Goal: Task Accomplishment & Management: Complete application form

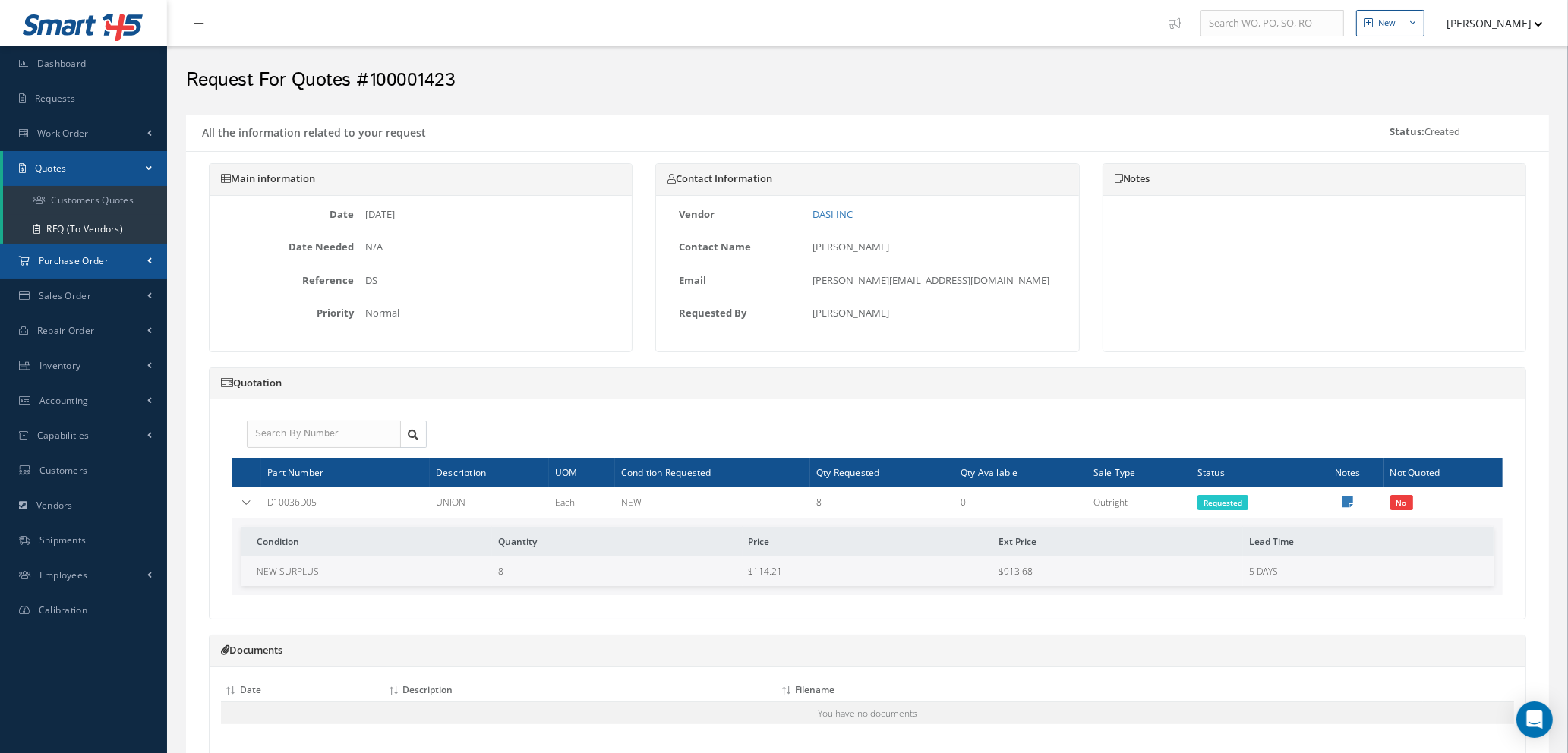
click at [73, 261] on span "Purchase Order" at bounding box center [73, 261] width 70 height 13
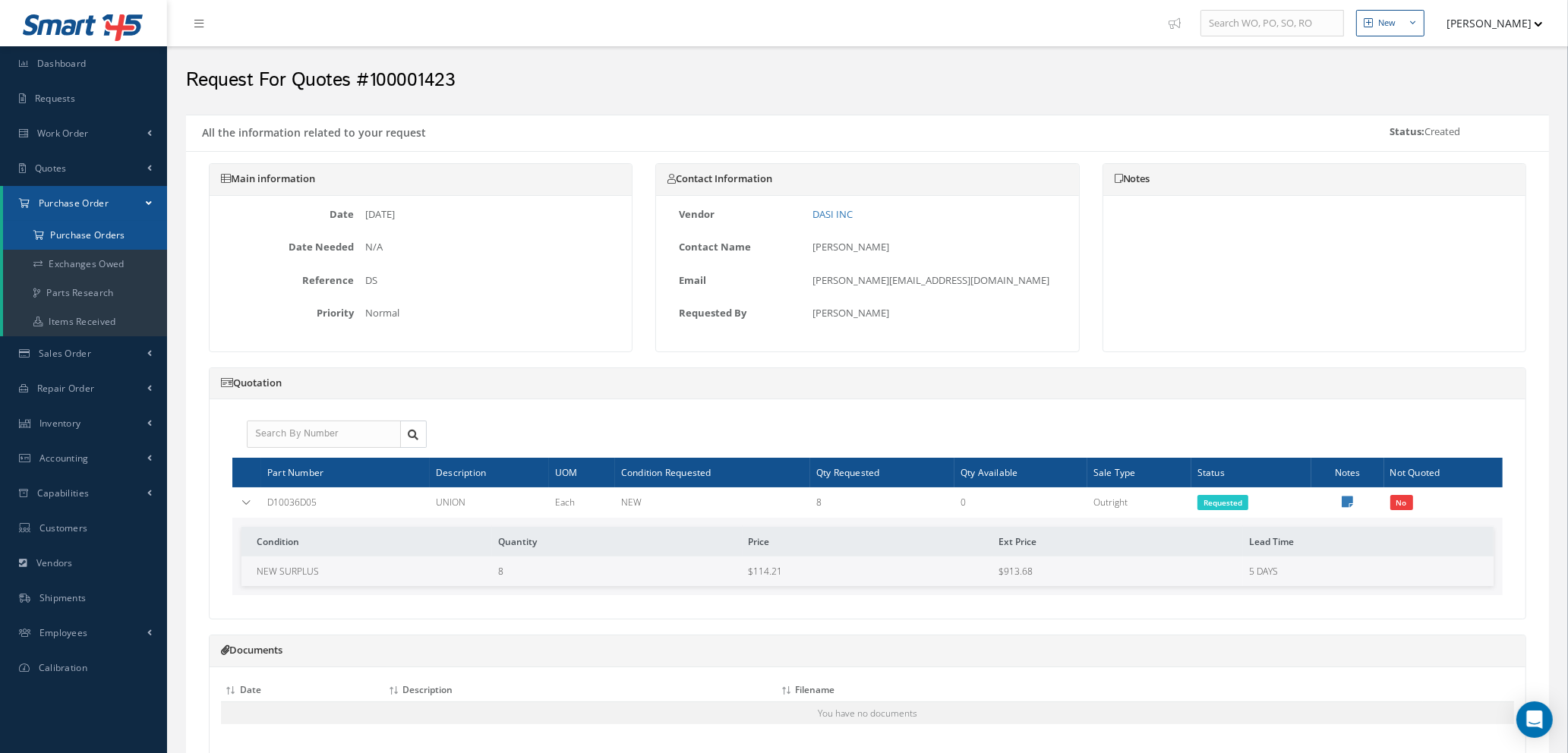
click at [103, 234] on a=1&status_id=2&status_id=3&status_id=5&collapsedFilters"] "Purchase Orders" at bounding box center [85, 235] width 164 height 29
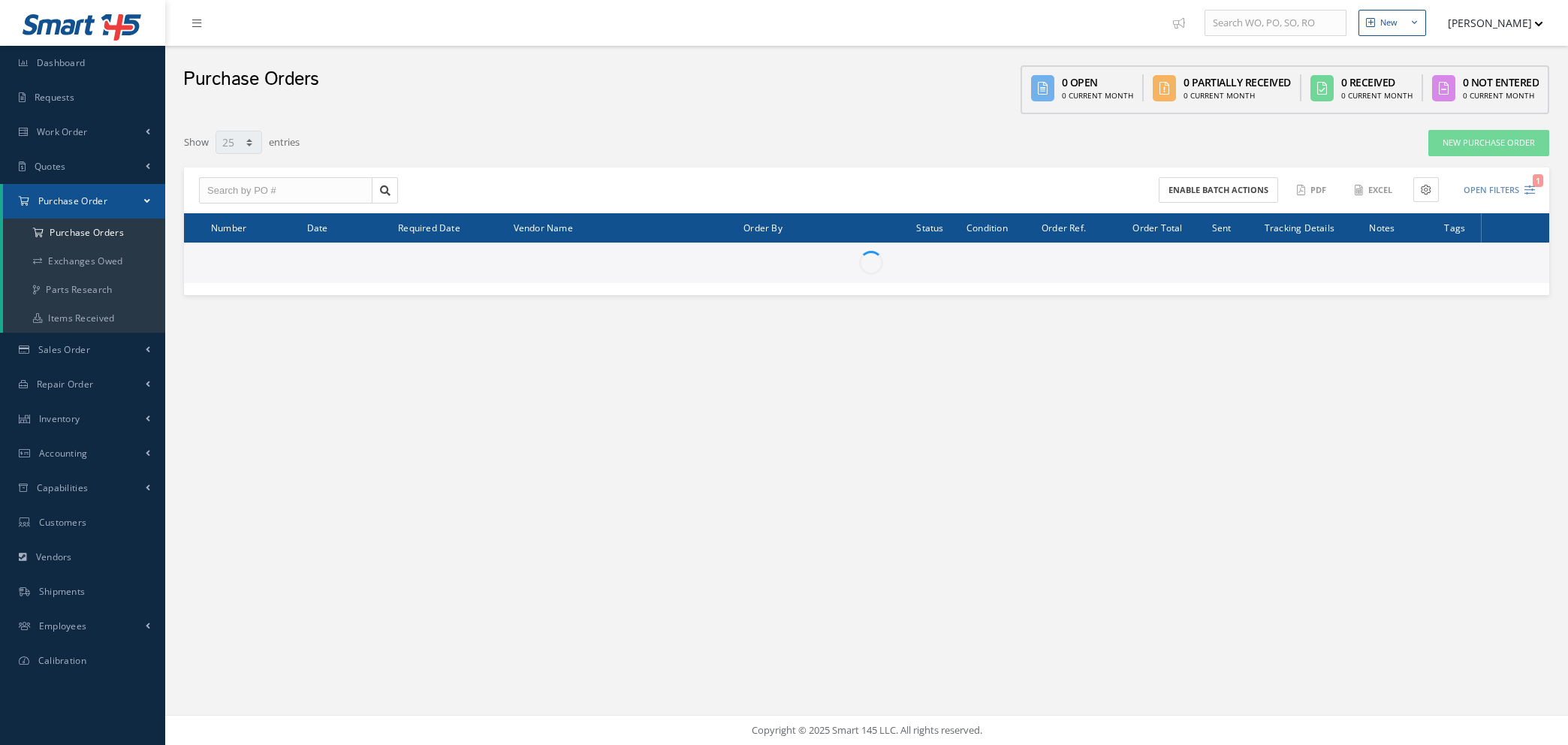
select select "25"
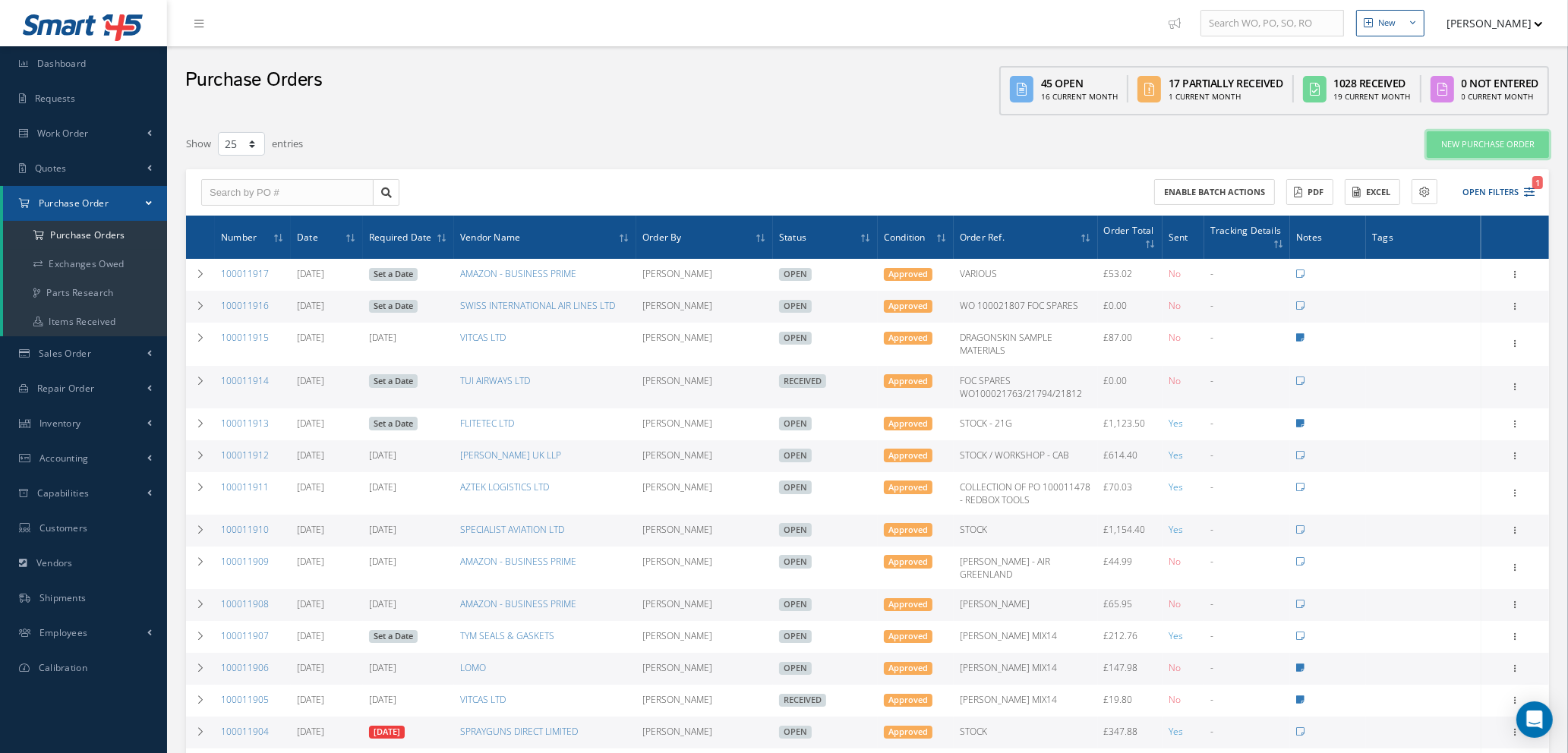
click at [1464, 139] on link "New Purchase Order" at bounding box center [1487, 144] width 122 height 27
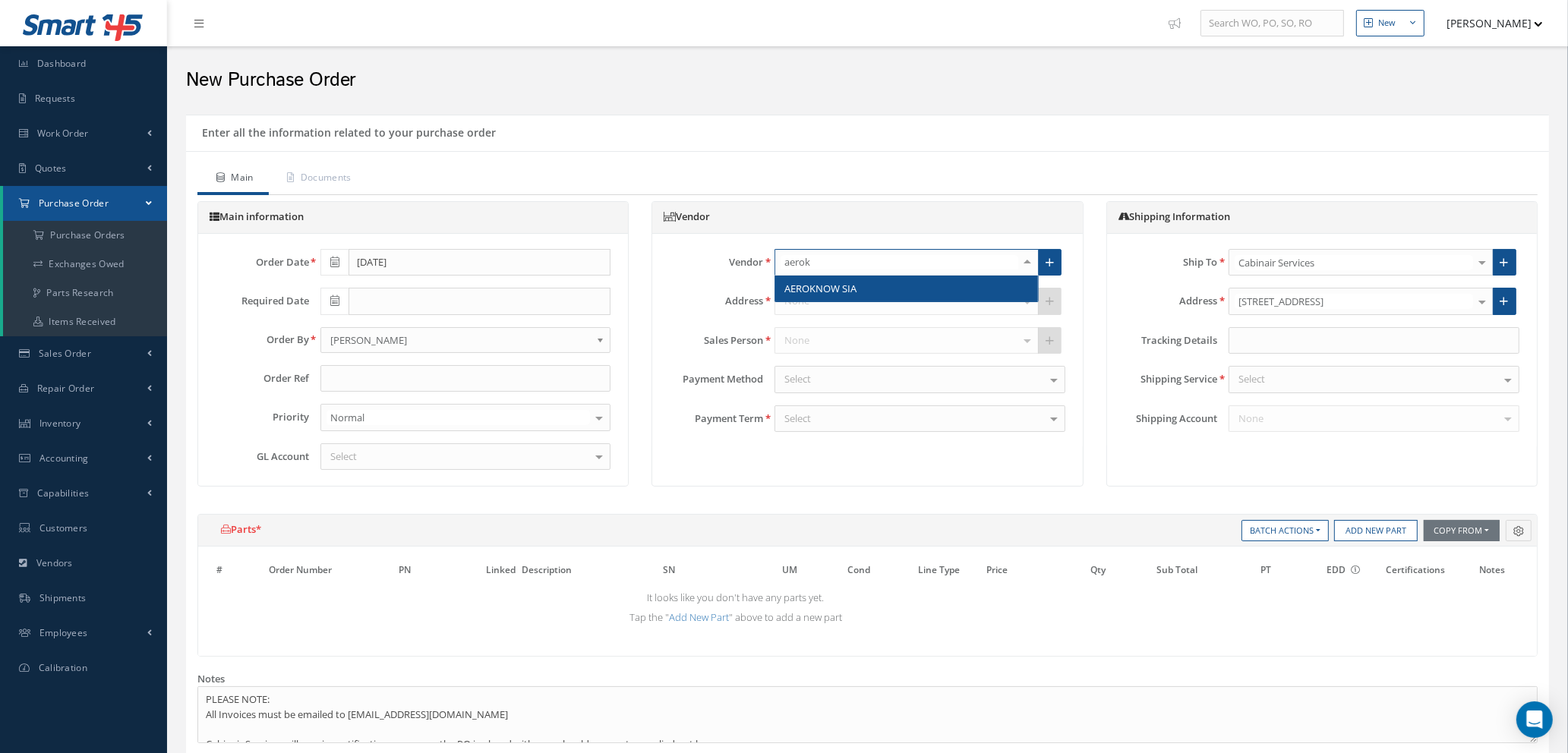
type input "aerokn"
click at [823, 296] on span "AEROKNOW SIA" at bounding box center [906, 288] width 263 height 26
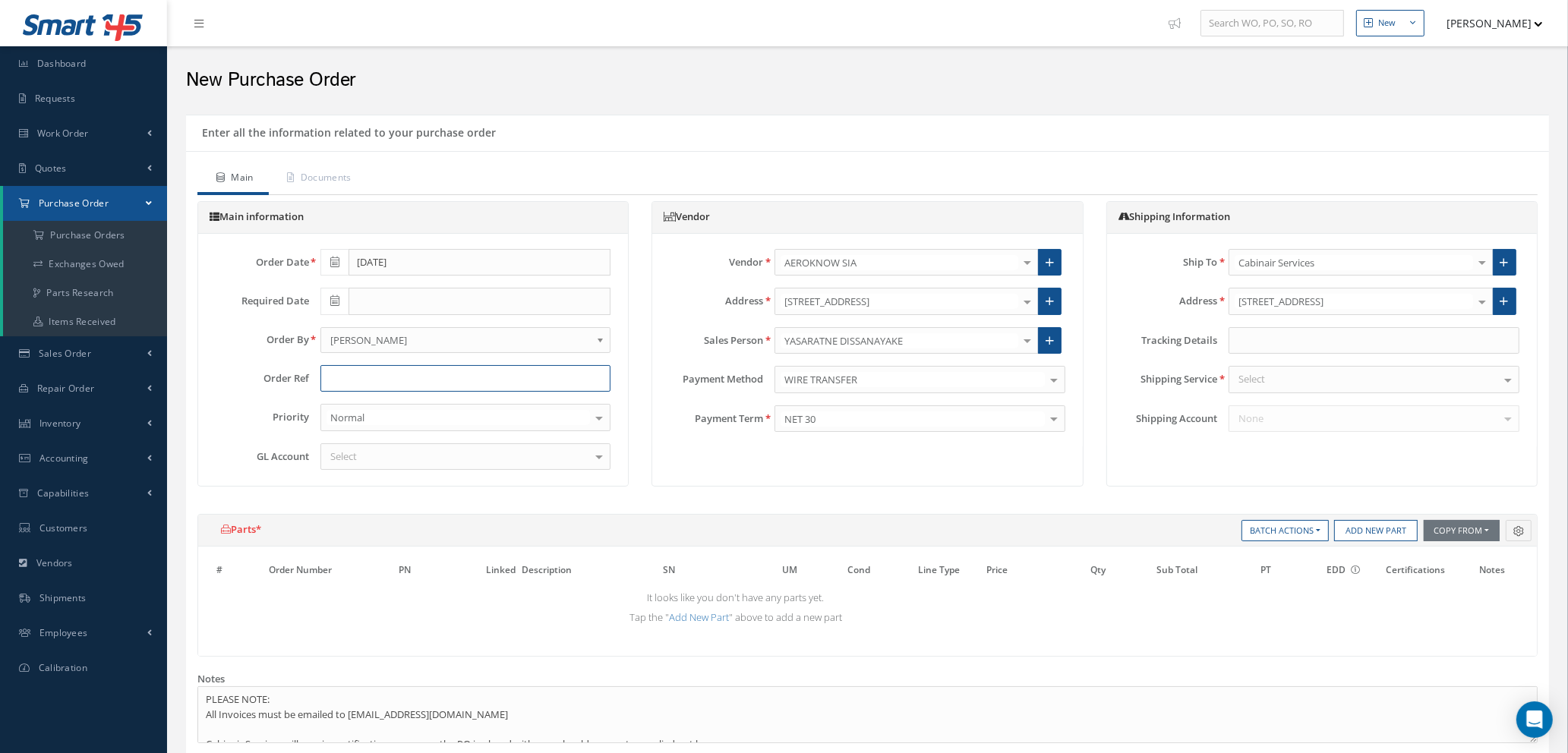
click at [419, 380] on input "text" at bounding box center [466, 379] width 291 height 27
type input "LOPA MOD WITH NEW MSN"
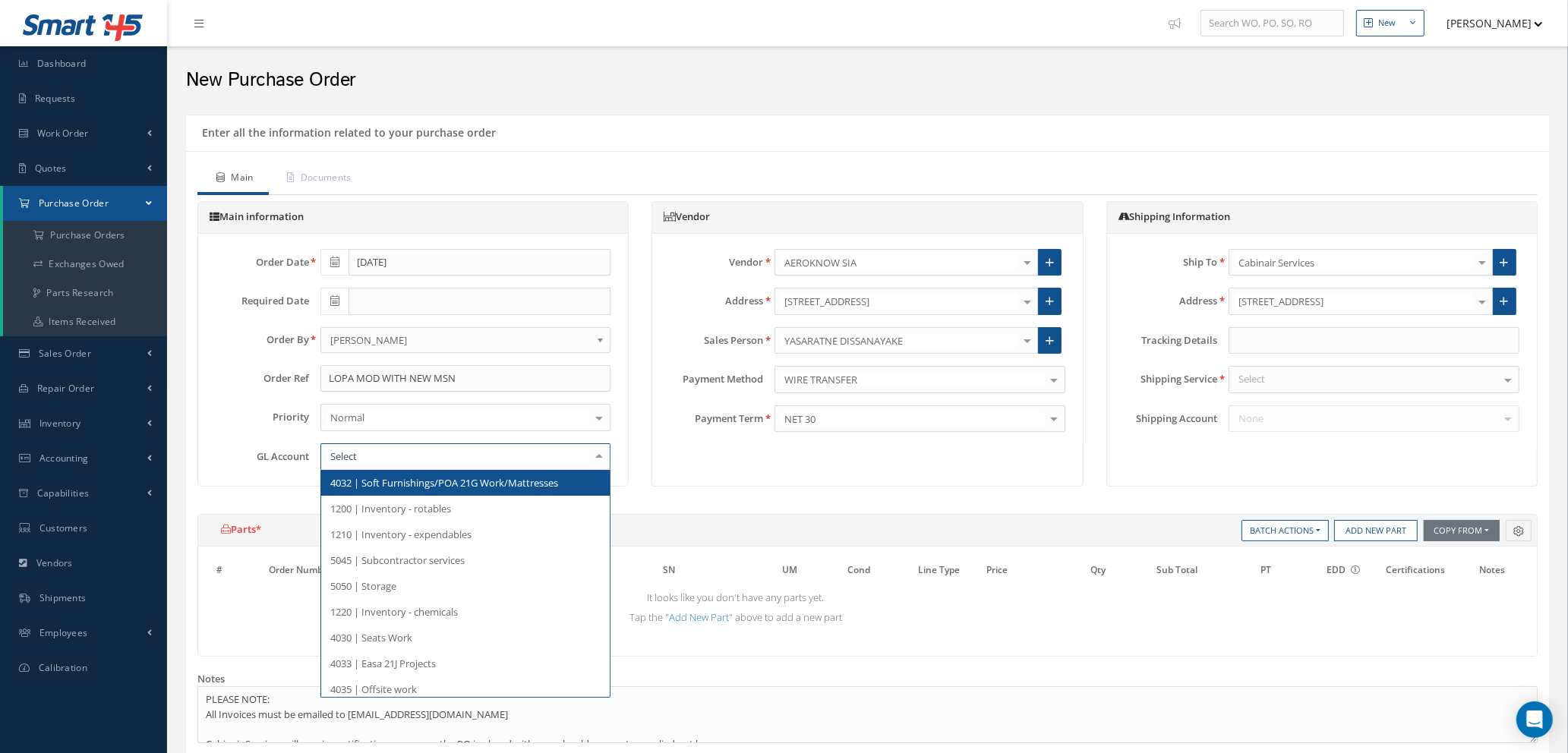
click at [442, 456] on div at bounding box center [466, 457] width 291 height 27
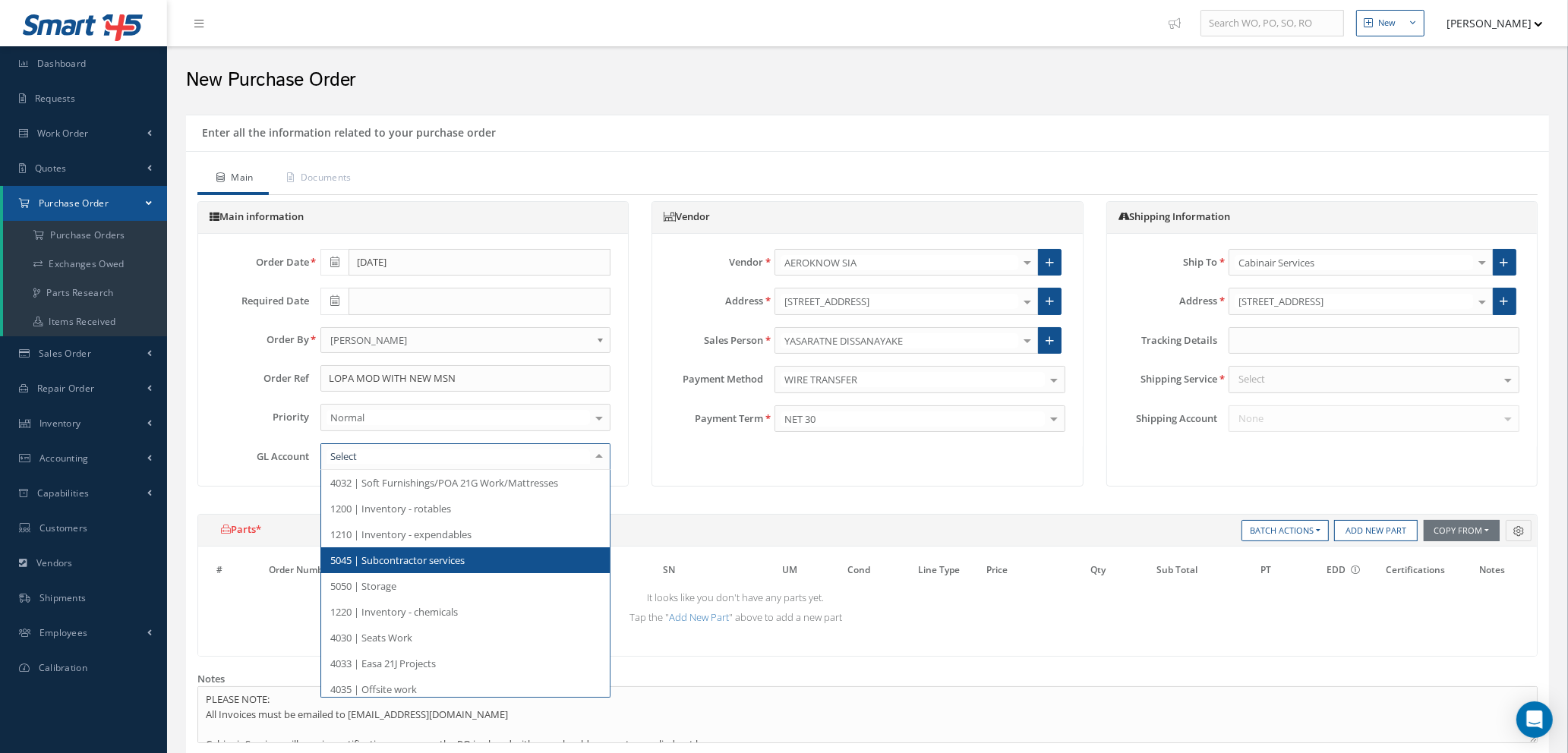
click at [446, 563] on span "5045 | Subcontractor services" at bounding box center [397, 560] width 135 height 14
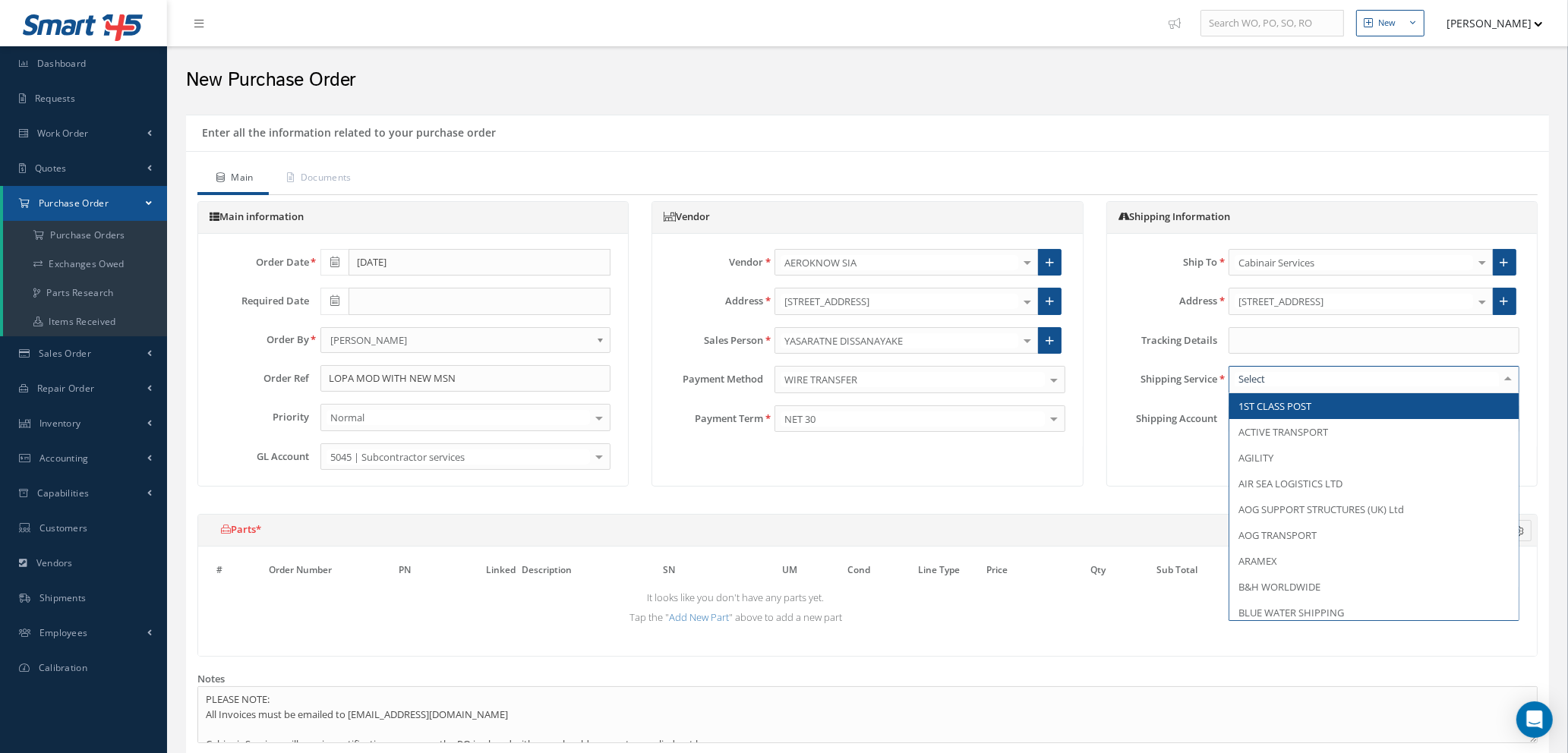
click at [1313, 382] on div at bounding box center [1373, 379] width 291 height 27
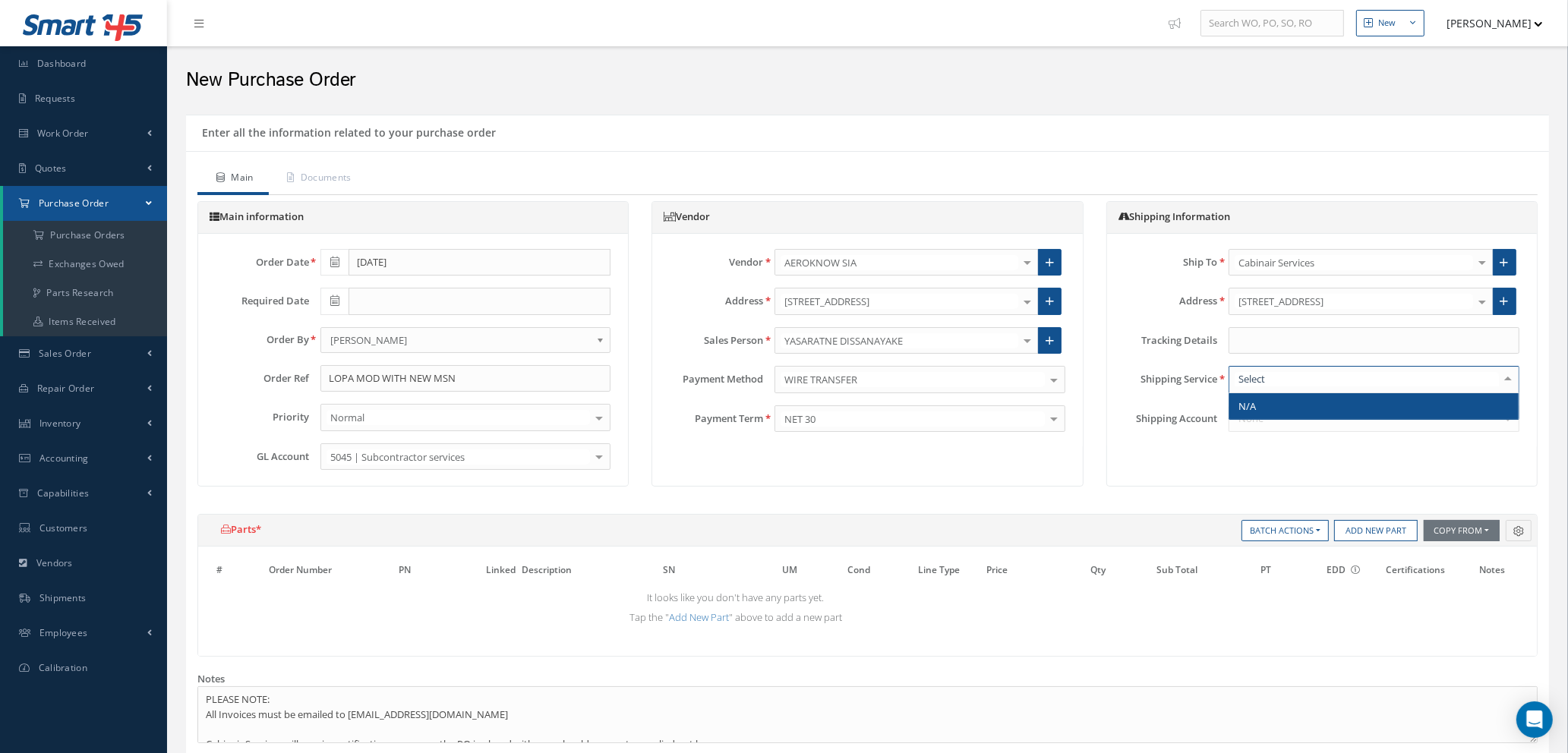
click at [1368, 420] on div "Ship To Cabinair Services 1ST CHOICE AEROSPACE 25 REPAIR CENTRE 2EXCEL ENGINEER…" at bounding box center [1321, 341] width 417 height 184
click at [1309, 373] on div at bounding box center [1373, 379] width 291 height 27
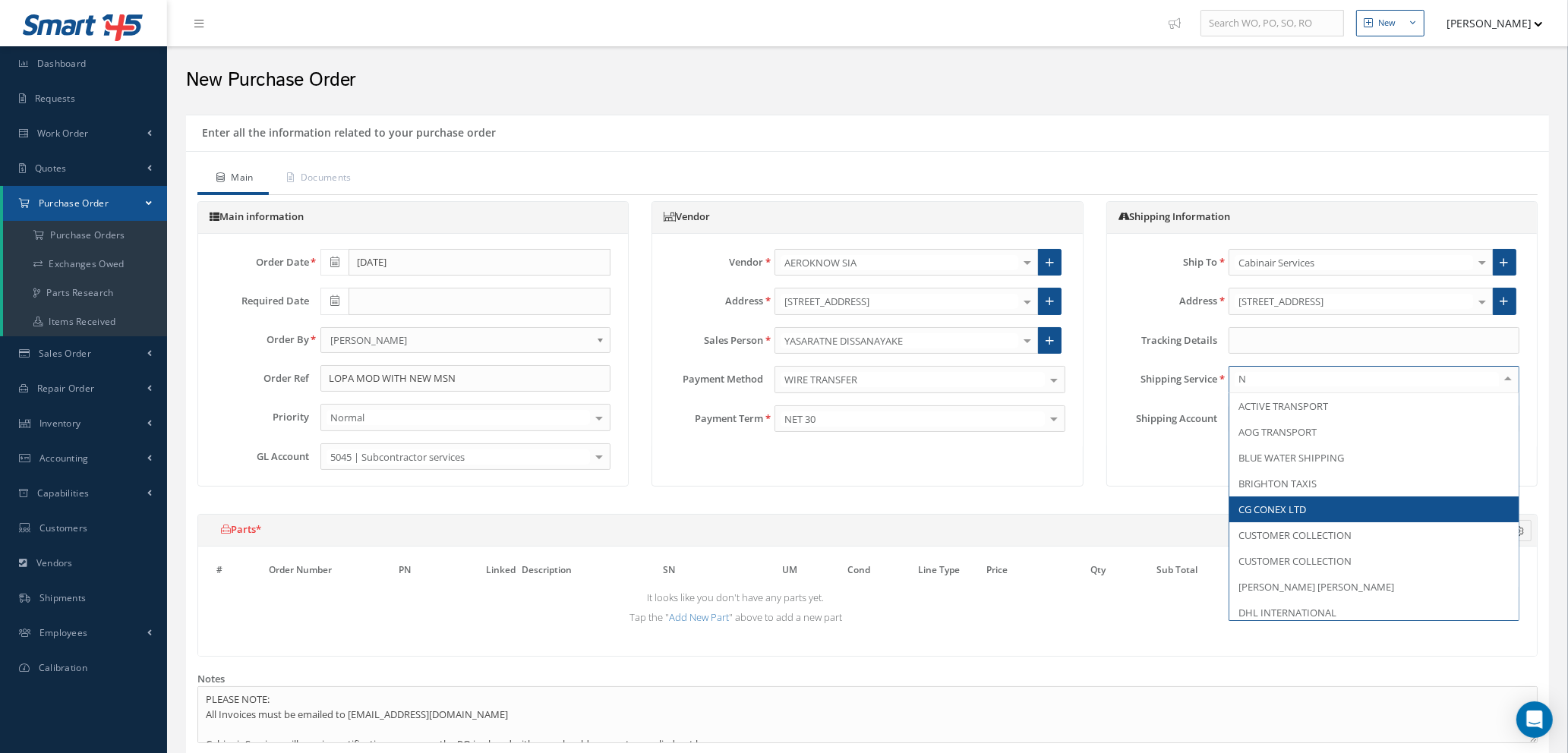
type input "N/"
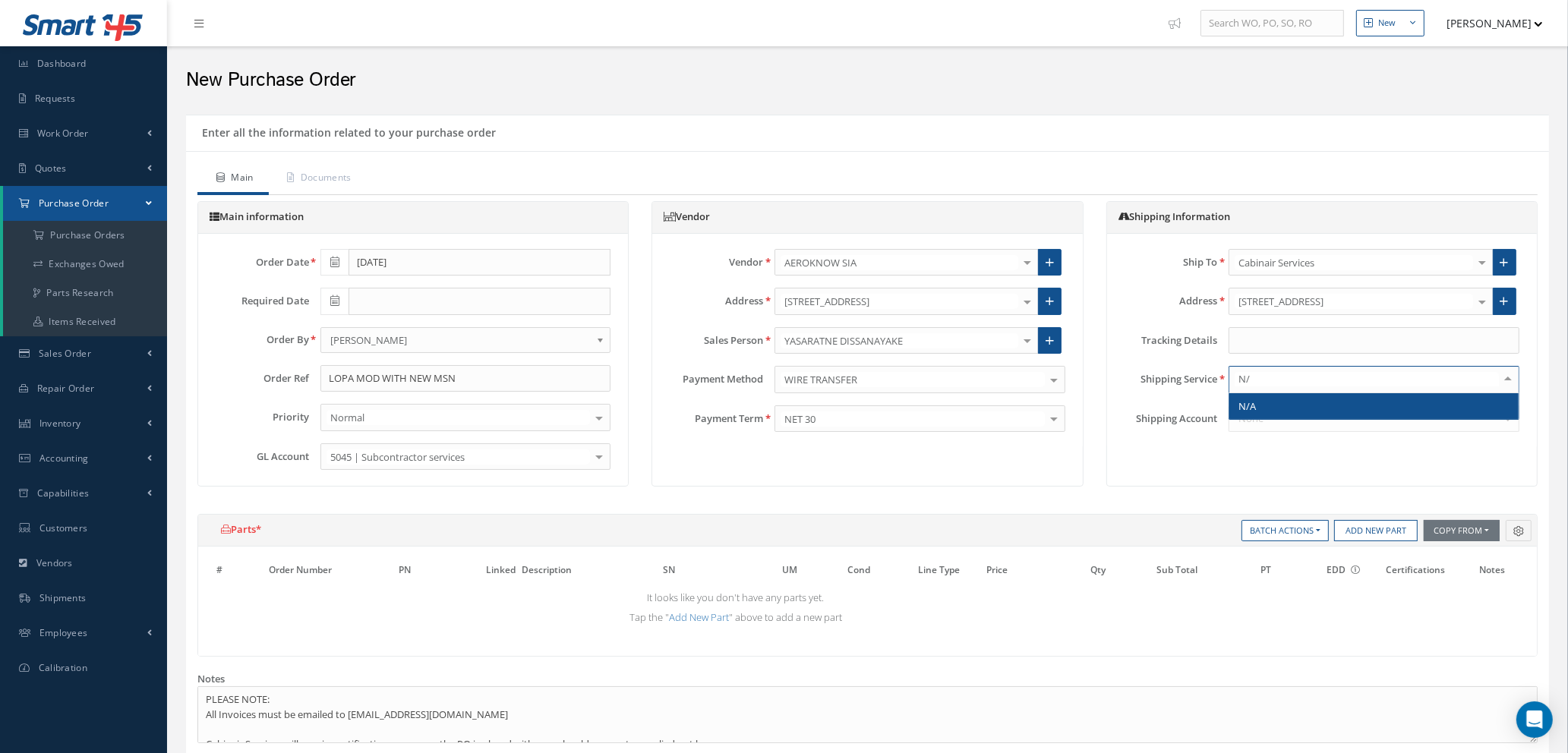
click at [1288, 403] on span "N/A" at bounding box center [1373, 406] width 289 height 26
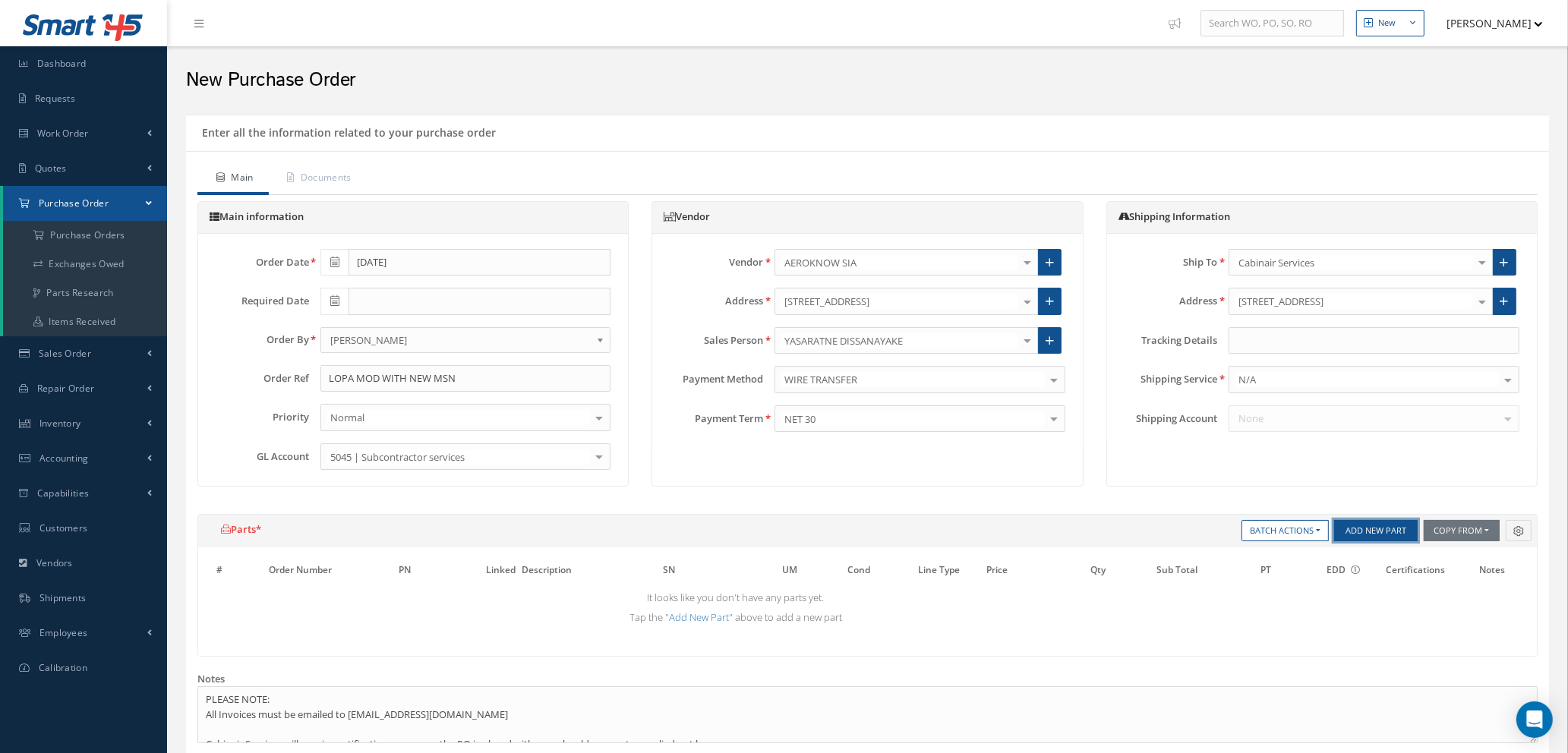
click at [1363, 528] on button "Add New Part" at bounding box center [1375, 530] width 84 height 21
select select "1"
select select "5"
select select "112"
select select "1"
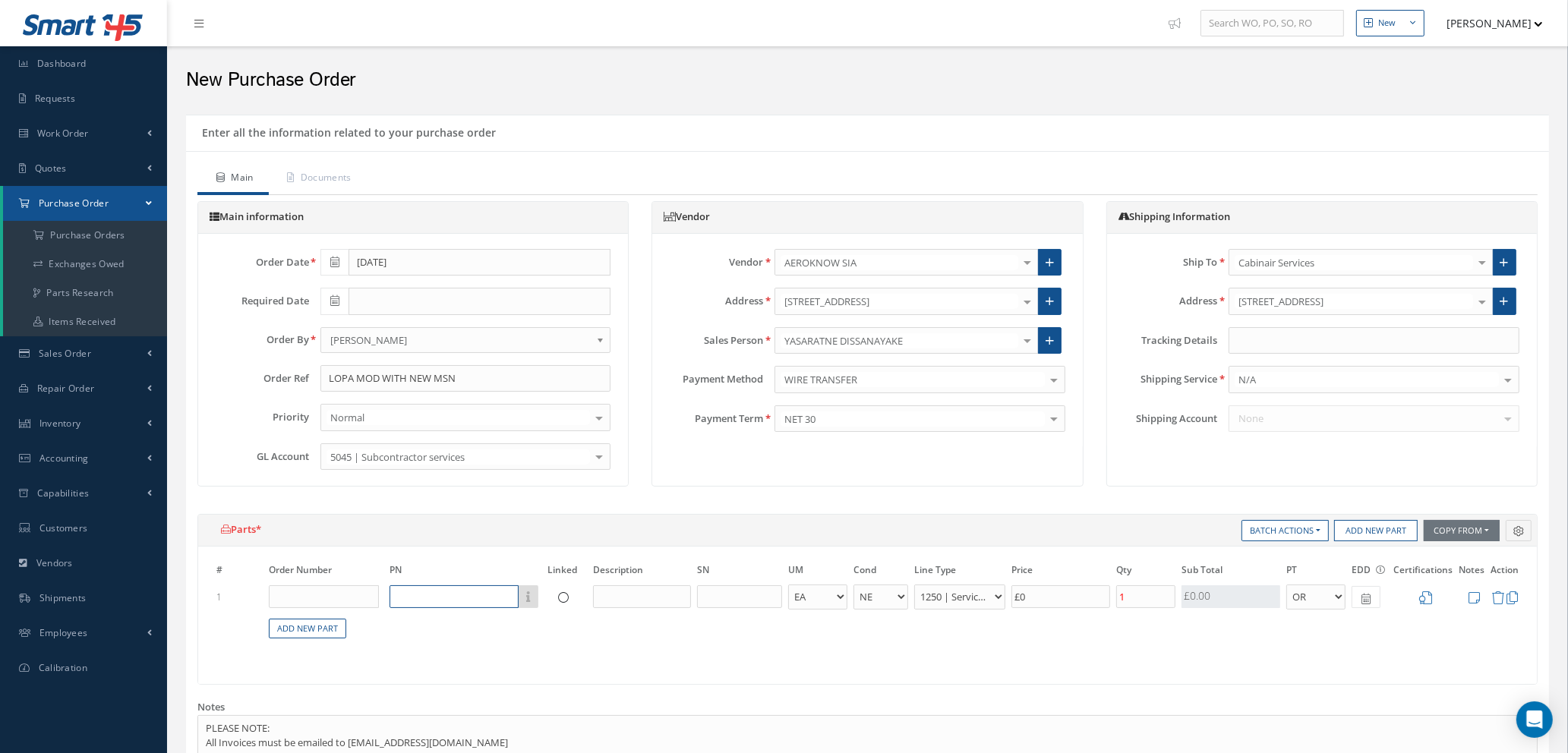
drag, startPoint x: 463, startPoint y: 586, endPoint x: 470, endPoint y: 591, distance: 8.6
click at [464, 585] on input "text" at bounding box center [454, 596] width 129 height 23
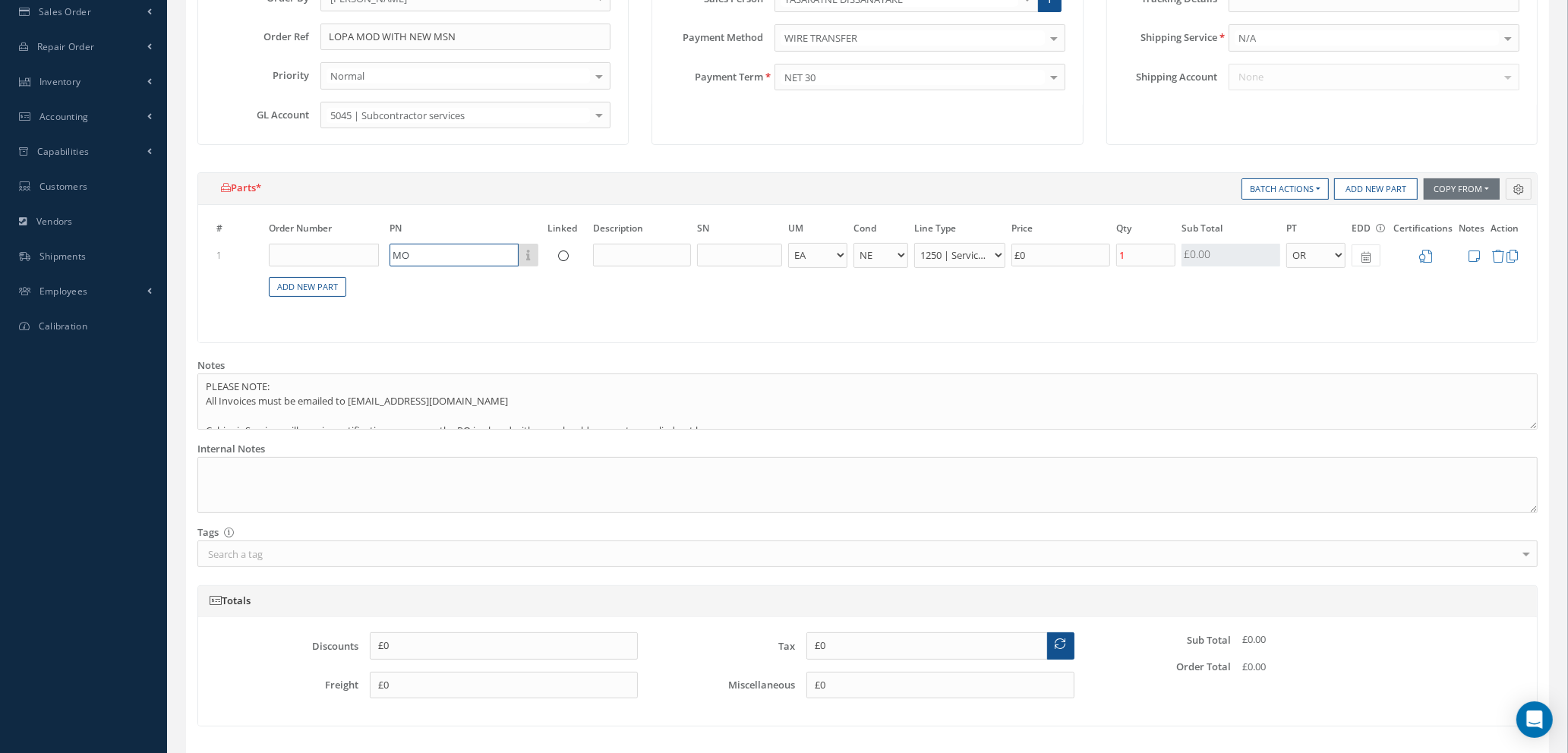
type input "M"
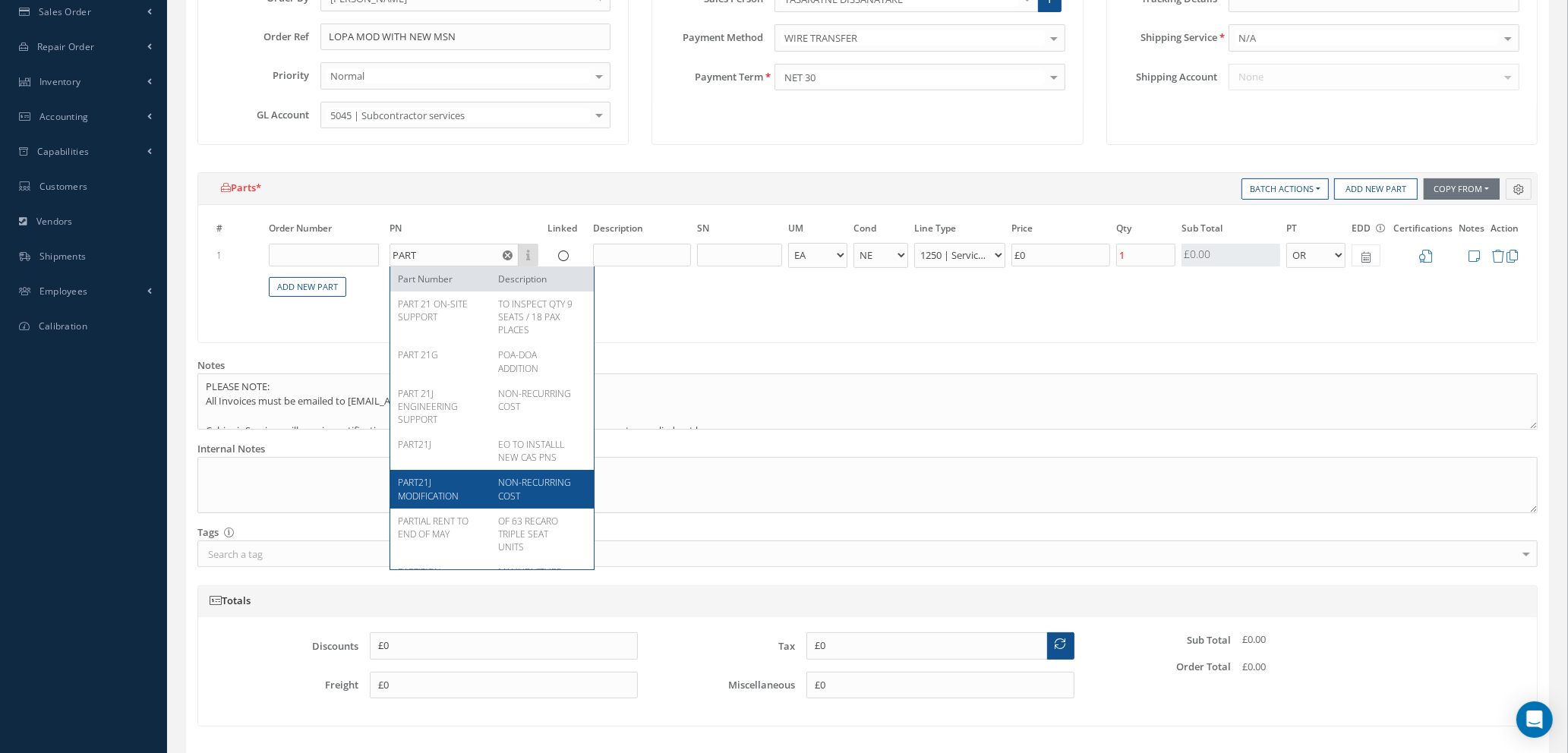
click at [543, 486] on div "NON-RECURRING COST" at bounding box center [537, 489] width 100 height 26
type input "PART21J MODIFICATION"
type input "NON-RECURRING COST"
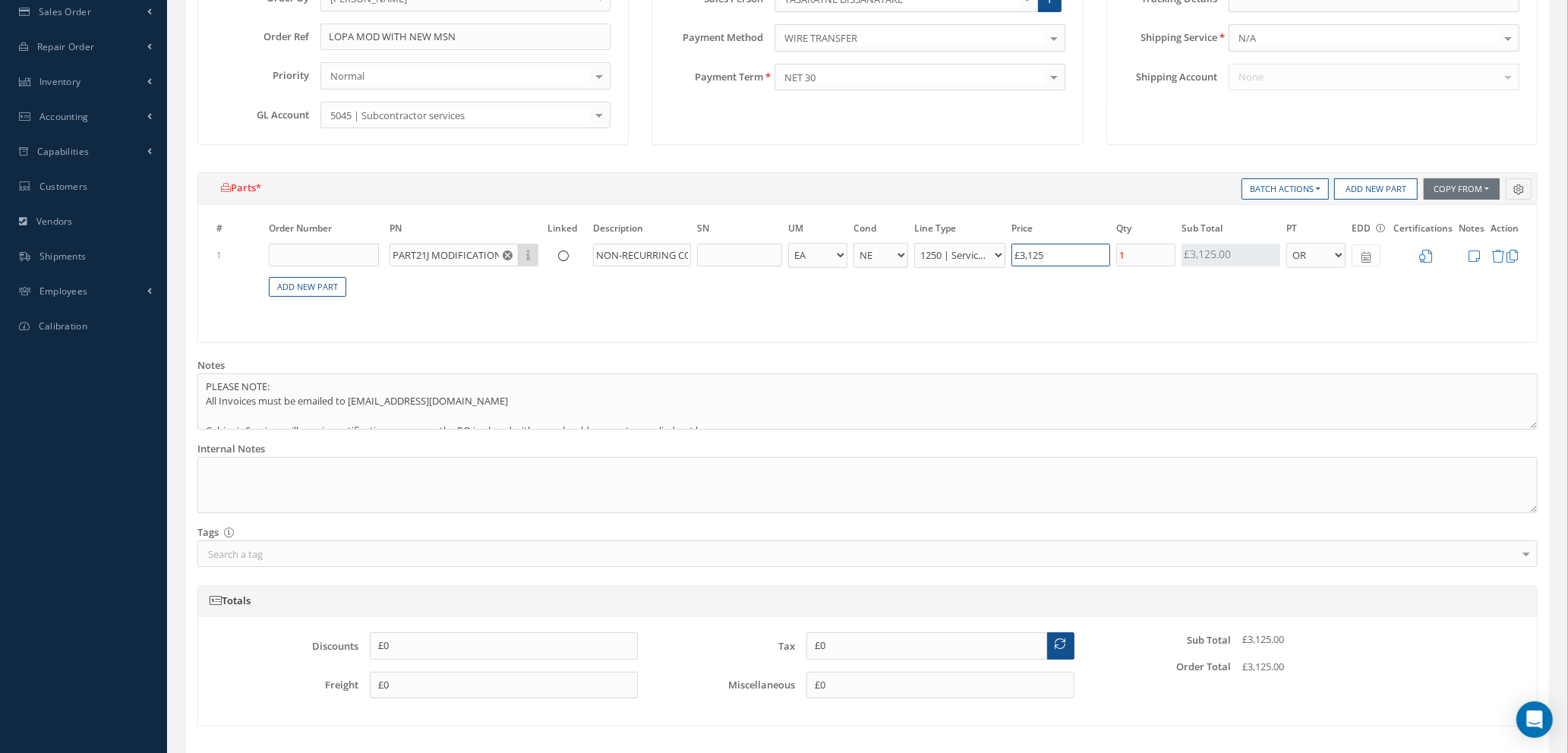
drag, startPoint x: 1066, startPoint y: 255, endPoint x: 1081, endPoint y: 385, distance: 130.9
click at [899, 230] on table "# Order Number PN Linked Description SN UM Cond Line Type Price Qty Qty Receive…" at bounding box center [867, 267] width 1308 height 95
type input "£175.00"
click at [1372, 259] on span at bounding box center [1366, 254] width 29 height 22
click at [1498, 279] on th "»" at bounding box center [1500, 279] width 23 height 23
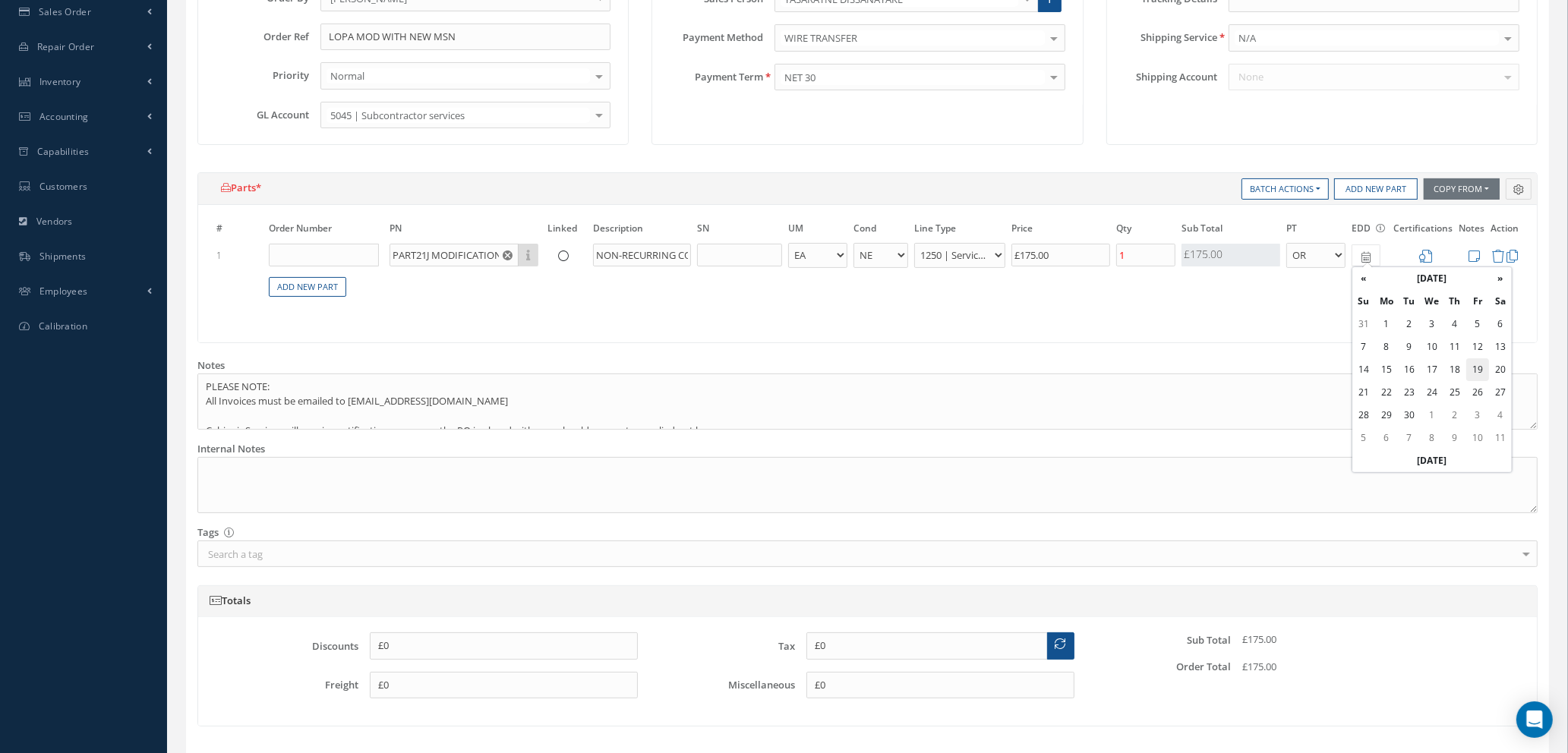
click at [1474, 369] on td "19" at bounding box center [1477, 370] width 23 height 23
type input "09/19/2025"
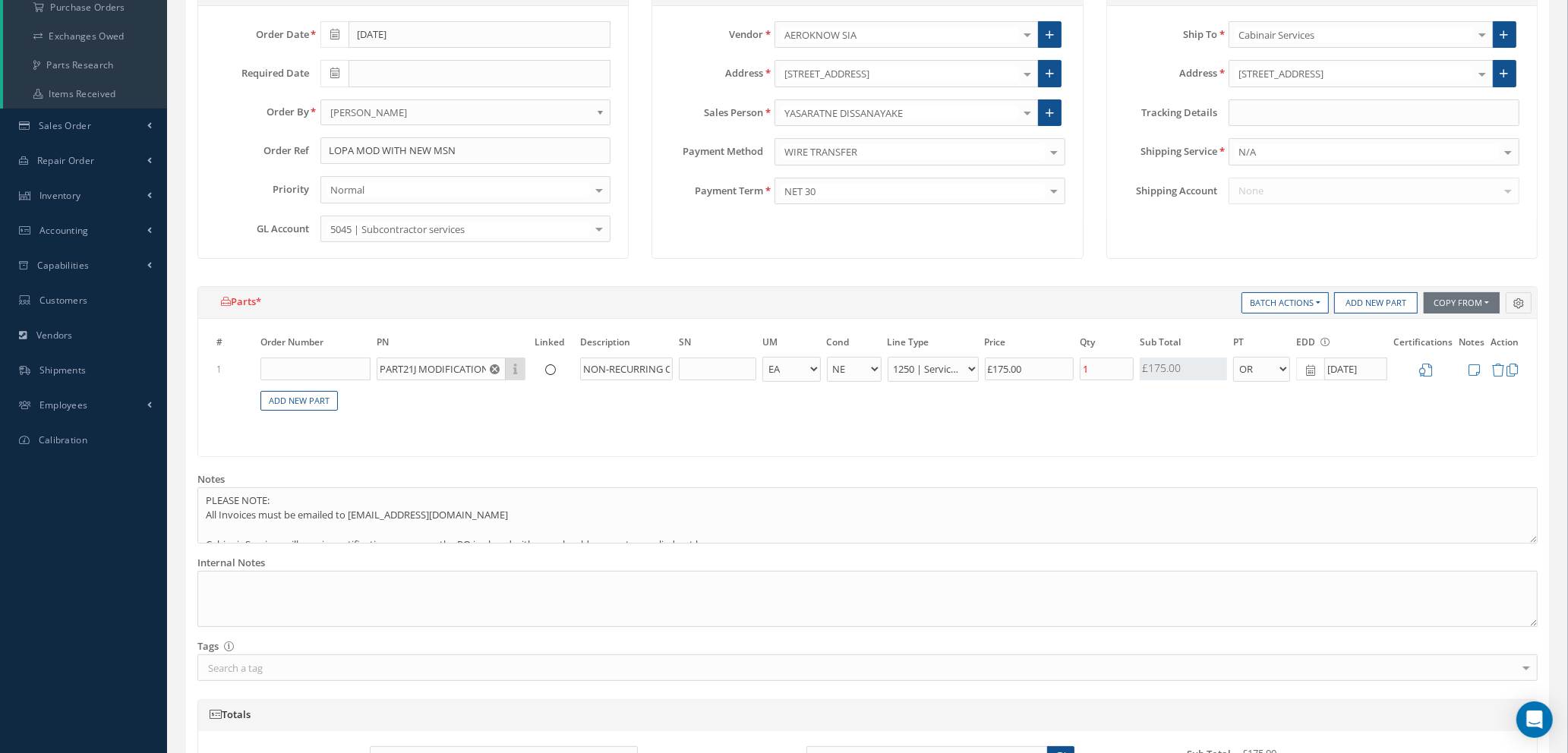
click at [328, 77] on span at bounding box center [334, 73] width 28 height 27
click at [467, 99] on th "»" at bounding box center [468, 99] width 23 height 23
click at [444, 190] on td "19" at bounding box center [446, 190] width 23 height 23
type input "09/19/2025"
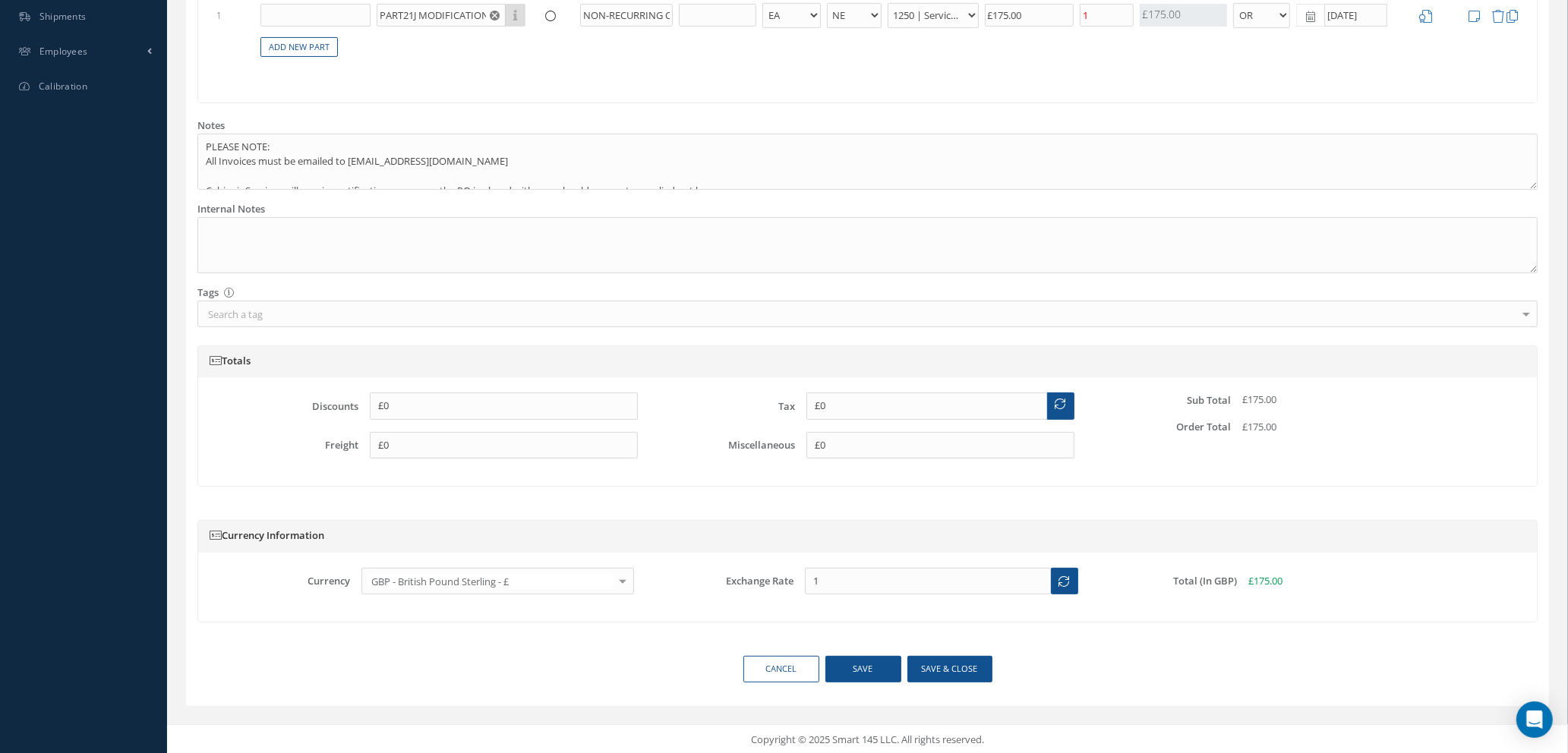
scroll to position [584, 0]
click at [203, 224] on textarea at bounding box center [867, 243] width 1340 height 57
paste textarea "installation of this seat type as a minor mod on B737-800. The number of man ho…"
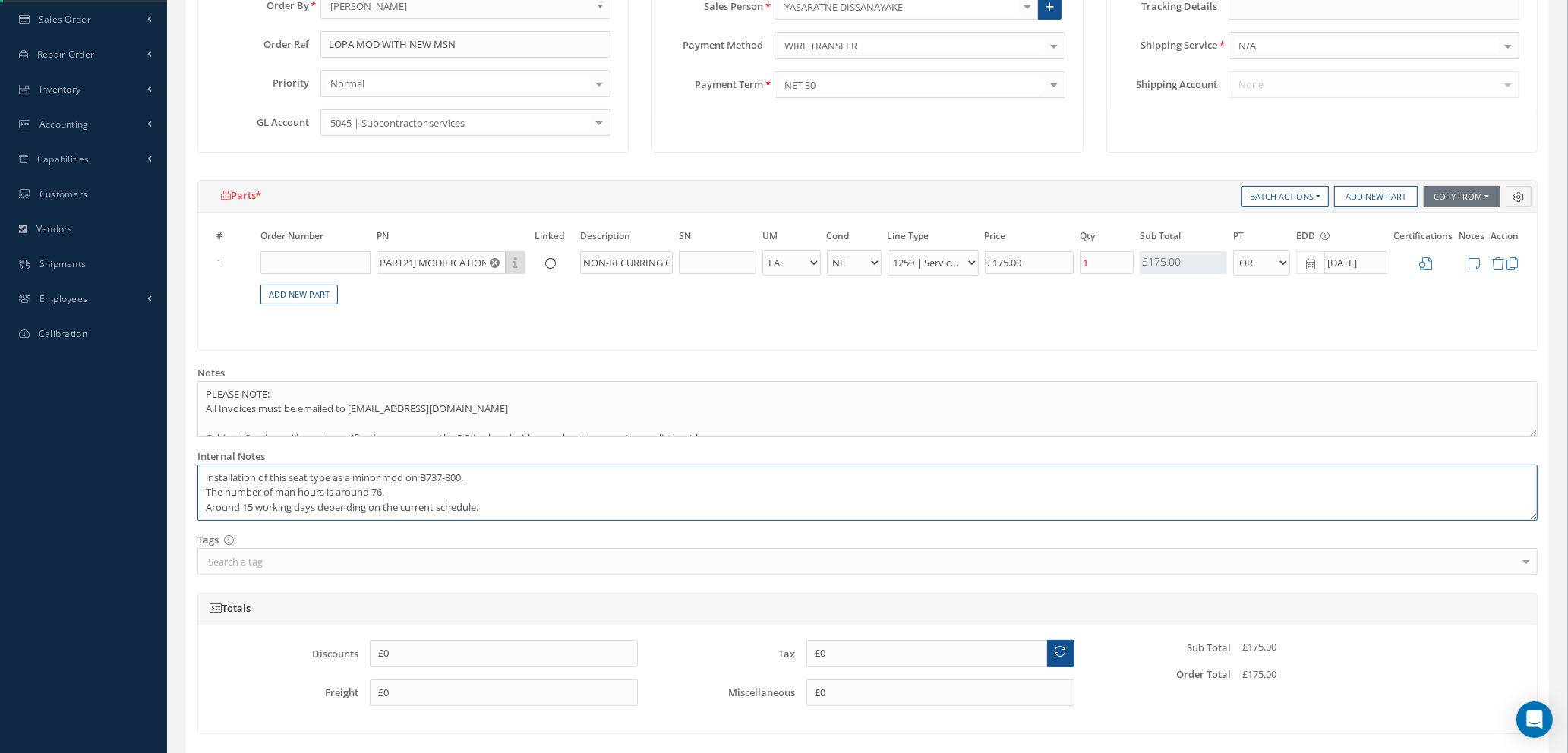
scroll to position [341, 0]
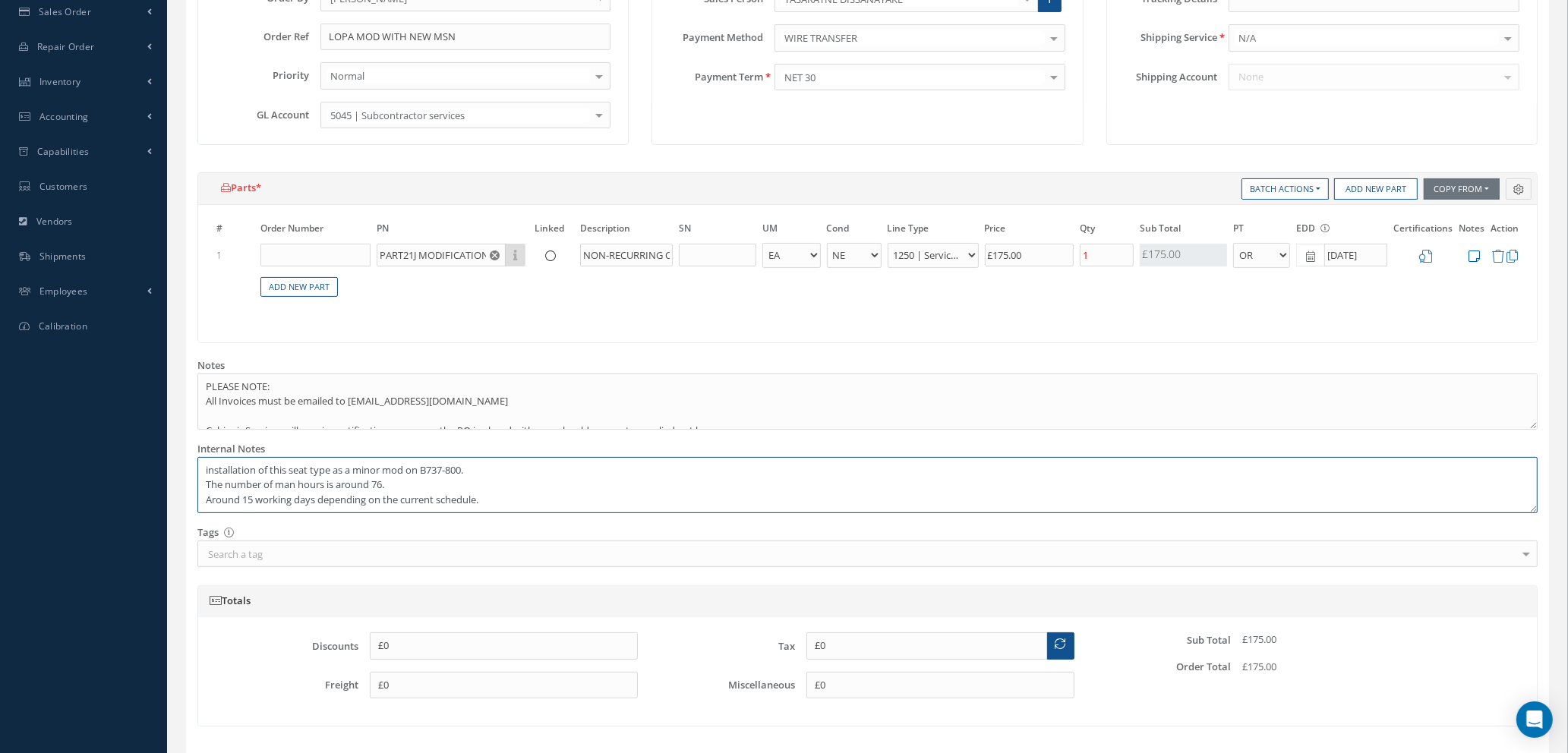
type textarea "installation of this seat type as a minor mod on B737-800. The number of man ho…"
click at [1475, 253] on icon at bounding box center [1475, 256] width 11 height 13
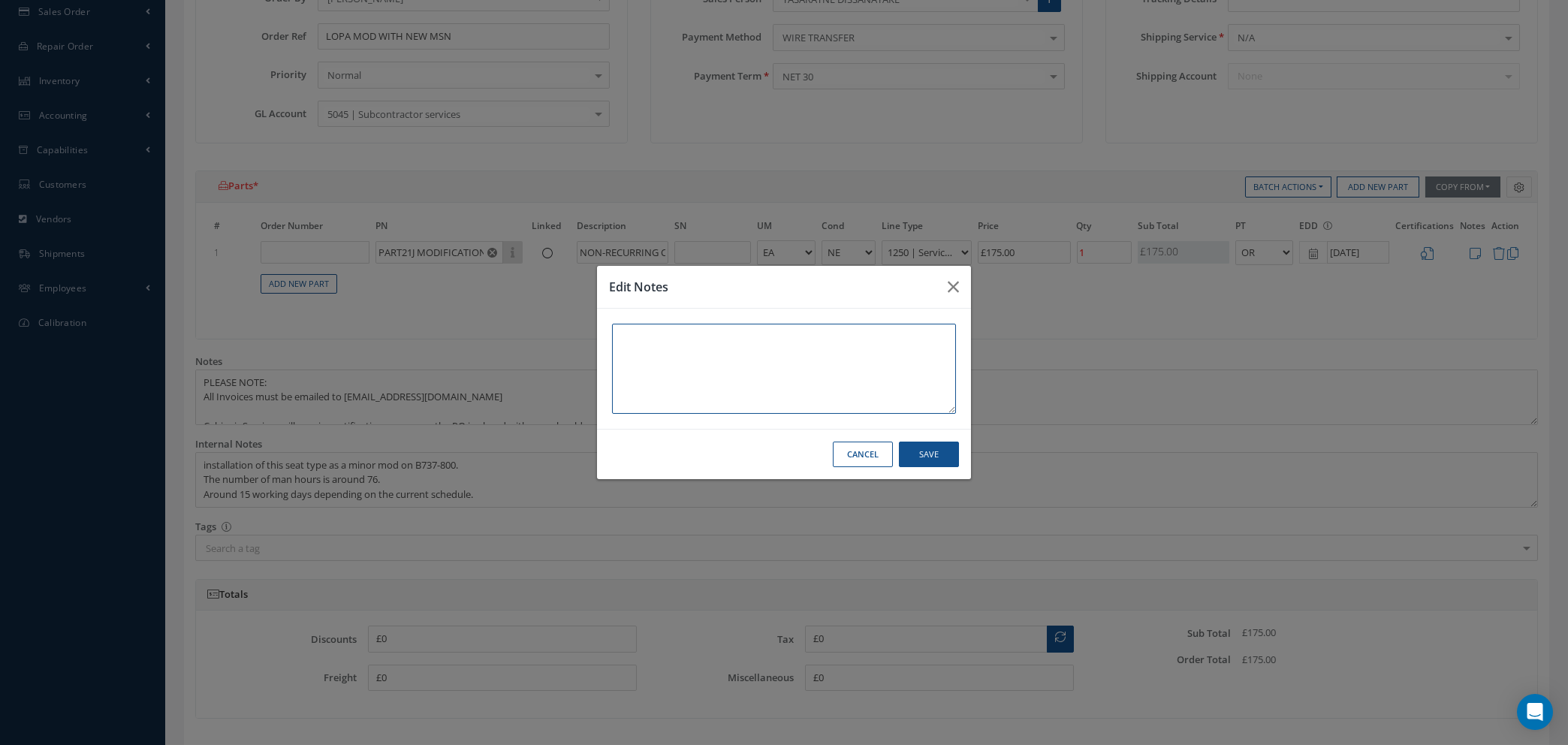
paste textarea "installation of this seat type as a minor mod on B737-800. The number of man ho…"
drag, startPoint x: 615, startPoint y: 347, endPoint x: 900, endPoint y: 365, distance: 285.6
click at [900, 365] on textarea "installation of this seat type as a minor mod on B737-800. The number of man ho…" at bounding box center [784, 368] width 344 height 90
type textarea "installation of this seat type as a minor mod on B737-800."
click at [930, 460] on button "Save" at bounding box center [929, 454] width 60 height 26
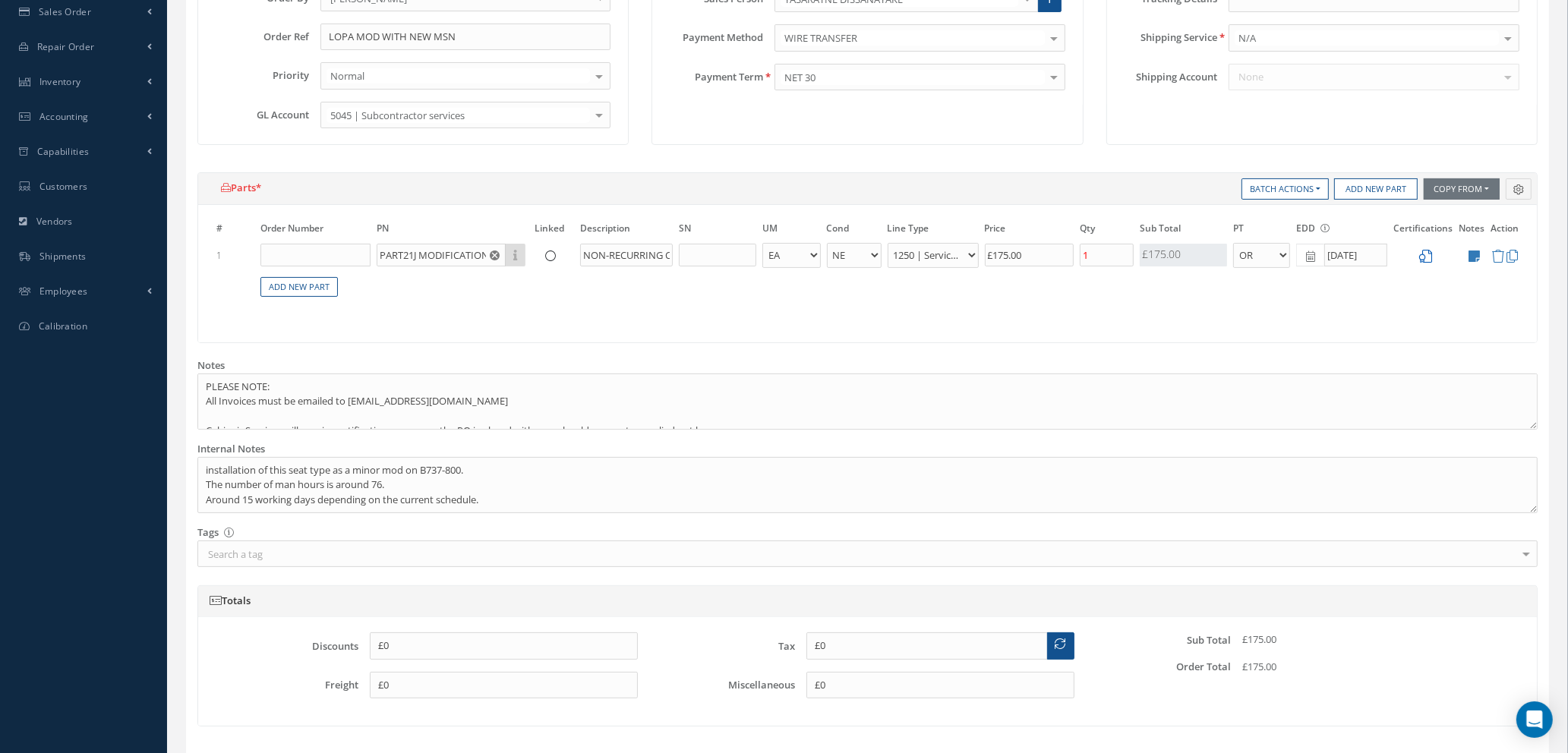
click at [1429, 254] on icon at bounding box center [1426, 256] width 13 height 13
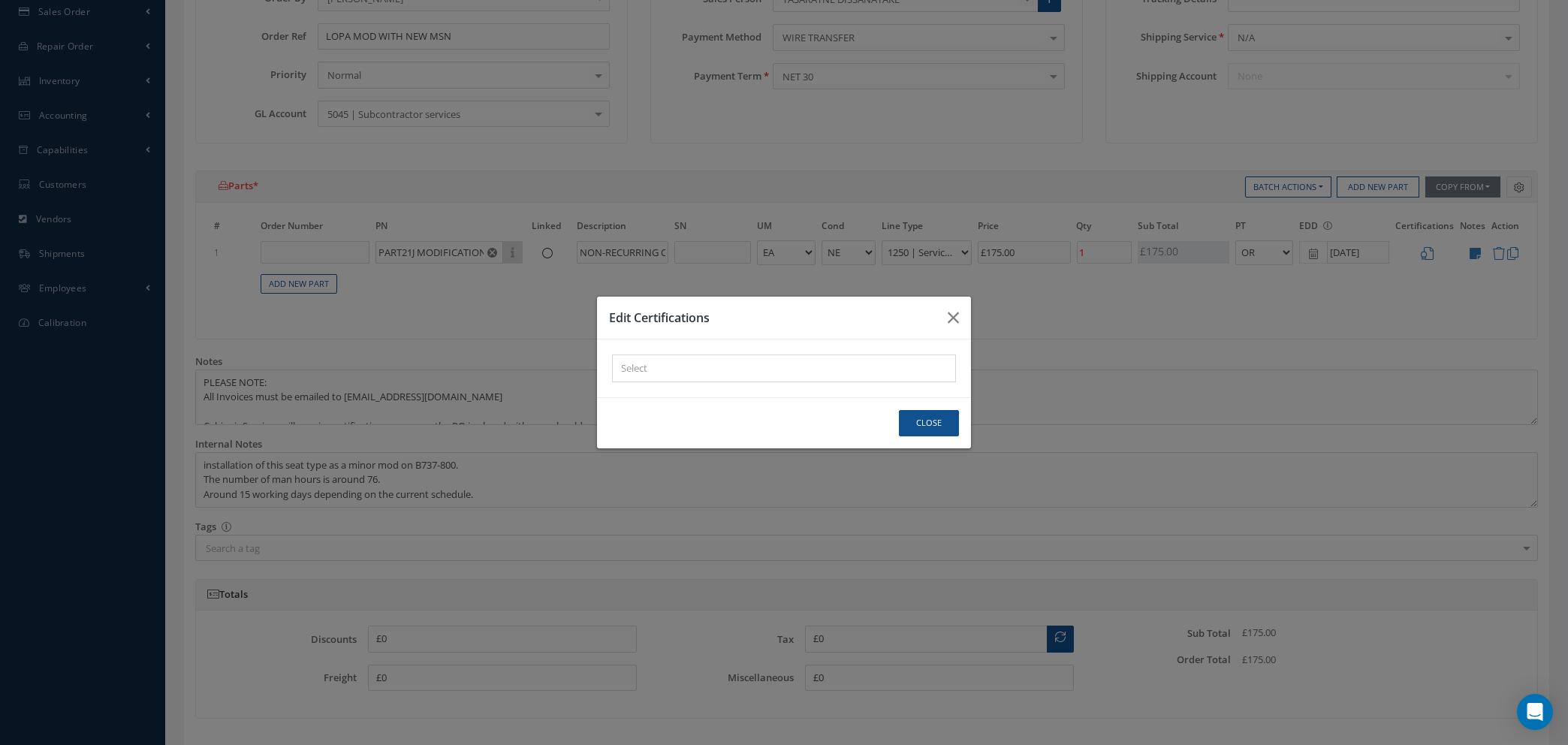
click at [887, 370] on div "× Loading..." at bounding box center [784, 368] width 344 height 28
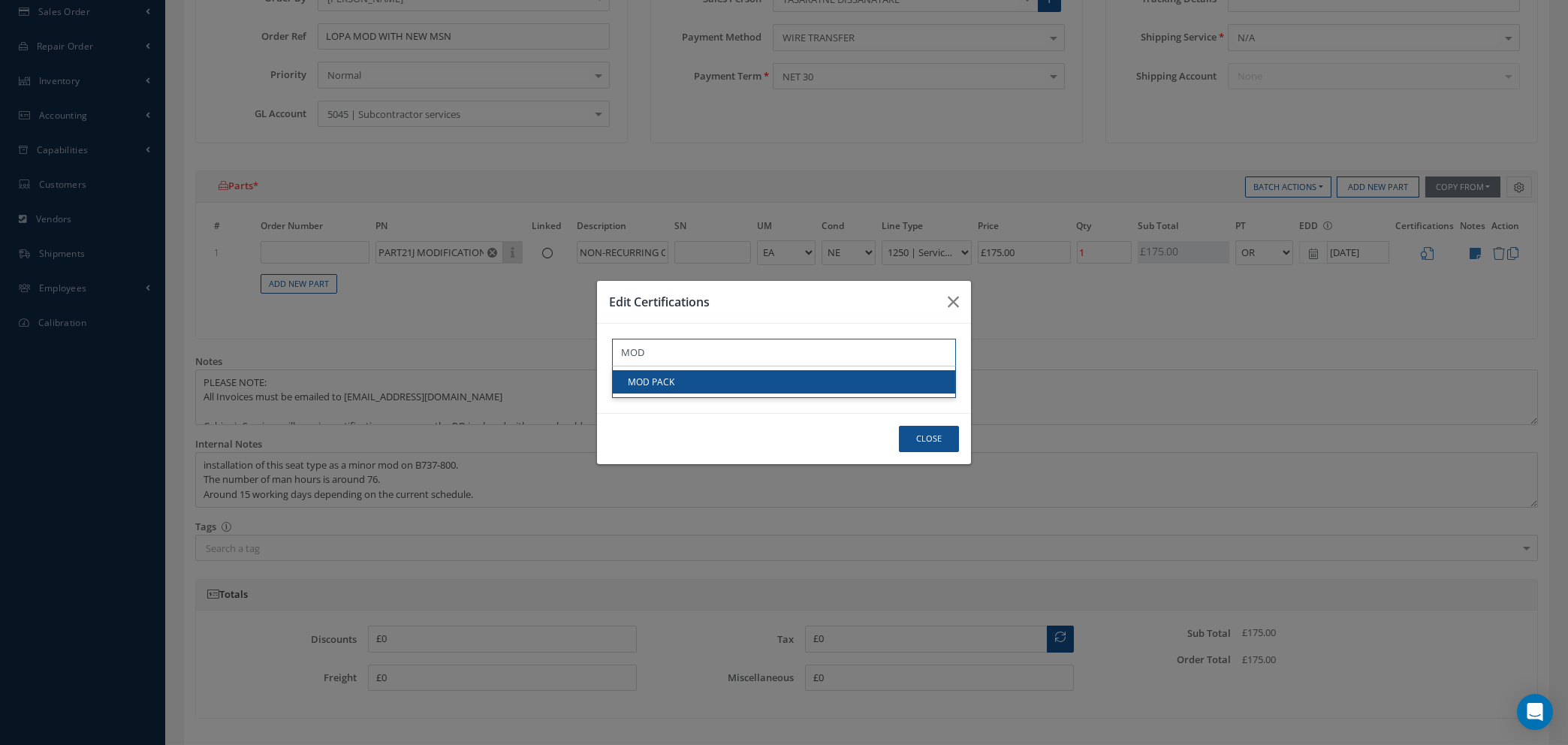
type input "MOD"
click at [880, 378] on link "MOD PACK" at bounding box center [784, 381] width 343 height 23
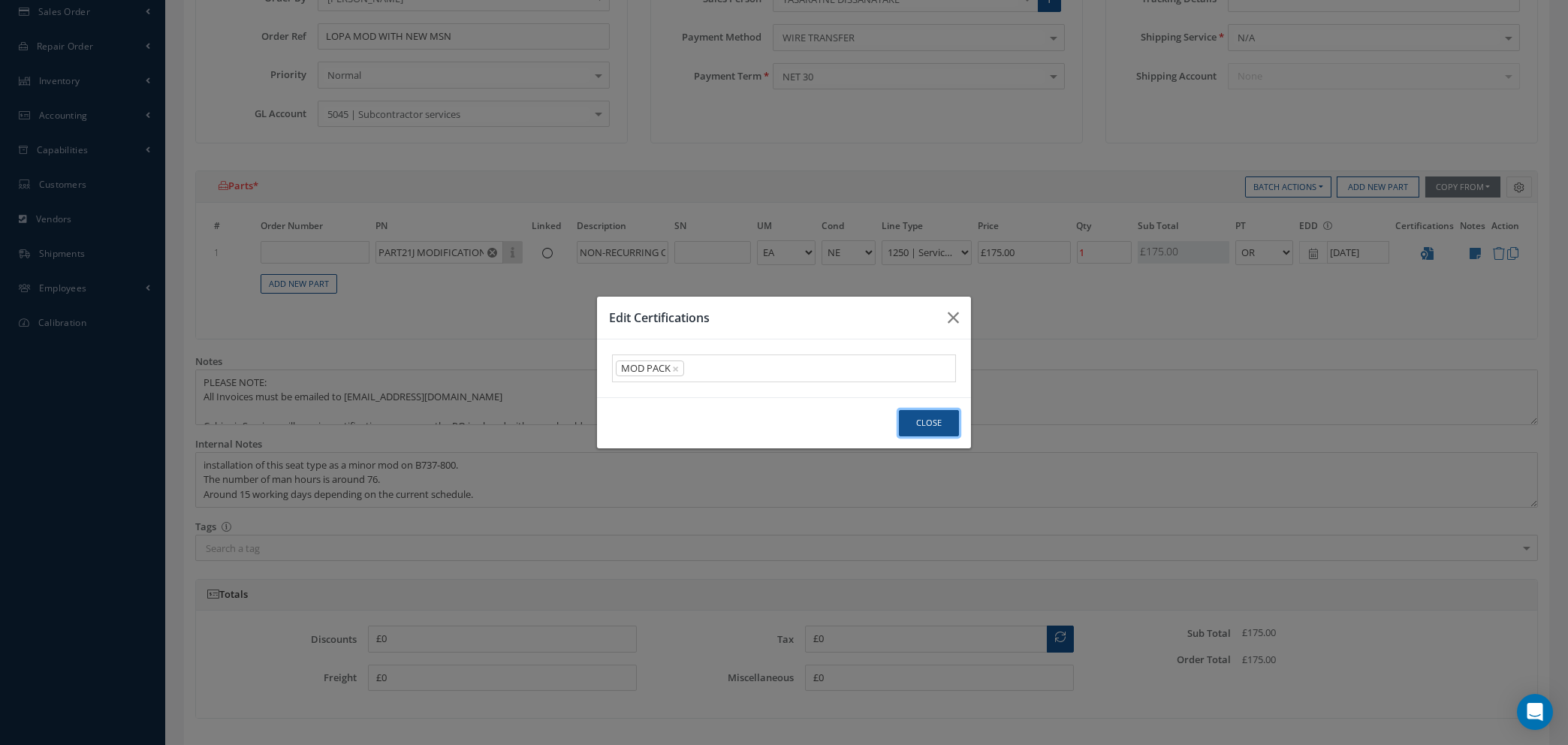
click at [922, 419] on button "Close" at bounding box center [929, 422] width 60 height 26
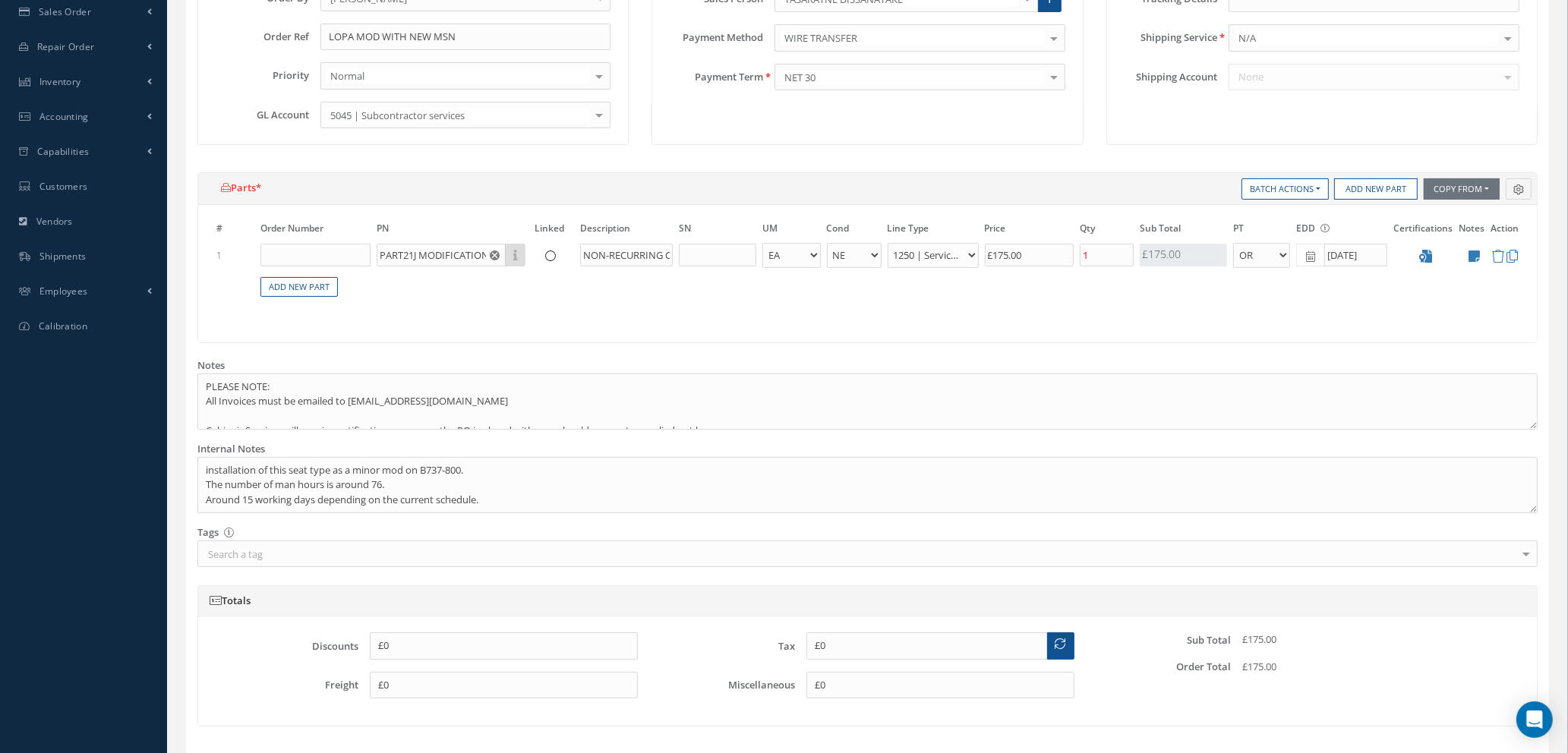
scroll to position [584, 0]
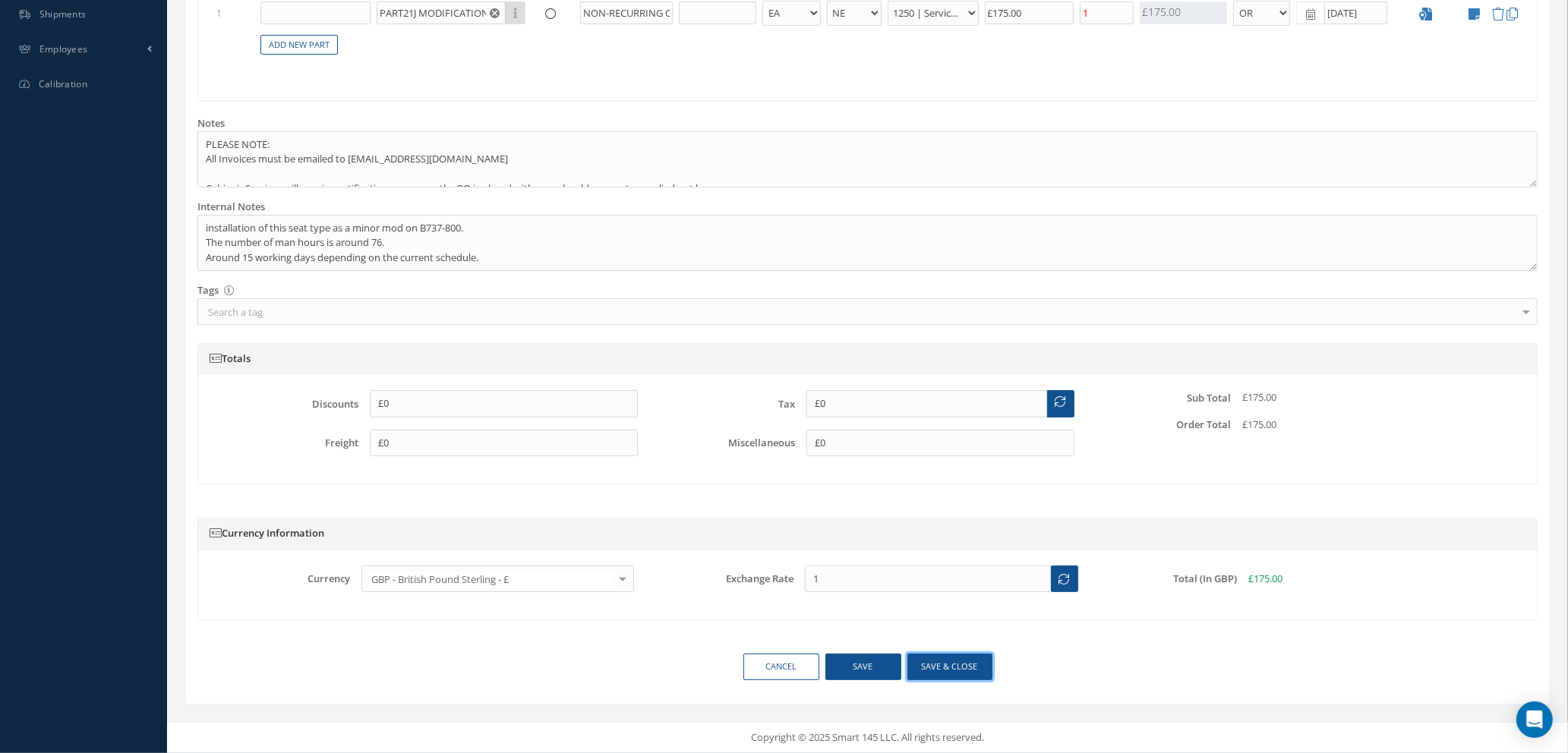
click at [935, 668] on button "Save & close" at bounding box center [950, 666] width 85 height 27
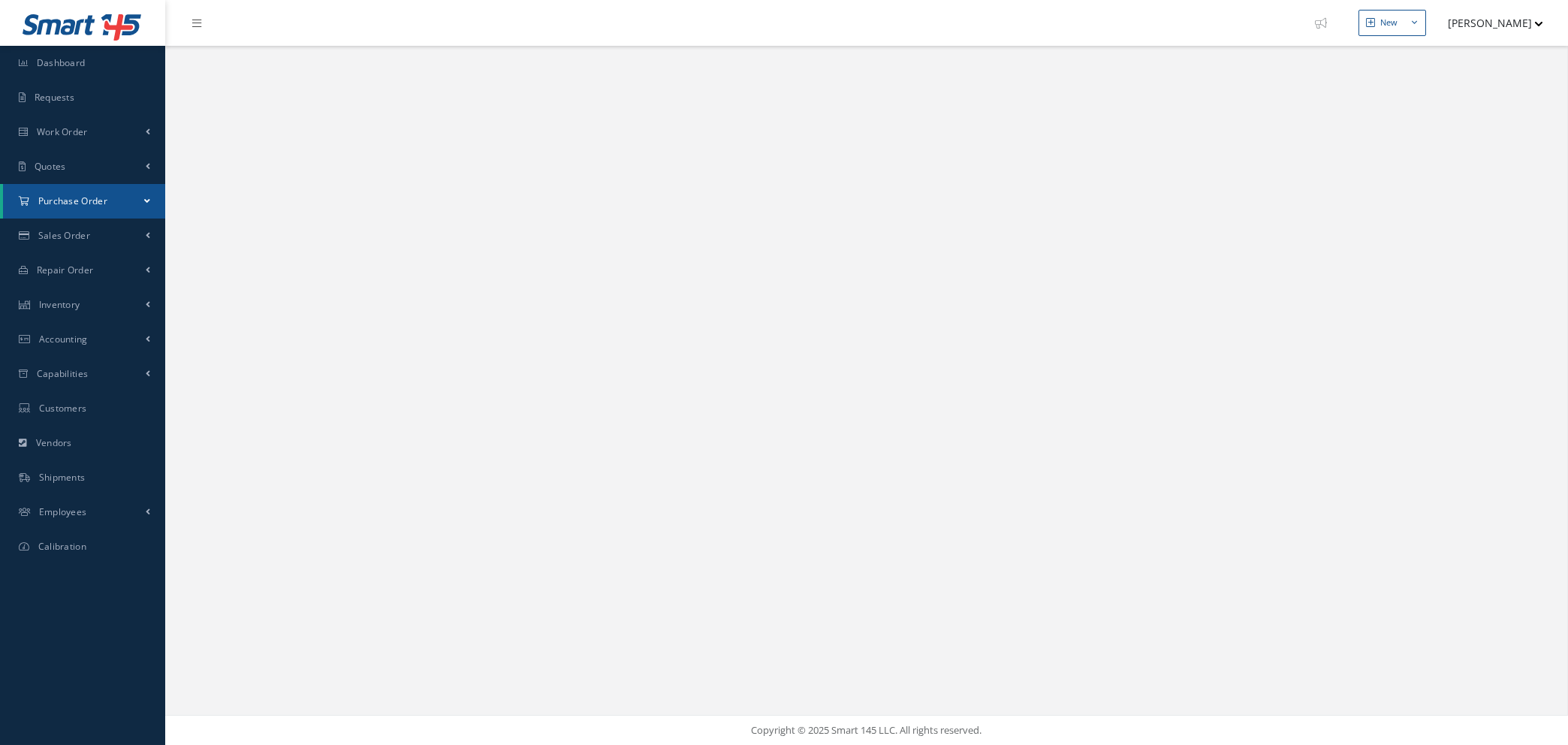
select select "25"
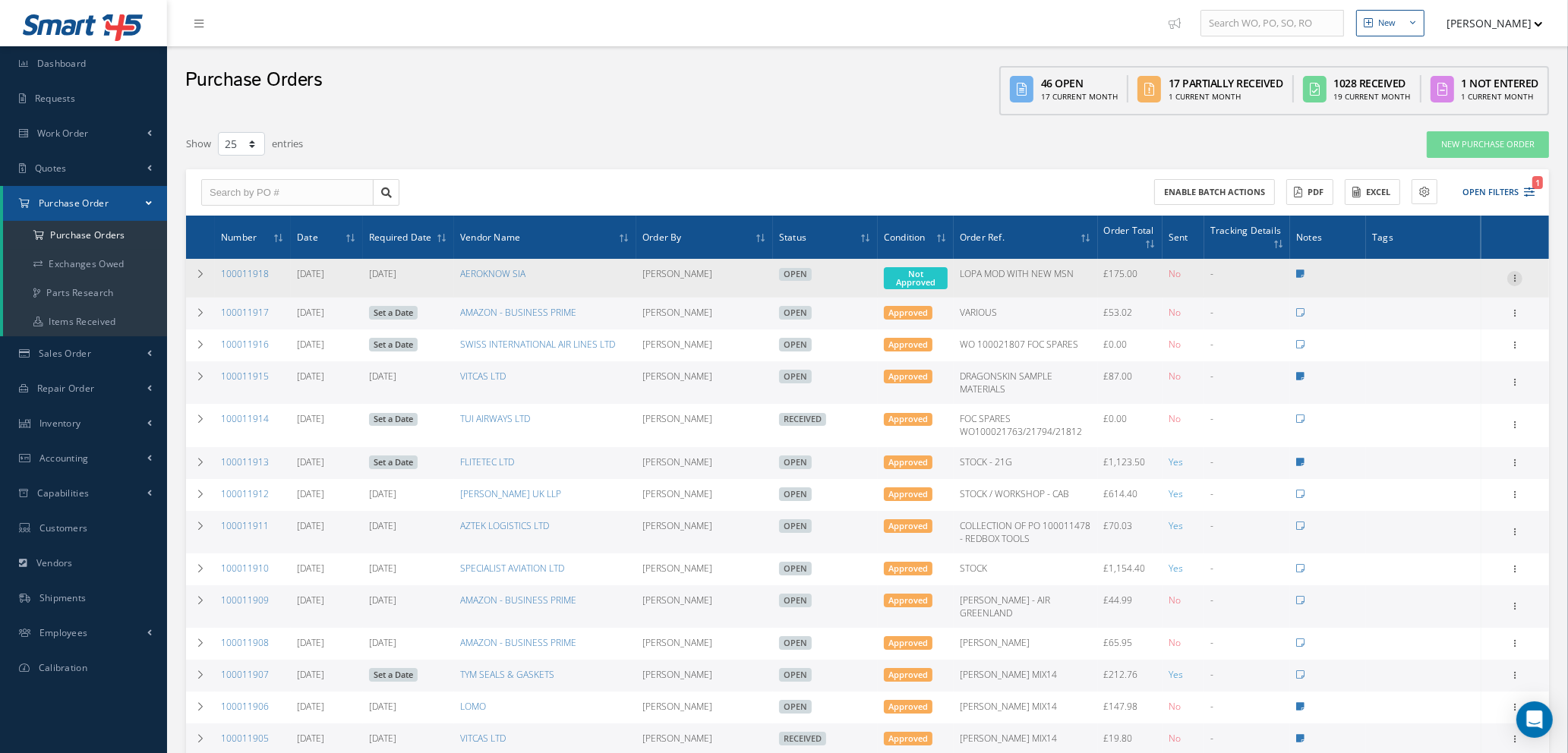
click at [1516, 273] on icon at bounding box center [1514, 276] width 15 height 12
click at [1448, 287] on link "Enter/Update" at bounding box center [1444, 288] width 120 height 19
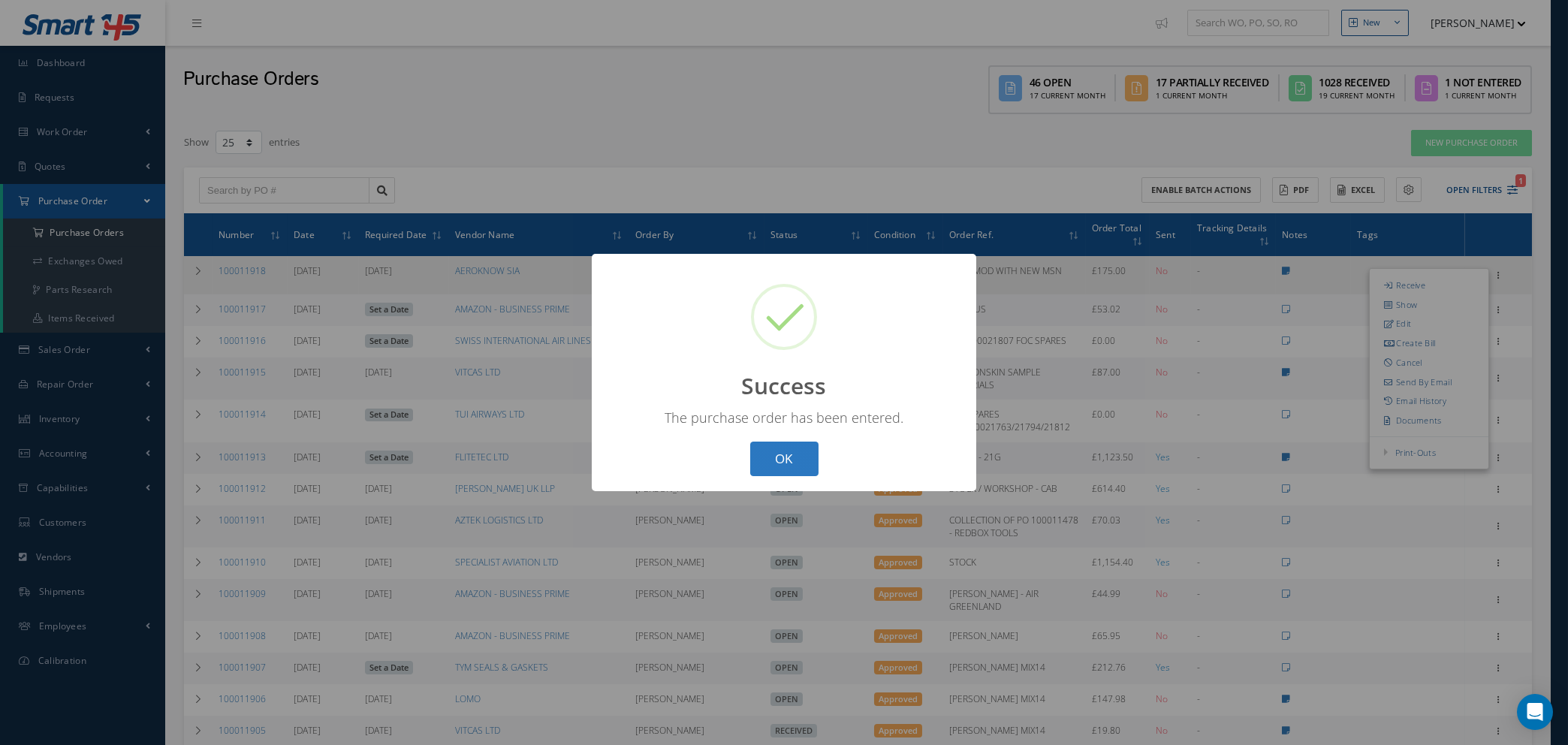
click at [774, 454] on button "OK" at bounding box center [784, 459] width 69 height 35
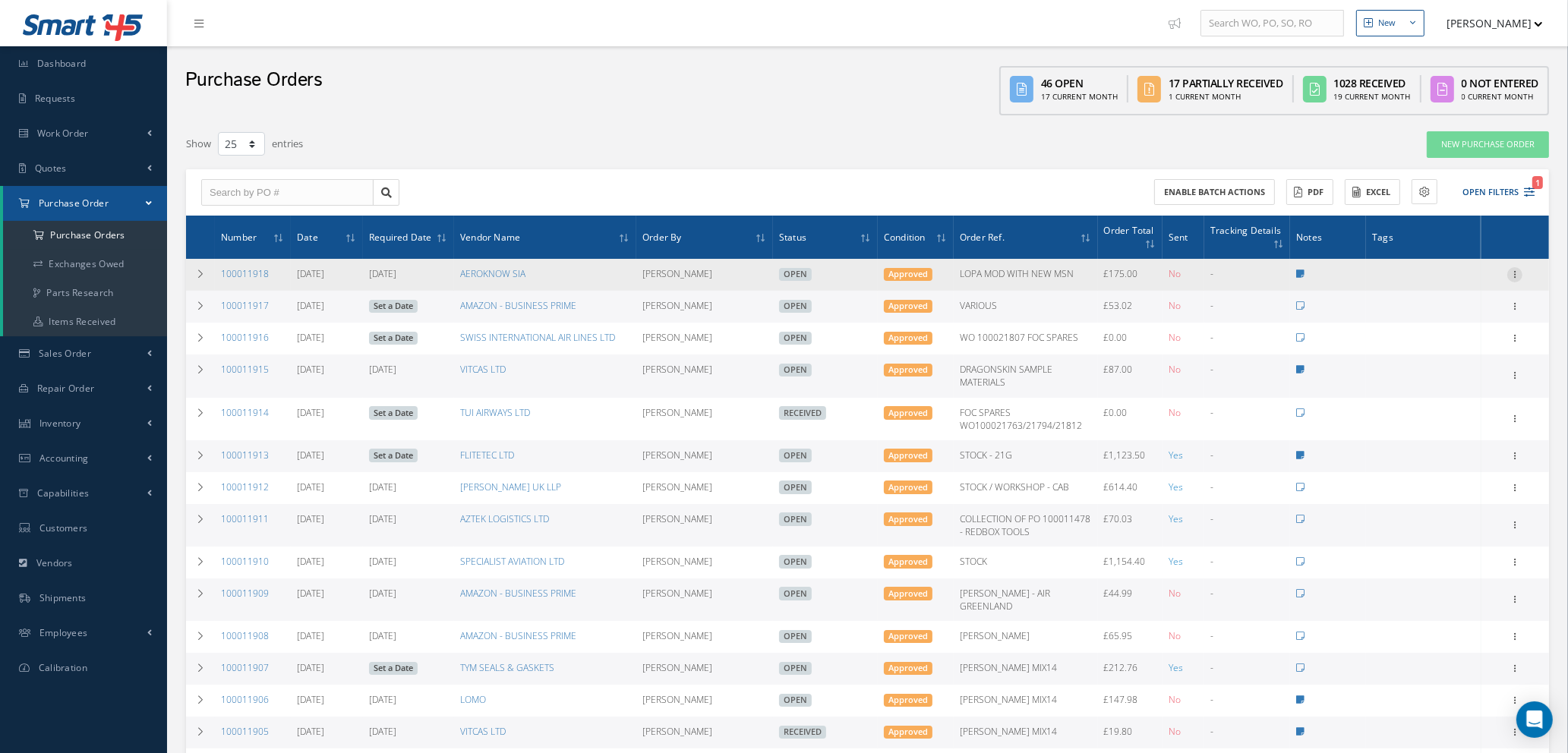
click at [1516, 267] on icon at bounding box center [1514, 273] width 15 height 12
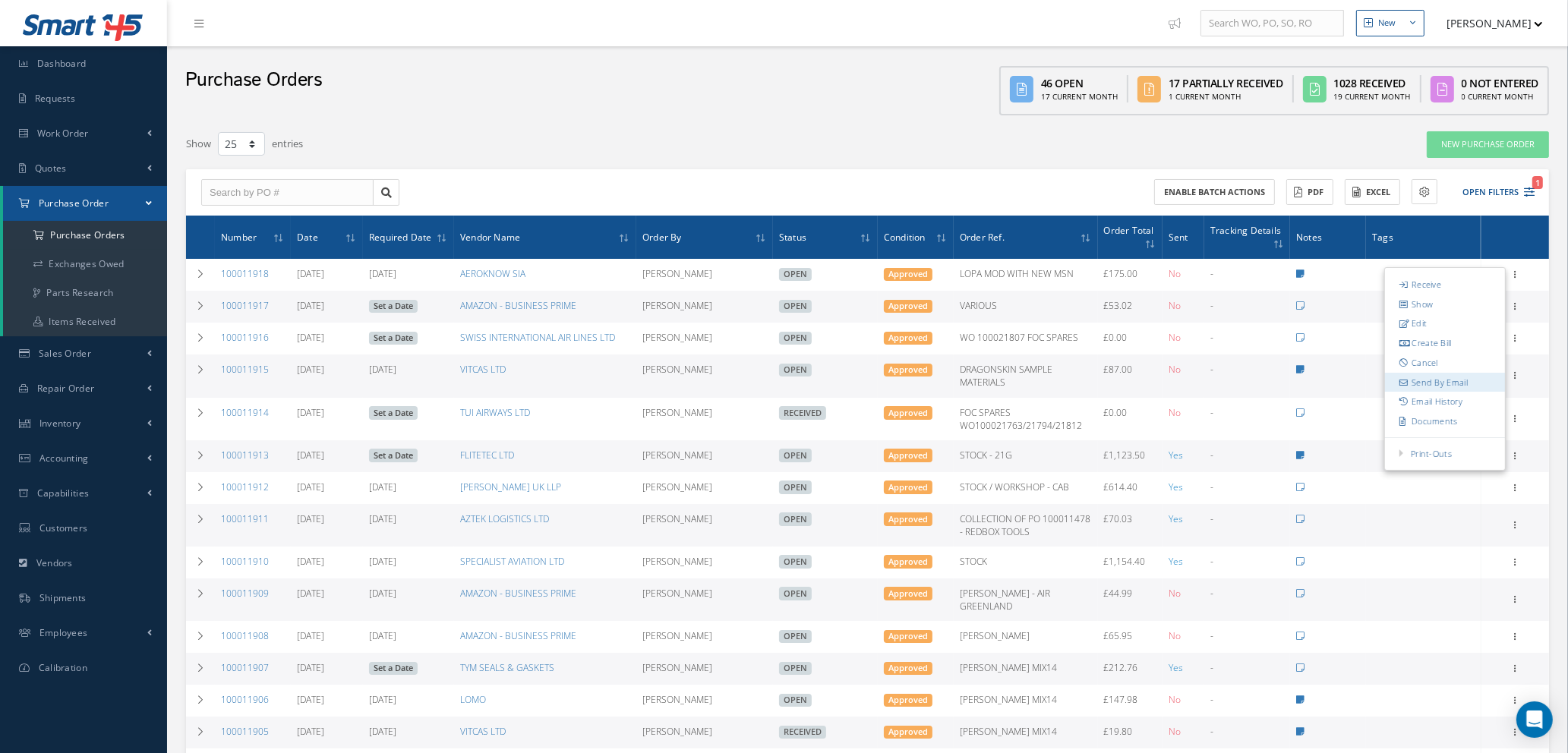
click at [1443, 382] on link "Send By Email" at bounding box center [1444, 383] width 120 height 19
type input "Reports from Purchase Order #100011918"
type textarea "Hiya, Please find Attached, our Purchase Order #100011918. If you have any ques…"
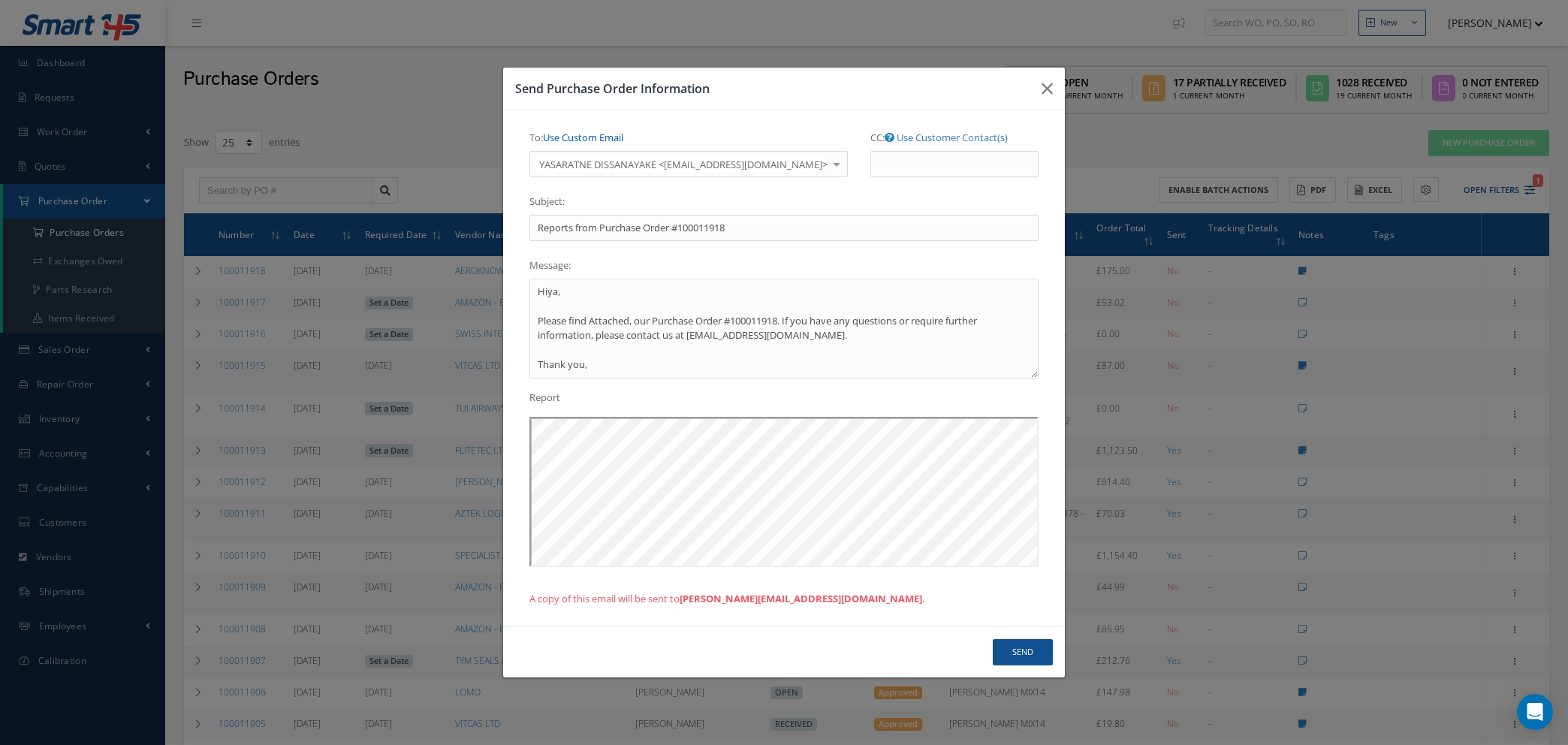
click at [605, 133] on link "Use Custom Email" at bounding box center [583, 137] width 81 height 14
click at [608, 158] on input "To: Use Customer Contact(s)" at bounding box center [650, 164] width 243 height 27
type input "NATASHA@CAB.AERO"
click at [1027, 661] on button "Send" at bounding box center [1023, 652] width 60 height 26
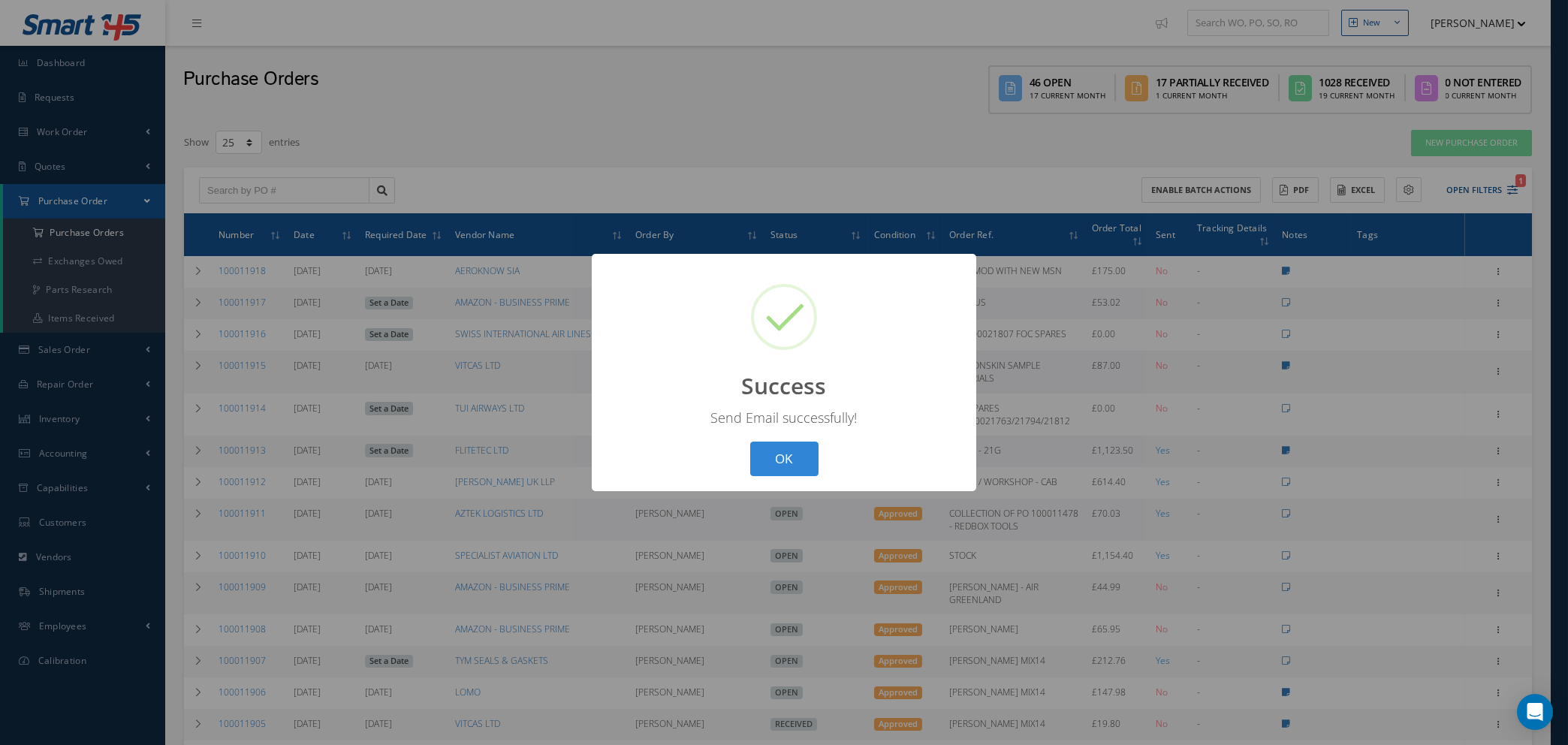
click at [867, 675] on div "? ! i Success × Send Email successfully! OK Cancel" at bounding box center [784, 372] width 1568 height 745
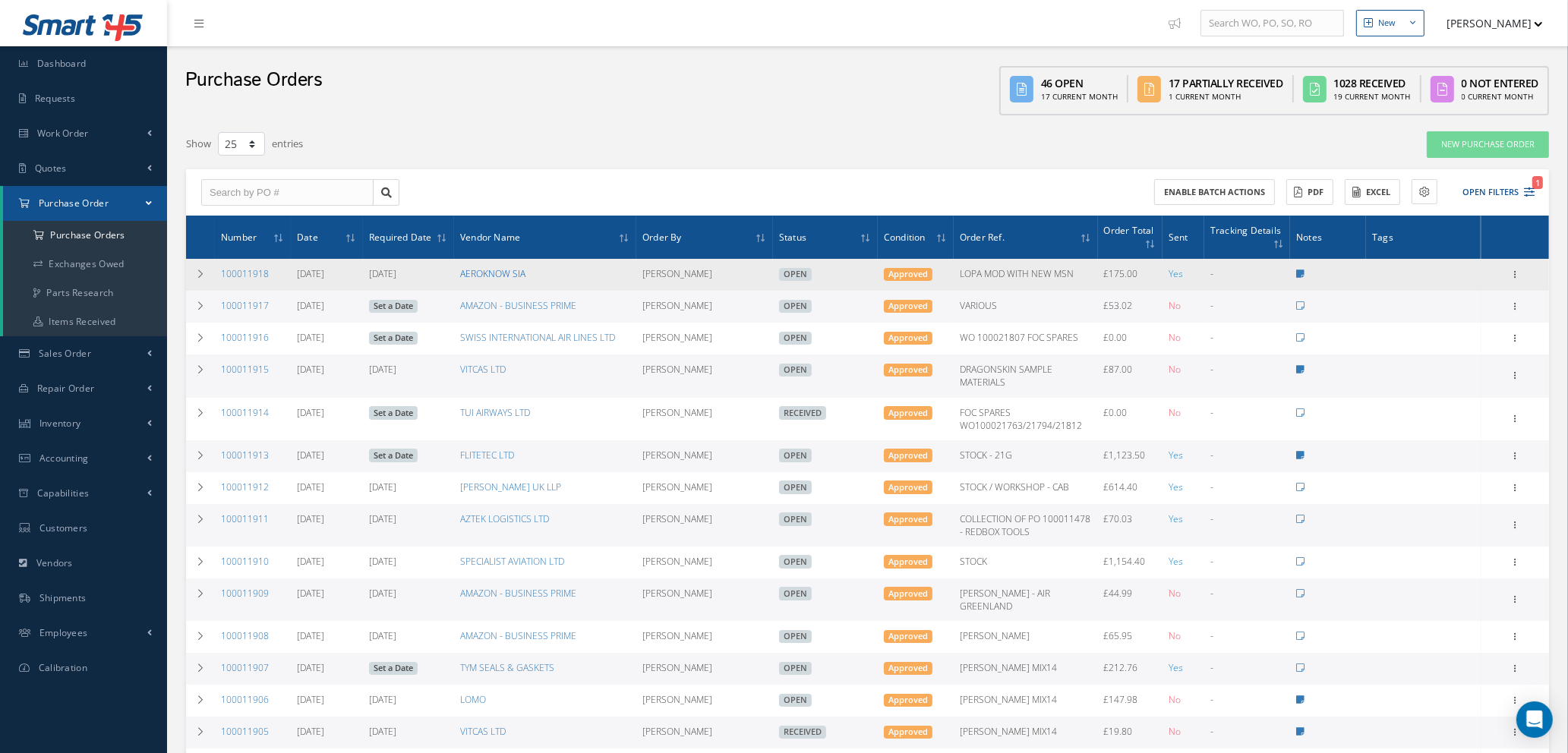
click at [475, 270] on link "AEROKNOW SIA" at bounding box center [492, 274] width 65 height 13
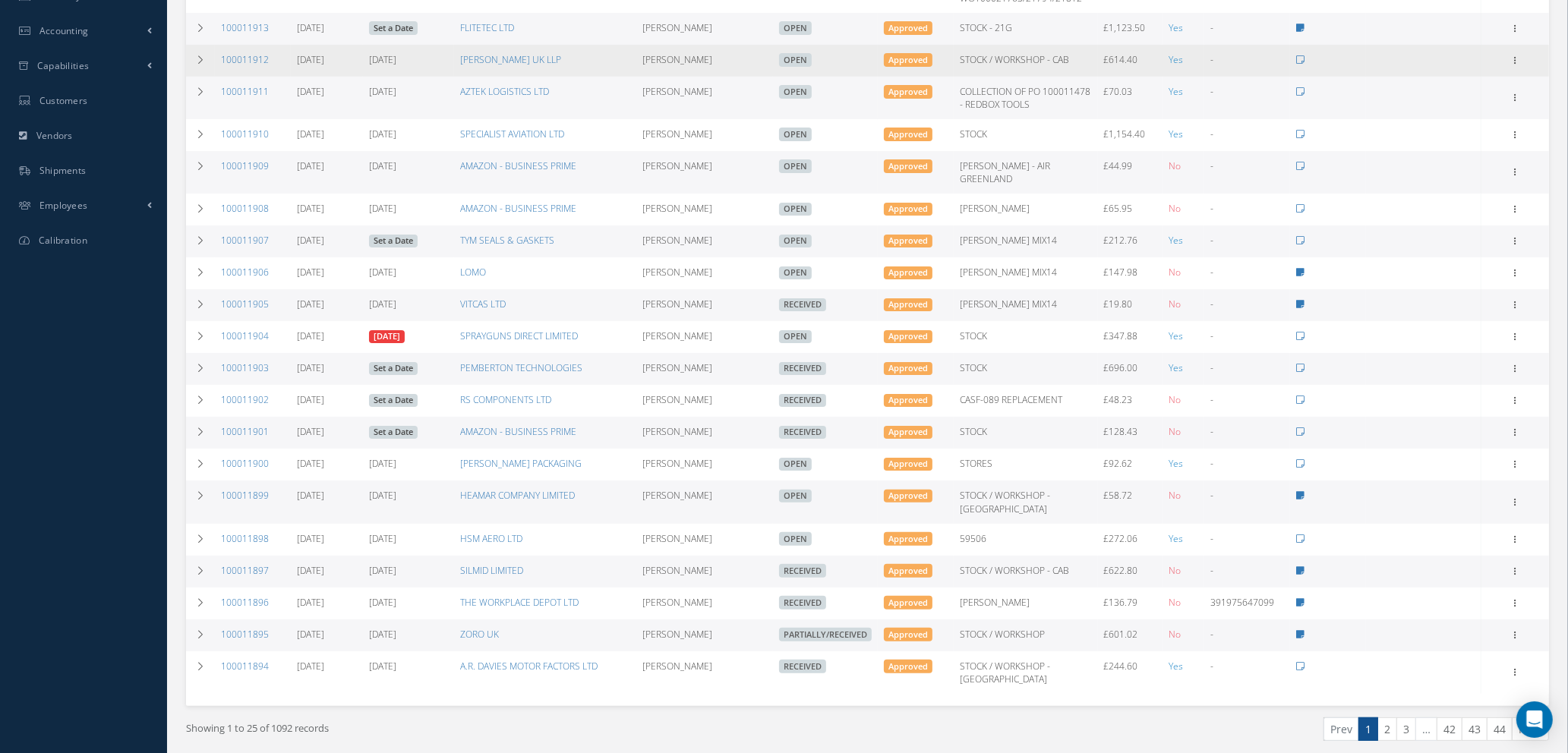
scroll to position [449, 0]
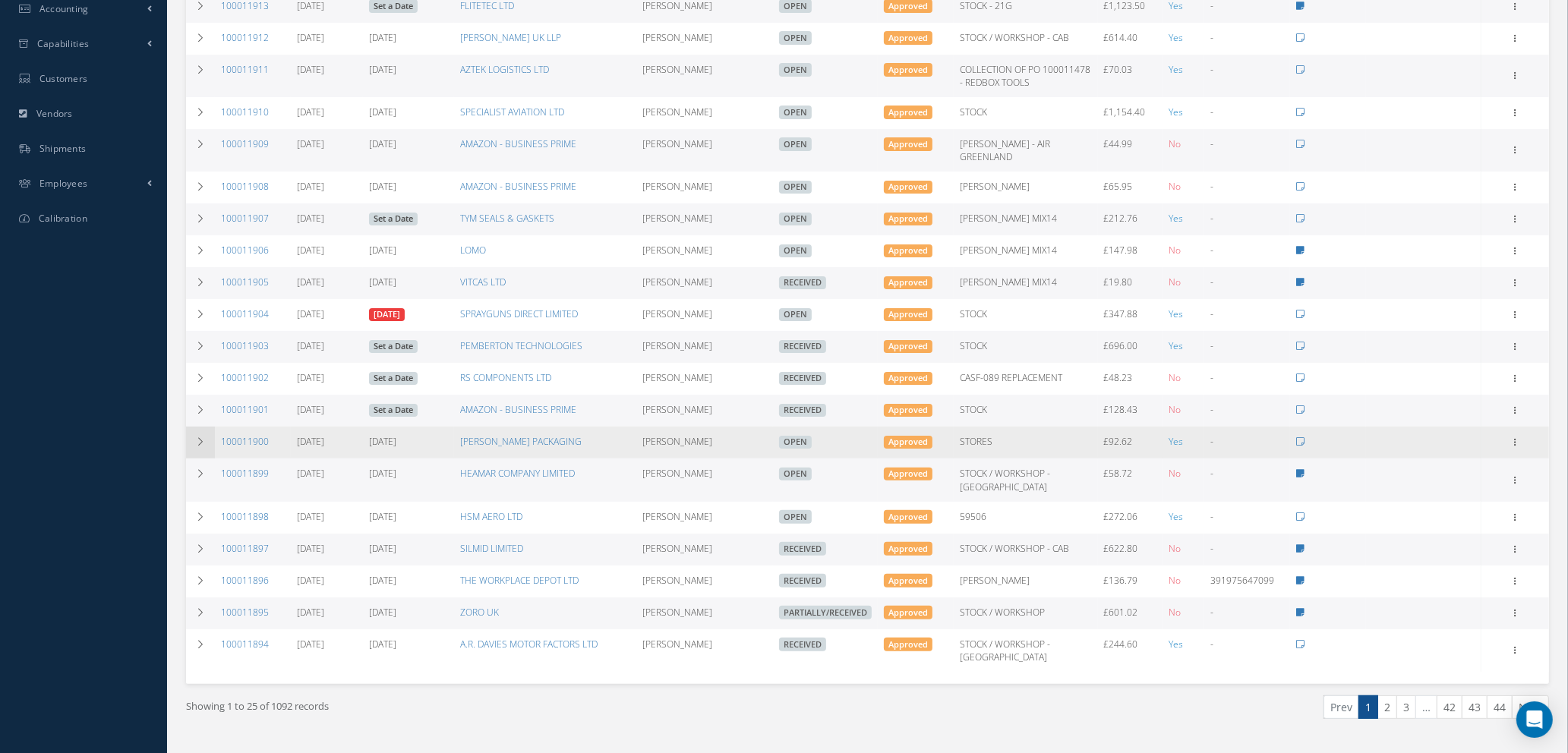
click at [197, 437] on icon at bounding box center [200, 441] width 10 height 9
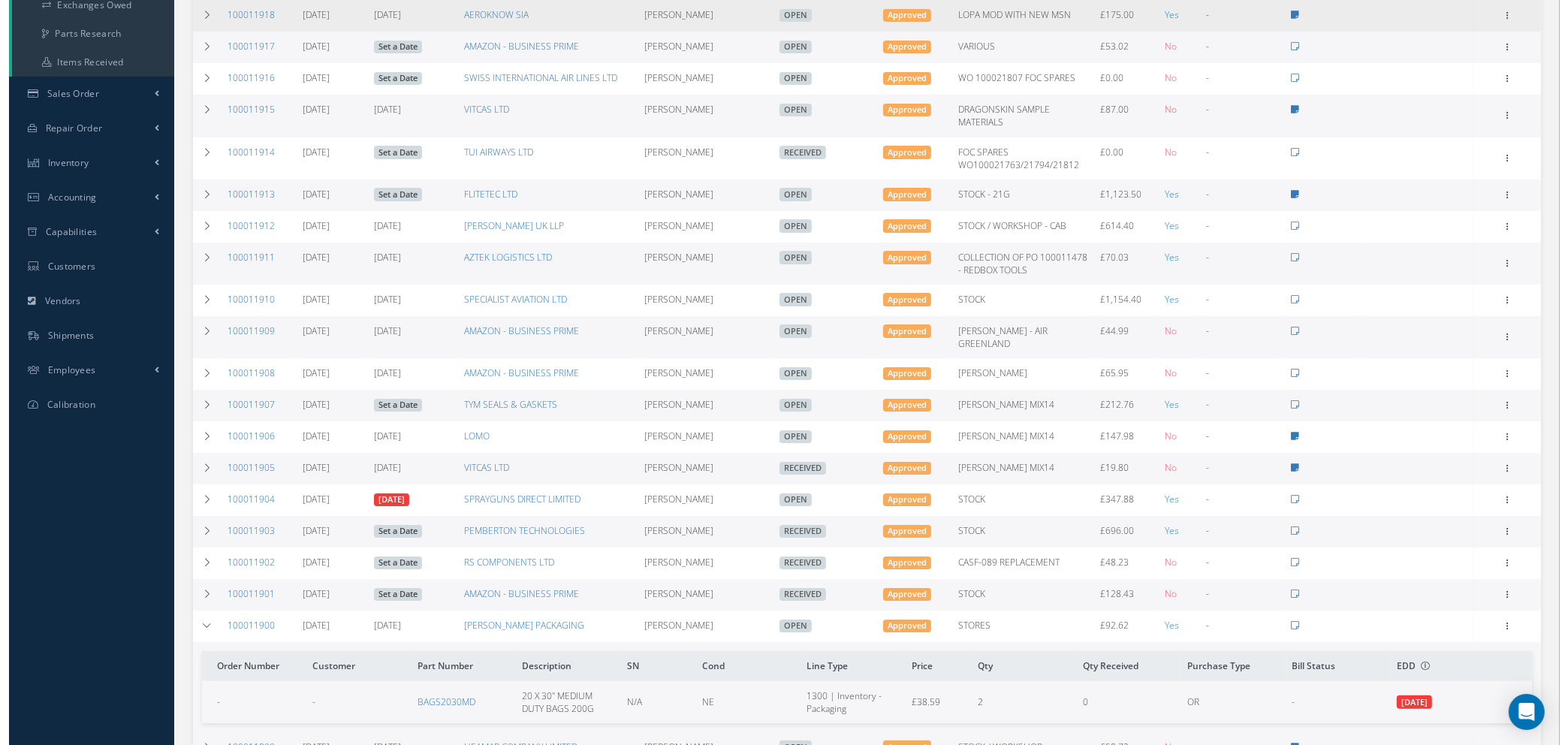
scroll to position [0, 0]
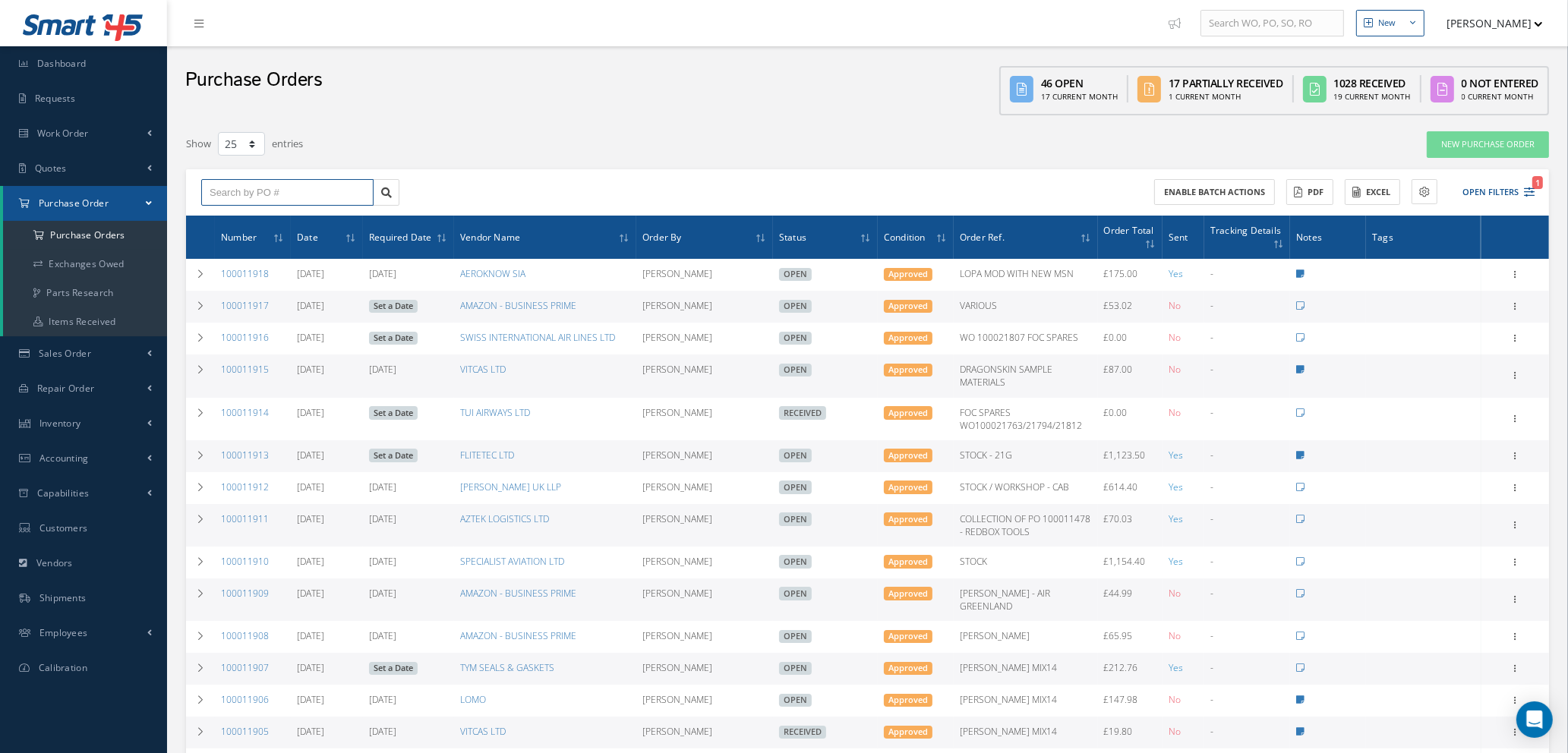
click at [259, 183] on input "text" at bounding box center [288, 192] width 172 height 27
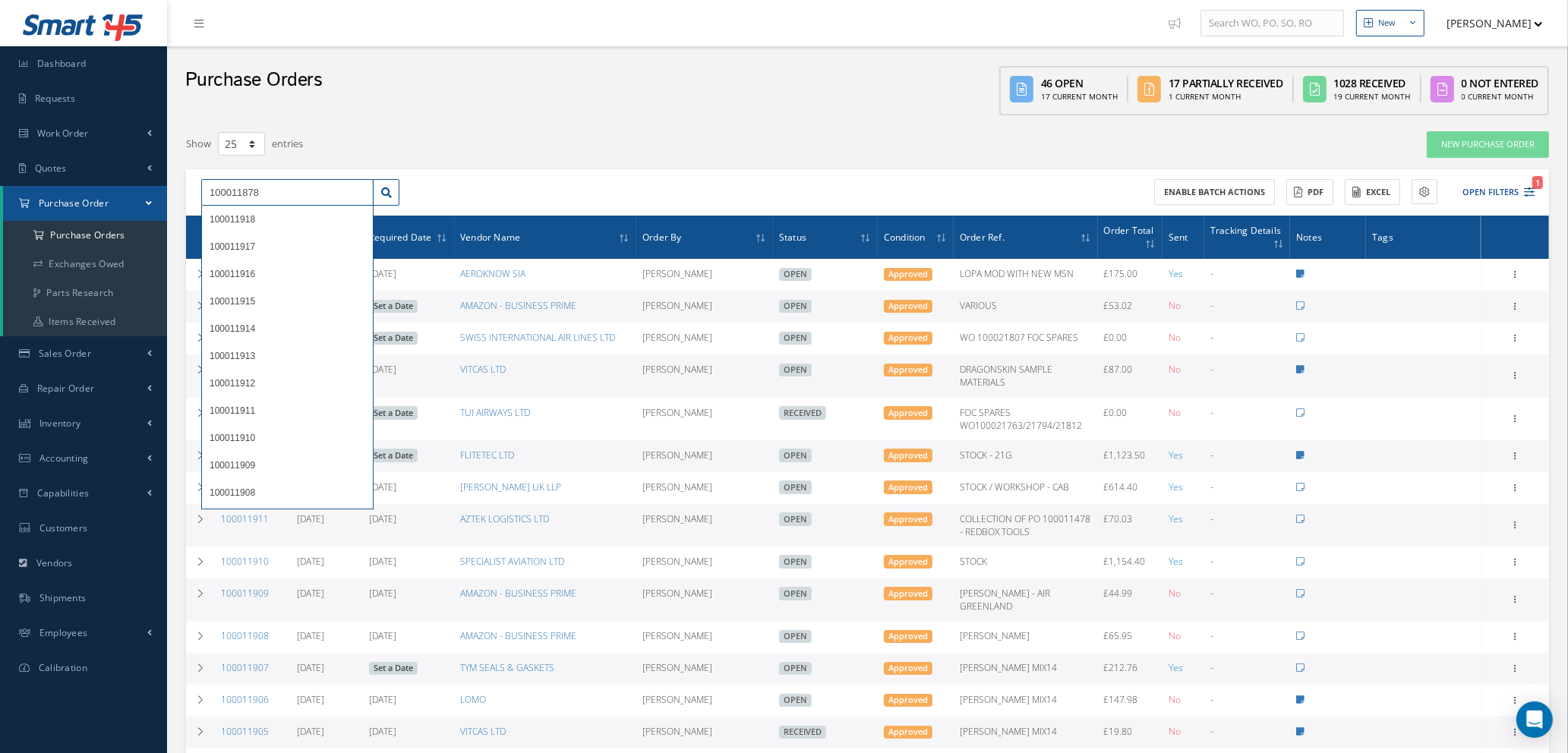
type input "100011878"
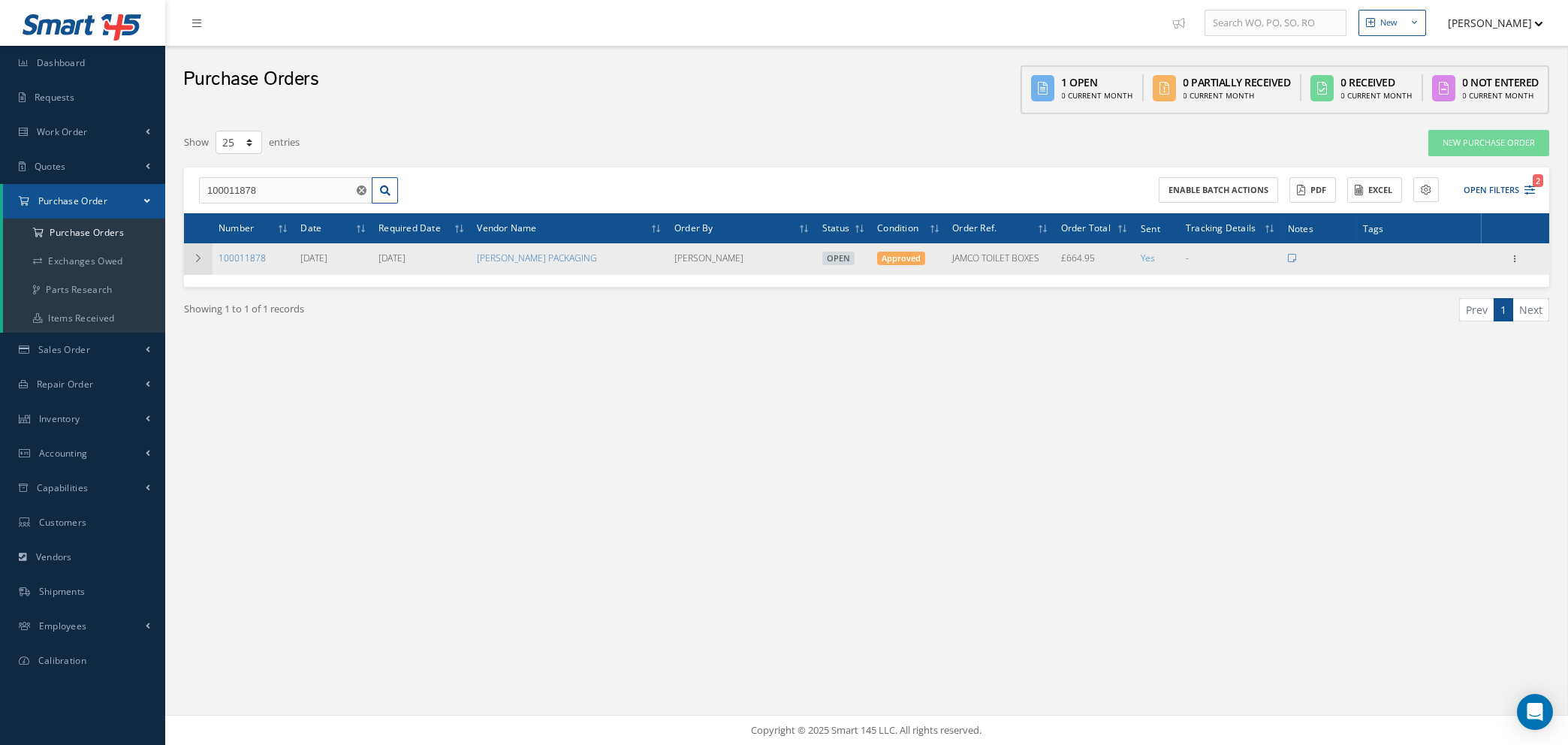
click at [200, 253] on icon at bounding box center [198, 257] width 10 height 9
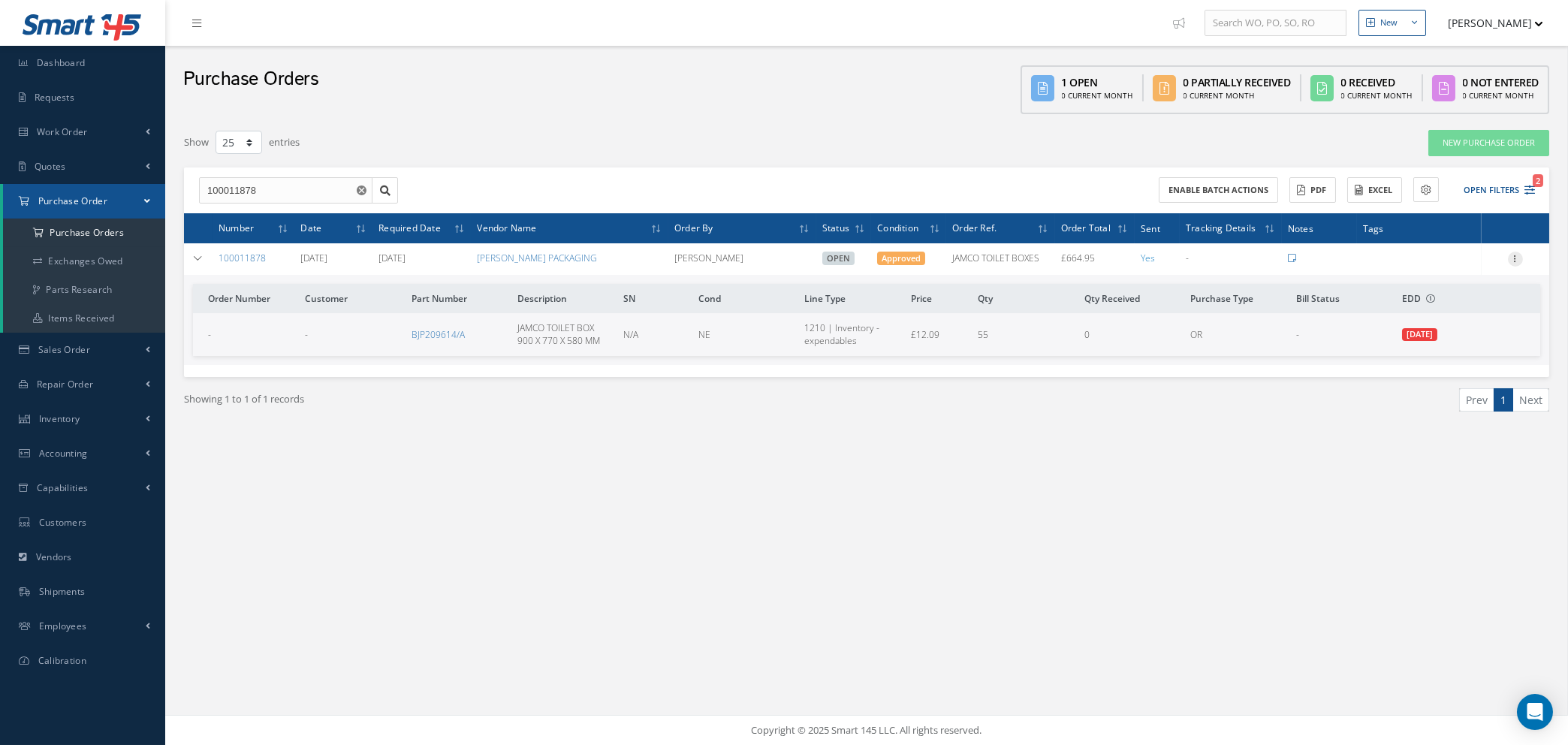
click at [1516, 257] on icon at bounding box center [1515, 257] width 15 height 12
click at [1434, 305] on link "Edit" at bounding box center [1446, 308] width 119 height 19
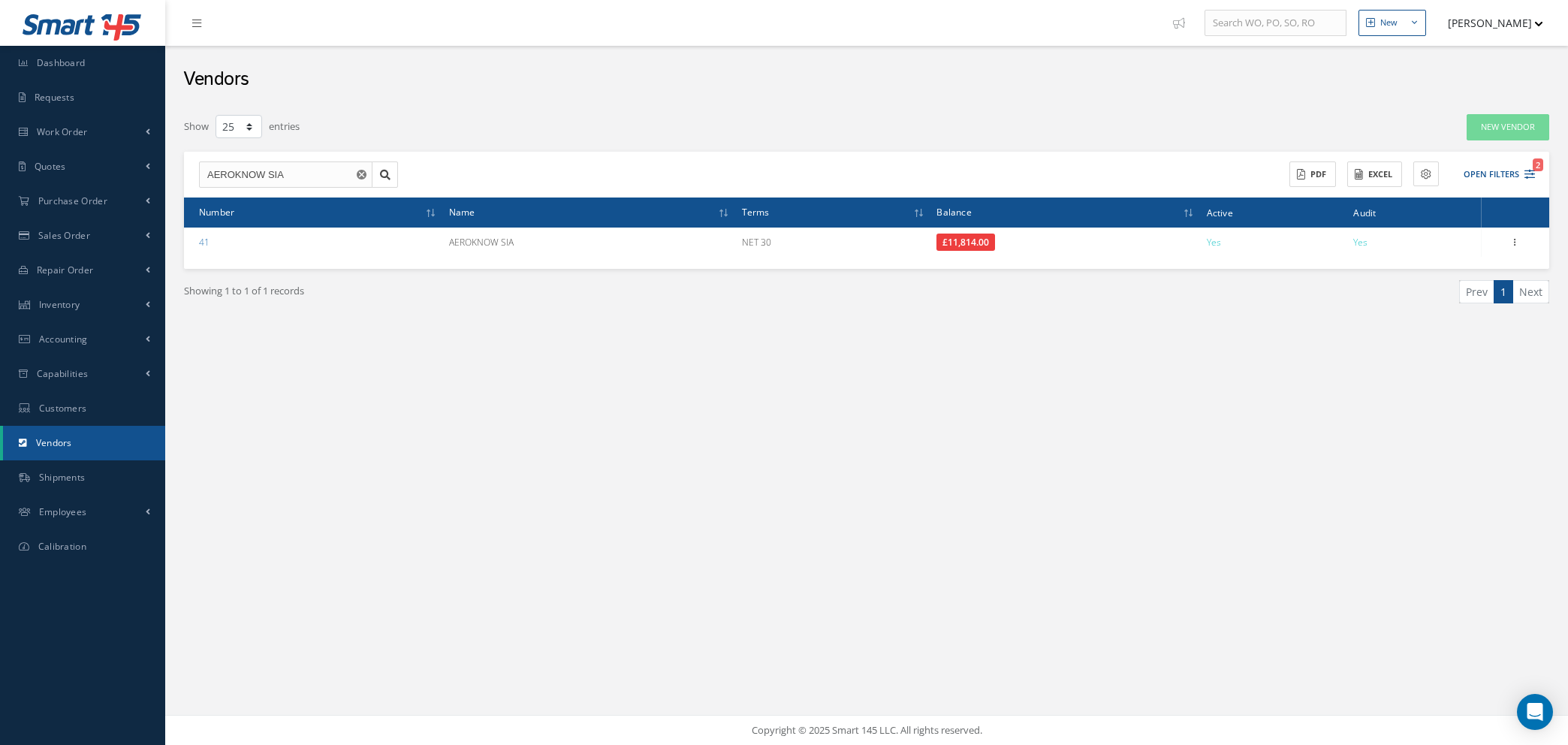
select select "25"
click at [66, 167] on span "Quotes" at bounding box center [50, 167] width 32 height 13
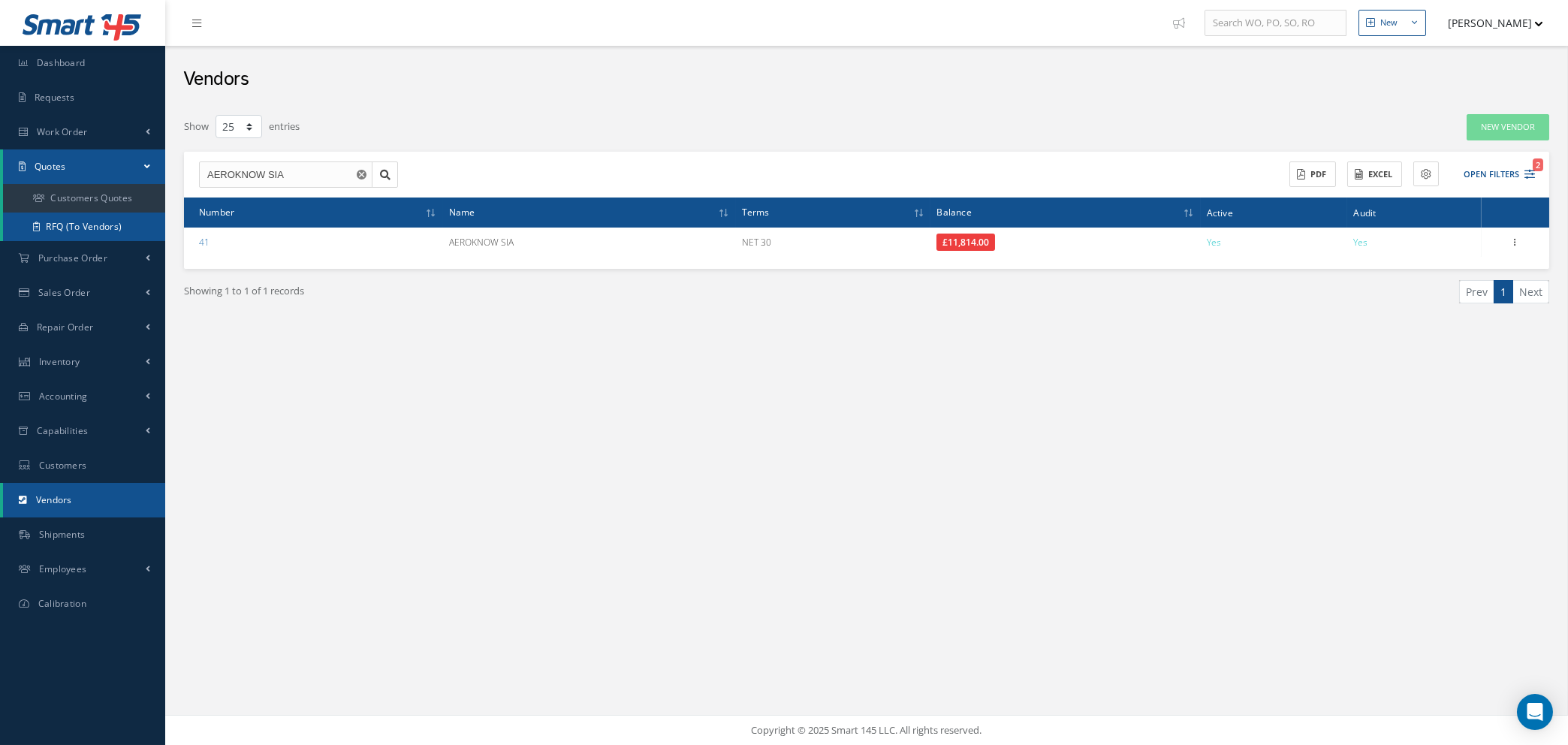
click at [68, 222] on link "RFQ (To Vendors)" at bounding box center [84, 227] width 163 height 29
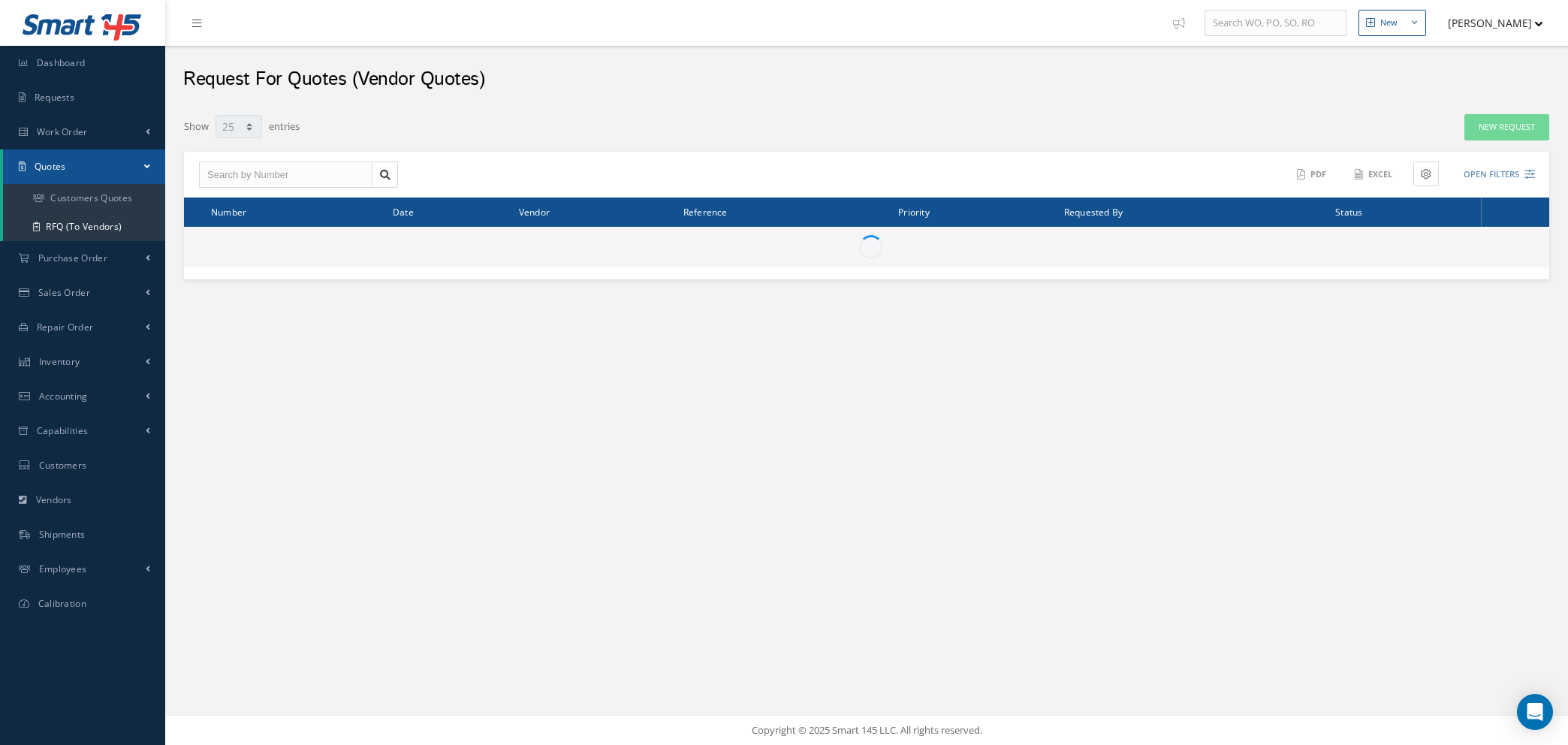
select select "25"
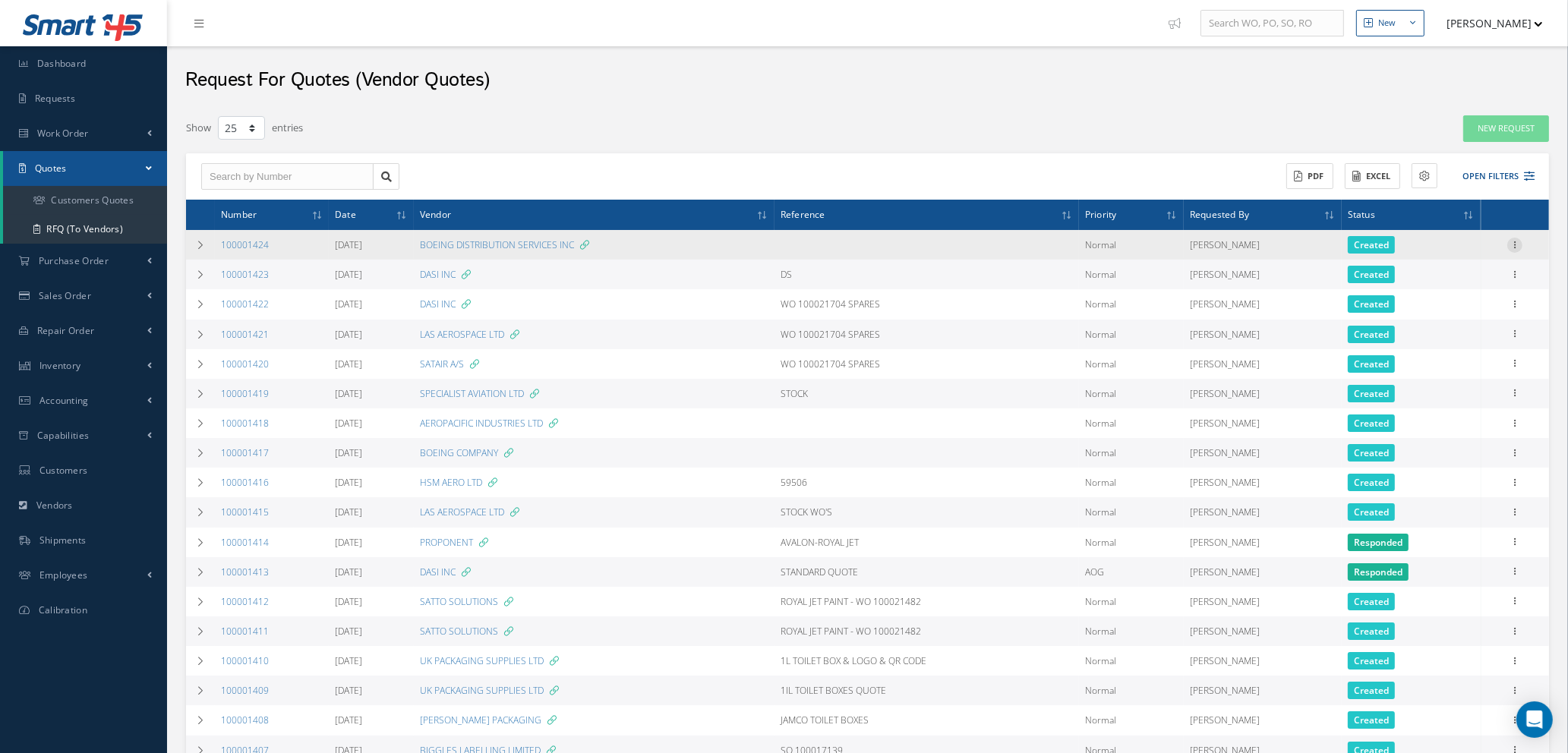
click at [1518, 241] on icon at bounding box center [1514, 243] width 15 height 12
click at [1446, 271] on link "Edit" at bounding box center [1444, 274] width 120 height 19
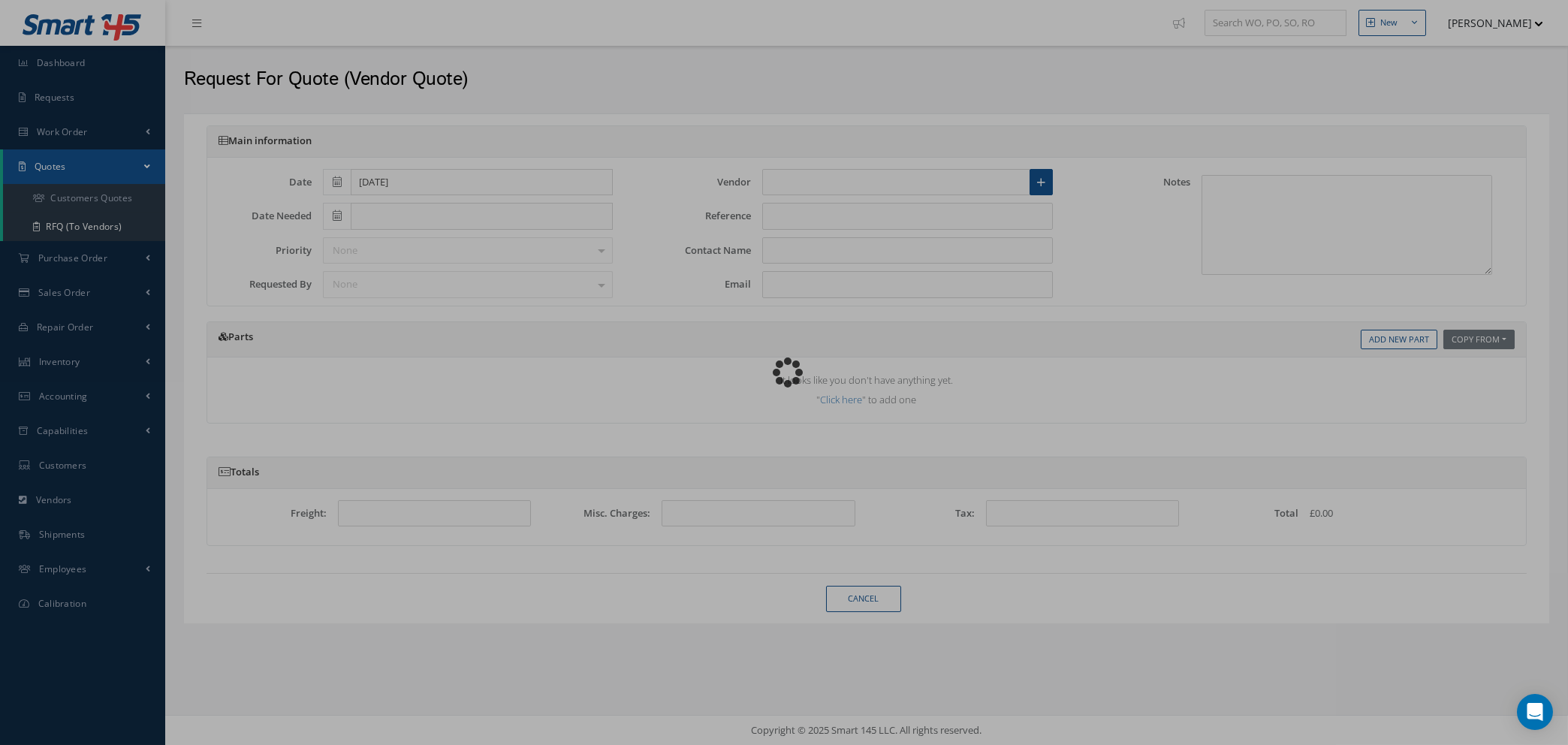
type input "BOEING DISTRIBUTION SERVICES INC"
type input "DIGITAL SALES"
type input "[EMAIL_ADDRESS][DOMAIN_NAME]"
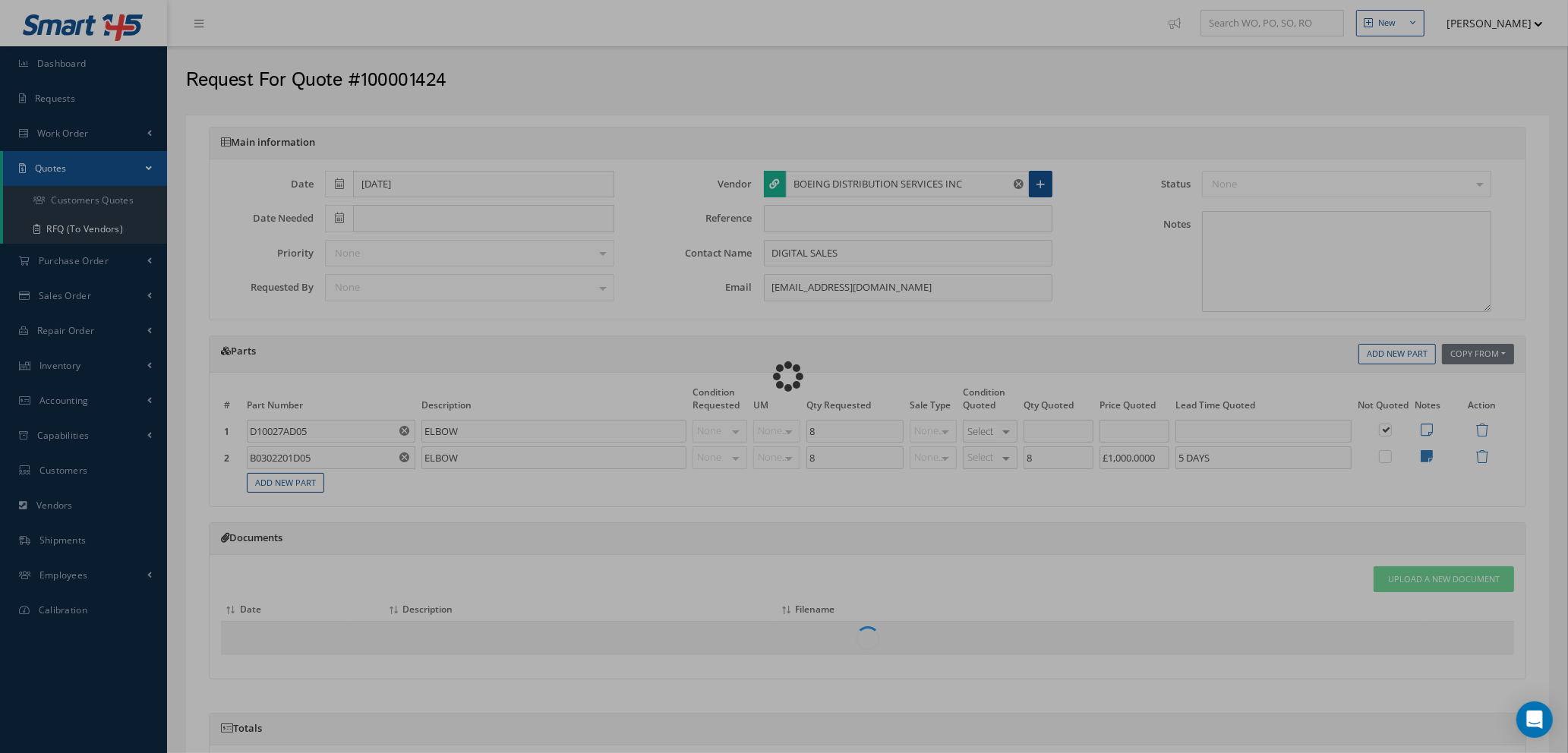
type input "$1,000"
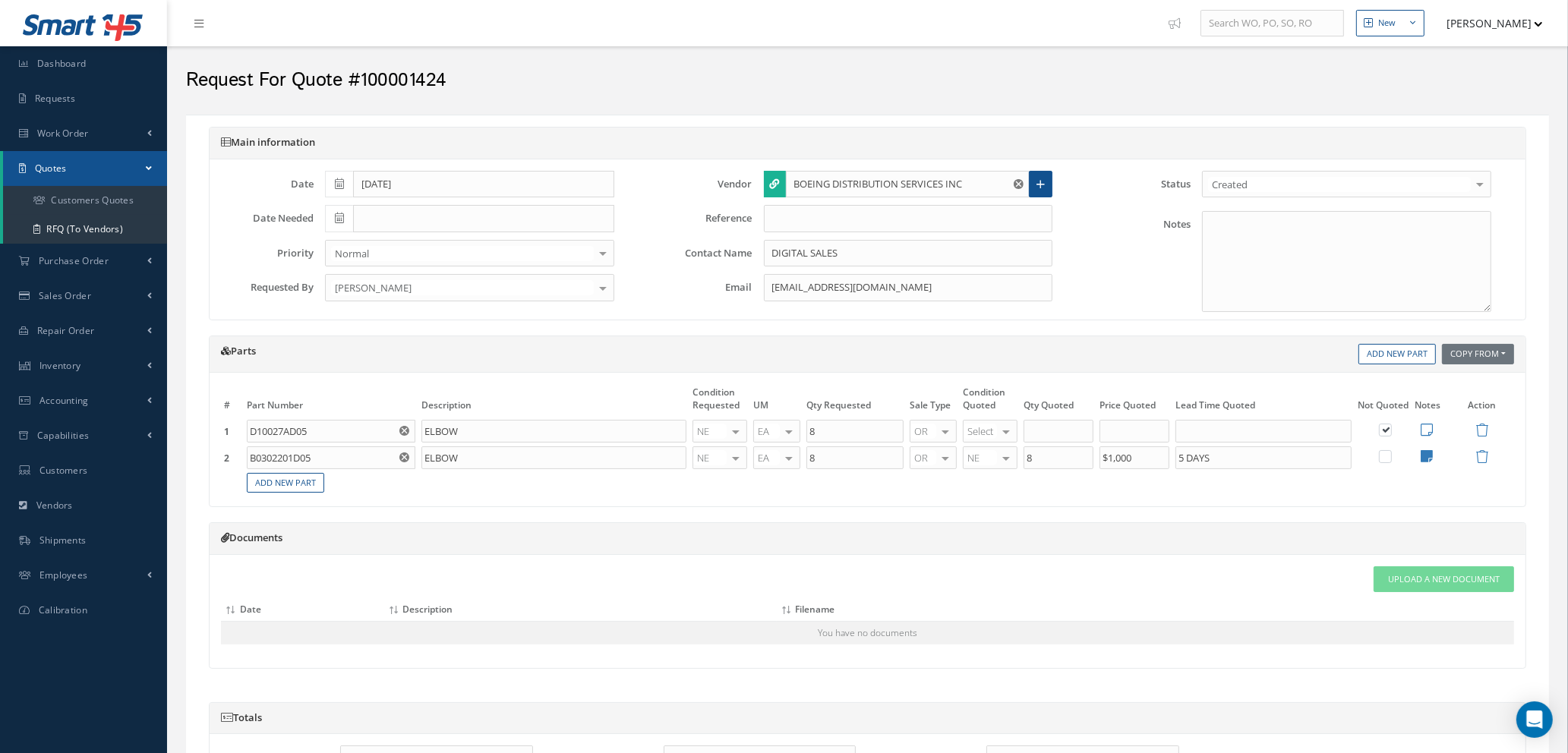
scroll to position [228, 0]
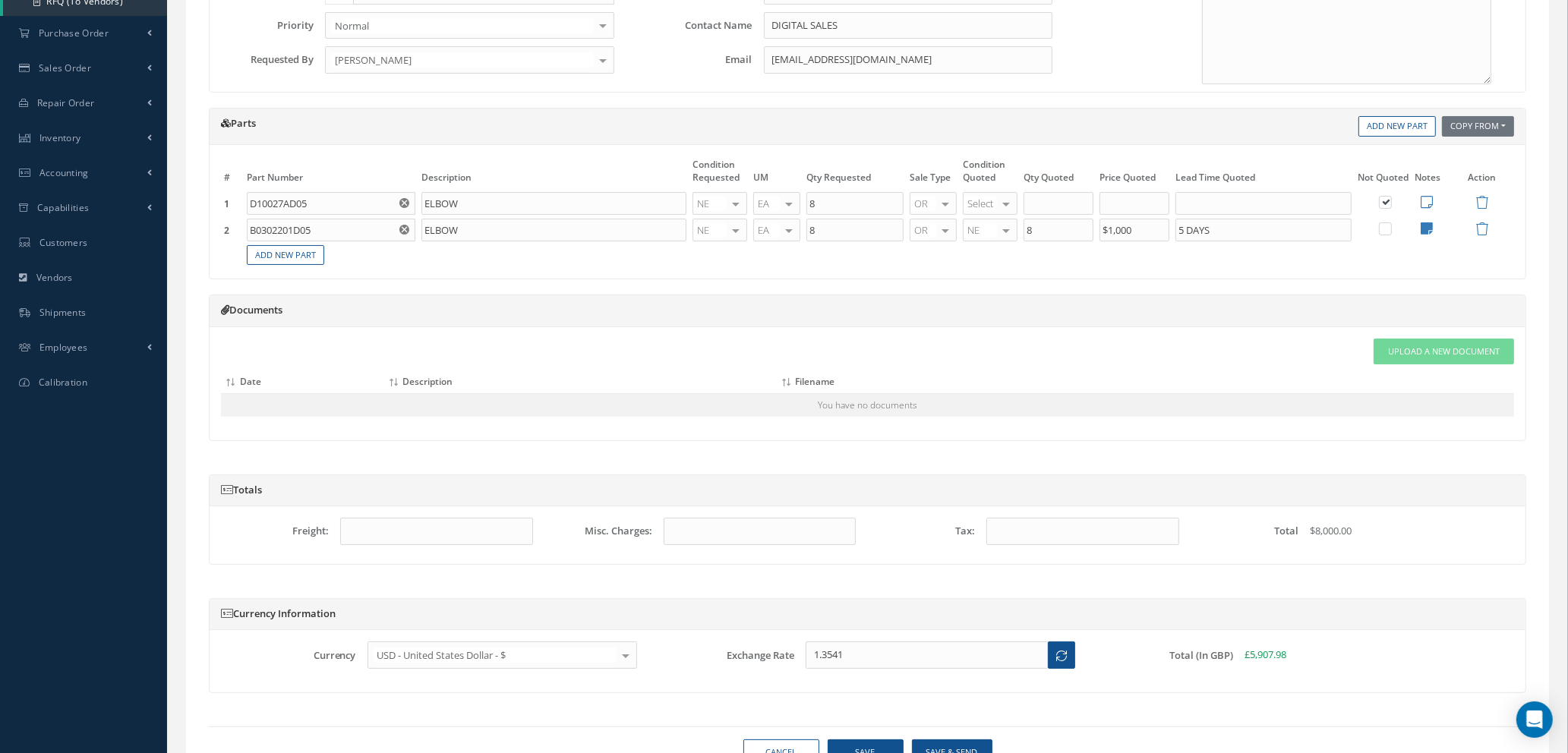
click at [1004, 199] on div at bounding box center [1006, 203] width 21 height 22
type input "ne"
click at [998, 231] on span "NE" at bounding box center [993, 229] width 53 height 26
type input "8"
click at [1041, 202] on input "8" at bounding box center [1058, 203] width 70 height 23
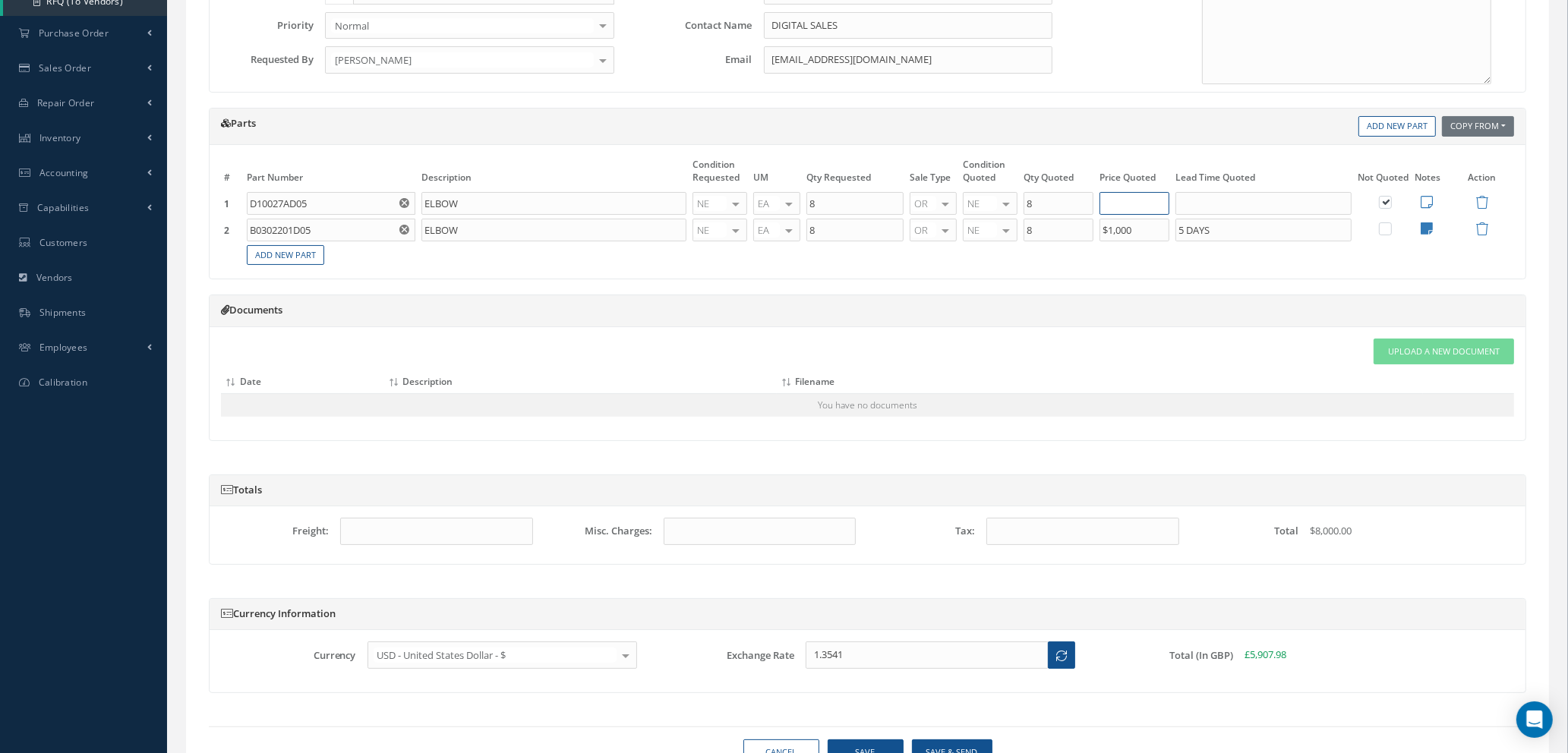
click at [1152, 206] on input "text" at bounding box center [1134, 203] width 70 height 23
type input "$1,000"
click at [1200, 197] on input "text" at bounding box center [1263, 203] width 176 height 23
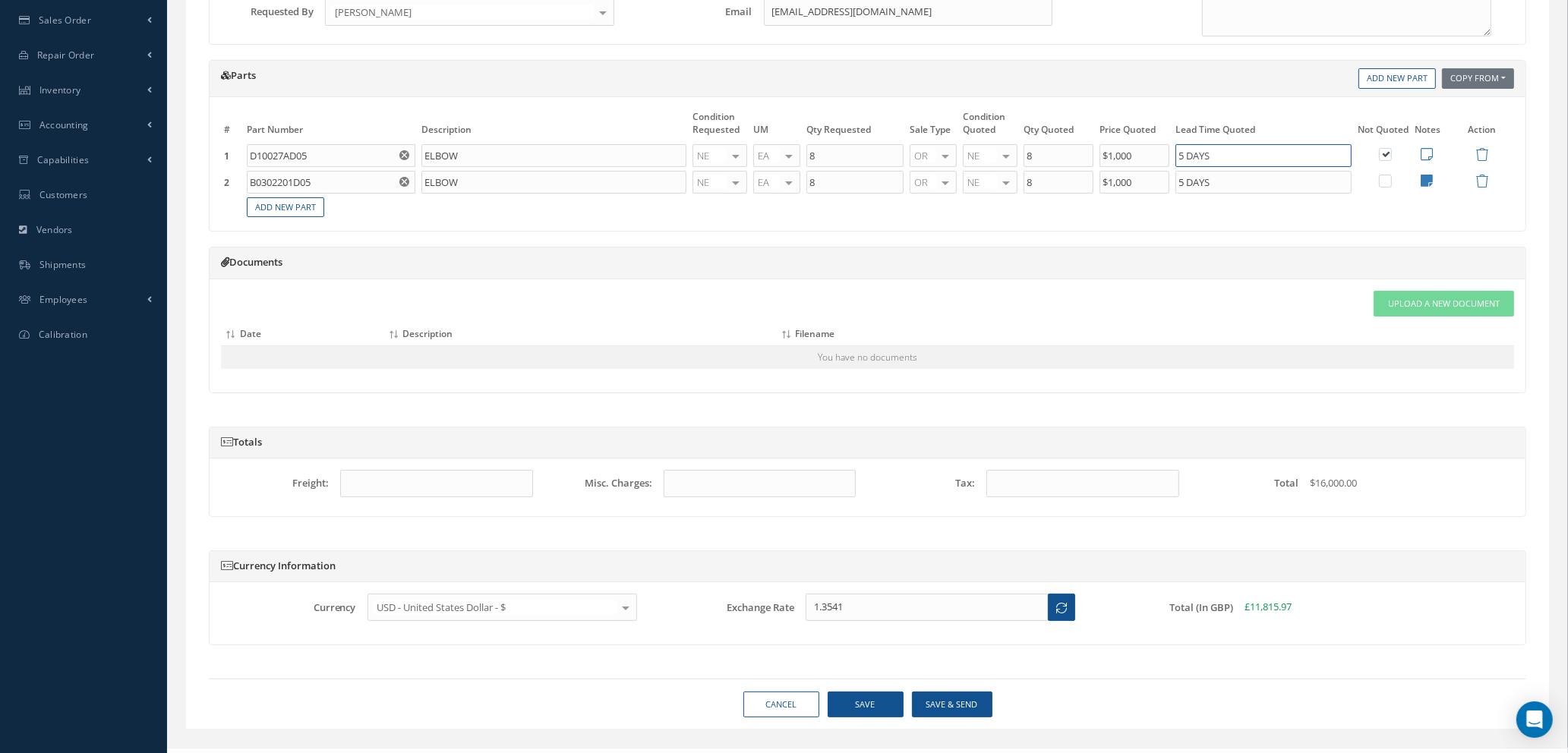
scroll to position [301, 0]
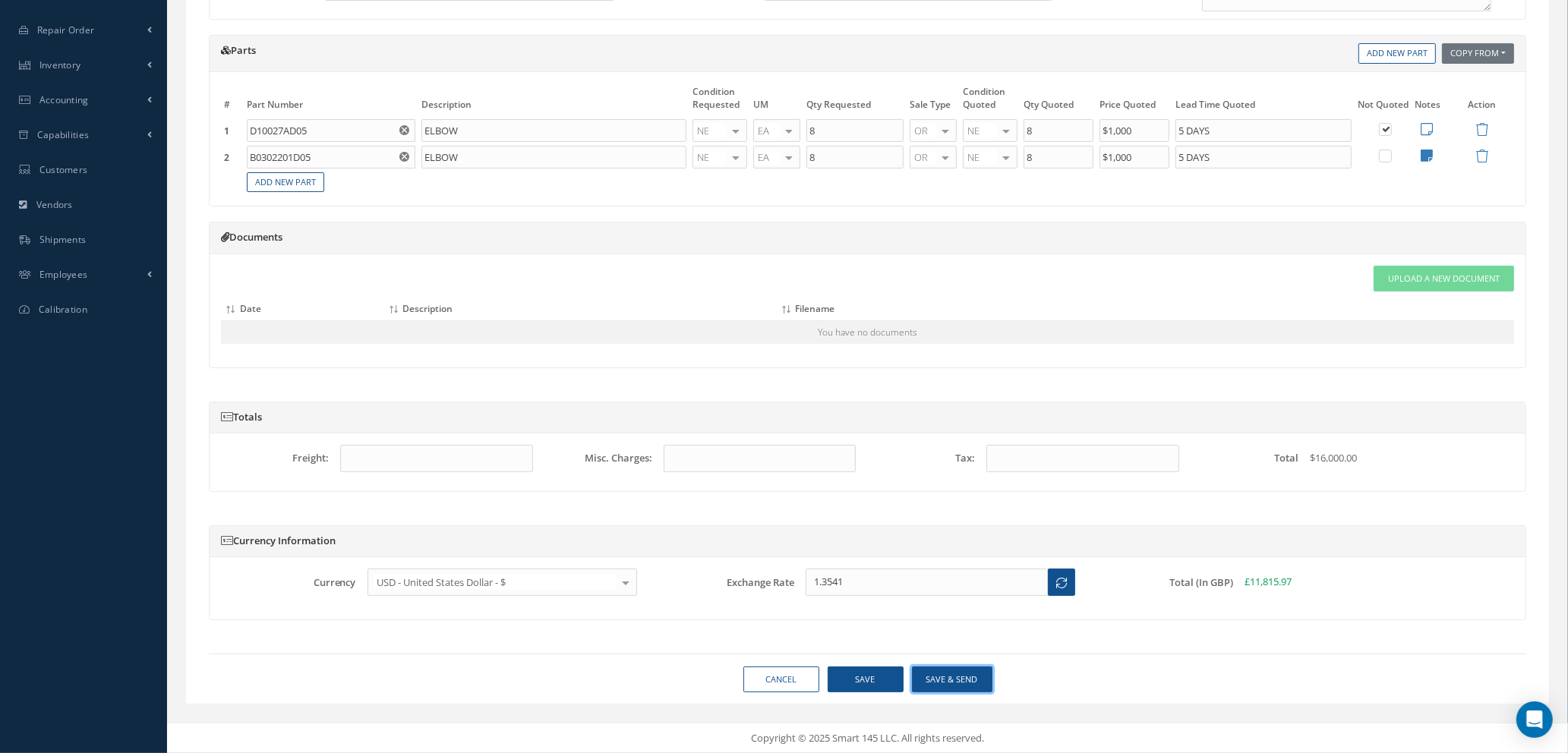
type input "5 DAYS"
click at [943, 679] on button "Save & Send" at bounding box center [952, 679] width 81 height 27
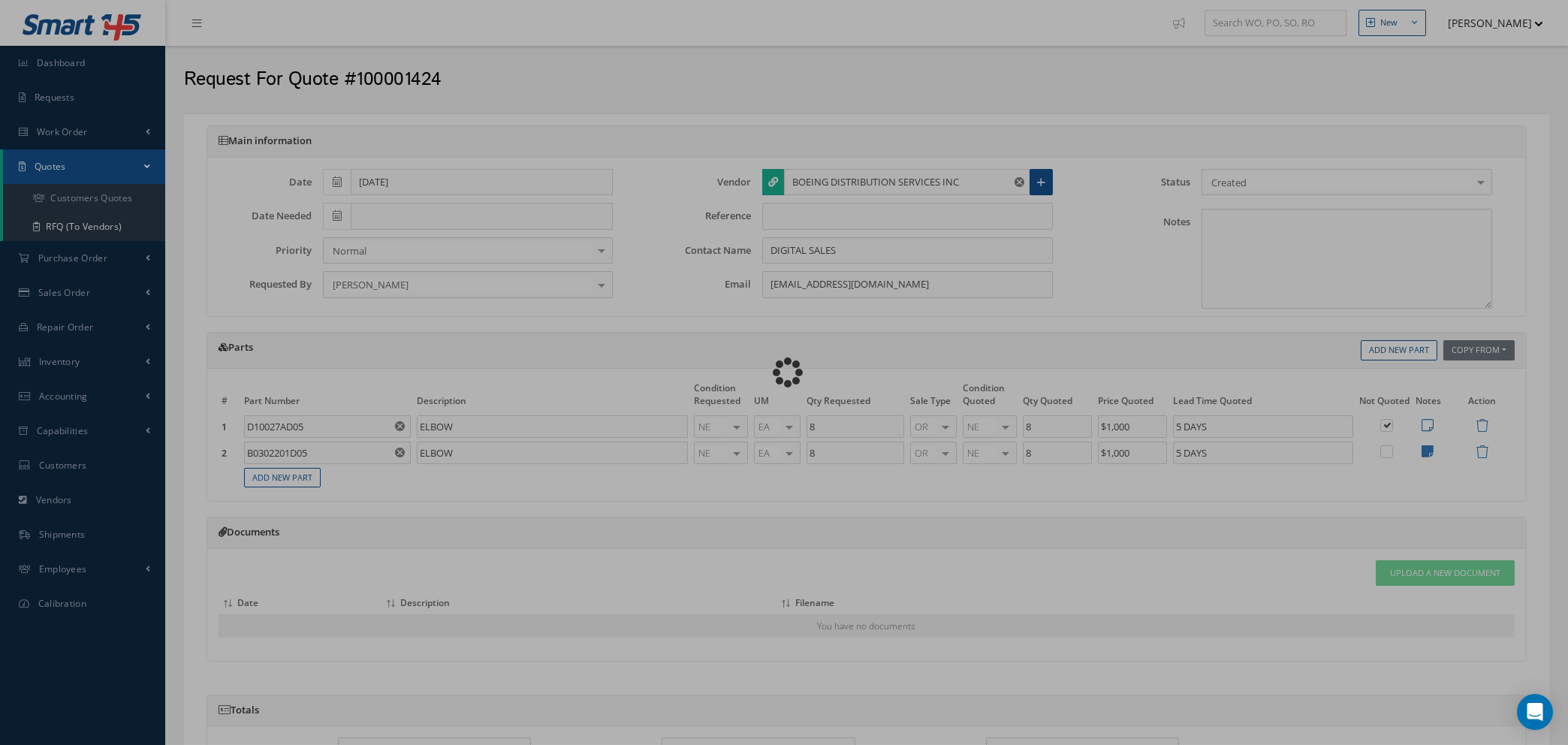
select select "25"
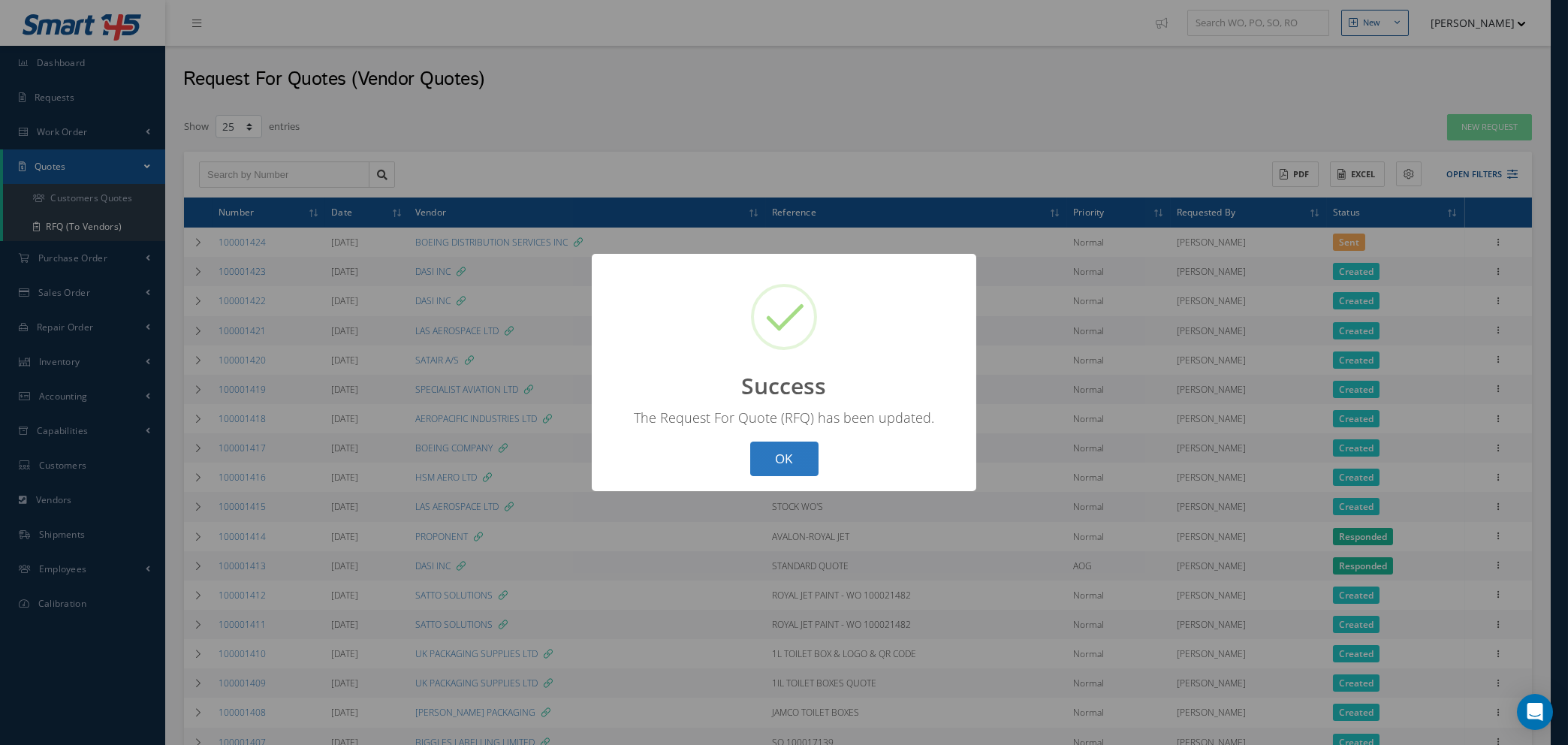
click at [785, 458] on button "OK" at bounding box center [784, 459] width 69 height 35
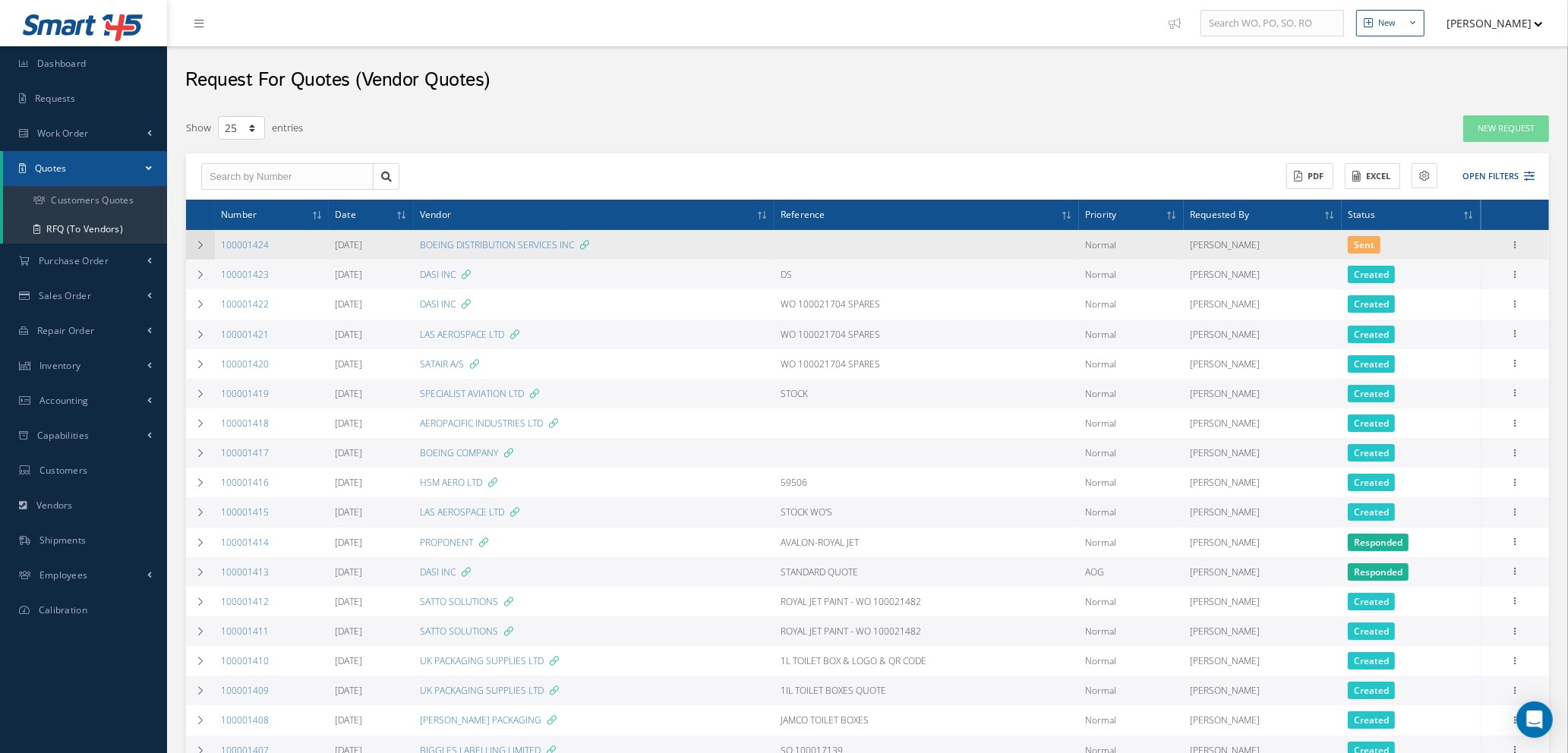
click at [201, 241] on icon at bounding box center [200, 245] width 10 height 9
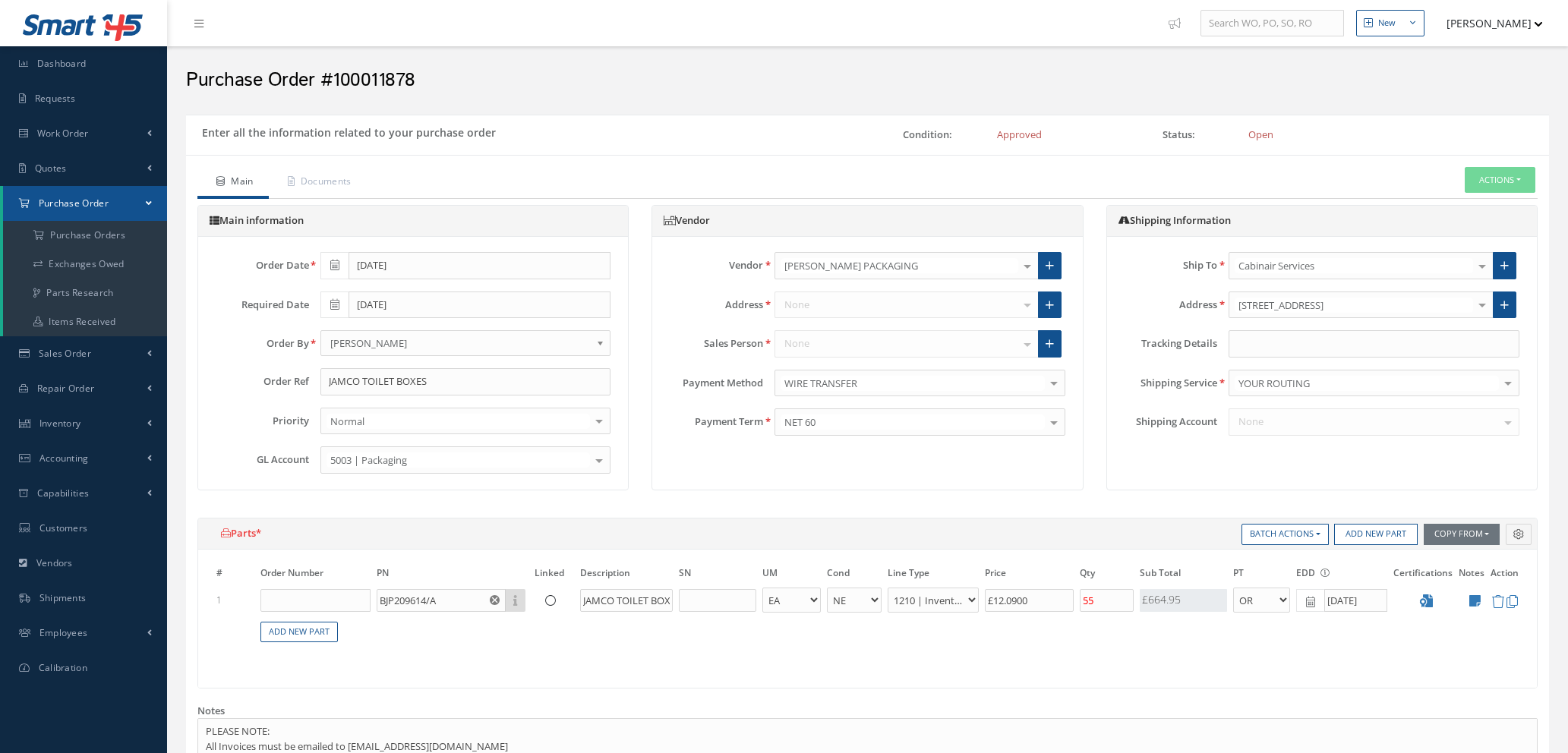
select select "1"
select select "5"
select select "7"
select select "1"
click at [1101, 597] on input "55" at bounding box center [1106, 600] width 54 height 23
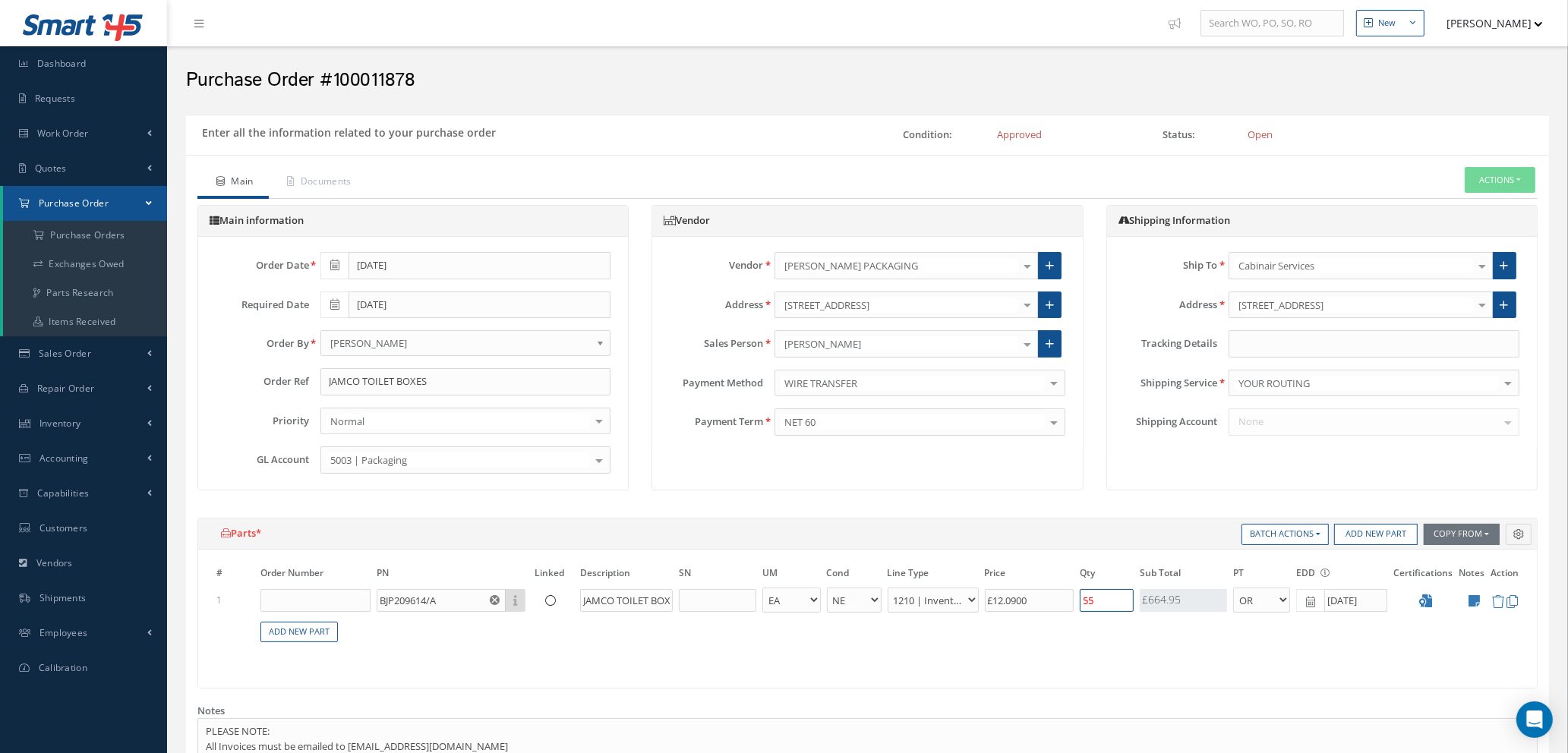
type input "5"
type input "£12.09"
type input "56"
type input "£135.41"
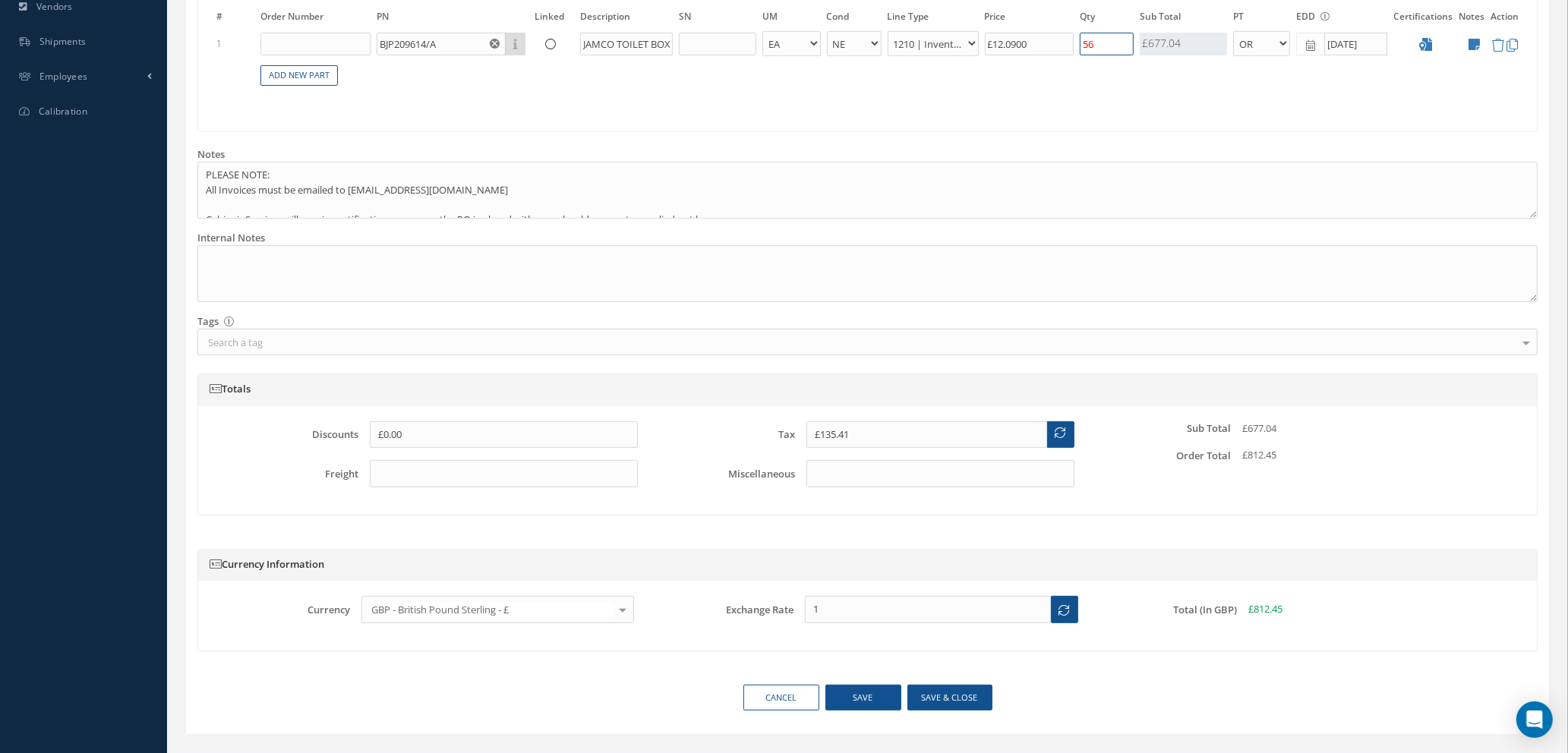
scroll to position [569, 0]
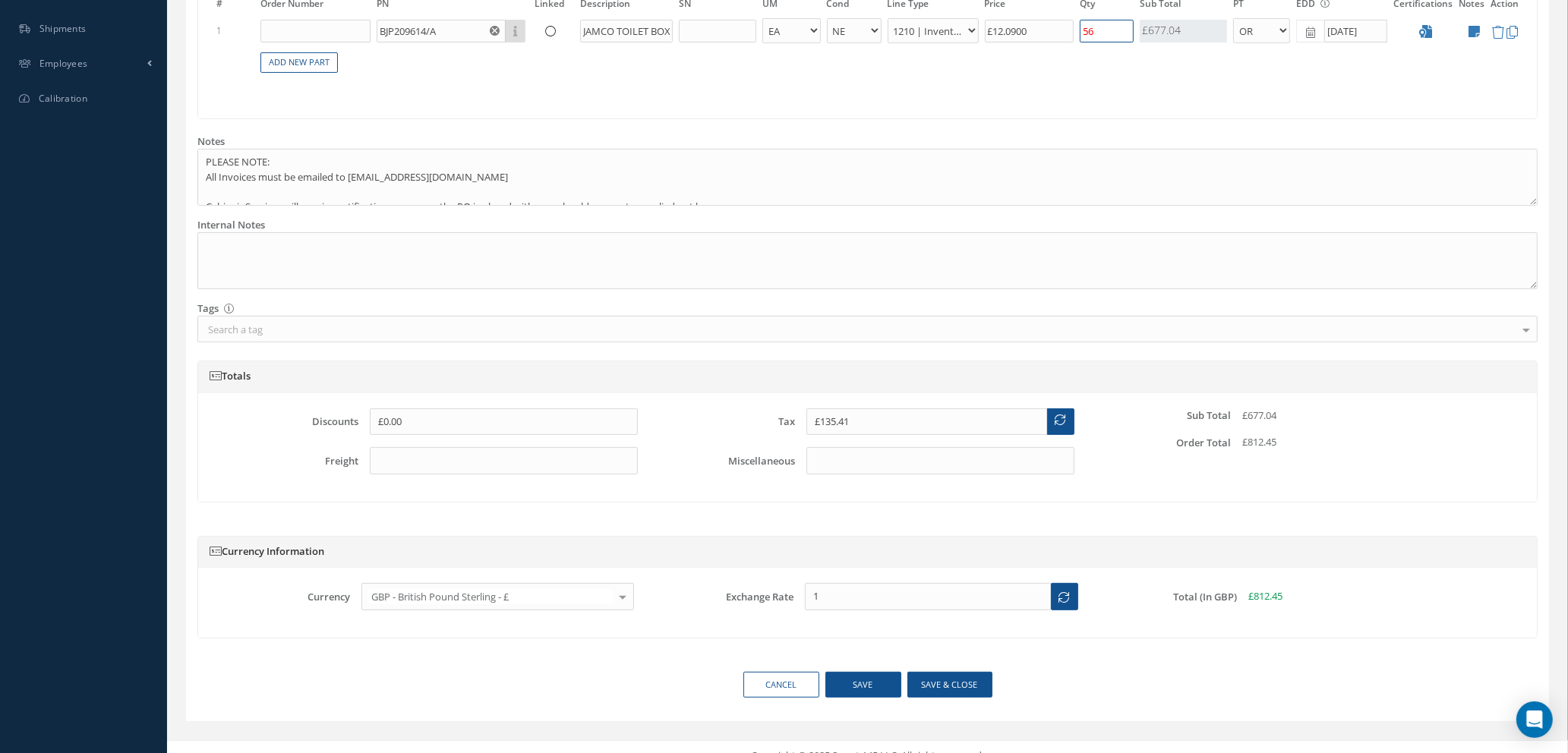
type input "56"
click at [943, 689] on button "Save & close" at bounding box center [950, 685] width 85 height 27
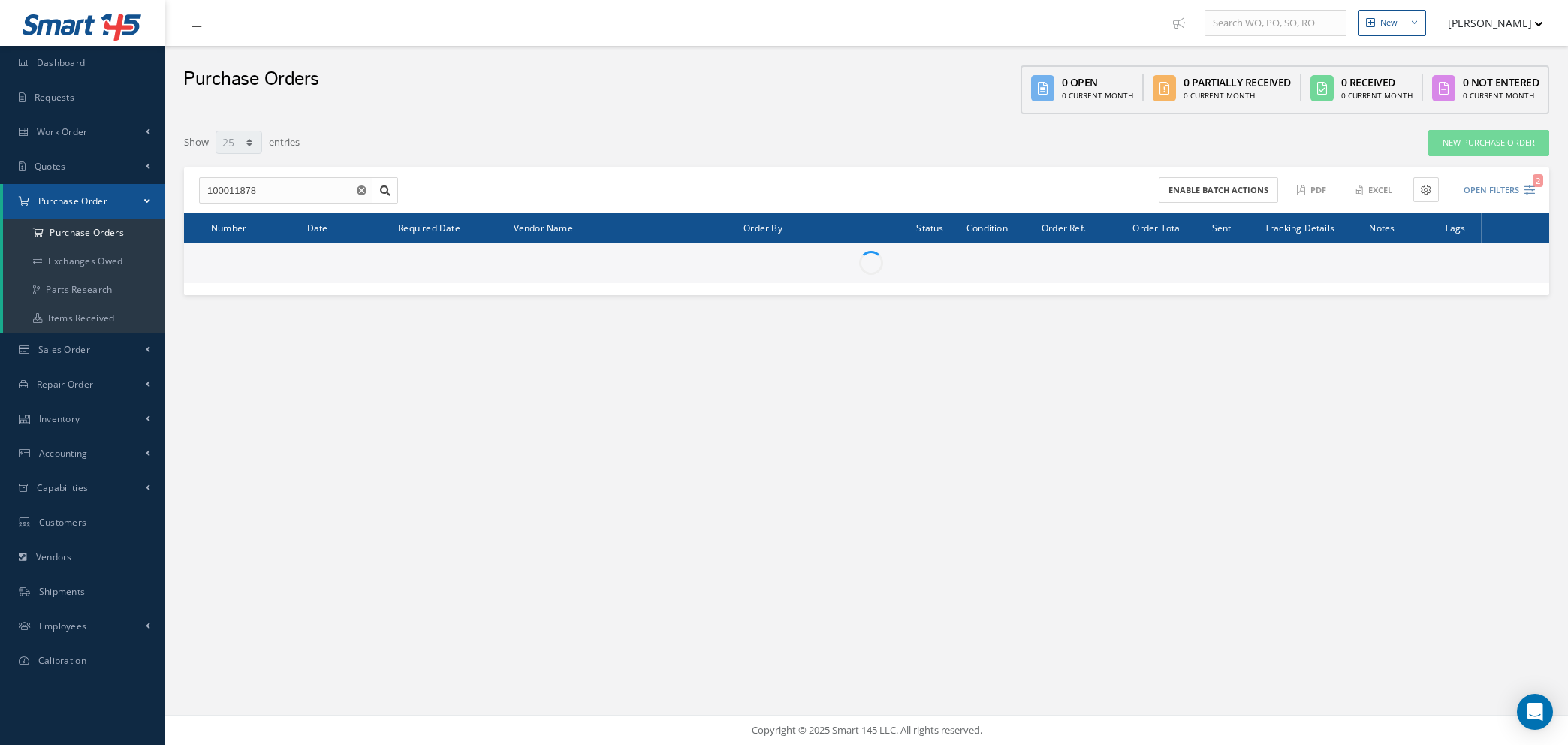
select select "25"
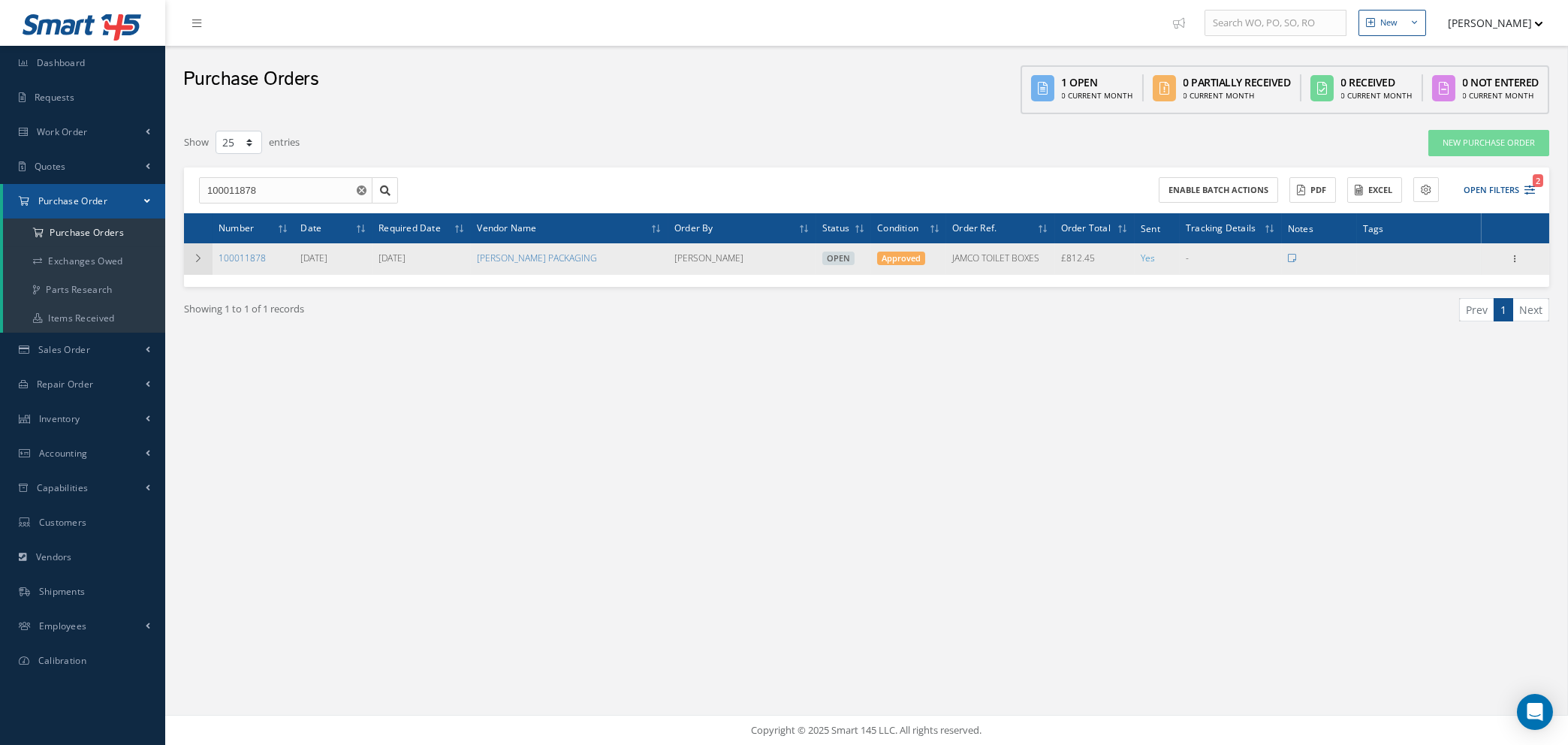
click at [188, 256] on td at bounding box center [198, 259] width 29 height 32
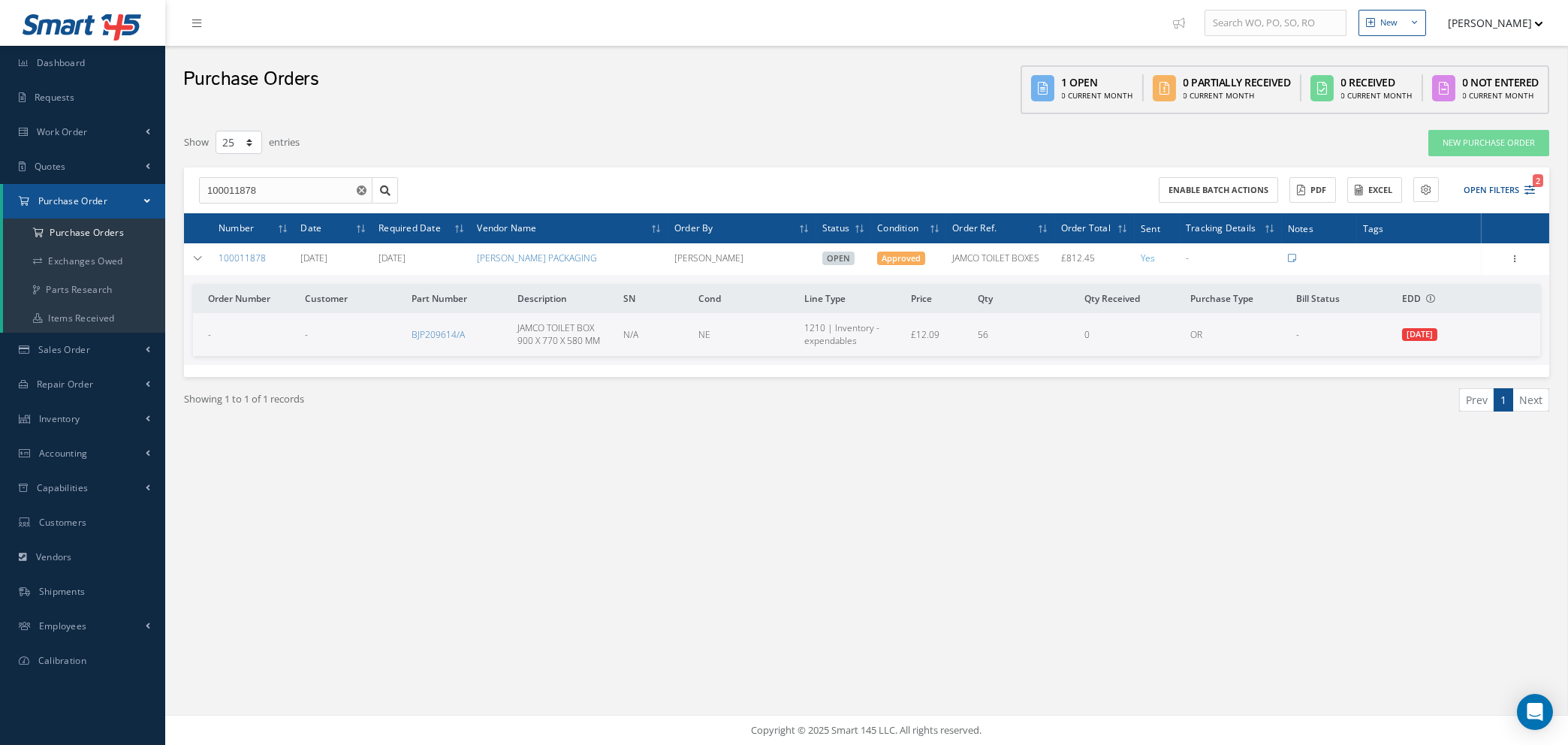
click at [357, 186] on use "Reset" at bounding box center [362, 190] width 10 height 10
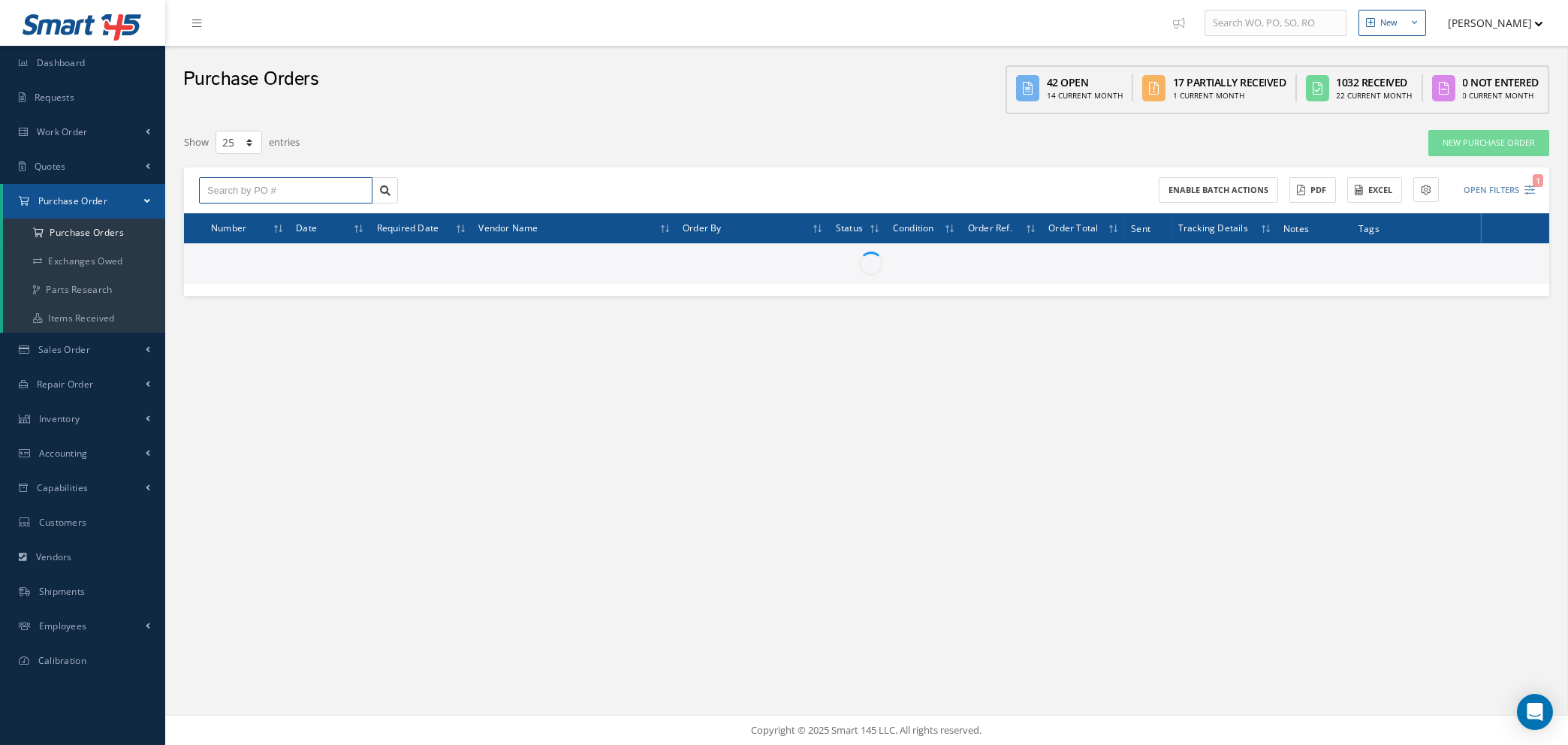
click at [356, 186] on input "text" at bounding box center [286, 190] width 174 height 27
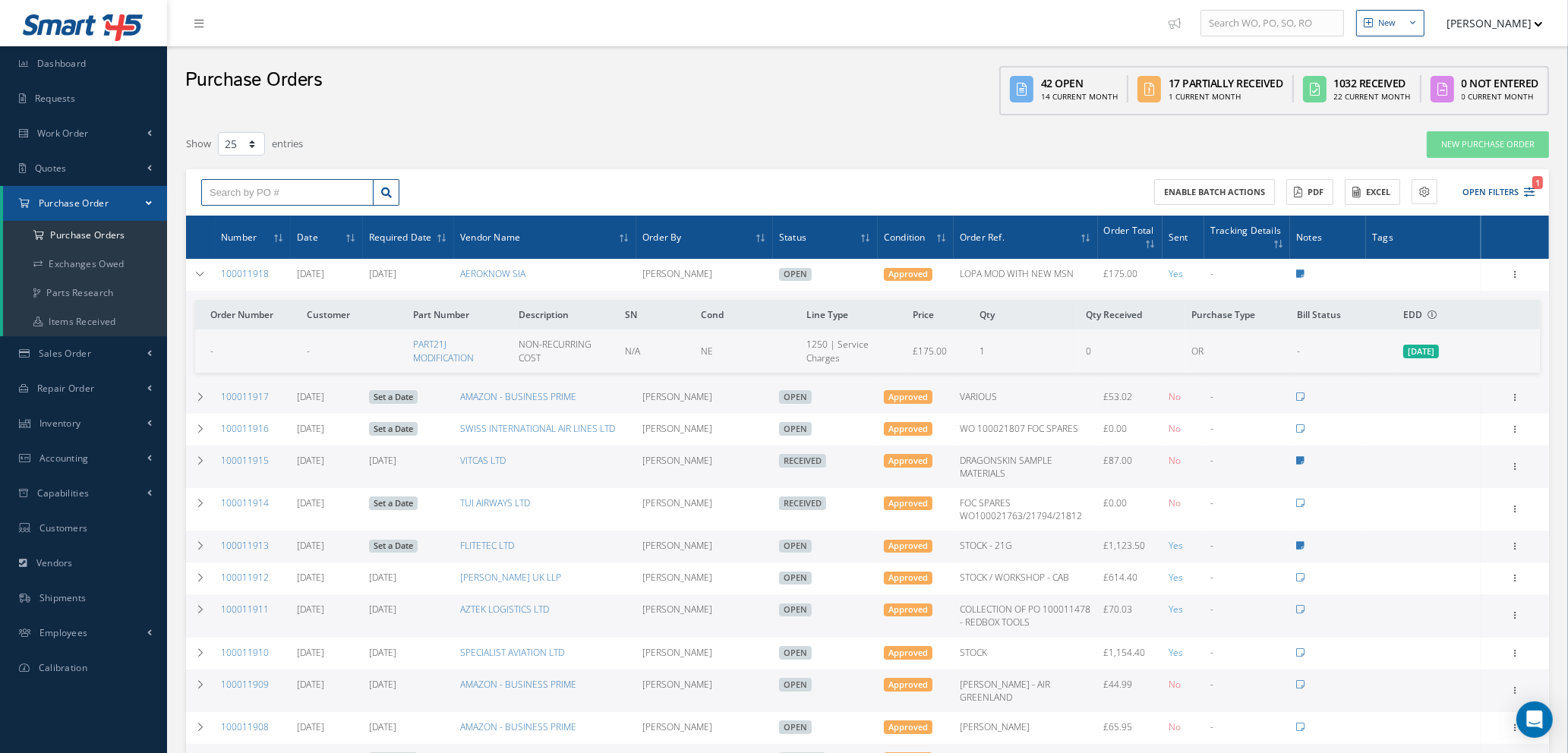
click at [313, 185] on input "text" at bounding box center [288, 192] width 172 height 27
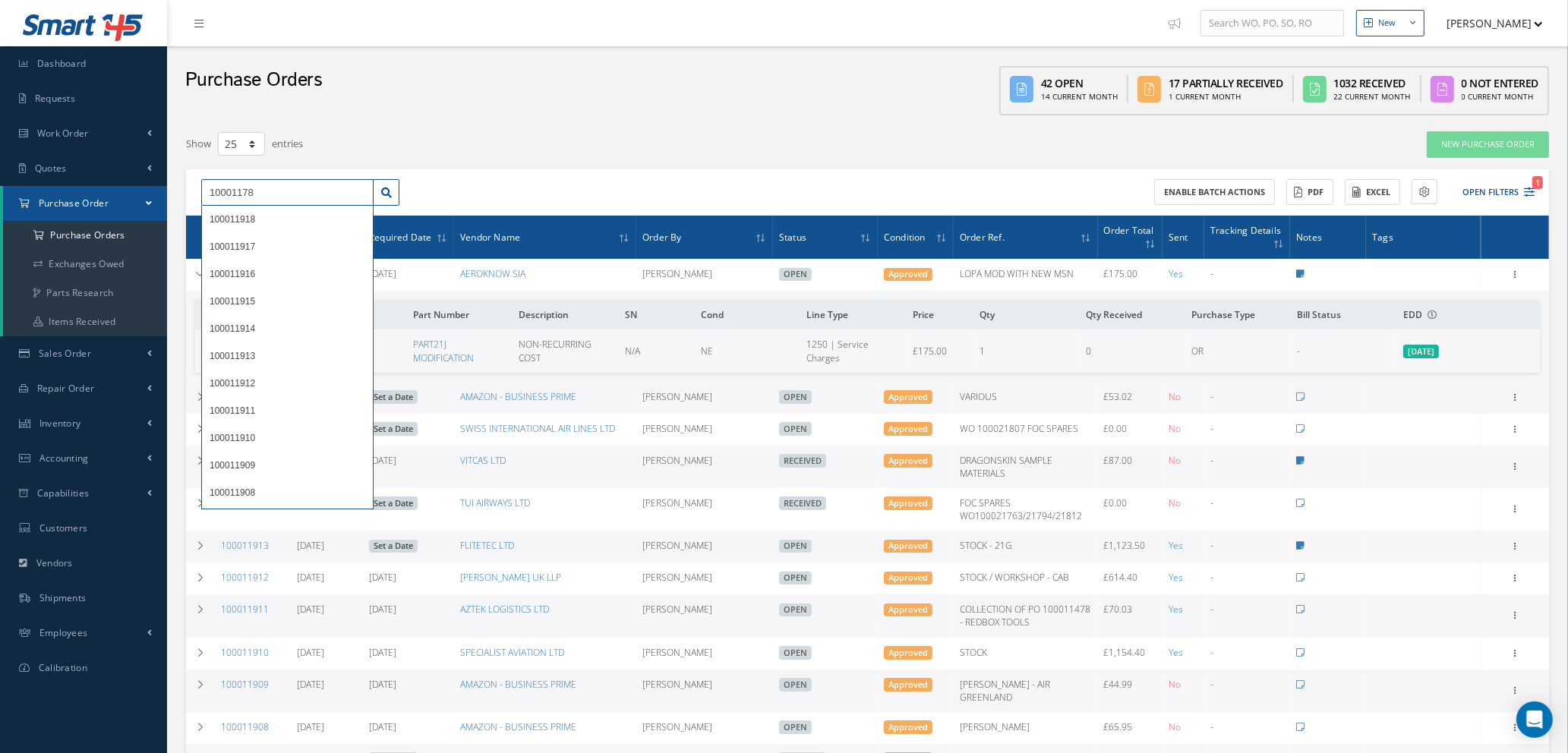
type input "10001178"
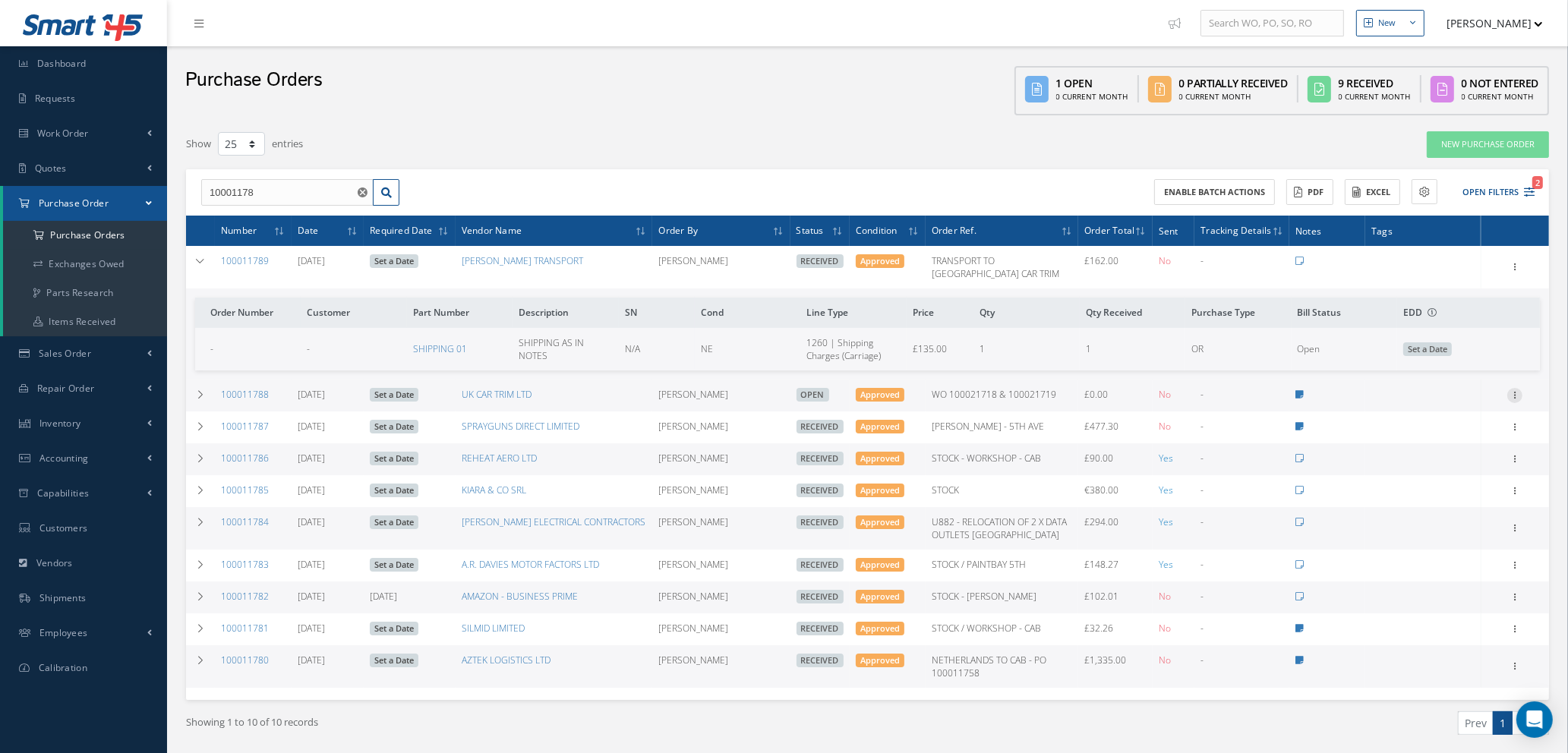
click at [1514, 387] on icon at bounding box center [1514, 393] width 15 height 12
click at [1427, 434] on link "Edit" at bounding box center [1444, 444] width 120 height 19
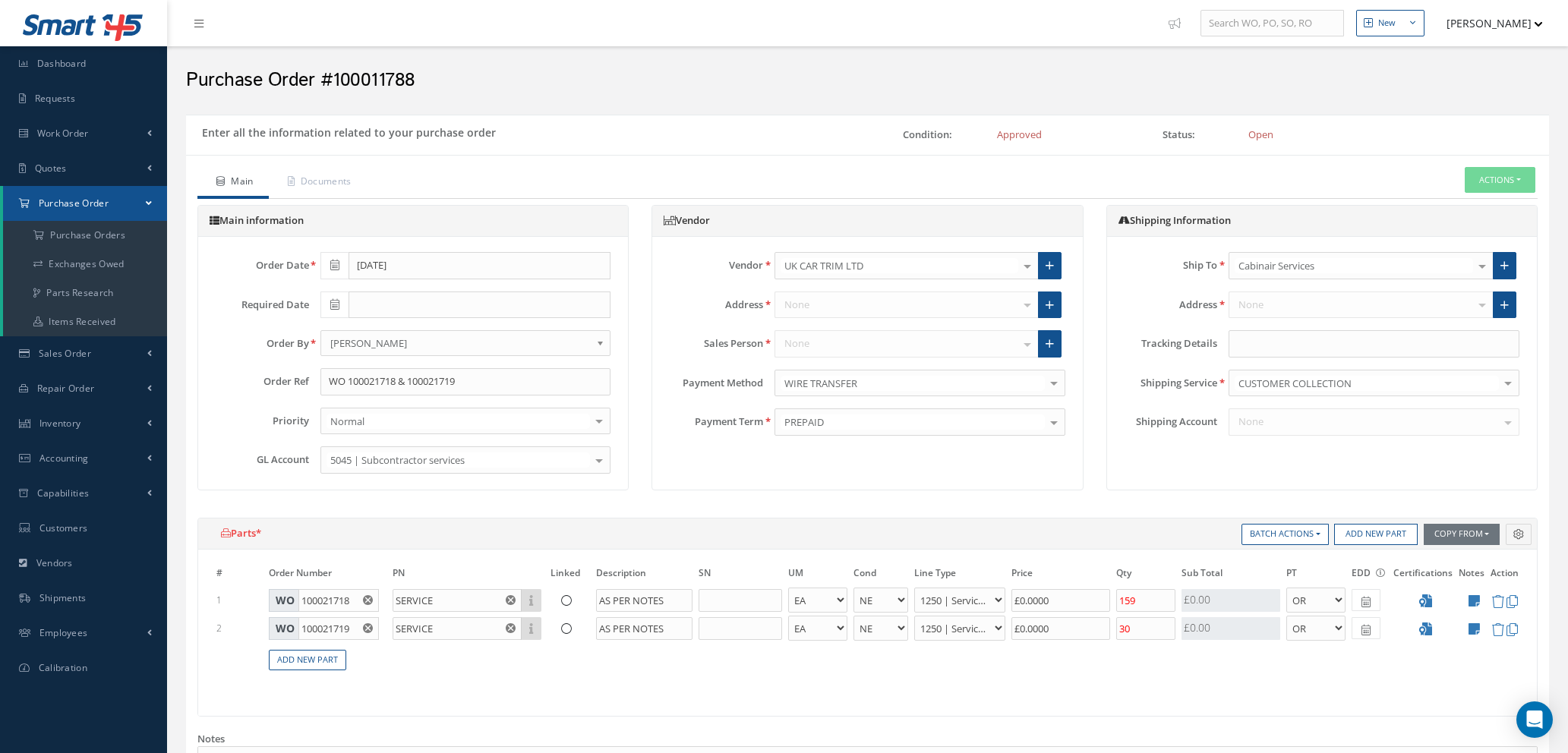
select select "1"
select select "5"
select select "112"
select select "1"
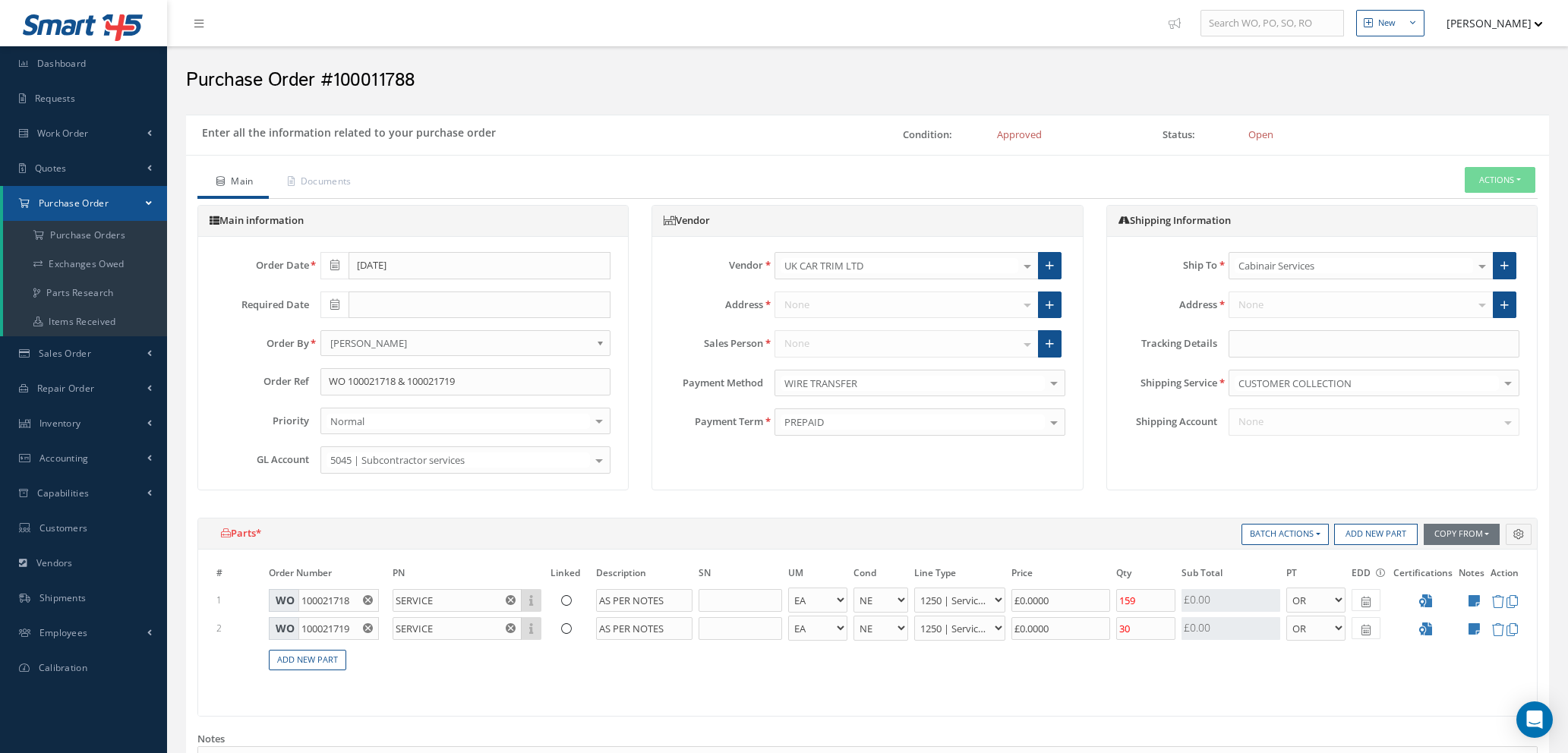
select select "5"
select select "112"
select select "1"
drag, startPoint x: 1244, startPoint y: 597, endPoint x: 1019, endPoint y: 604, distance: 225.1
click at [1019, 604] on tr "1 WO 100021718 SERVICE Part Number Description AS PER NOTES - BAG BX CA RL EA F…" at bounding box center [867, 599] width 1308 height 28
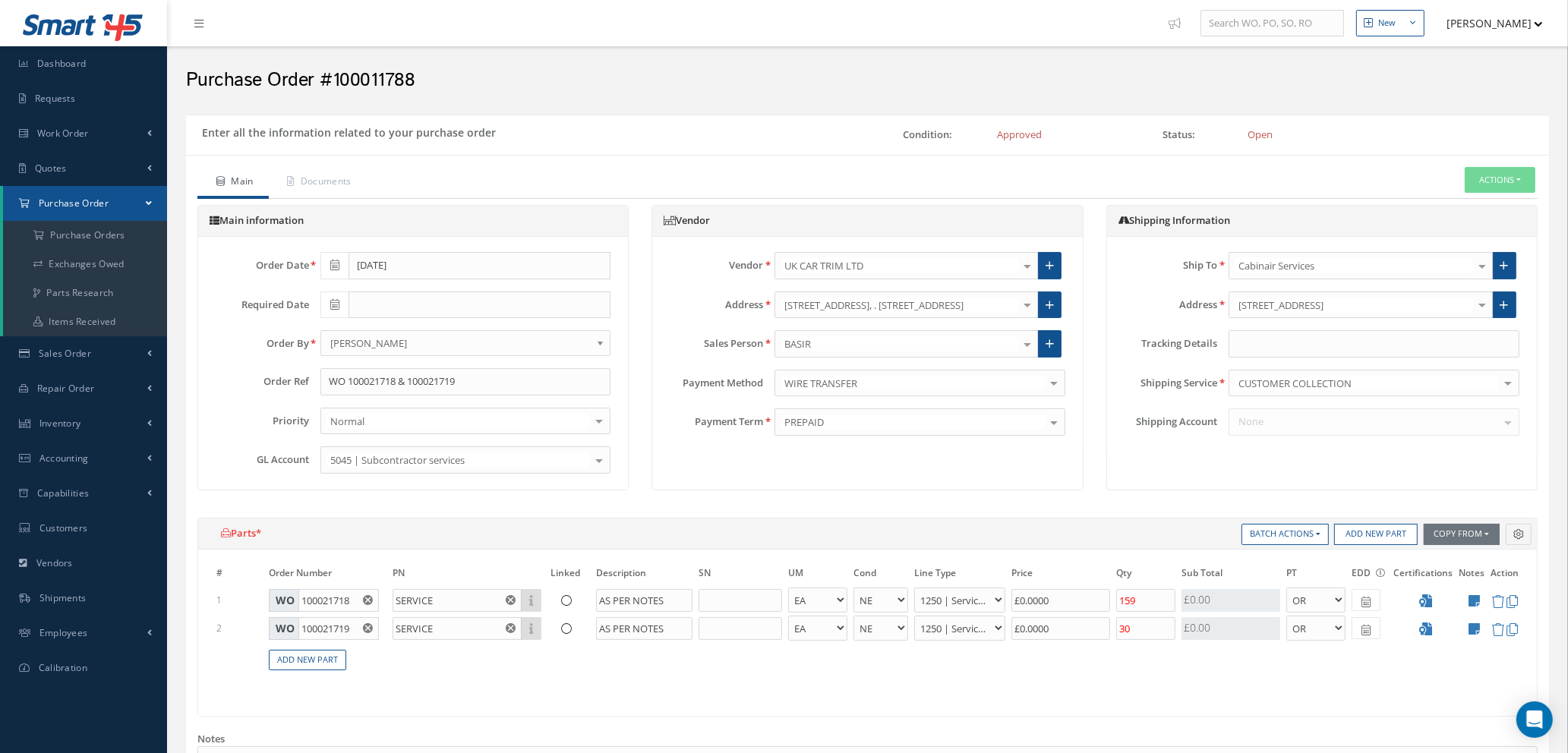
click at [1202, 671] on table "# Order Number PN Linked Description SN UM Cond Line Type Price Qty Qty Receive…" at bounding box center [867, 626] width 1308 height 123
drag, startPoint x: 1056, startPoint y: 594, endPoint x: 935, endPoint y: 598, distance: 121.1
click at [935, 598] on tr "1 WO 100021718 SERVICE Part Number Description AS PER NOTES - BAG BX CA RL EA F…" at bounding box center [867, 599] width 1308 height 28
type input "£38.00"
drag, startPoint x: 1078, startPoint y: 631, endPoint x: 964, endPoint y: 642, distance: 114.5
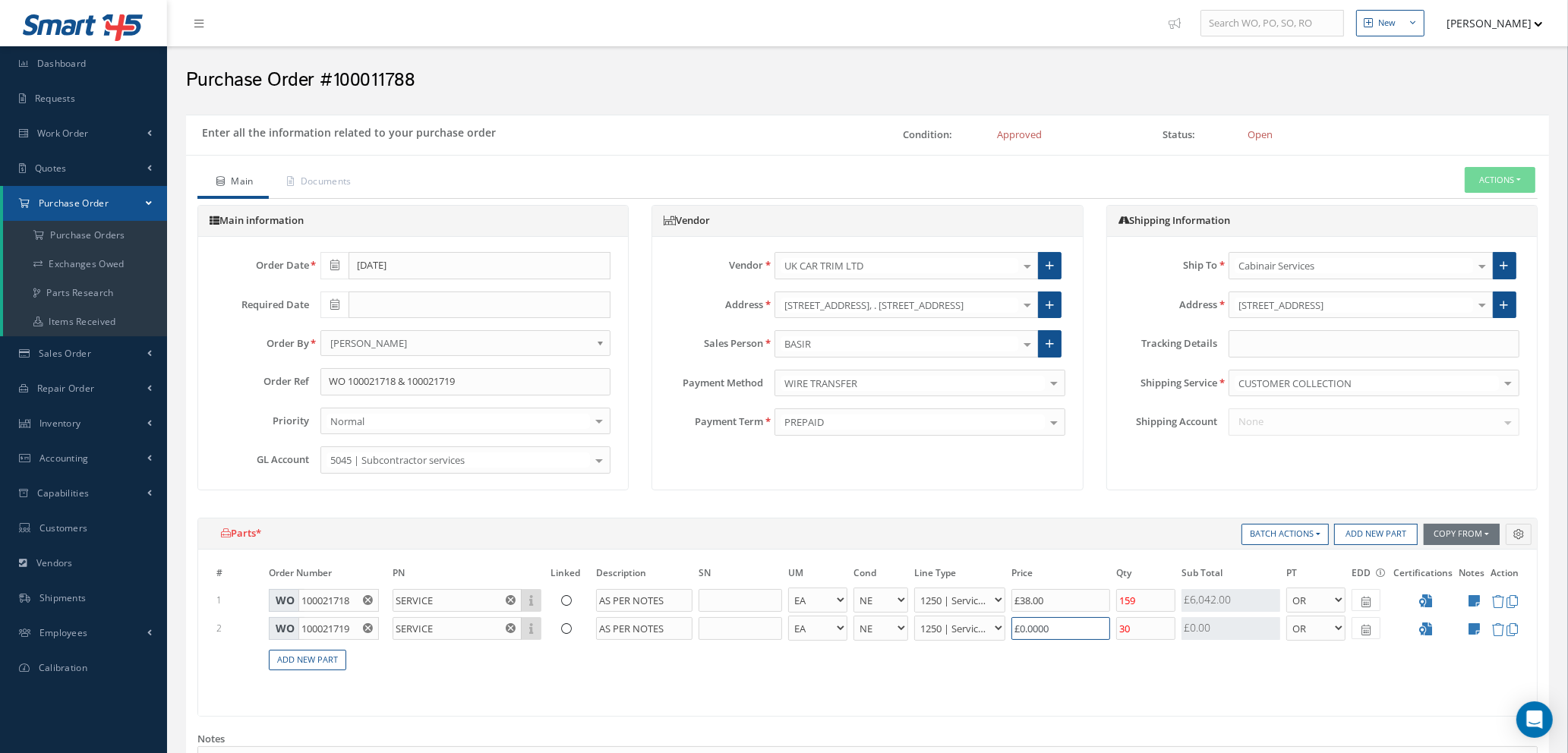
click at [968, 640] on tr "2 WO 100021719 SERVICE Part Number Description AS PER NOTES - BAG BX CA RL EA F…" at bounding box center [867, 627] width 1308 height 28
type input "£38.00"
click at [1367, 601] on icon at bounding box center [1365, 602] width 9 height 10
click at [1411, 513] on td "19" at bounding box center [1408, 511] width 23 height 23
type input "08/19/2025"
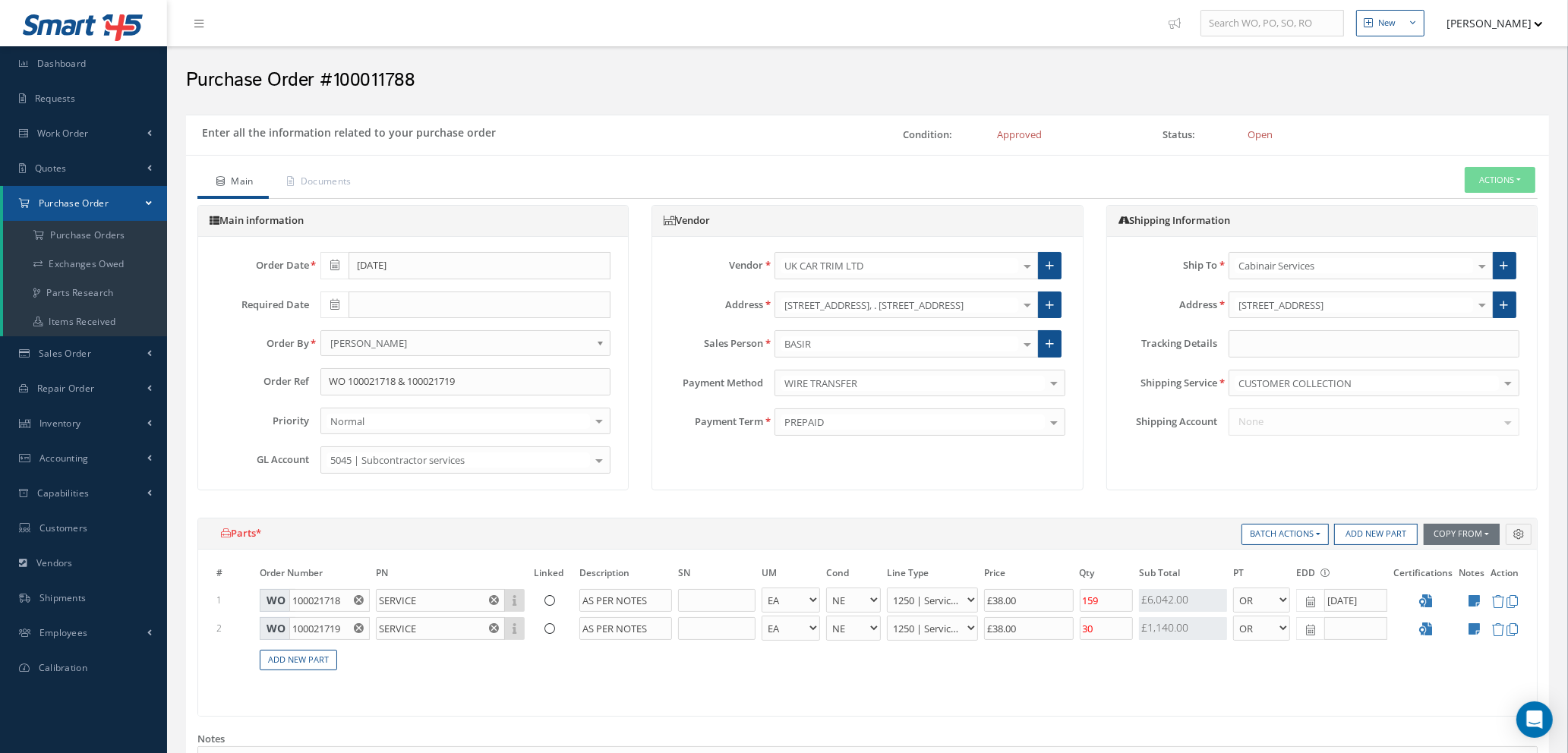
click at [1312, 631] on icon at bounding box center [1309, 629] width 9 height 10
click at [1352, 537] on td "19" at bounding box center [1354, 538] width 23 height 23
type input "08/19/2025"
click at [333, 303] on icon at bounding box center [334, 304] width 9 height 10
click at [374, 444] on td "19" at bounding box center [377, 445] width 23 height 23
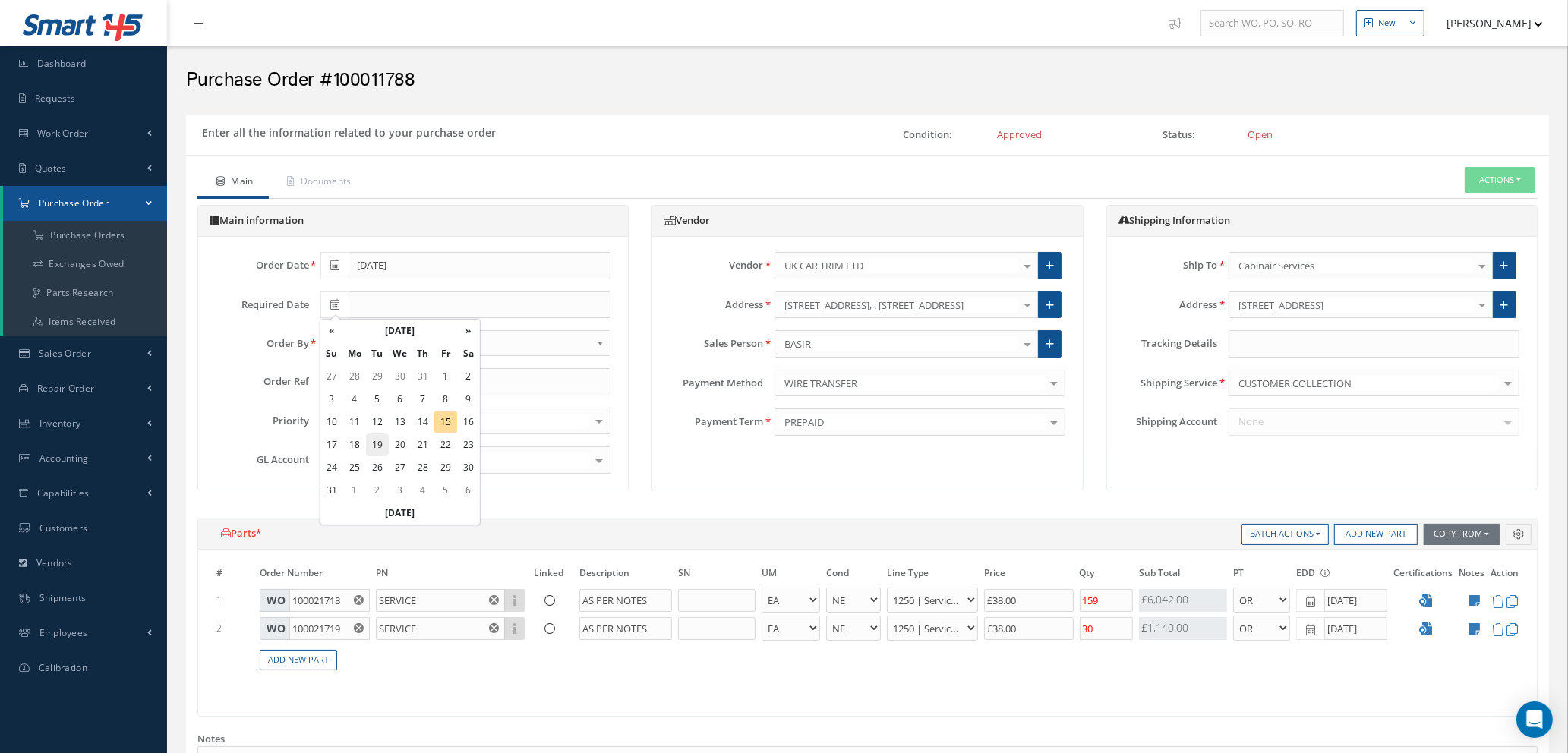
type input "08/19/2025"
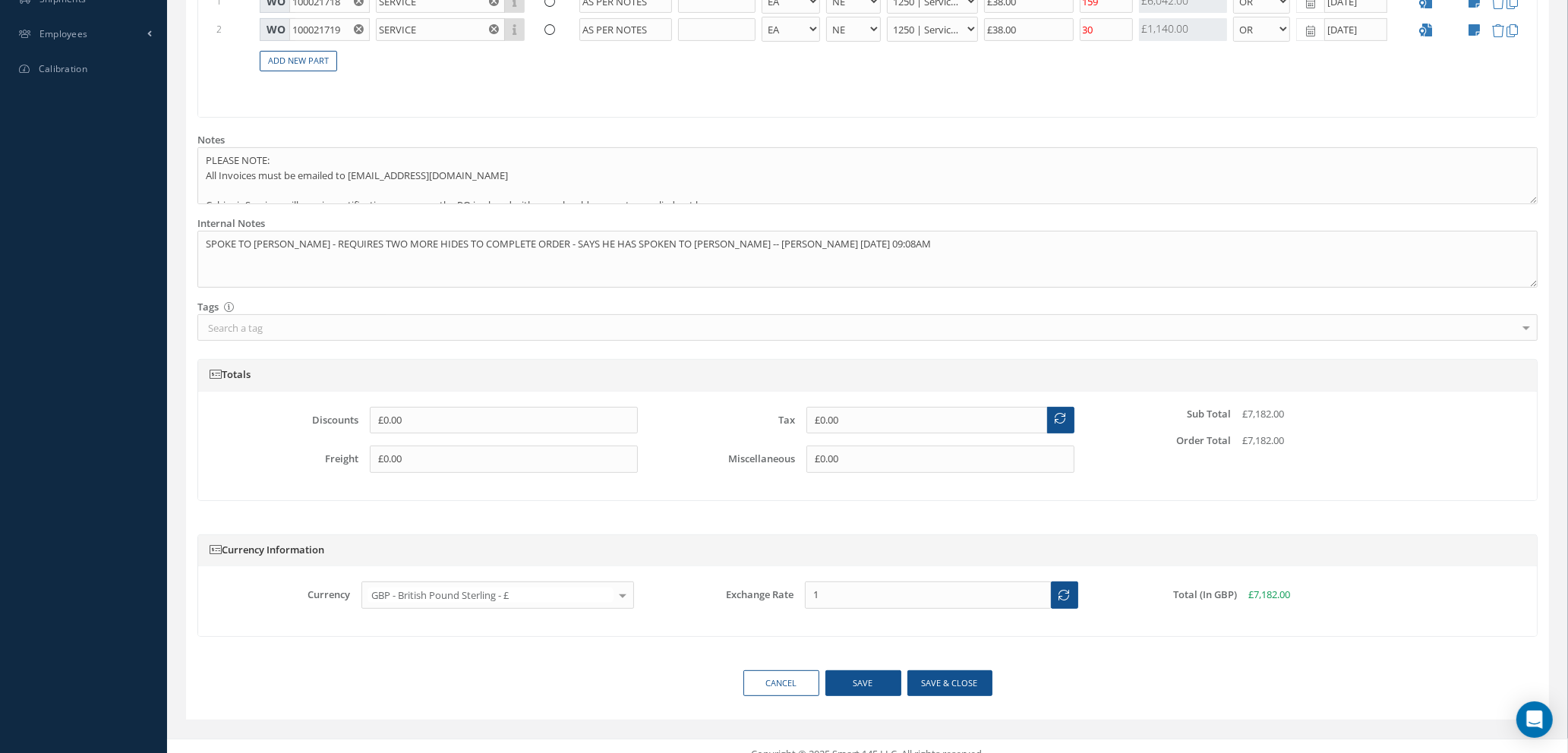
scroll to position [614, 0]
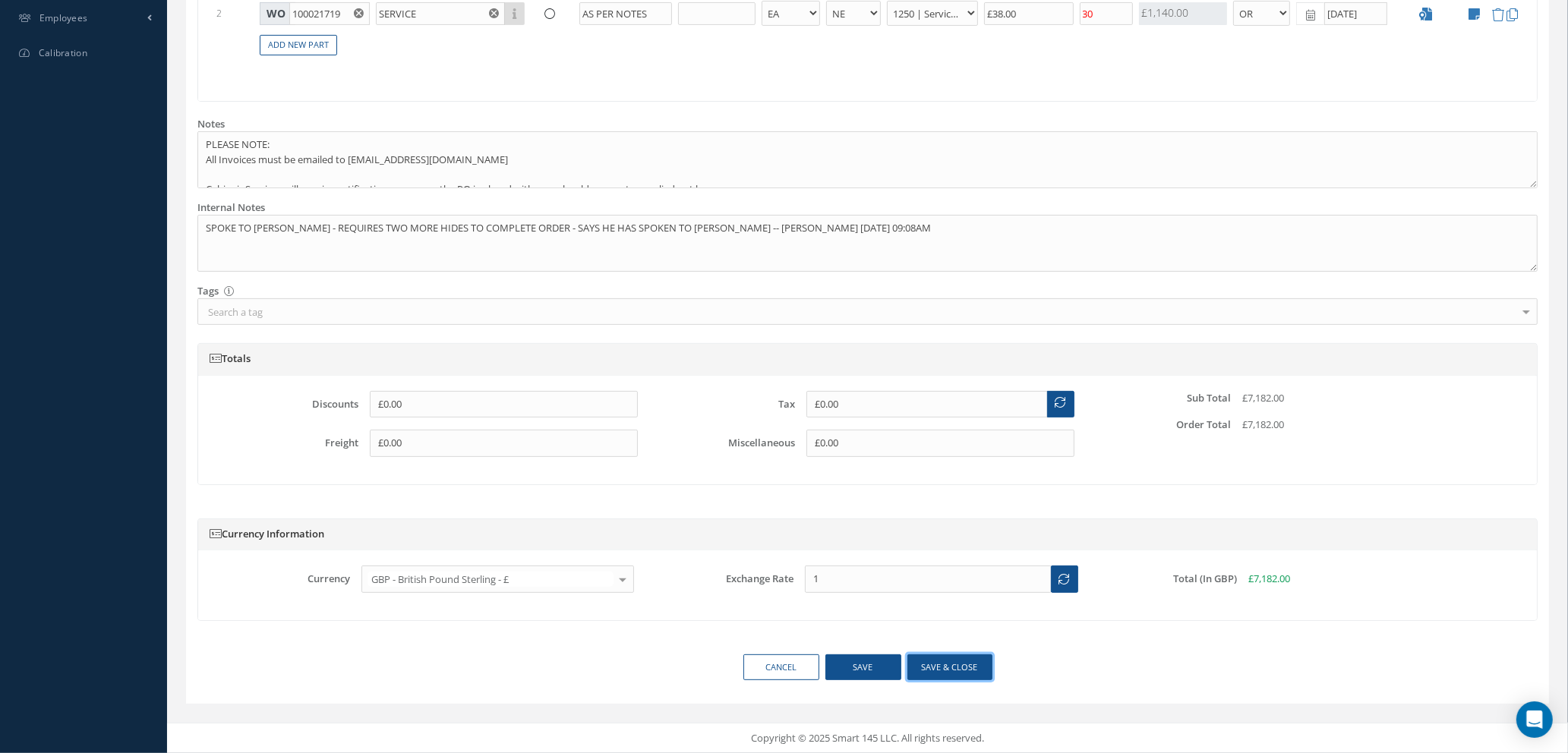
click at [937, 665] on button "Save & close" at bounding box center [950, 667] width 85 height 27
type input "£38"
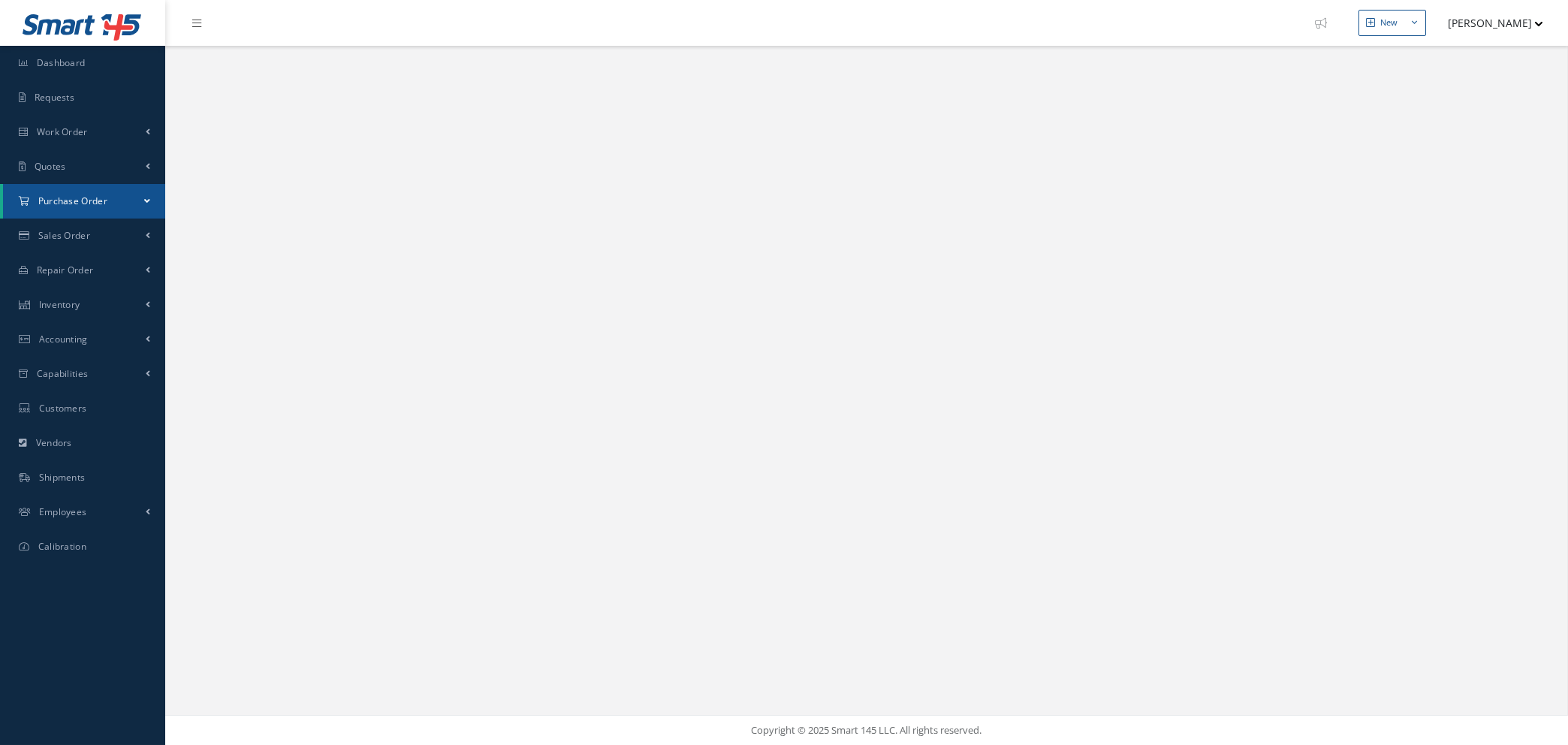
select select "25"
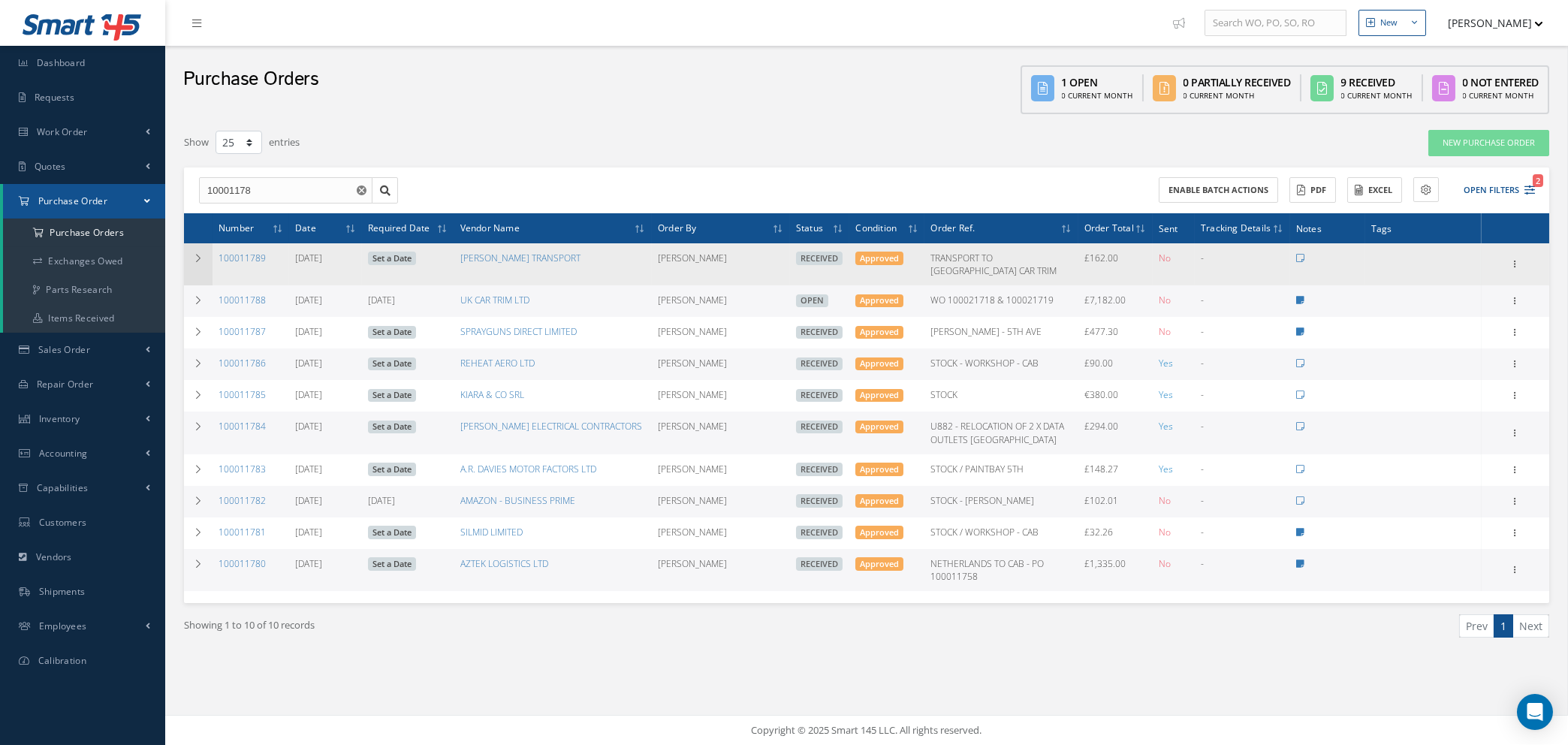
click at [201, 254] on icon at bounding box center [198, 257] width 10 height 9
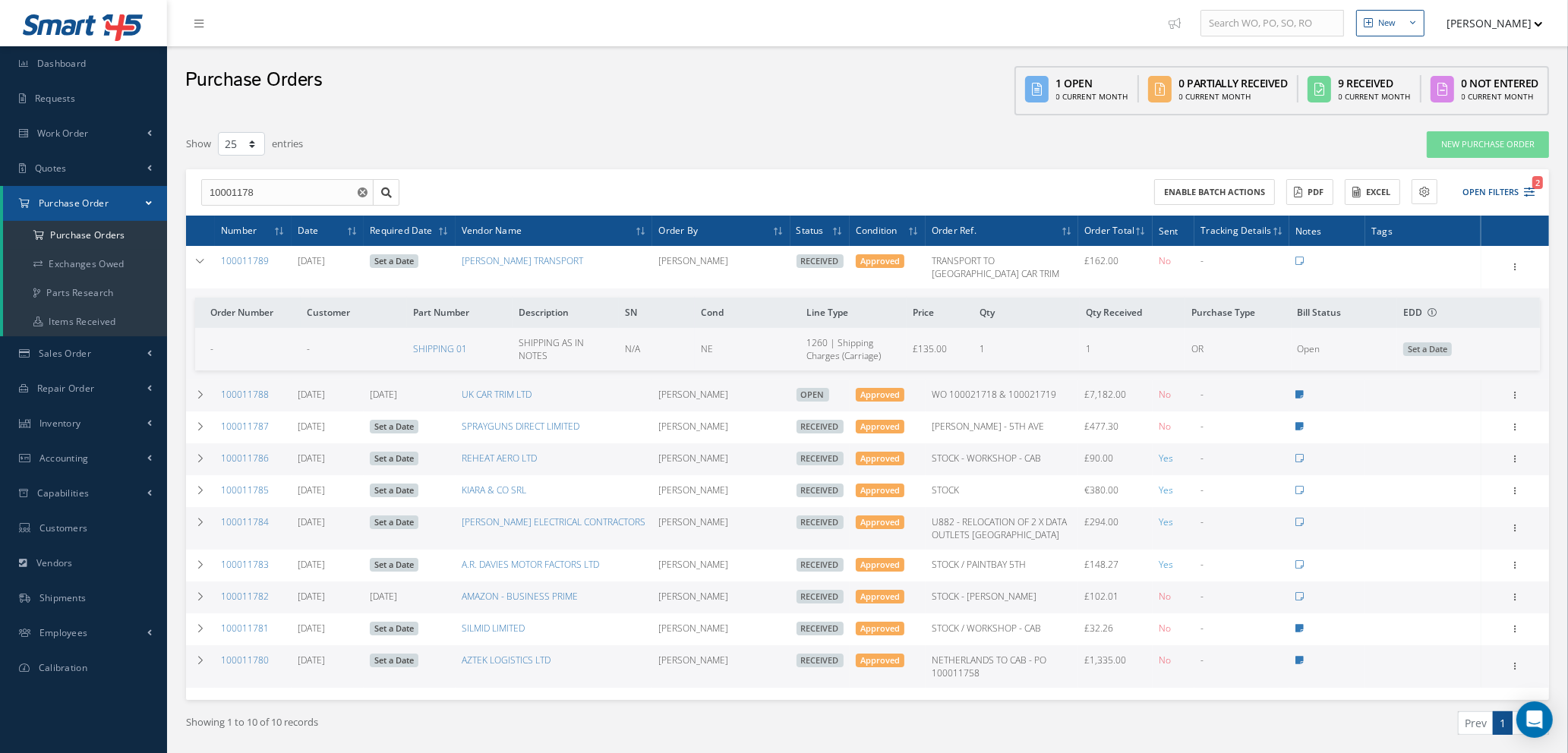
click at [361, 188] on use "Reset" at bounding box center [363, 192] width 10 height 10
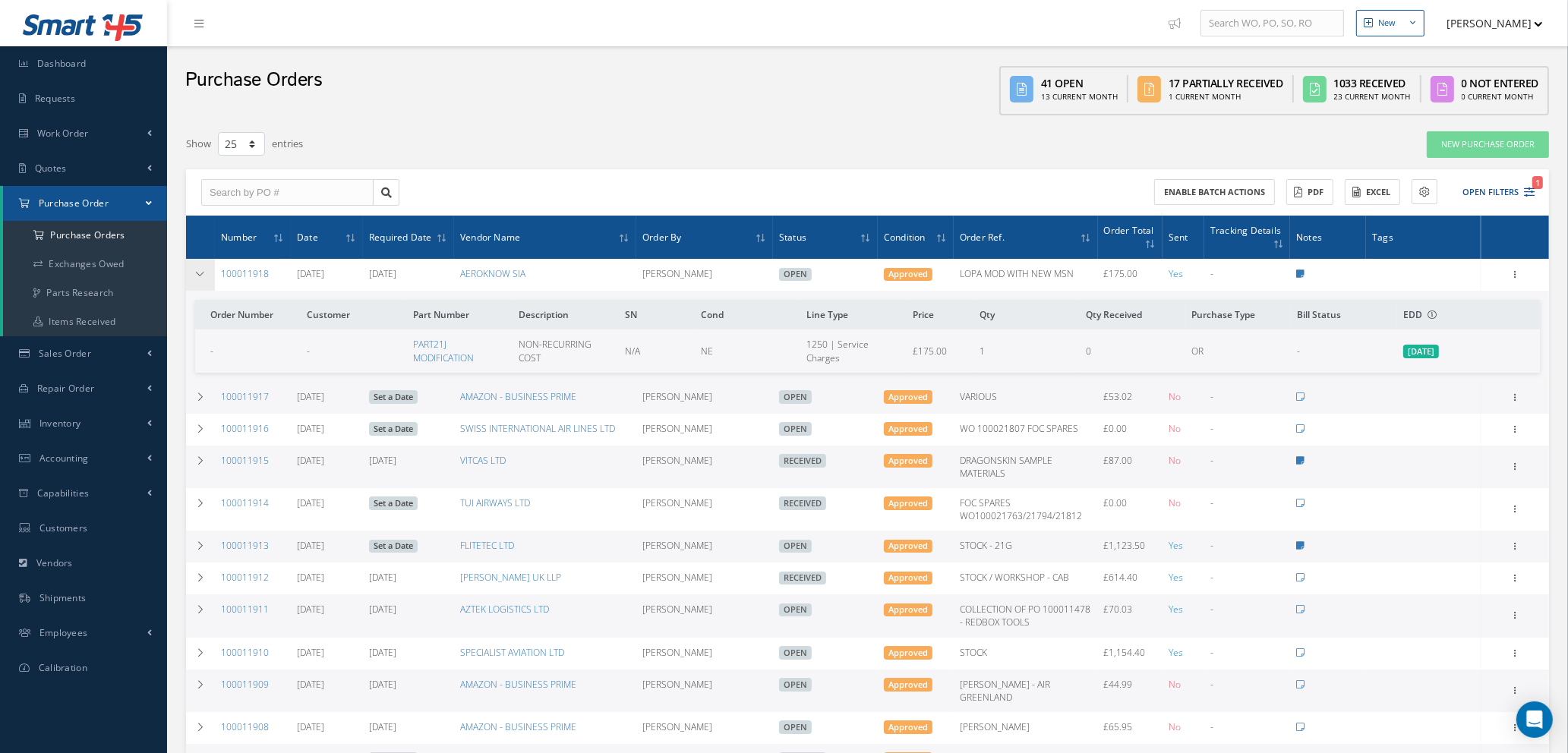
click at [197, 271] on icon at bounding box center [200, 273] width 10 height 9
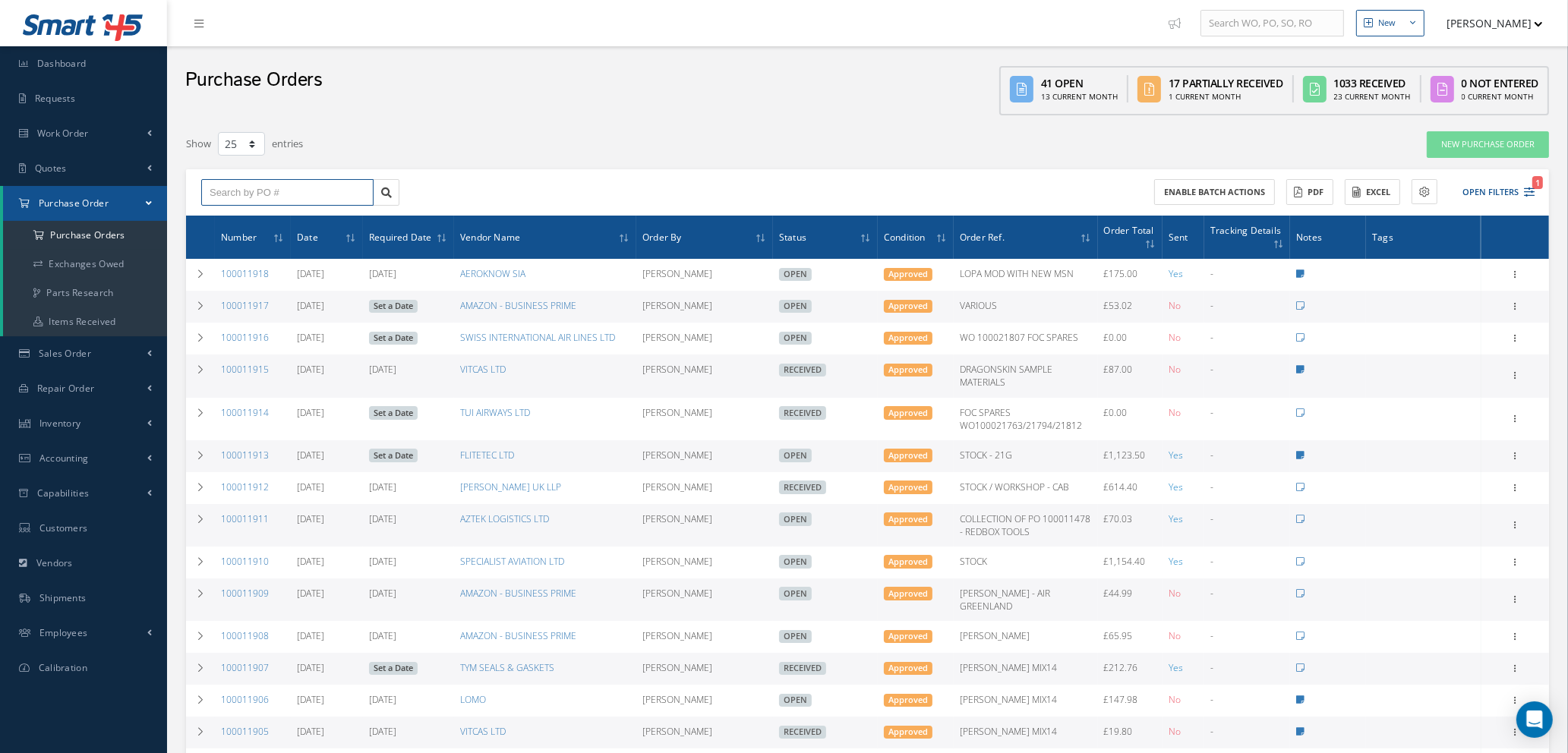
click at [234, 195] on input "text" at bounding box center [288, 192] width 172 height 27
type input "100011898"
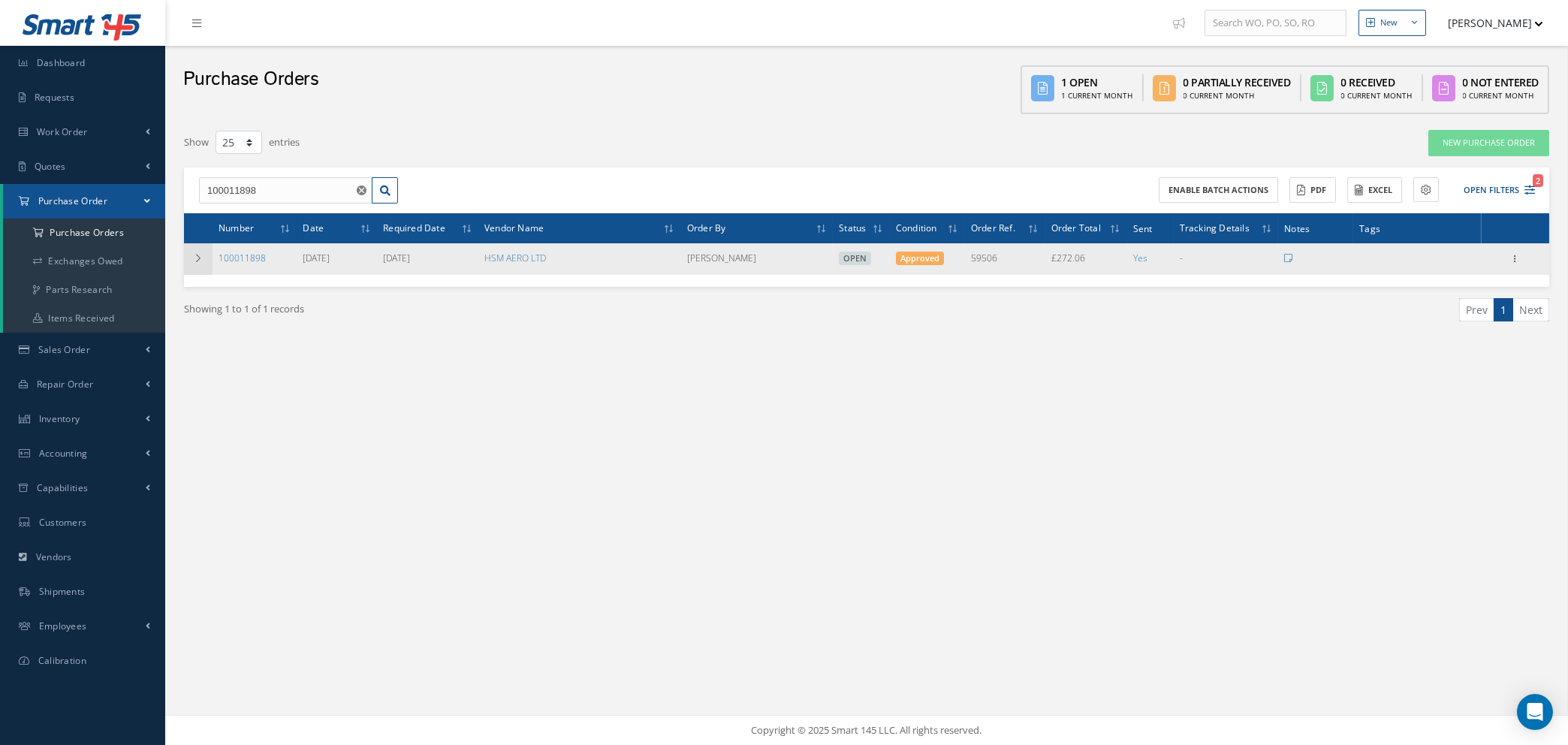
click at [195, 254] on icon at bounding box center [198, 257] width 10 height 9
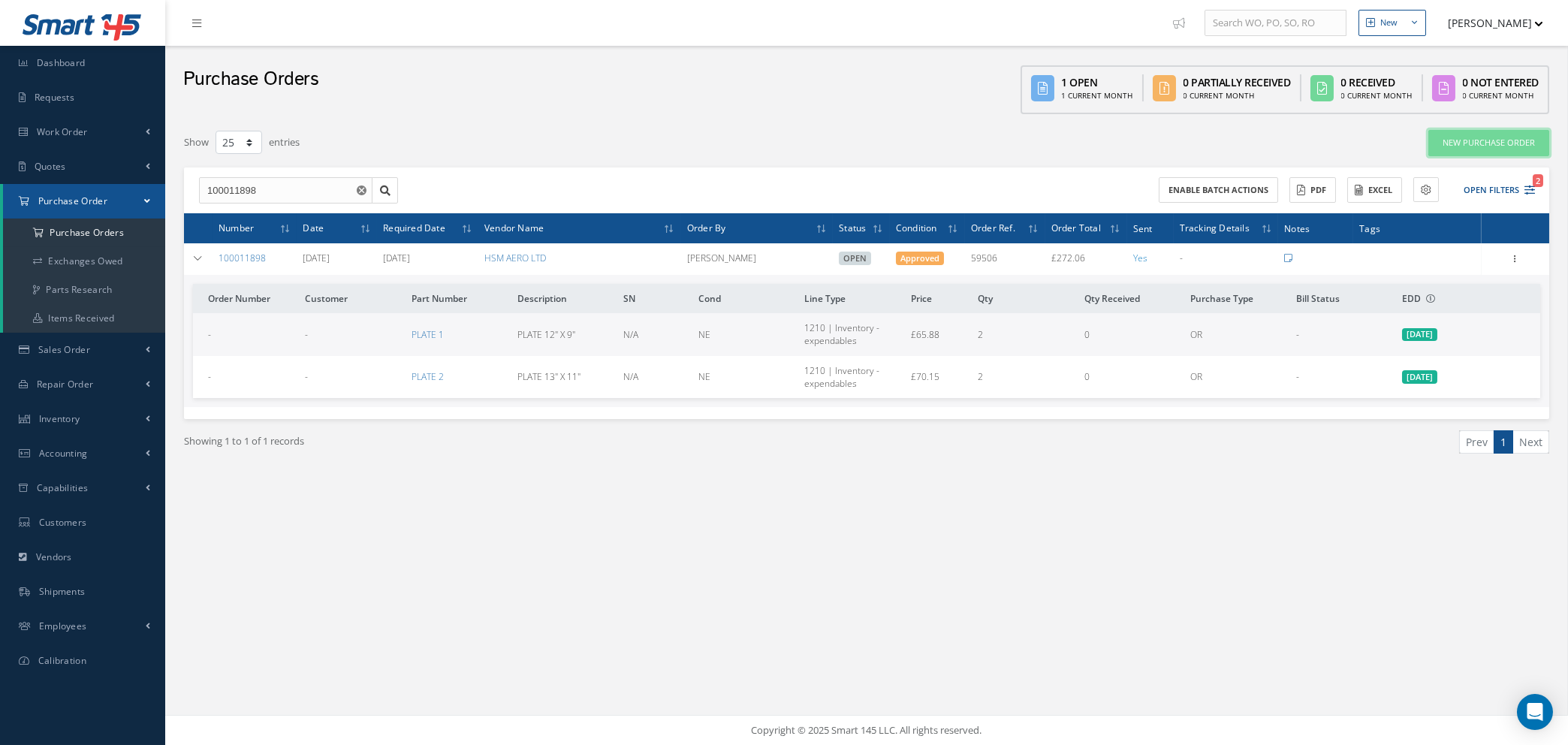
click at [1505, 138] on link "New Purchase Order" at bounding box center [1489, 143] width 121 height 26
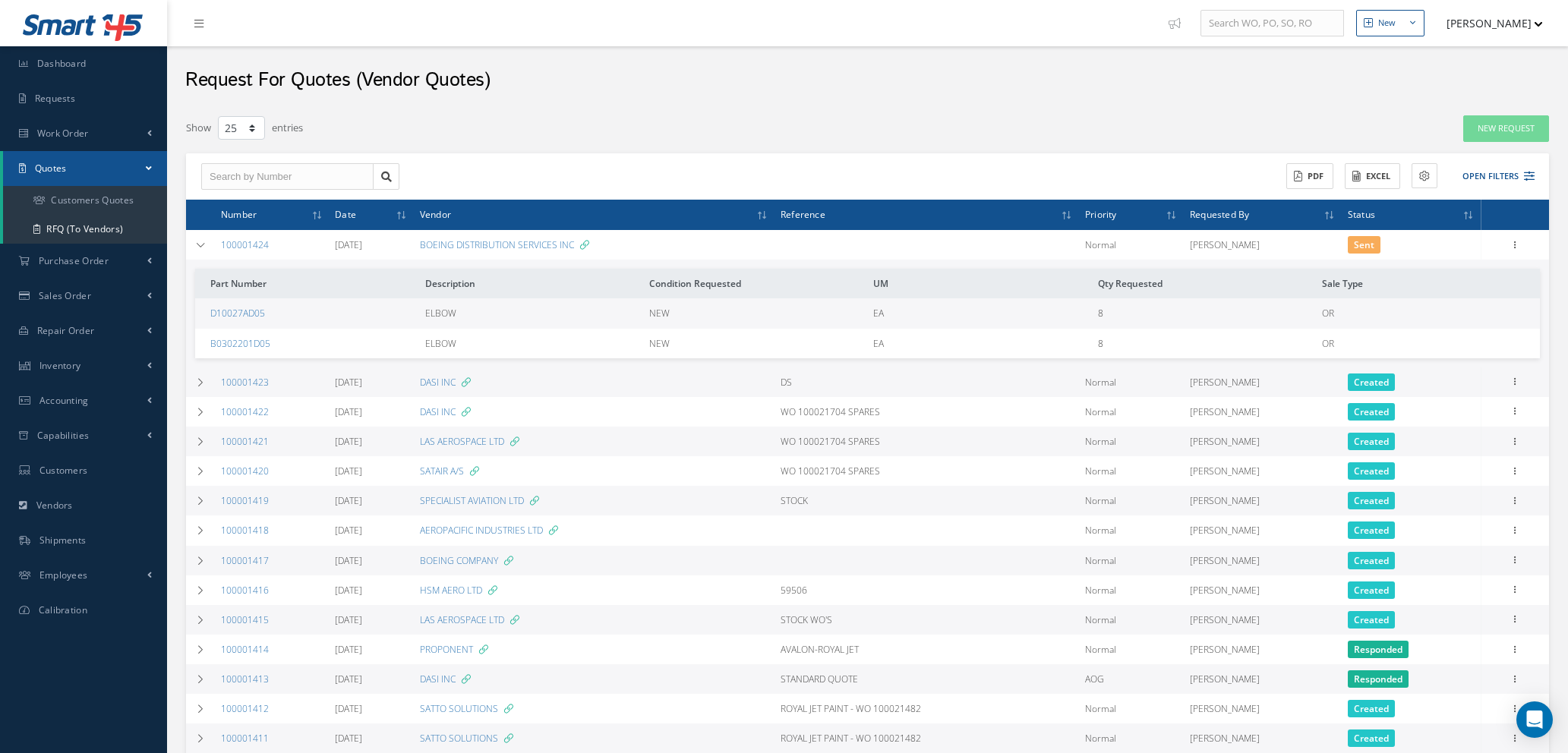
select select "25"
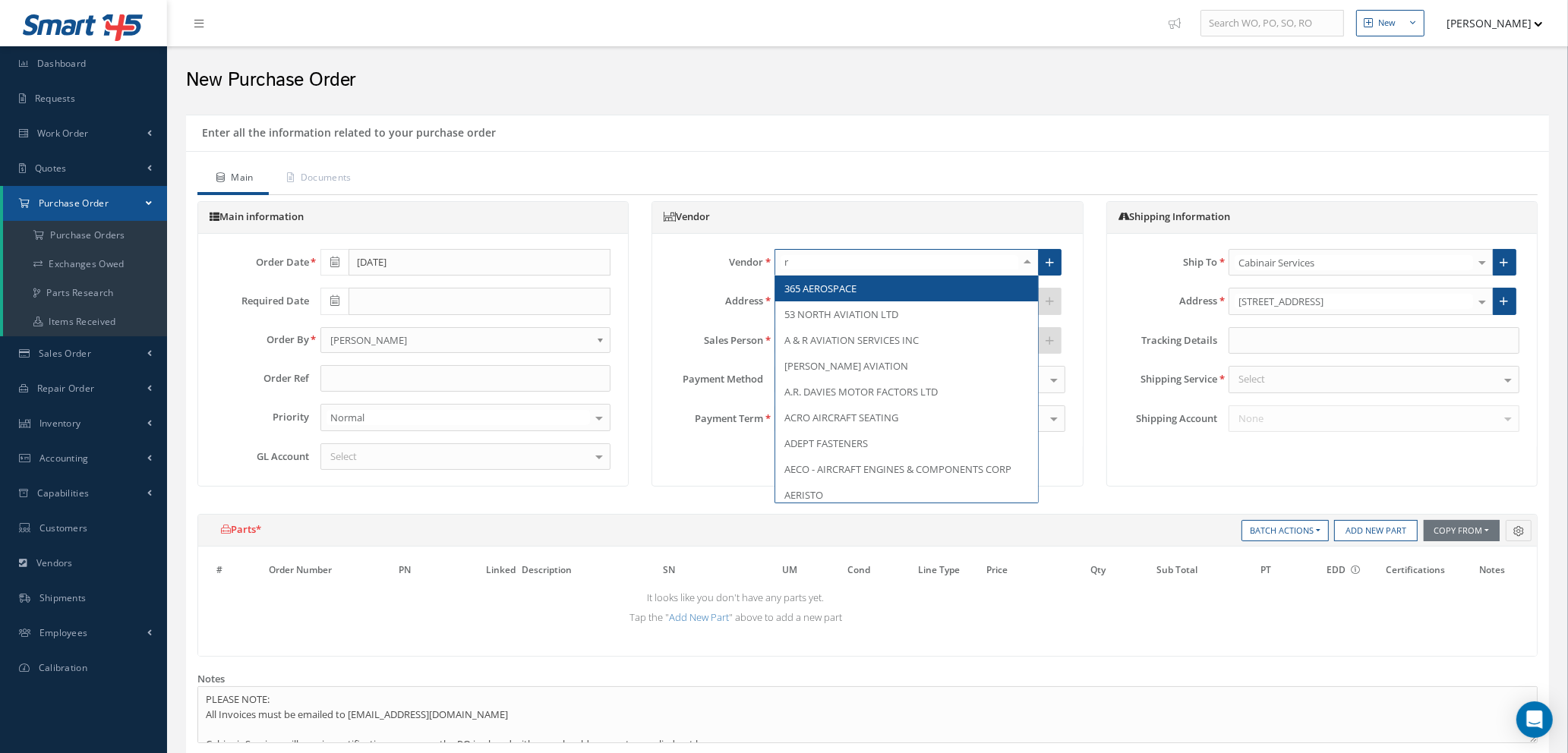
type input "r d"
click at [831, 289] on span "[PERSON_NAME] TRANSPORT" at bounding box center [851, 288] width 135 height 14
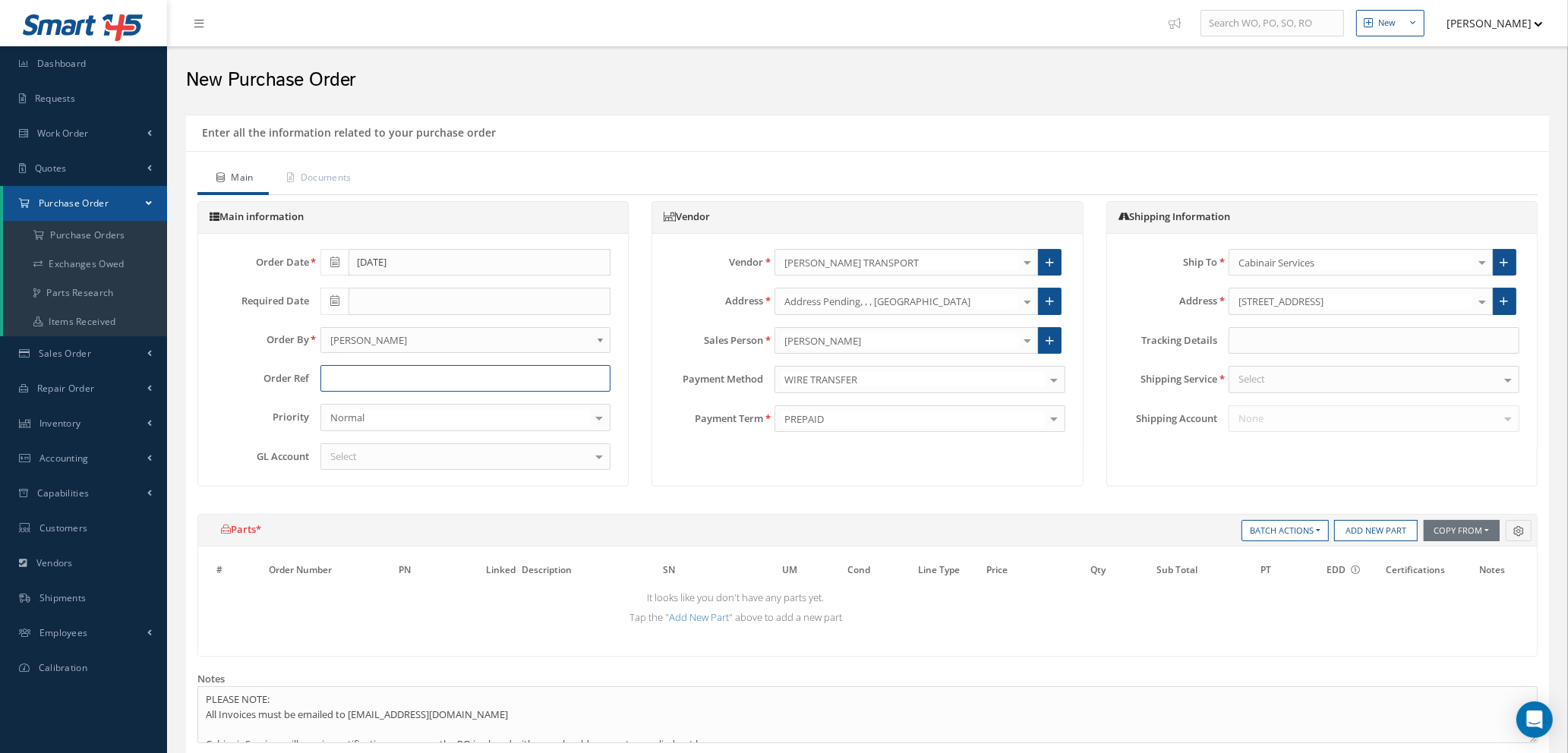
click at [384, 374] on input "text" at bounding box center [466, 379] width 291 height 27
type input "c"
type input "COLLECTION OF PO 100011788 UK CAR TRIM"
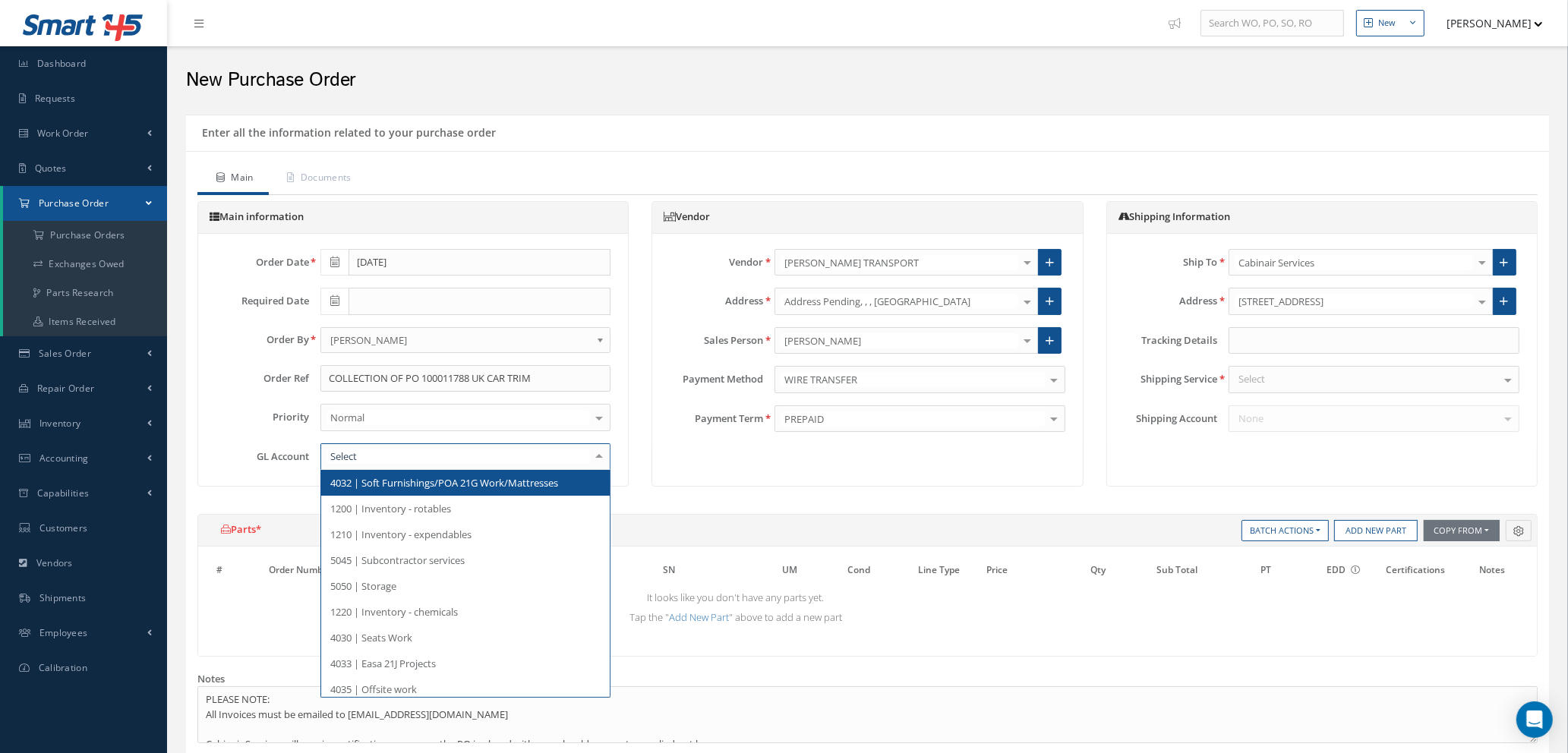
click at [458, 463] on div at bounding box center [466, 457] width 291 height 27
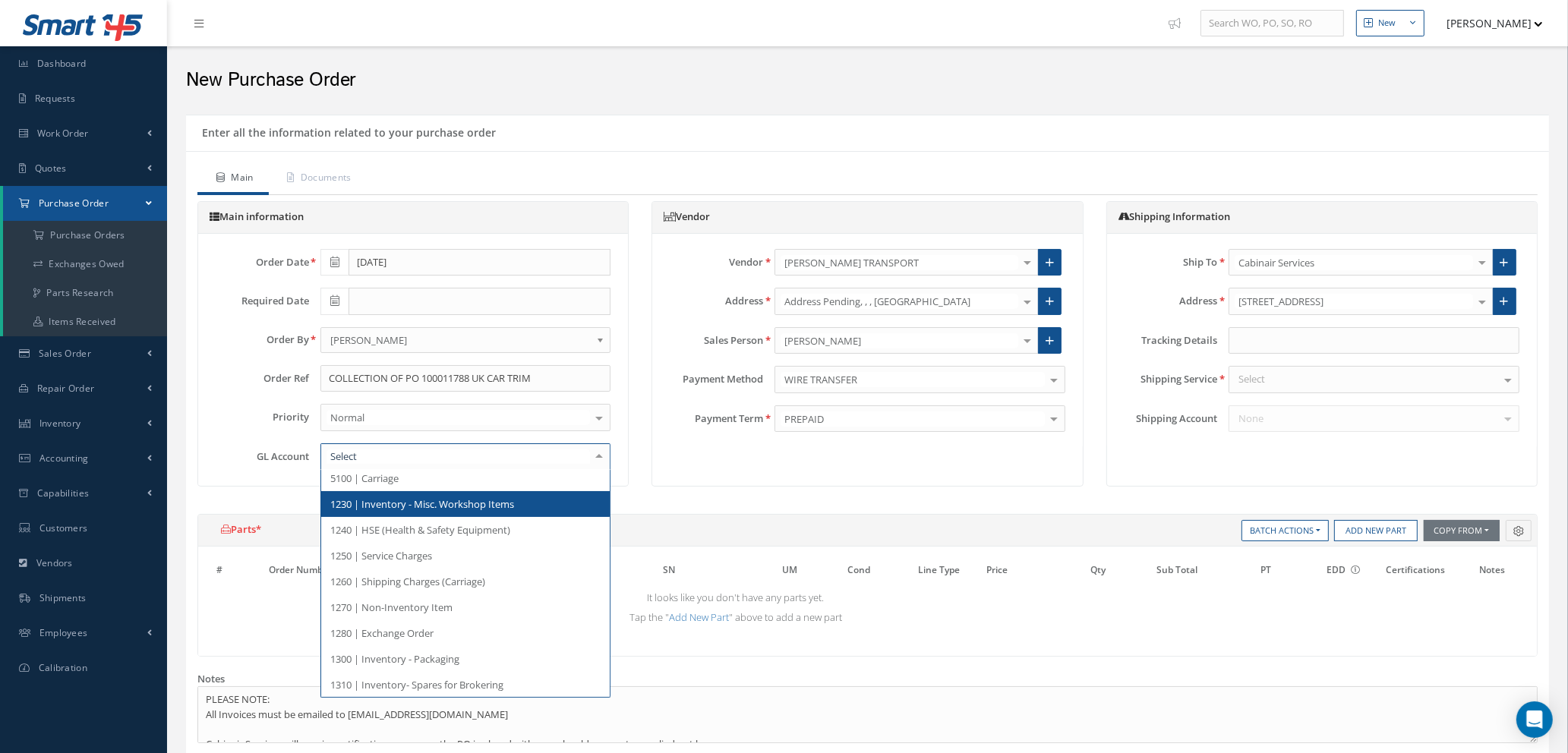
scroll to position [341, 0]
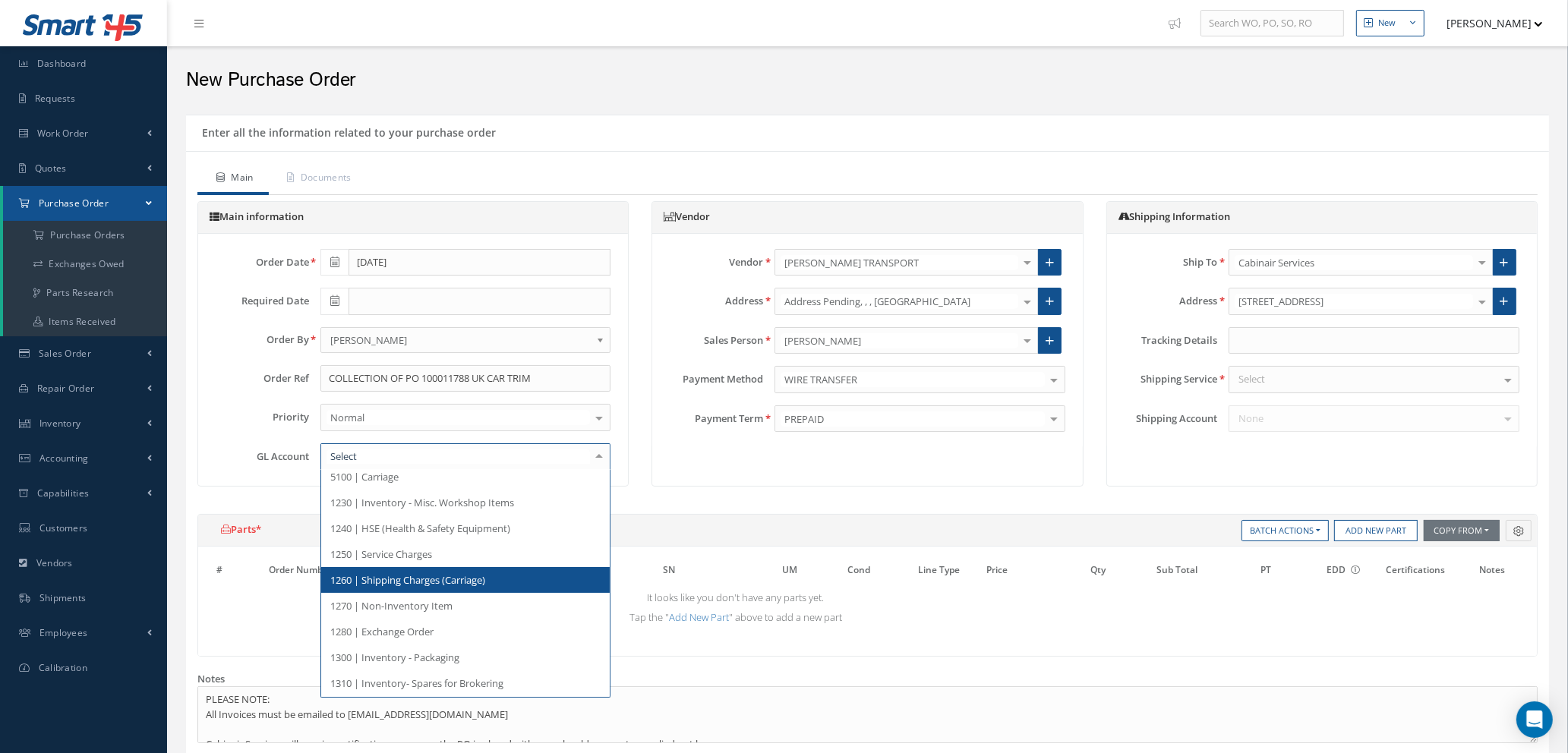
click at [448, 573] on span "1260 | Shipping Charges (Carriage)" at bounding box center [408, 579] width 155 height 14
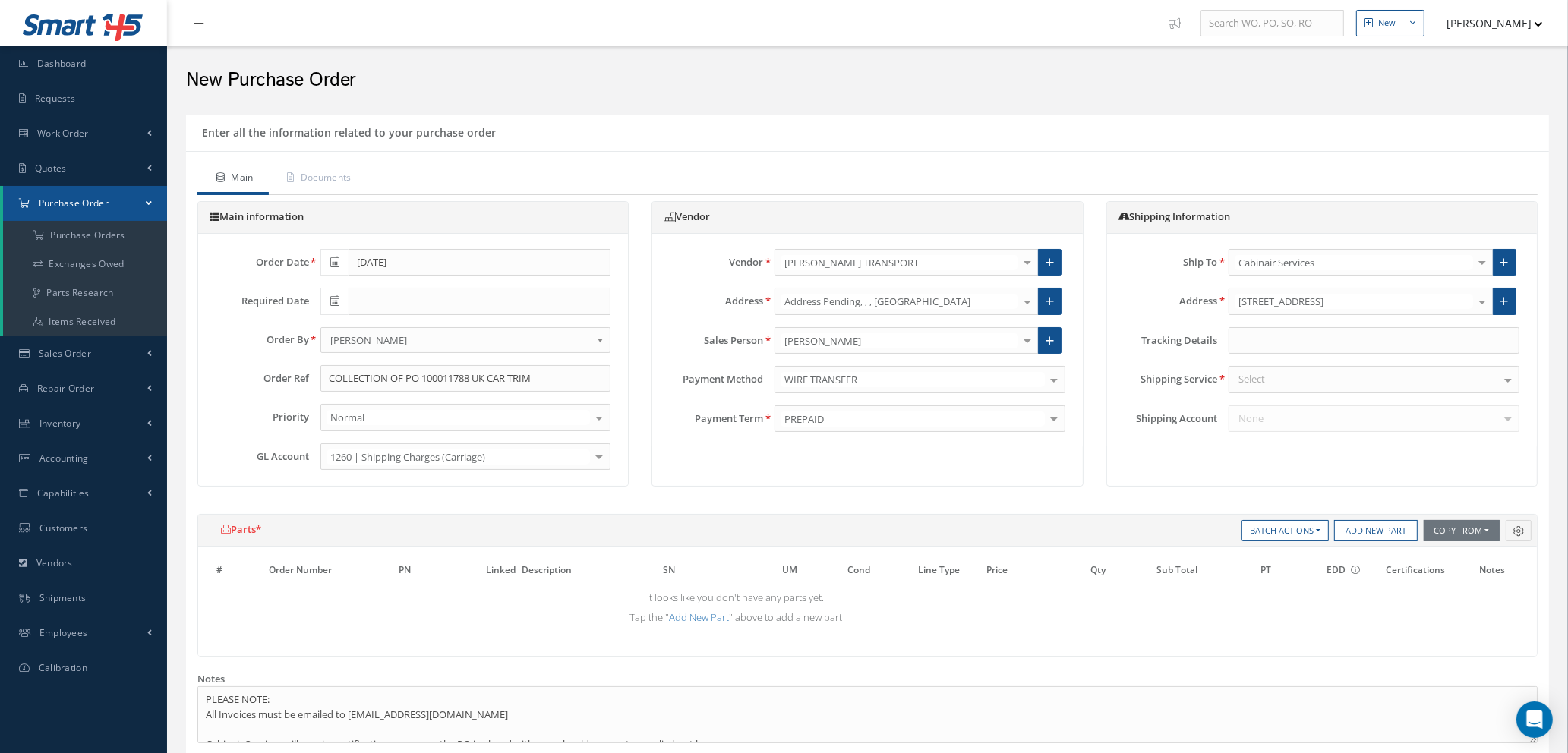
drag, startPoint x: 600, startPoint y: 453, endPoint x: 594, endPoint y: 461, distance: 10.0
click at [595, 461] on div at bounding box center [599, 456] width 21 height 25
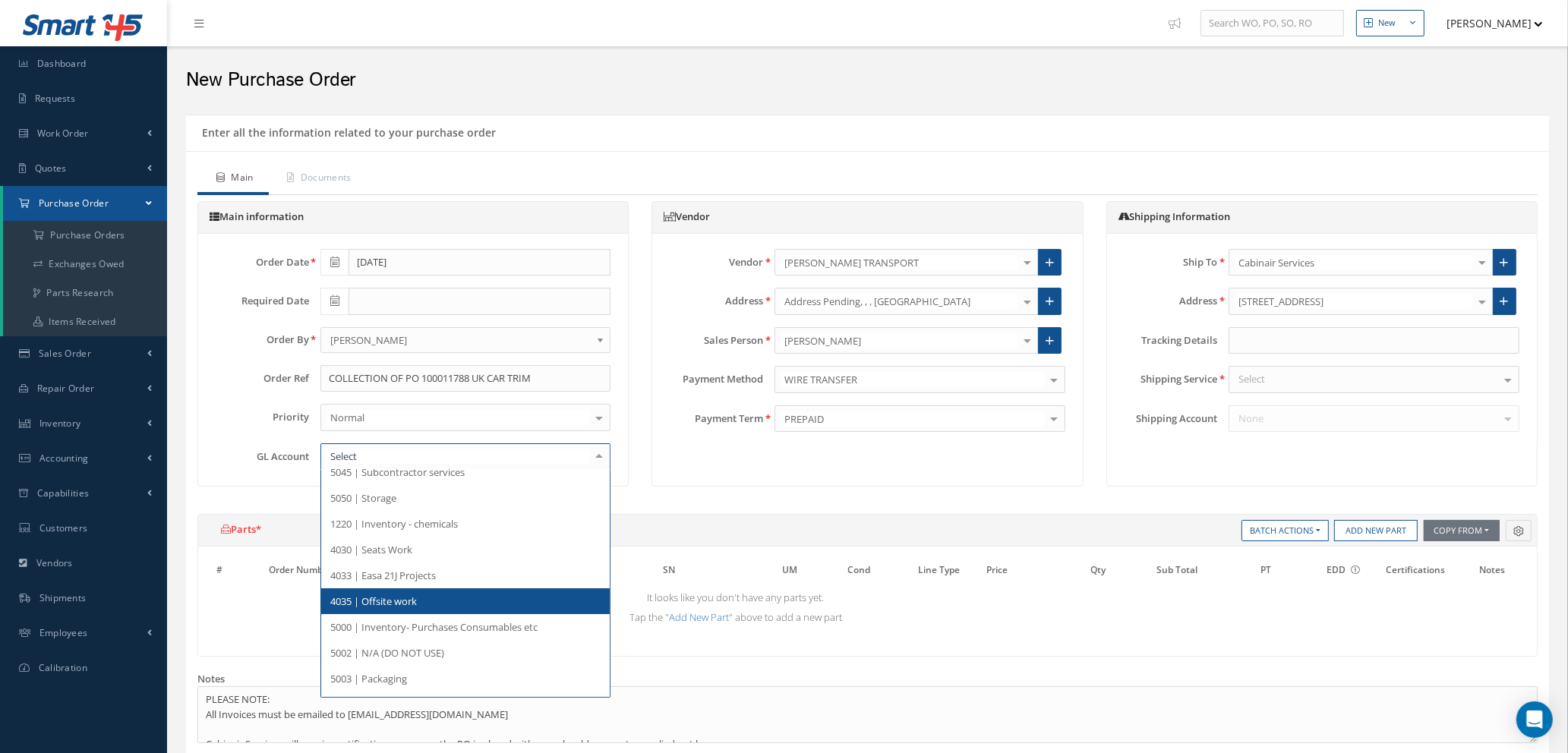
scroll to position [228, 0]
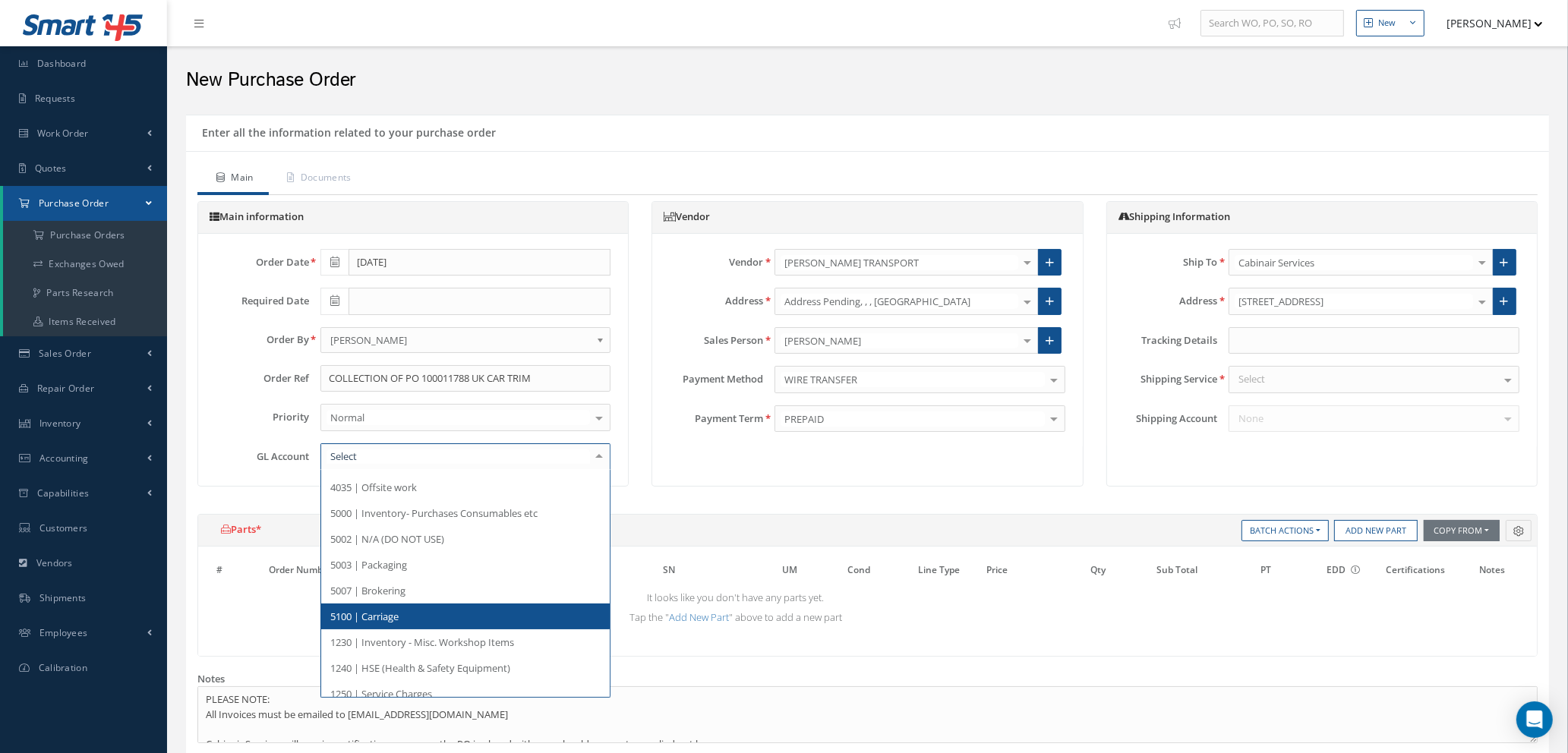
click at [440, 614] on span "5100 | Carriage" at bounding box center [466, 616] width 289 height 26
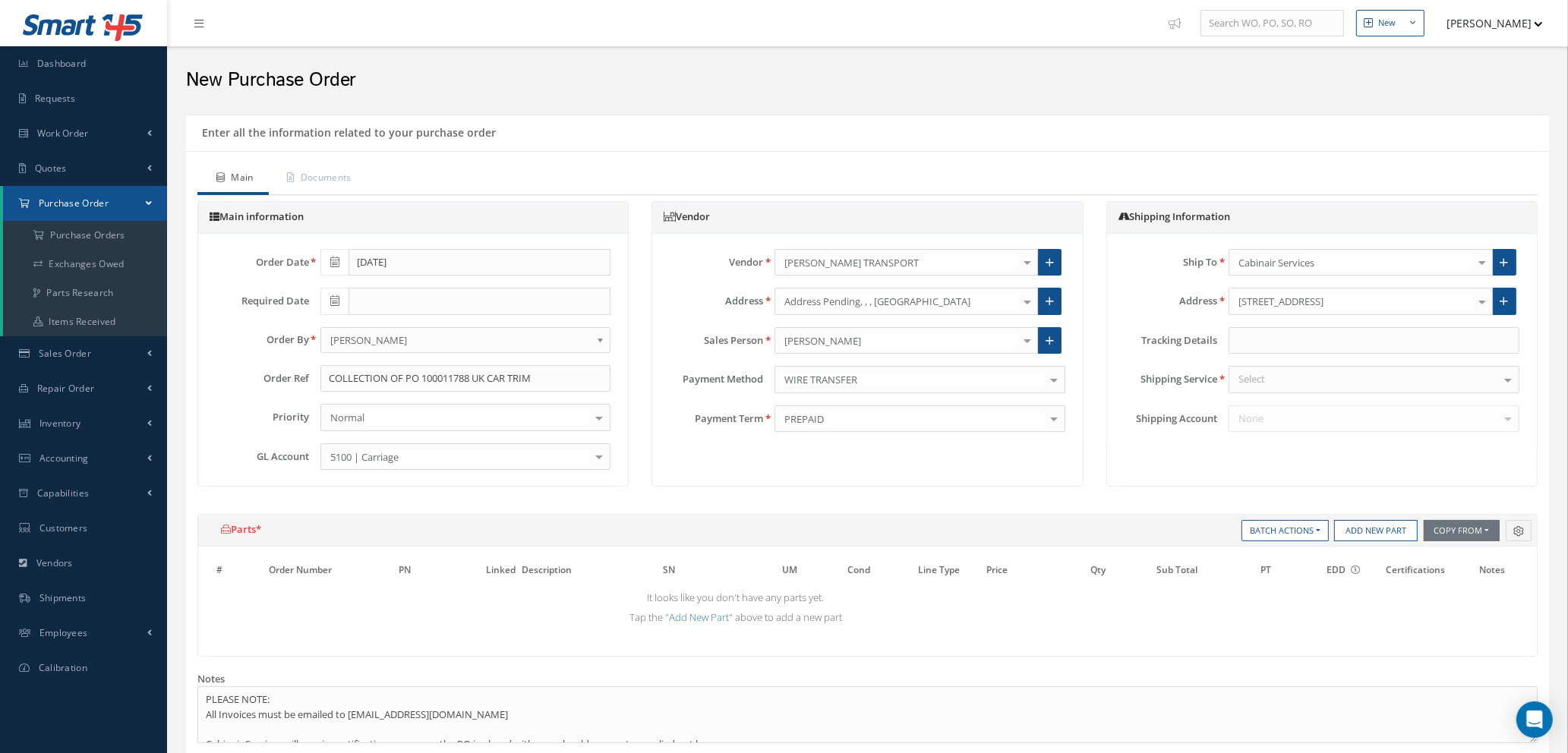
click at [1360, 376] on div "Select" at bounding box center [1373, 379] width 291 height 27
type input "N/A"
click at [1292, 411] on span "N/A" at bounding box center [1373, 406] width 289 height 26
click at [1363, 534] on button "Add New Part" at bounding box center [1375, 530] width 84 height 21
select select "1"
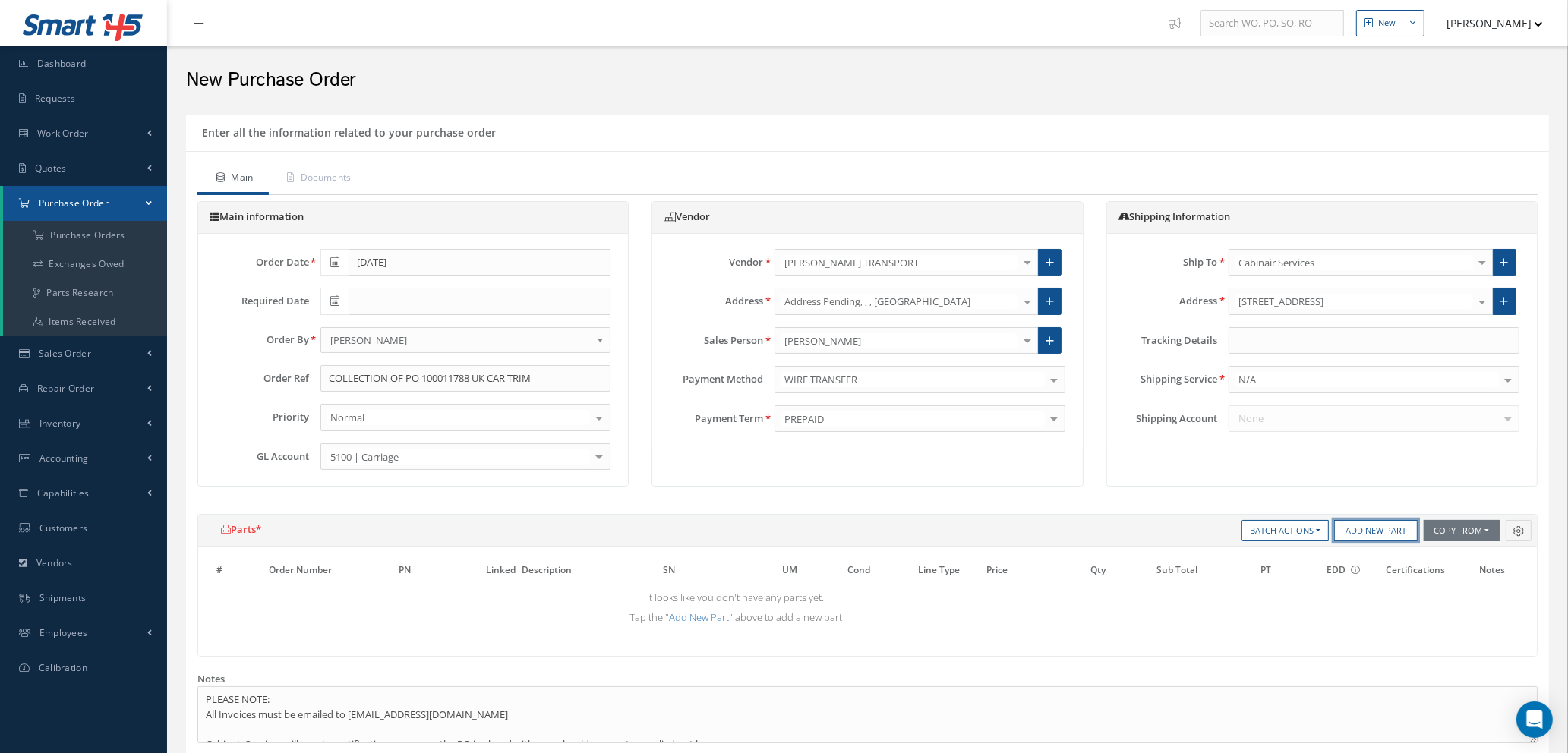
select select "5"
select select "7"
select select "1"
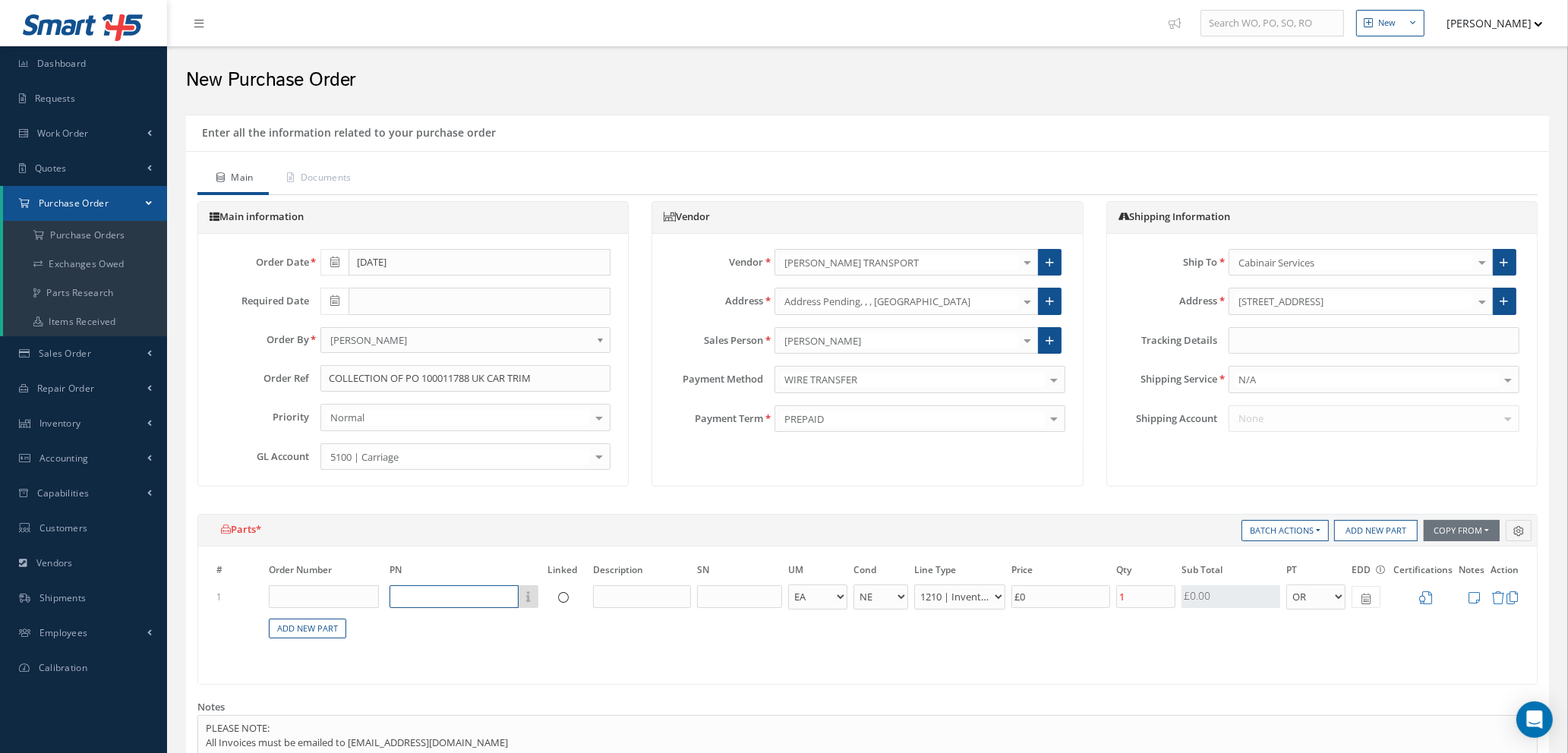
click at [455, 598] on input "text" at bounding box center [454, 596] width 129 height 23
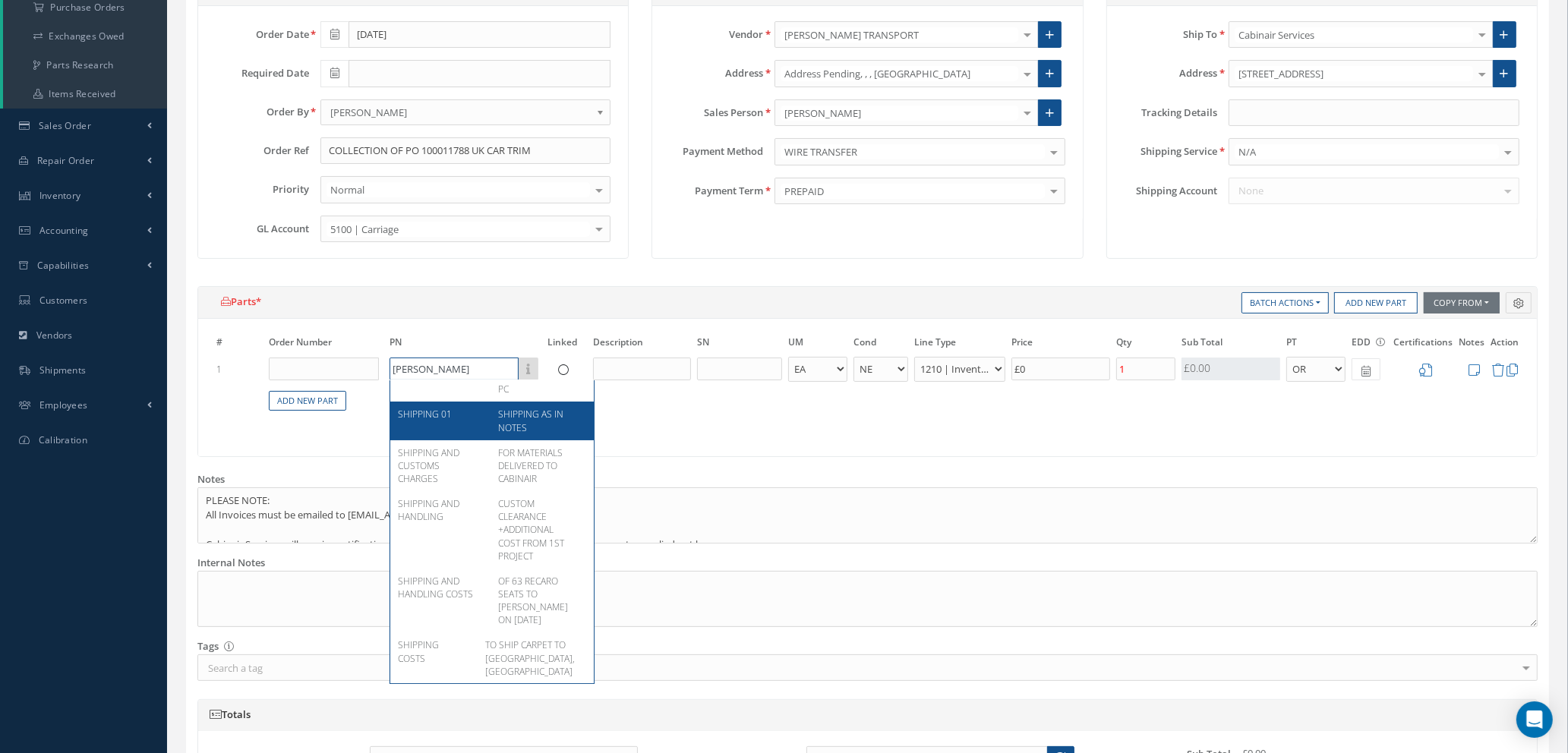
type input "[PERSON_NAME]"
click at [542, 412] on span "SHIPPING AS IN NOTES" at bounding box center [530, 420] width 65 height 26
type input "£805.2"
type input "SHIPPING 01"
type input "SHIPPING AS IN NOTES"
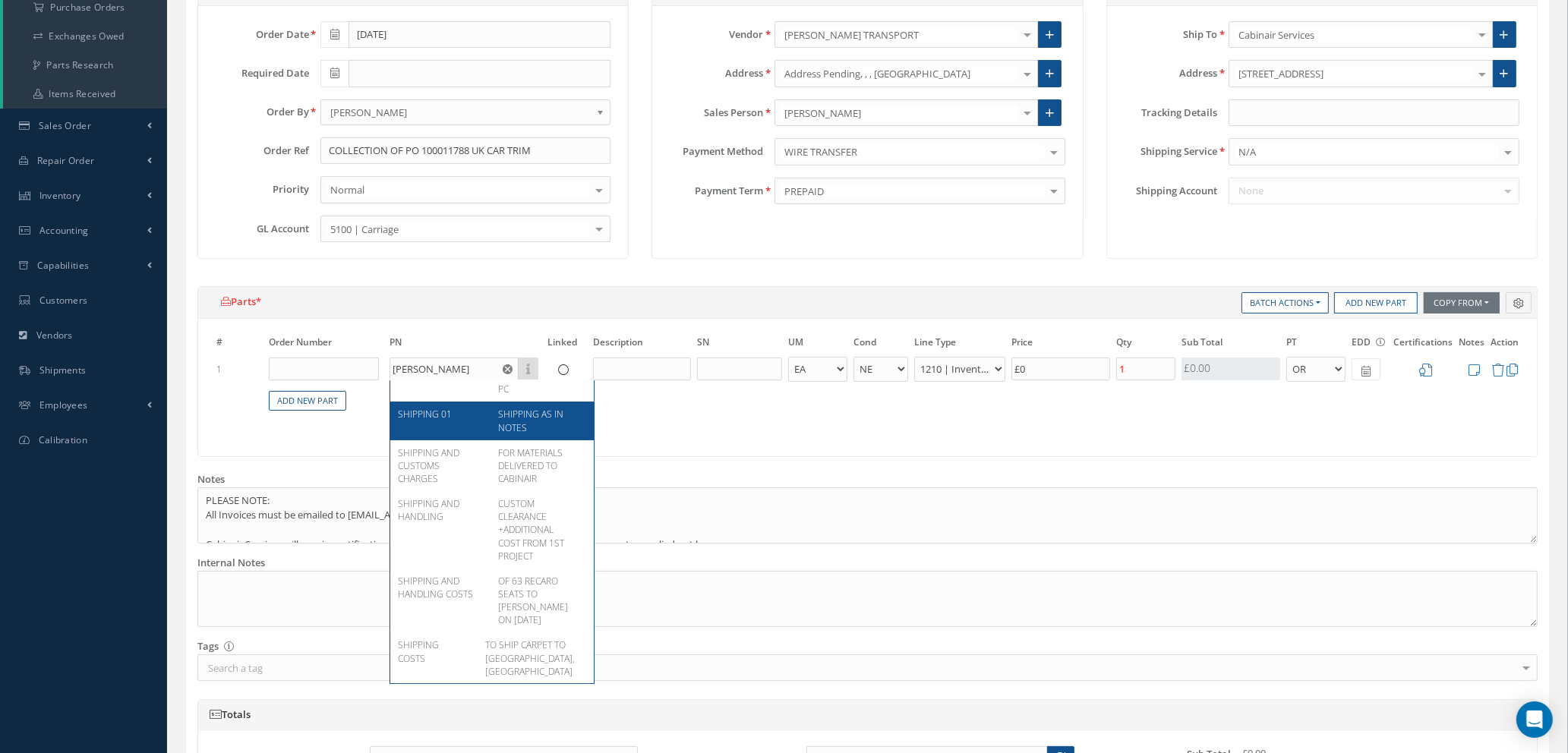
type input "£4,026"
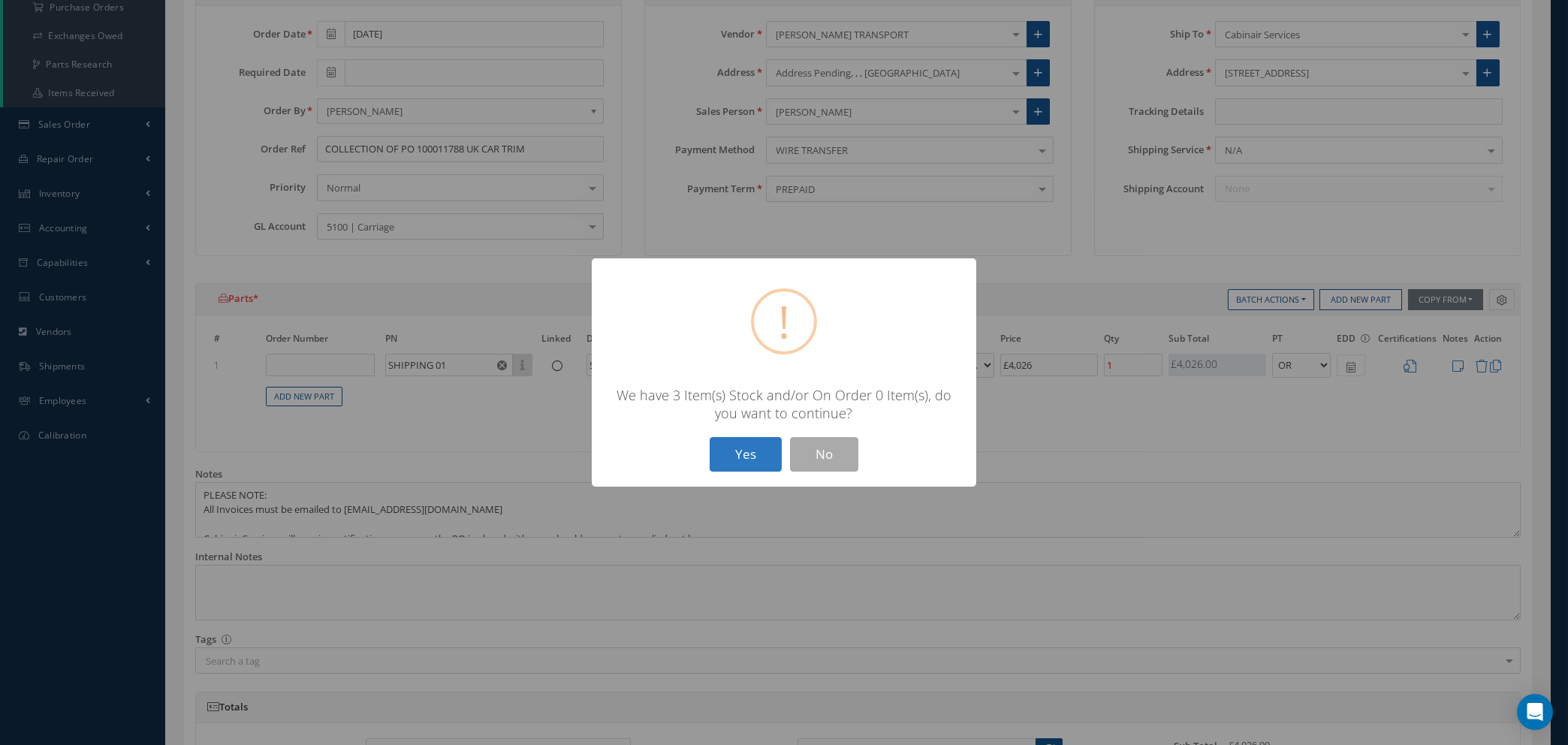
click at [737, 457] on button "Yes" at bounding box center [745, 454] width 72 height 35
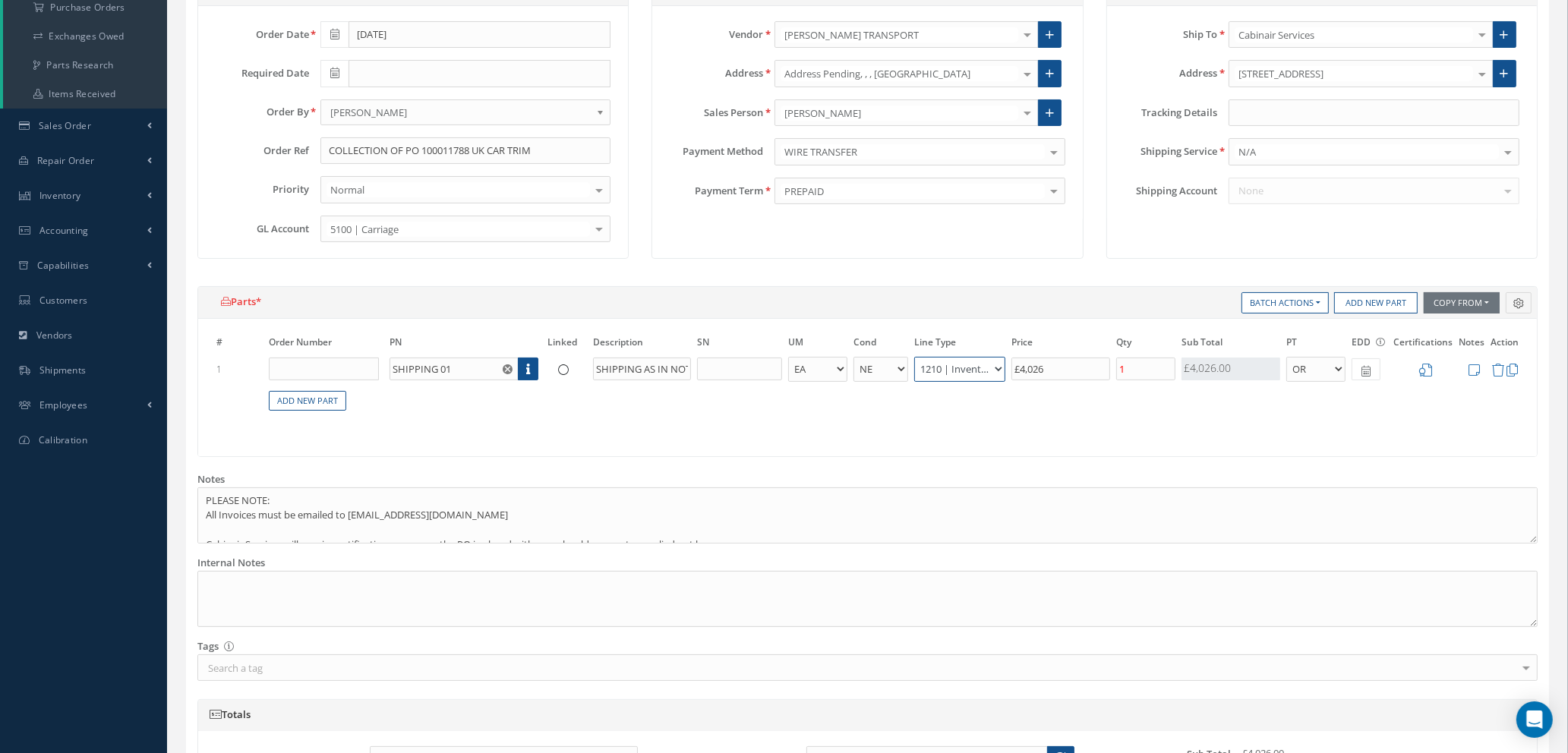
click at [997, 368] on select "1200 | Inventory - rotables 1210 | Inventory - expendables 1220 | Inventory - c…" at bounding box center [959, 369] width 91 height 25
select select "113"
click at [914, 357] on select "1200 | Inventory - rotables 1210 | Inventory - expendables 1220 | Inventory - c…" at bounding box center [959, 369] width 91 height 25
drag, startPoint x: 1055, startPoint y: 368, endPoint x: 823, endPoint y: 374, distance: 232.1
click at [823, 374] on tr "1 SHIPPING 01 Part Number Description SHIPPING AS IN NOTES - BAG BX CA RL EA FT…" at bounding box center [867, 369] width 1308 height 28
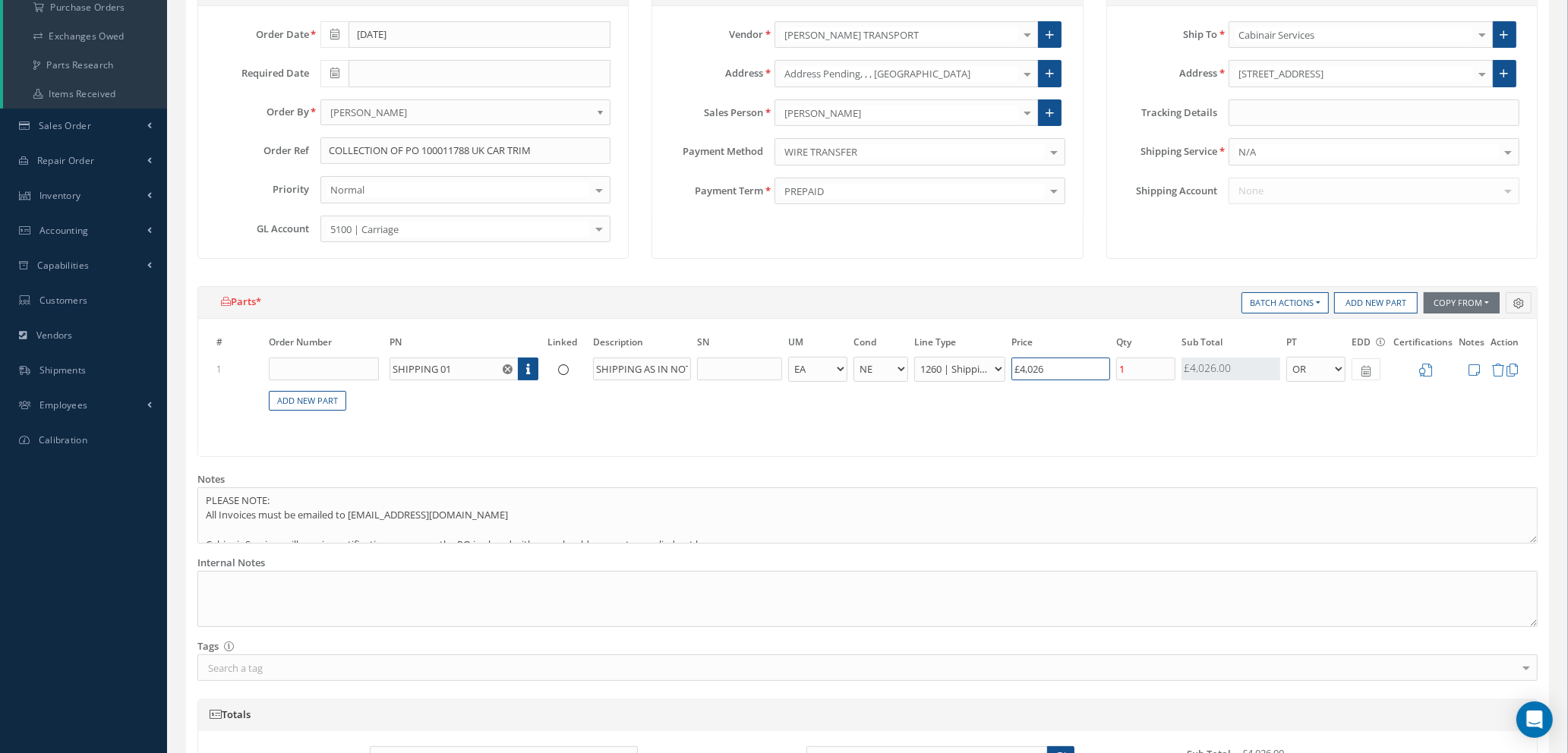
type input "£0.2"
type input "£1"
type input "£2.6"
type input "£13"
type input "£27"
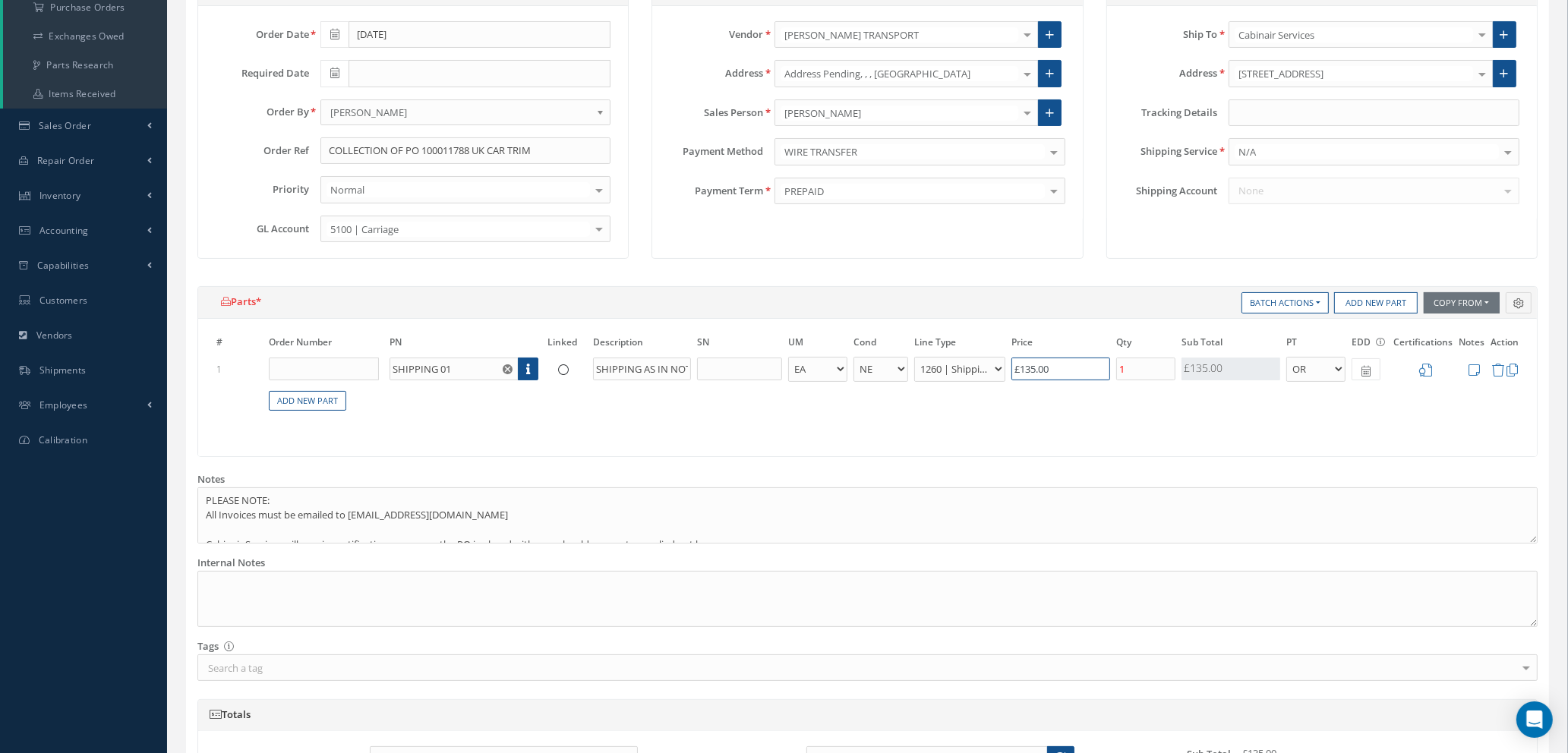
type input "£135.00"
click at [1424, 374] on icon at bounding box center [1425, 370] width 13 height 13
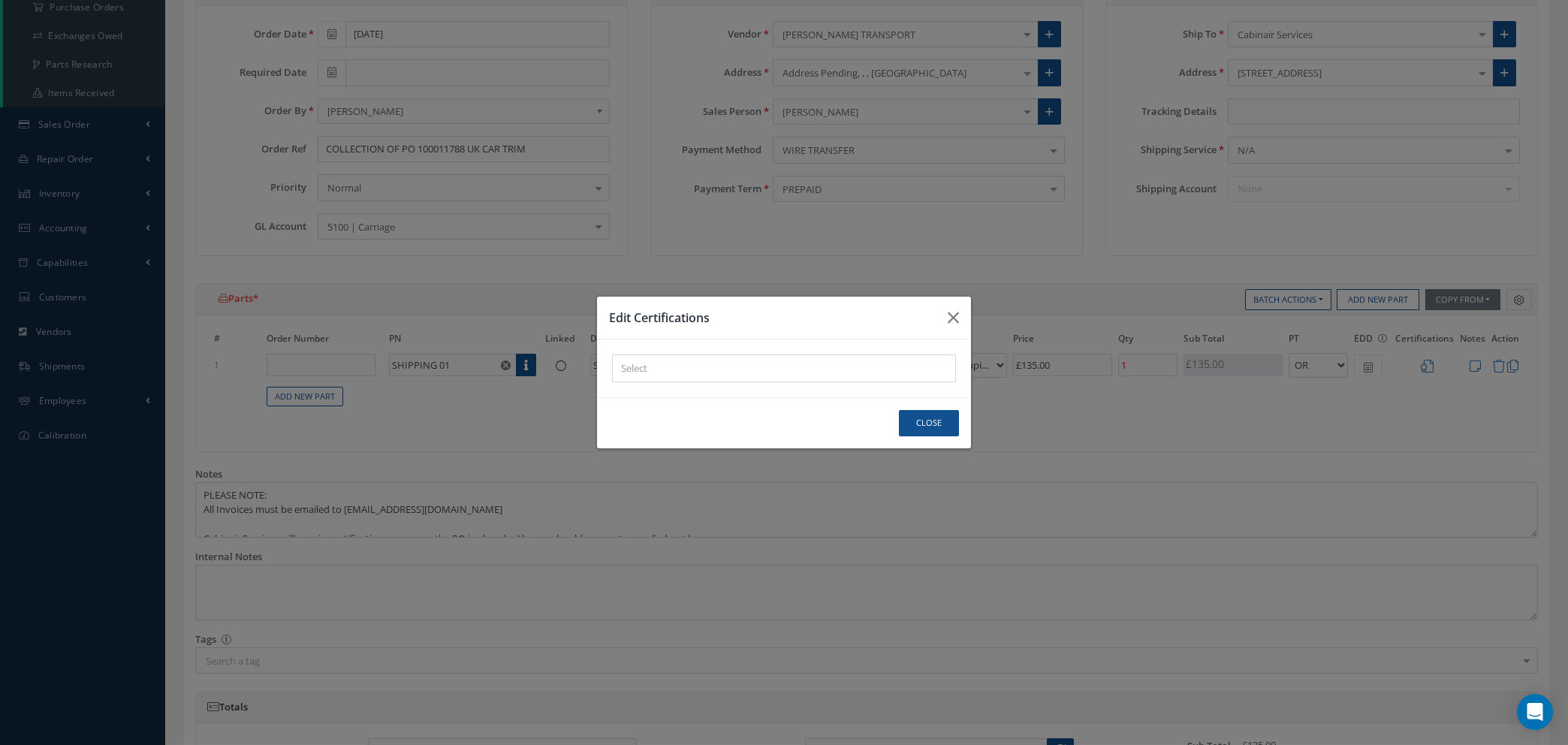
click at [649, 359] on div at bounding box center [780, 368] width 336 height 19
click at [650, 370] on div "× Loading..." at bounding box center [784, 368] width 344 height 28
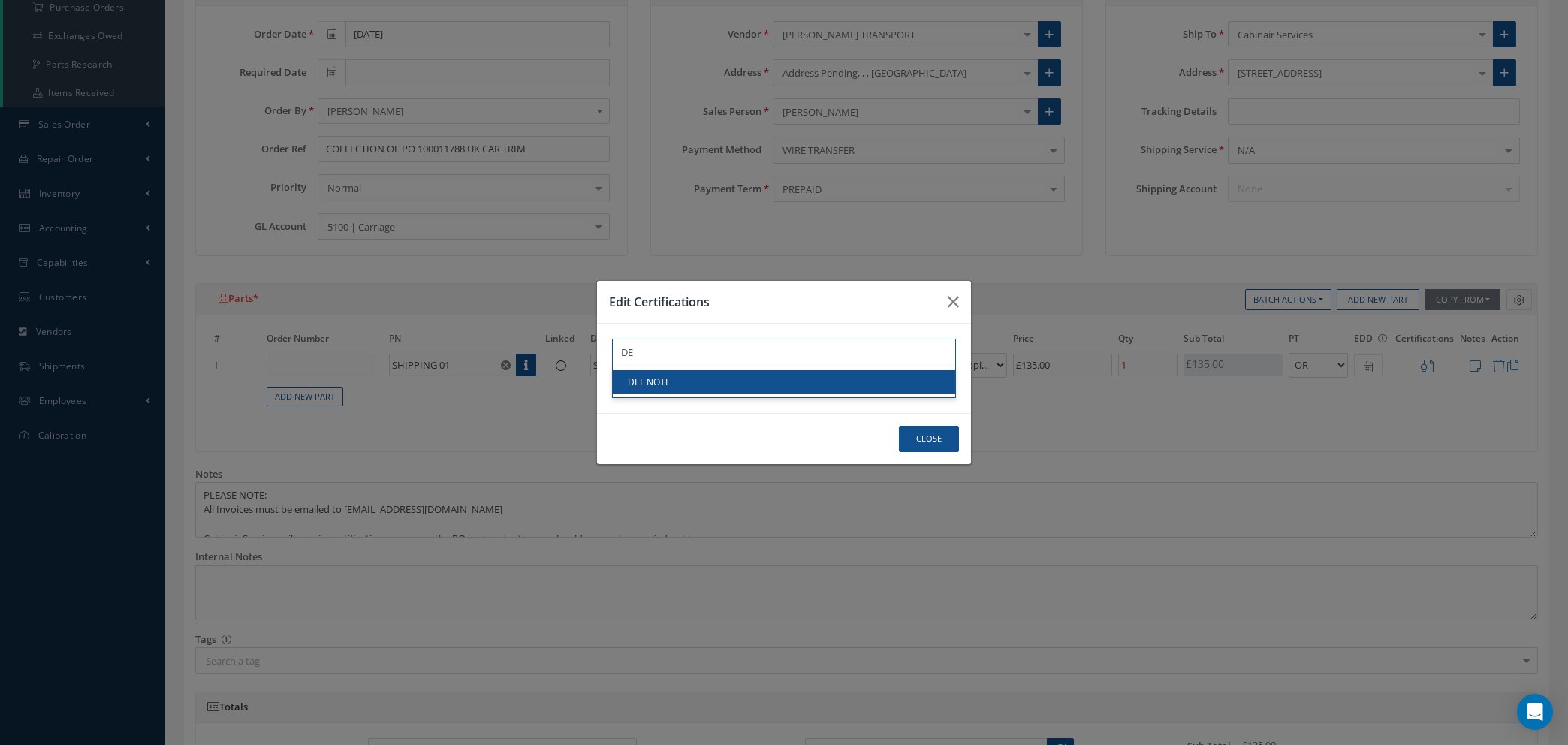
type input "DE"
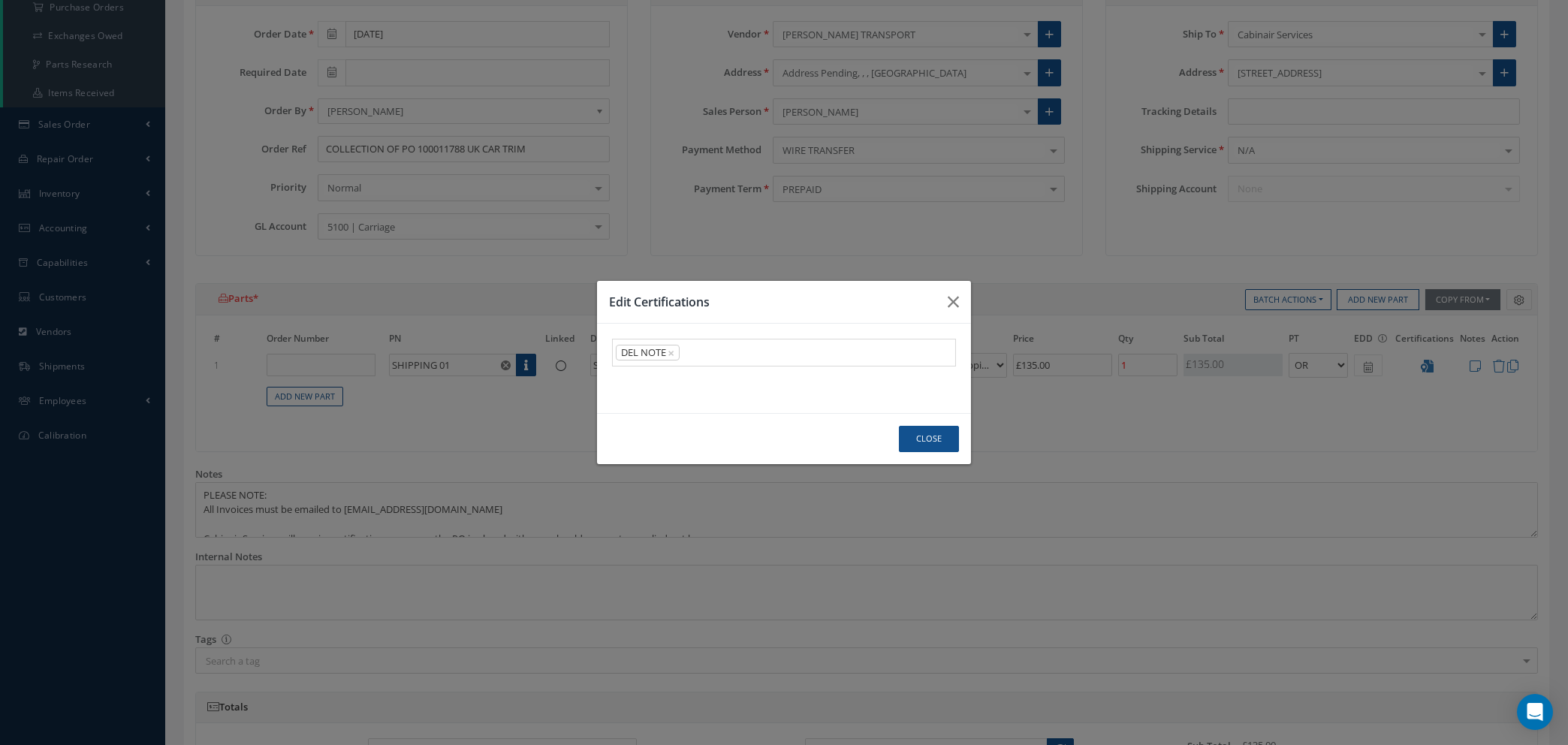
click at [656, 381] on link "DEL NOTE" at bounding box center [784, 381] width 343 height 23
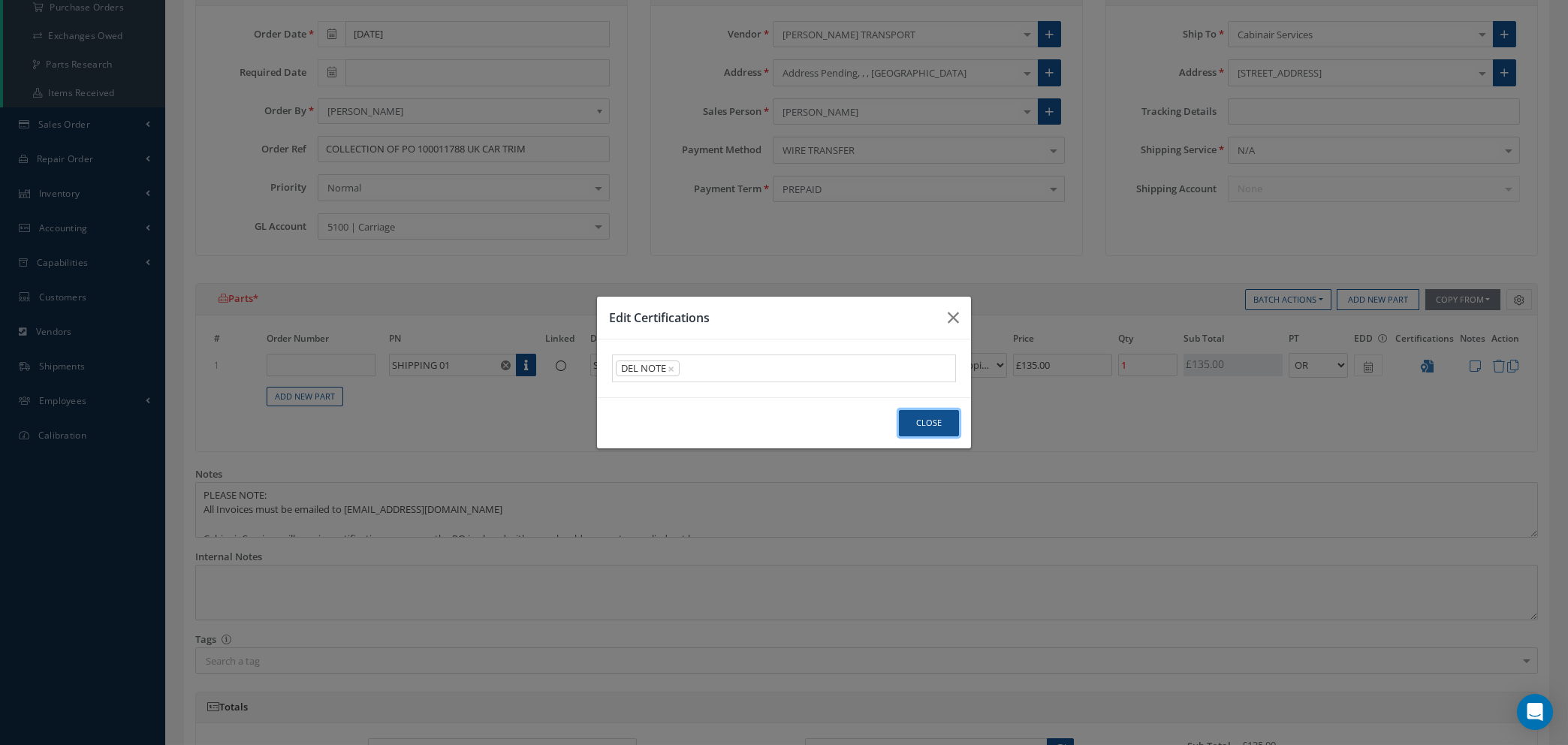
click at [931, 419] on button "Close" at bounding box center [929, 422] width 60 height 26
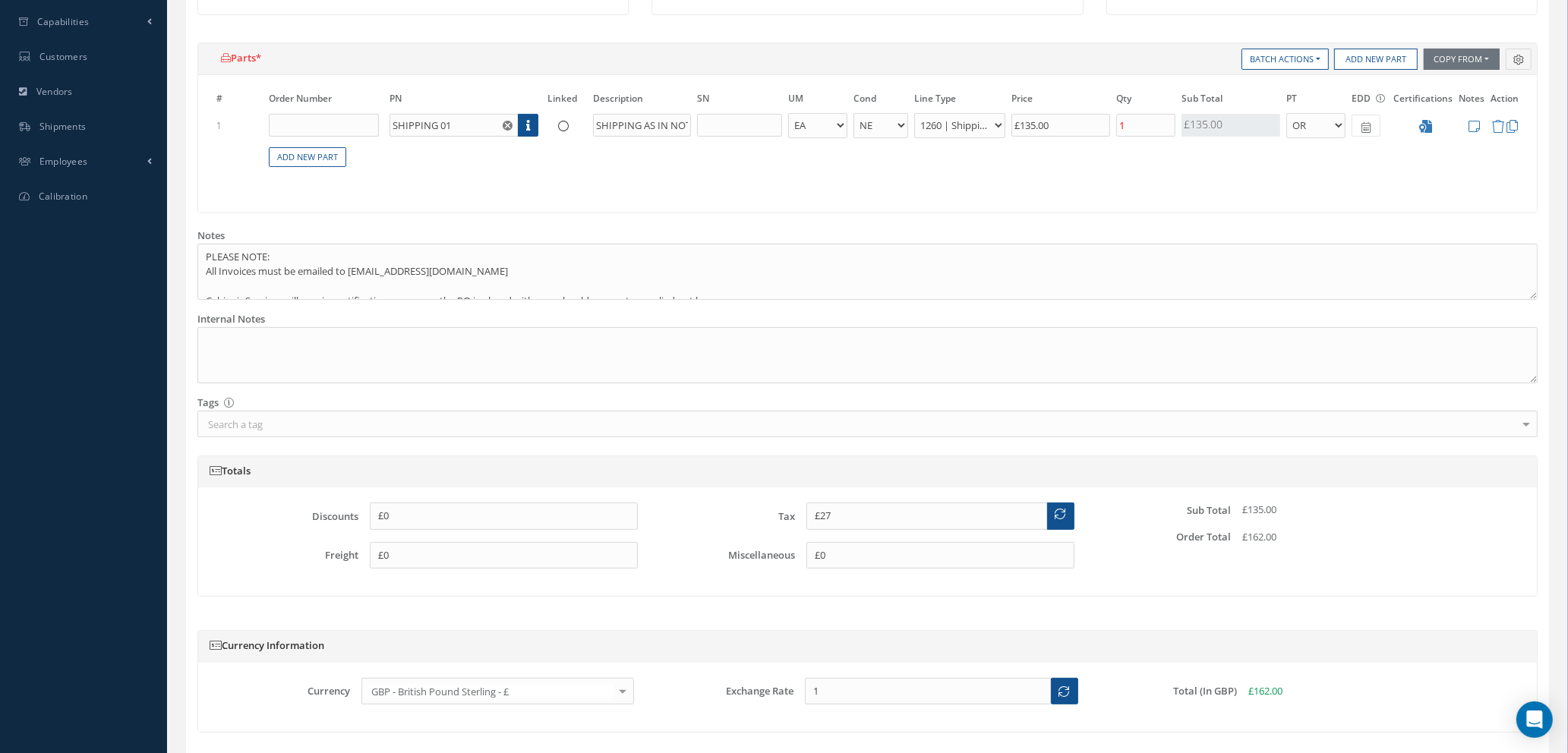
scroll to position [584, 0]
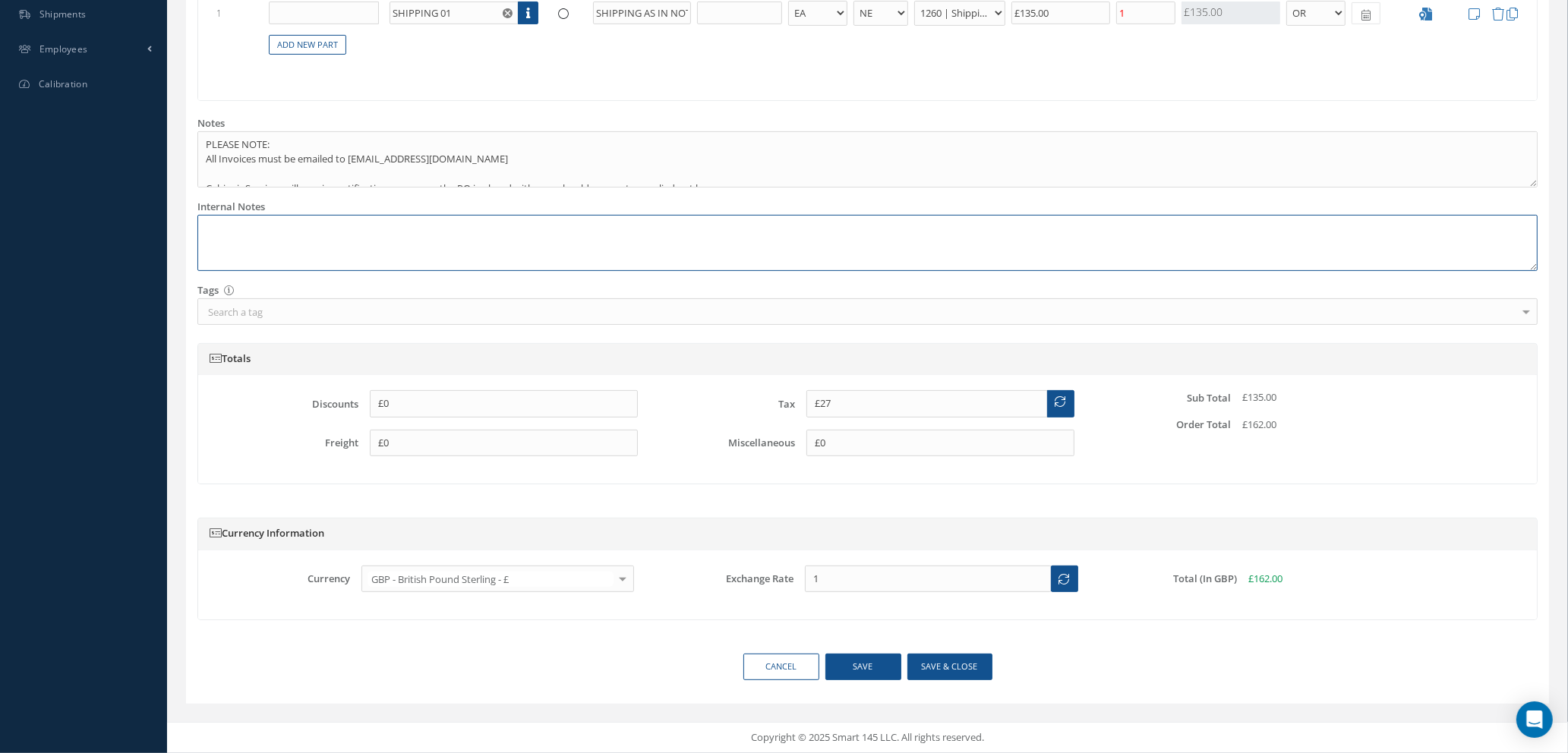
click at [201, 229] on textarea at bounding box center [867, 243] width 1340 height 57
type textarea "COLLECTION OF UK CAR TRIM PO 100011788 MONDAY 18TH AUG"
click at [925, 668] on button "Save & close" at bounding box center [950, 666] width 85 height 27
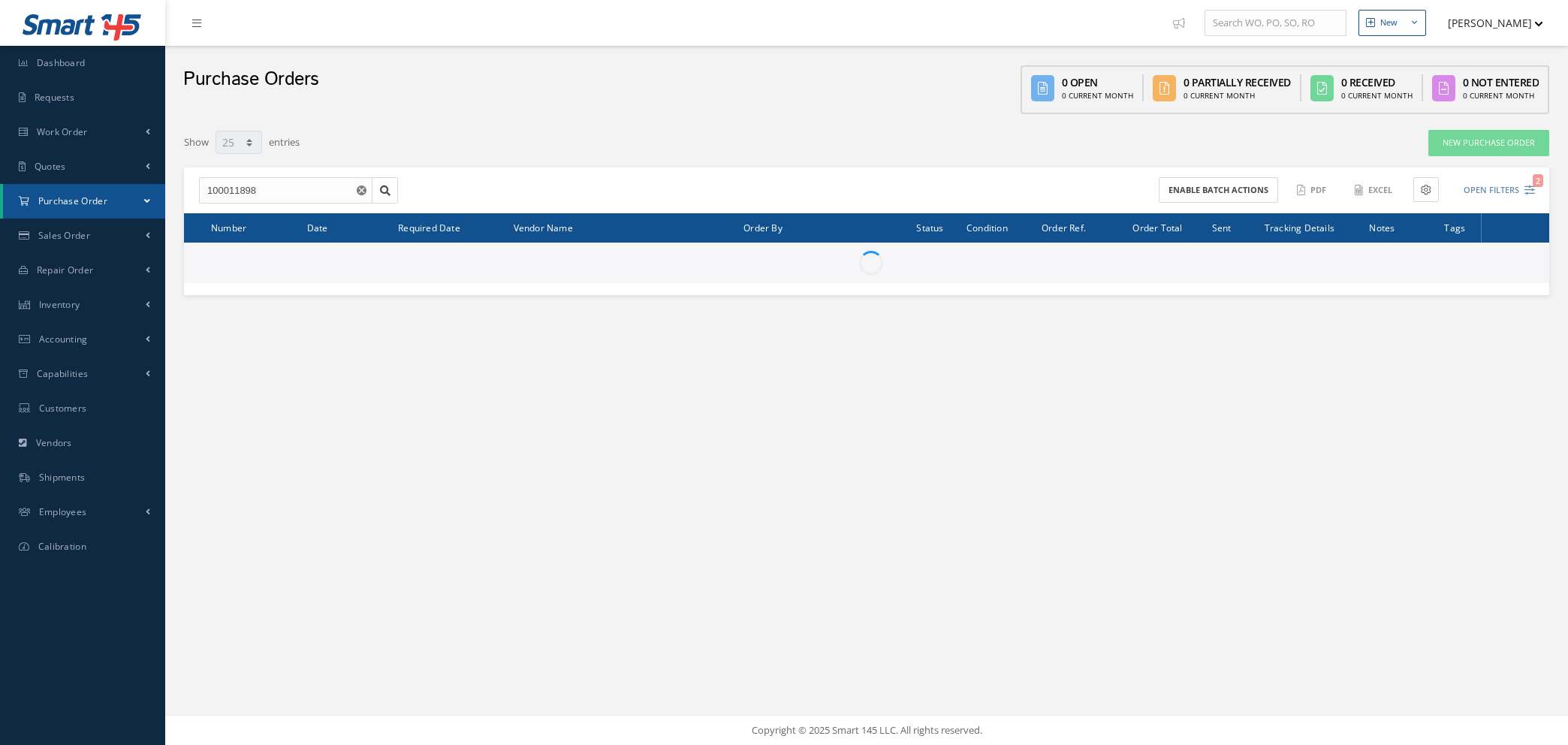
select select "25"
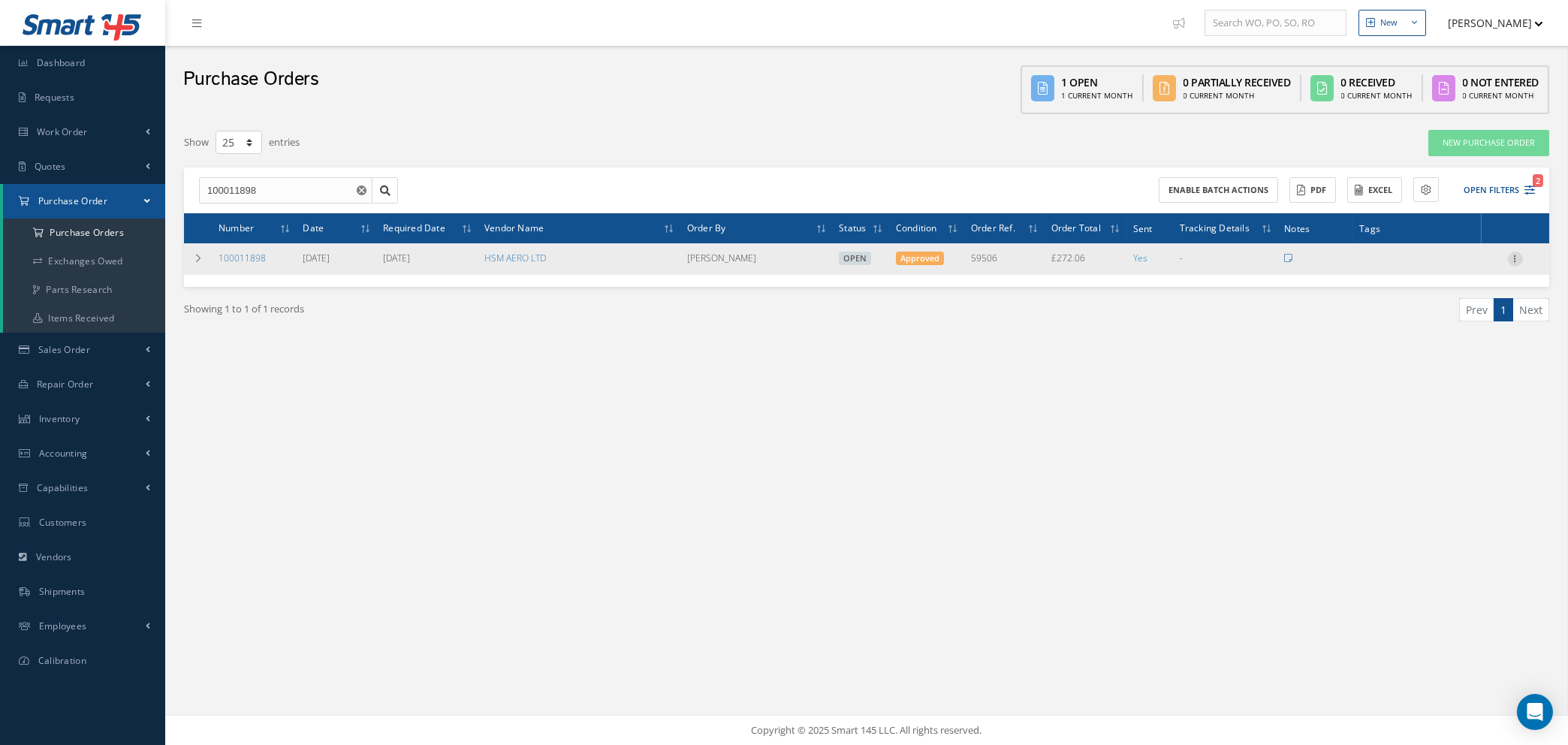
click at [1515, 252] on icon at bounding box center [1515, 257] width 15 height 12
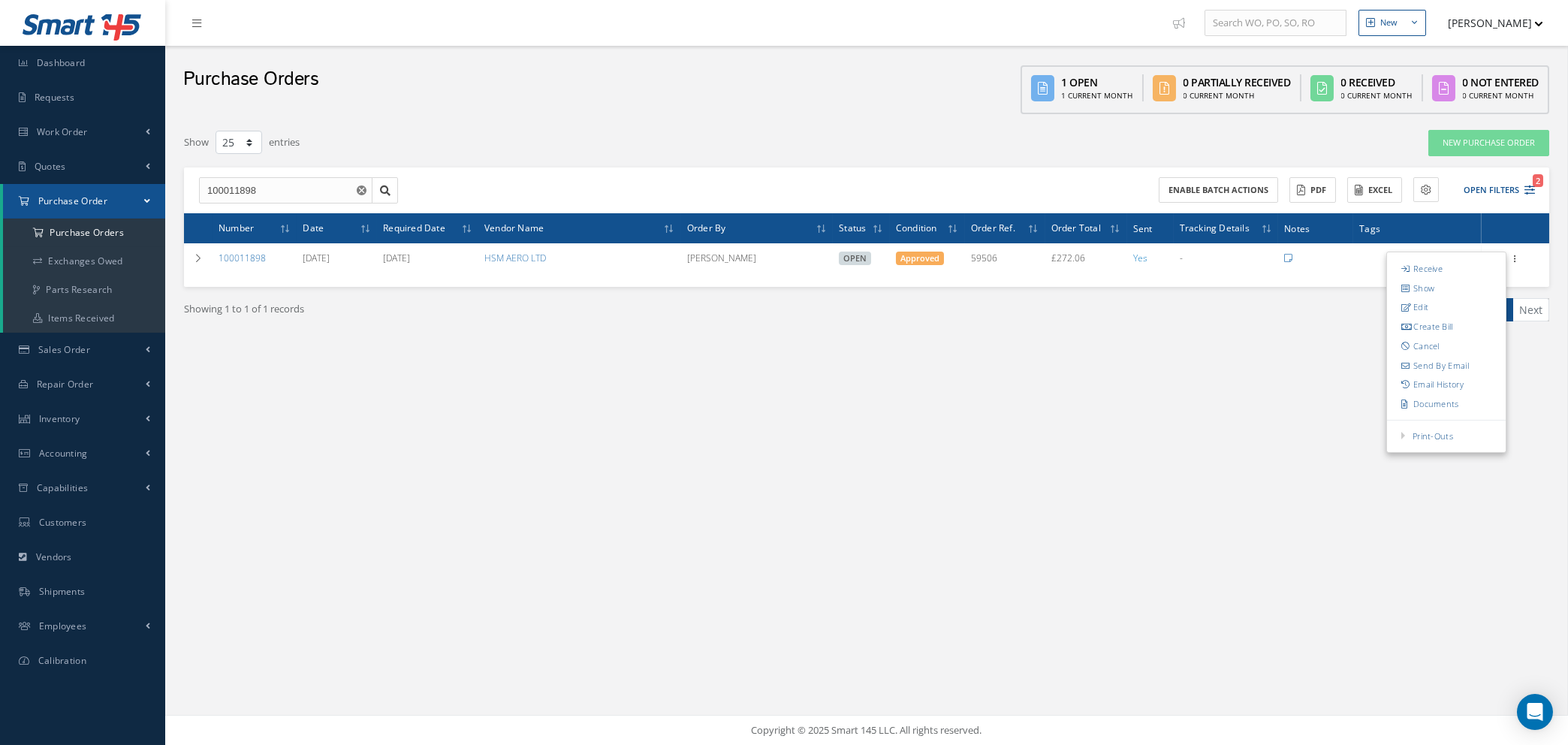
click at [359, 186] on use "Reset" at bounding box center [362, 190] width 10 height 10
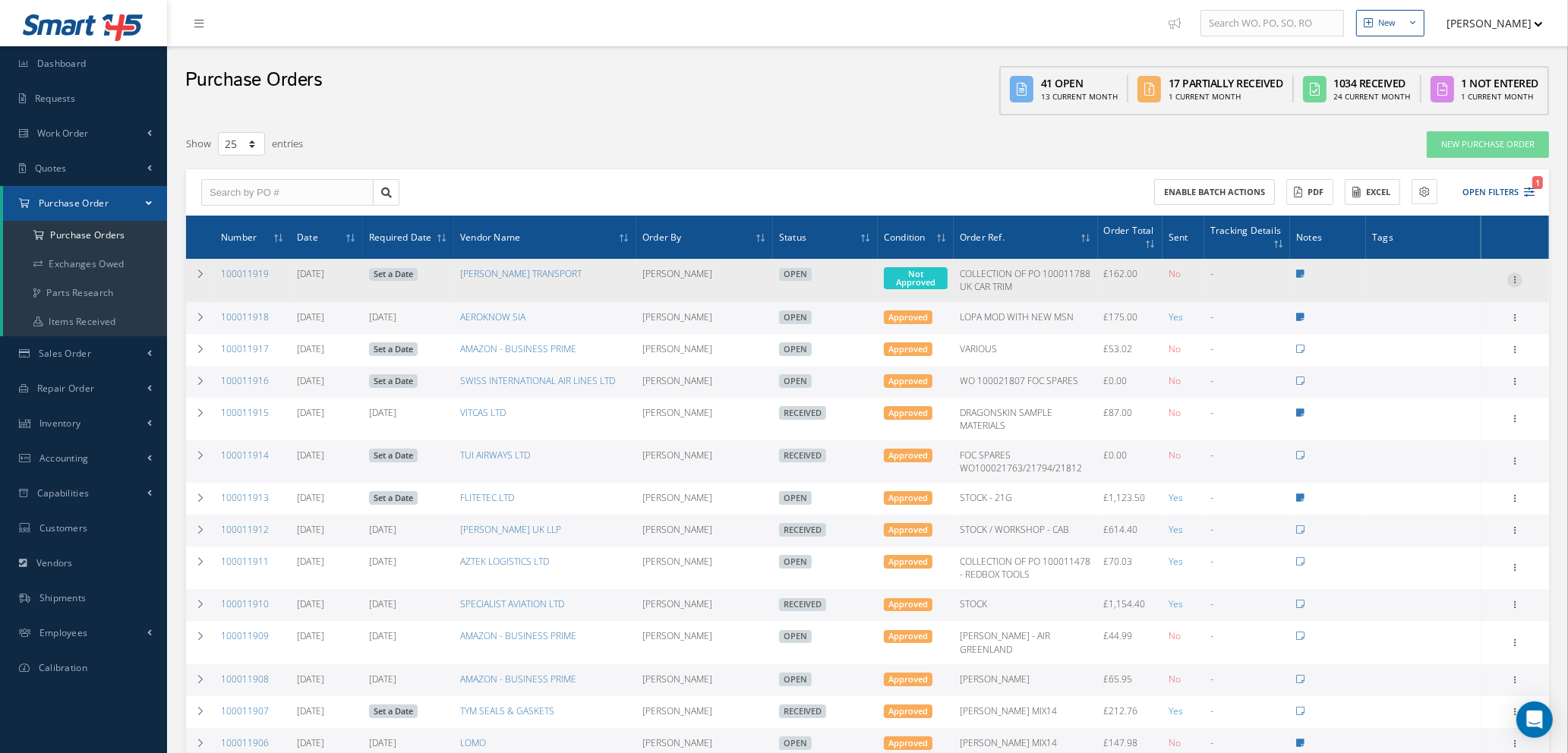
click at [1513, 276] on icon at bounding box center [1514, 278] width 15 height 12
click at [1458, 291] on link "Enter/Update" at bounding box center [1444, 290] width 120 height 19
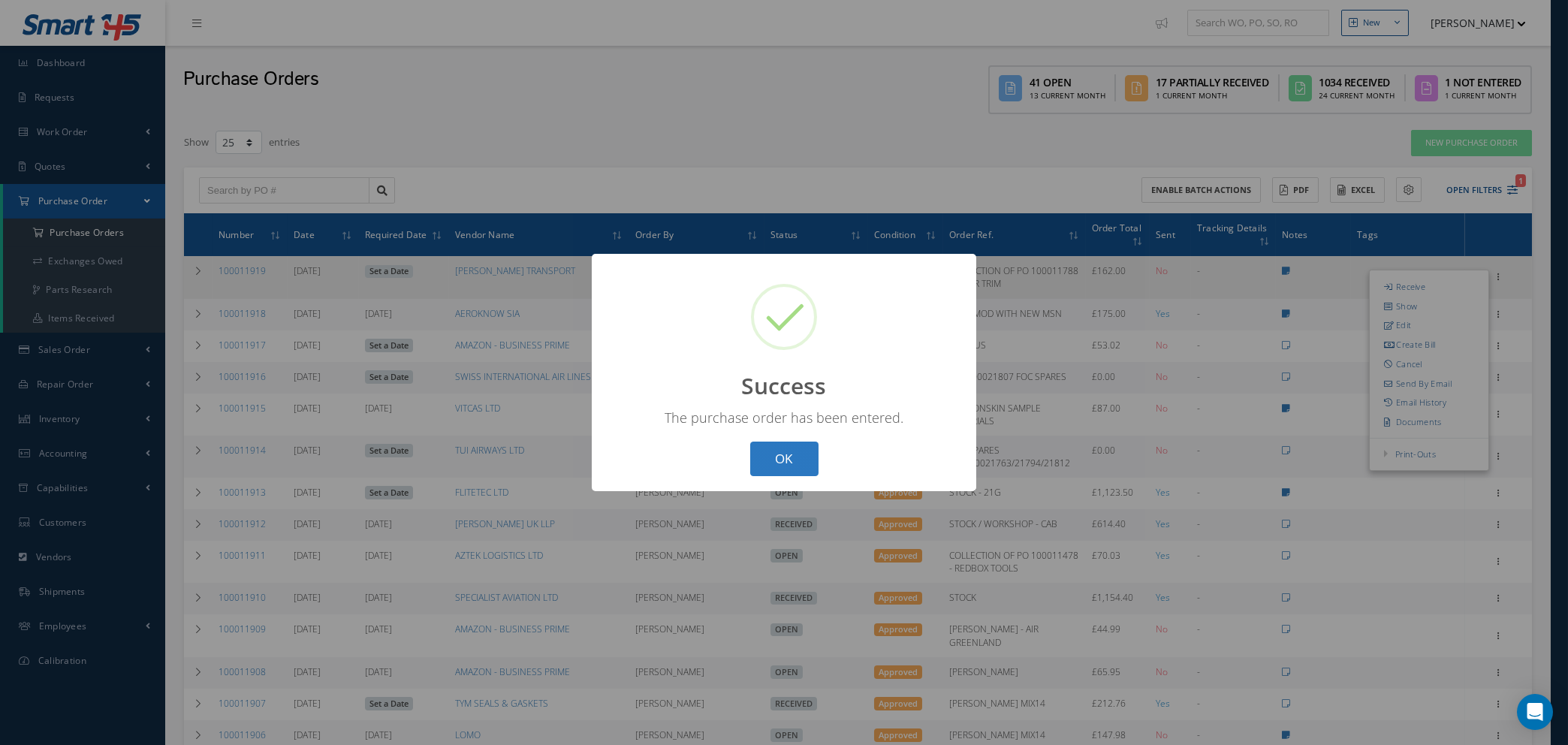
click at [803, 449] on button "OK" at bounding box center [784, 459] width 69 height 35
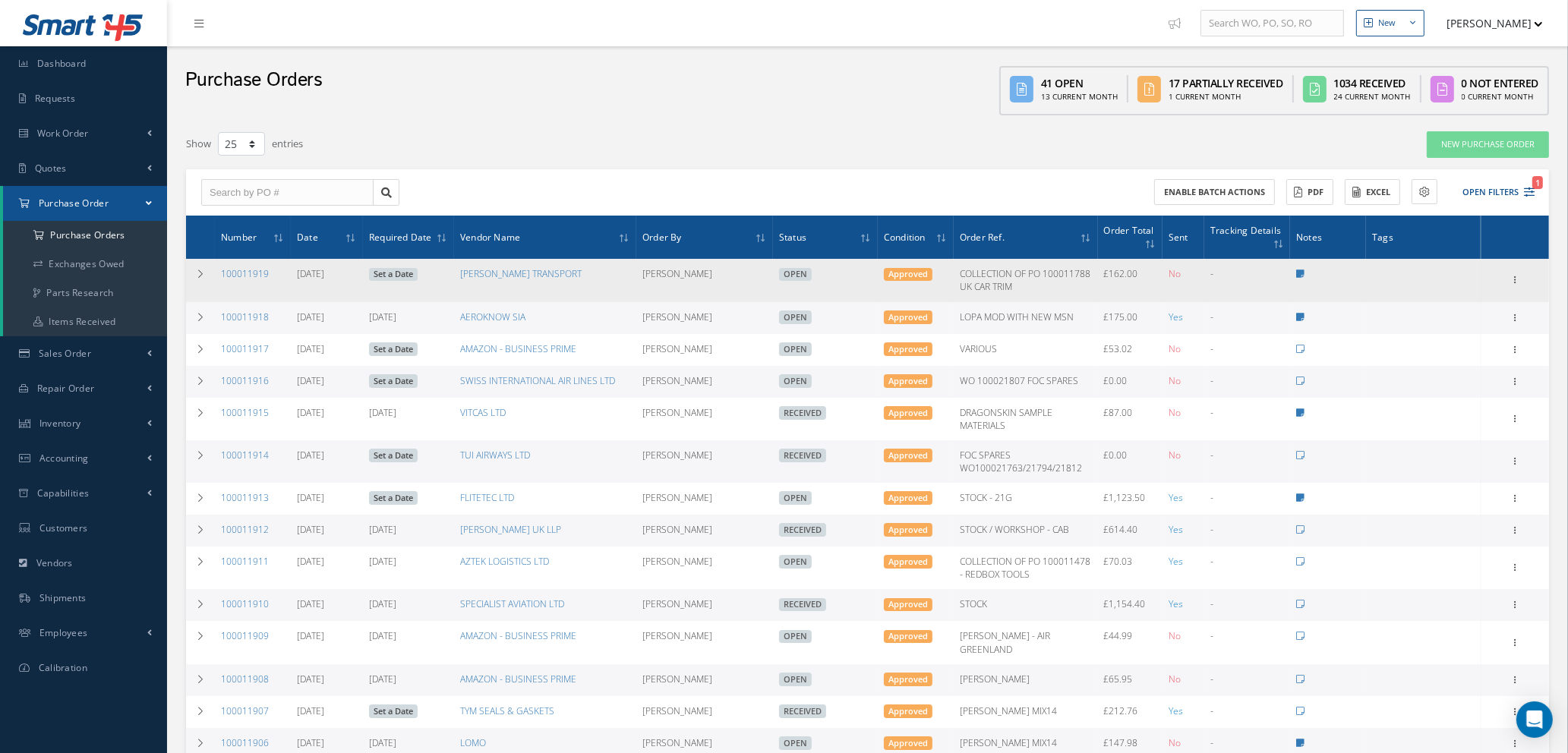
click at [1512, 271] on div "Receive Show Edit Create Bill Cancel Send By Email Email History Documents Prin…" at bounding box center [1514, 279] width 19 height 19
click at [1519, 279] on icon at bounding box center [1514, 278] width 15 height 12
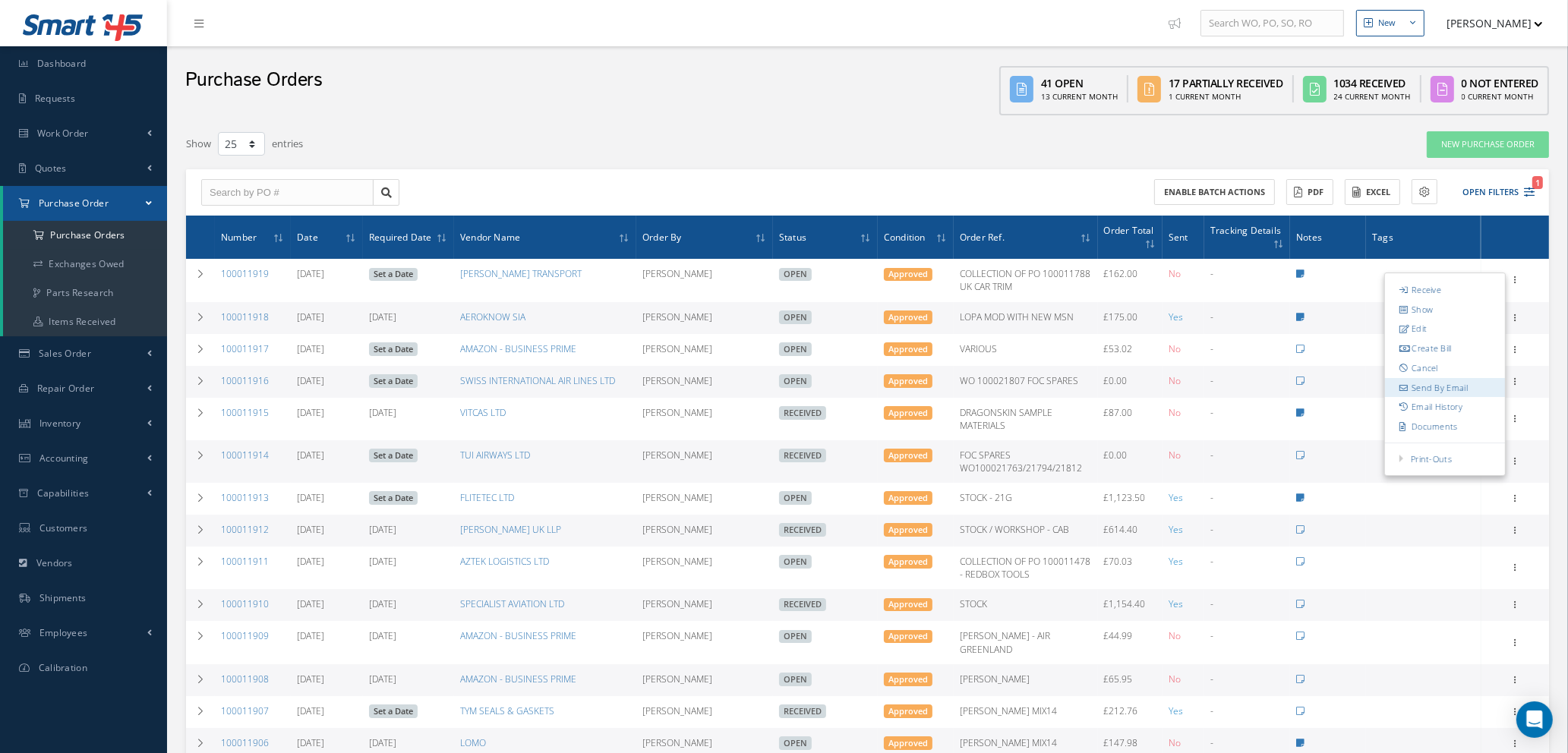
click at [1436, 387] on link "Send By Email" at bounding box center [1444, 387] width 120 height 19
type input "Reports from Purchase Order #100011919"
type textarea "Hiya, Please find Attached, our Purchase Order #100011919. If you have any ques…"
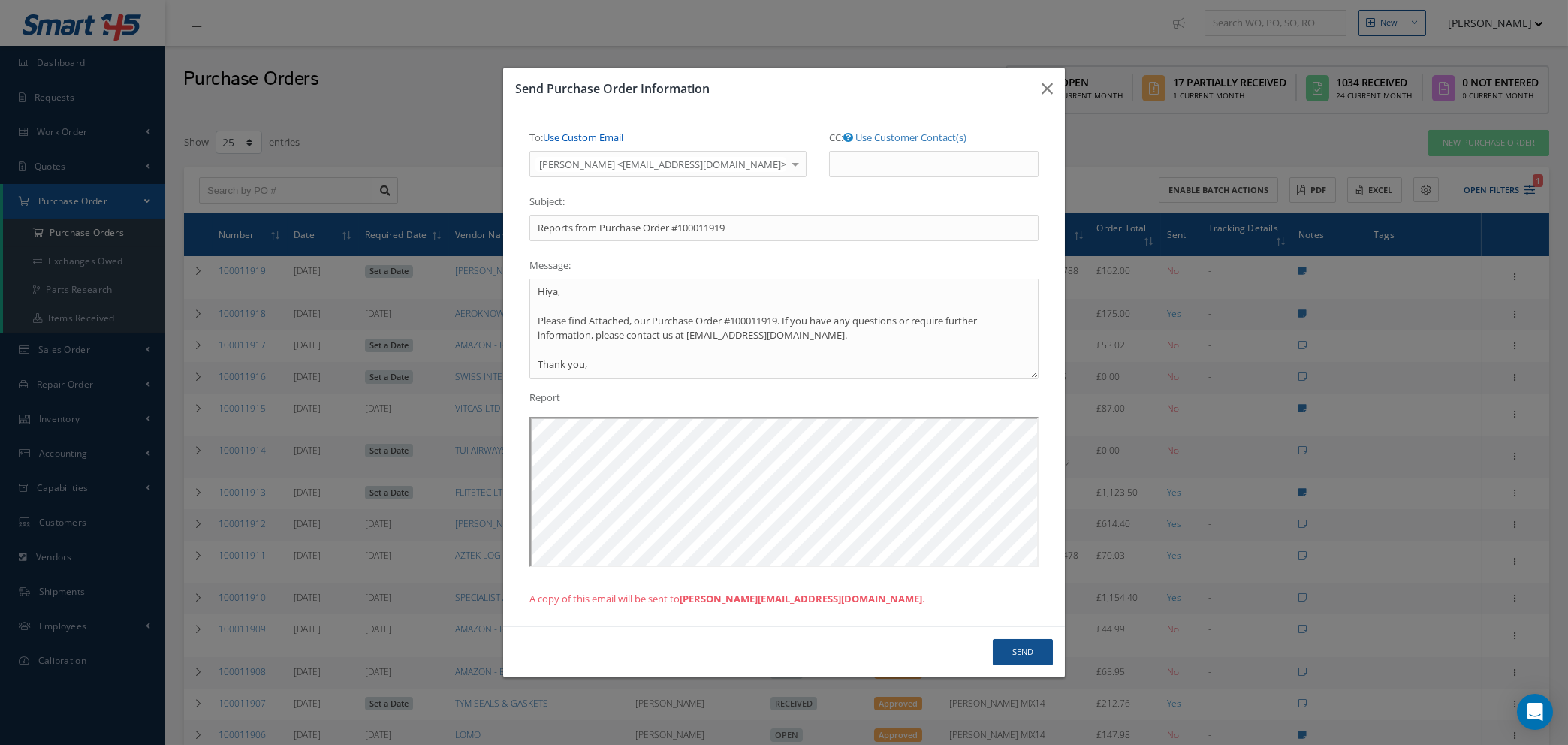
click at [611, 137] on link "Use Custom Email" at bounding box center [583, 137] width 81 height 14
click at [607, 170] on input "To: Use Customer Contact(s)" at bounding box center [650, 164] width 243 height 27
type input "NATASHA@CAB.AERO"
click at [1006, 650] on button "Send" at bounding box center [1023, 652] width 60 height 26
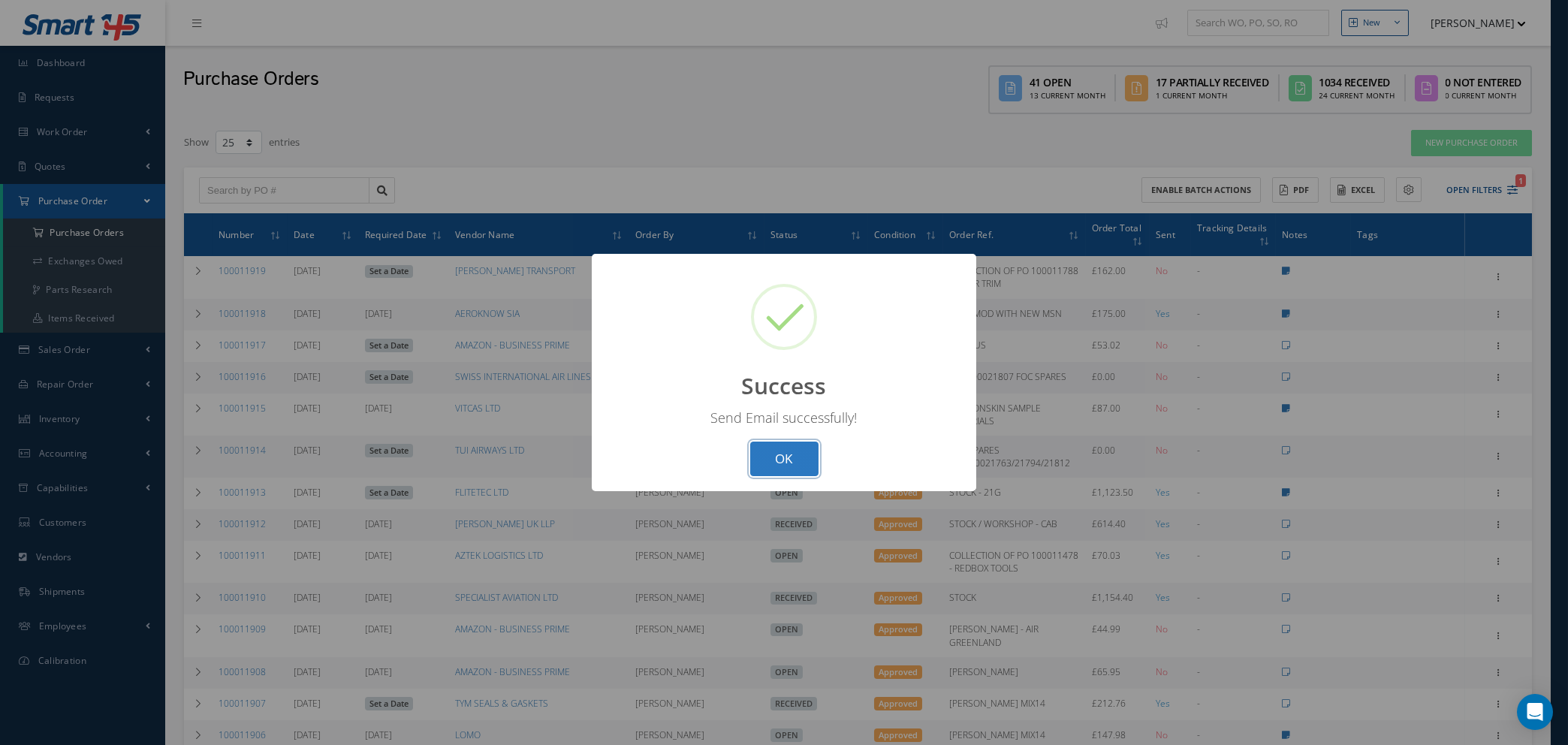
click at [790, 460] on button "OK" at bounding box center [784, 459] width 69 height 35
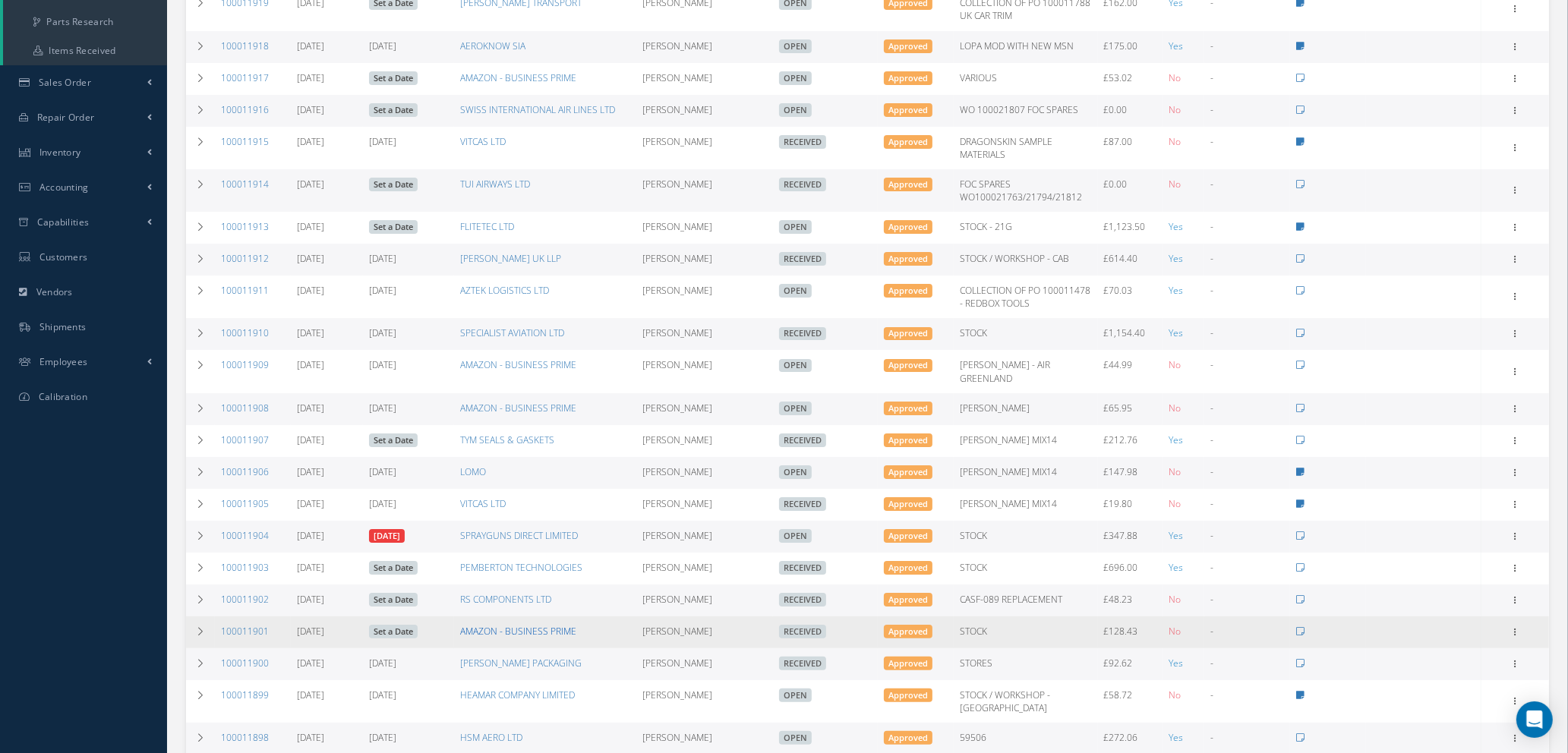
scroll to position [341, 0]
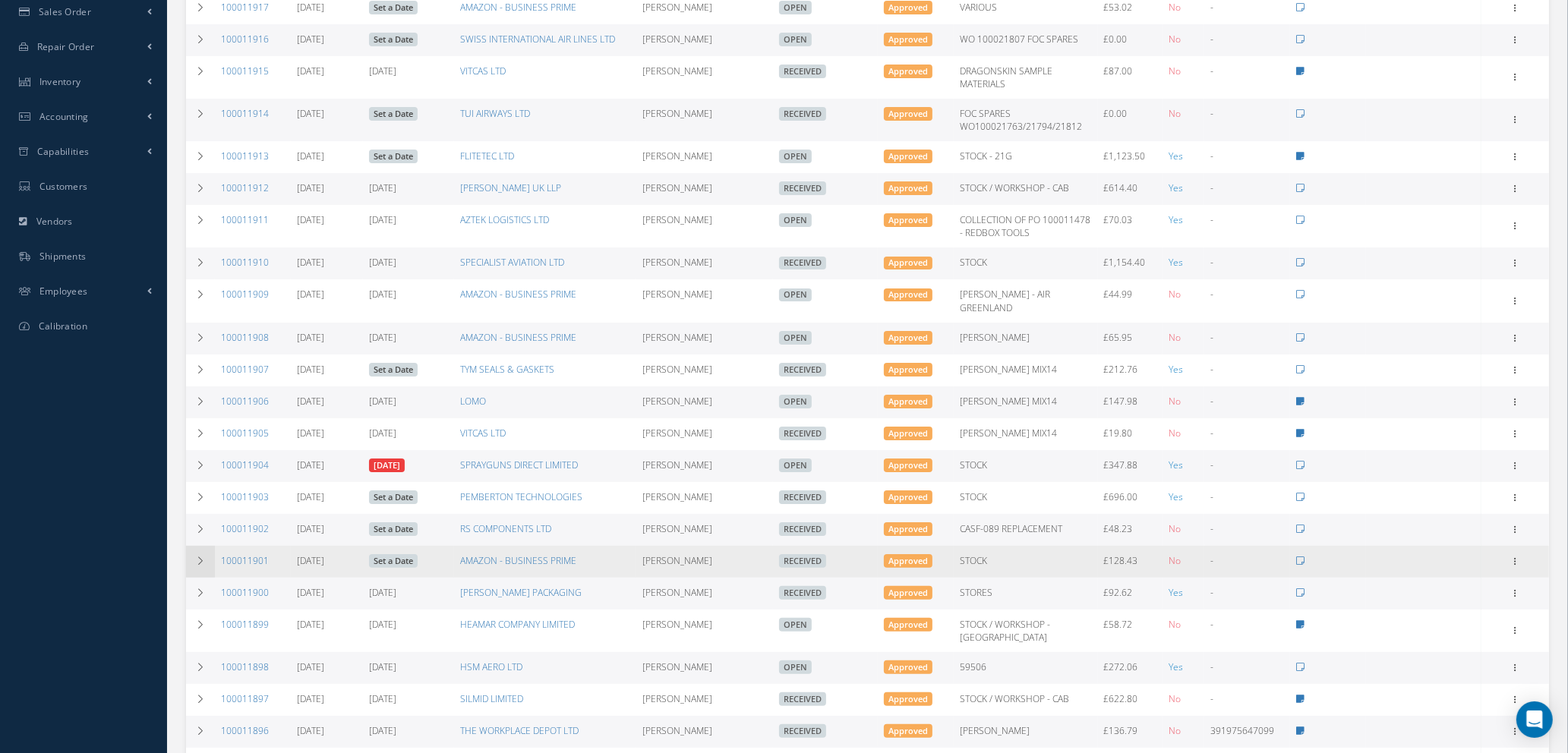
click at [203, 556] on icon at bounding box center [200, 561] width 10 height 9
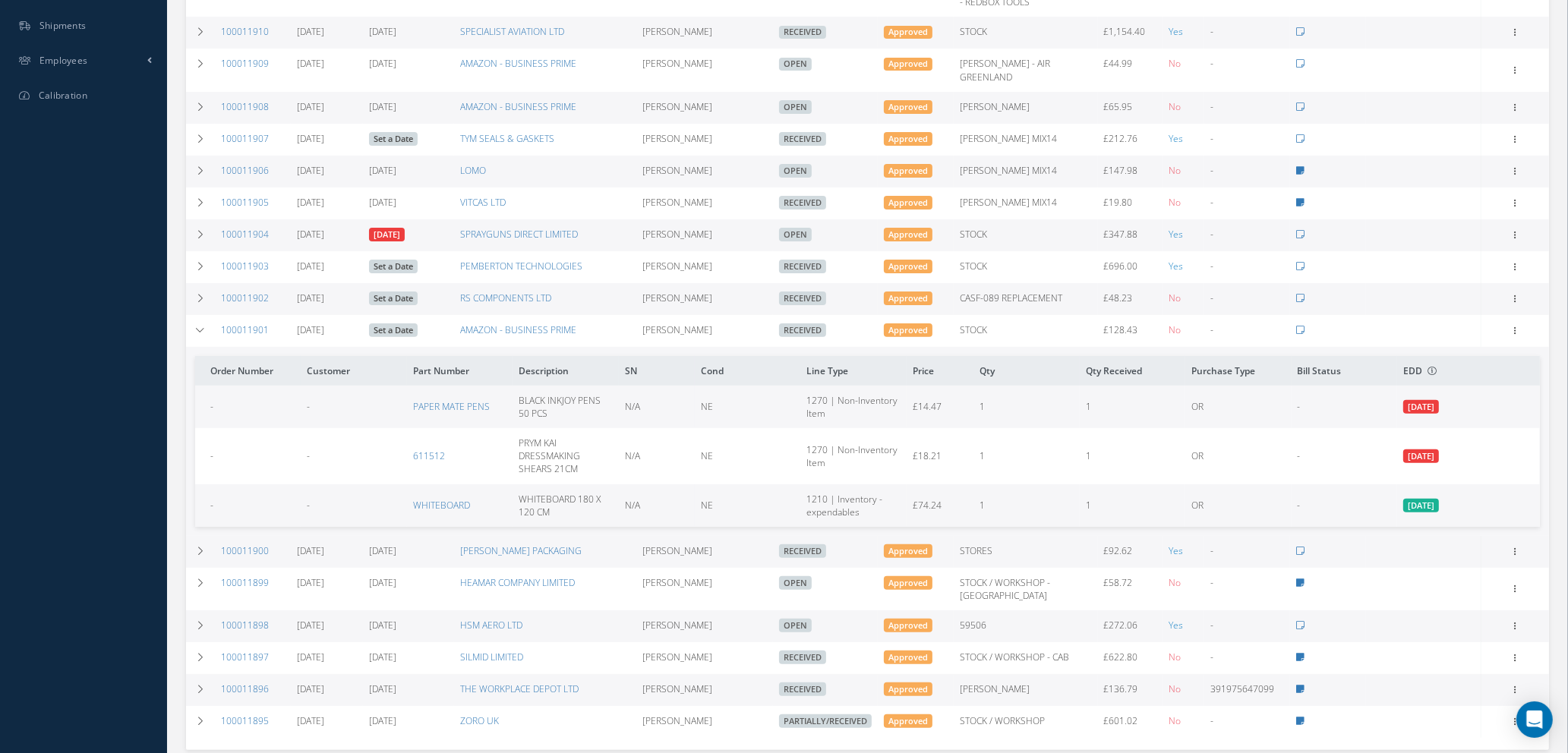
scroll to position [535, 0]
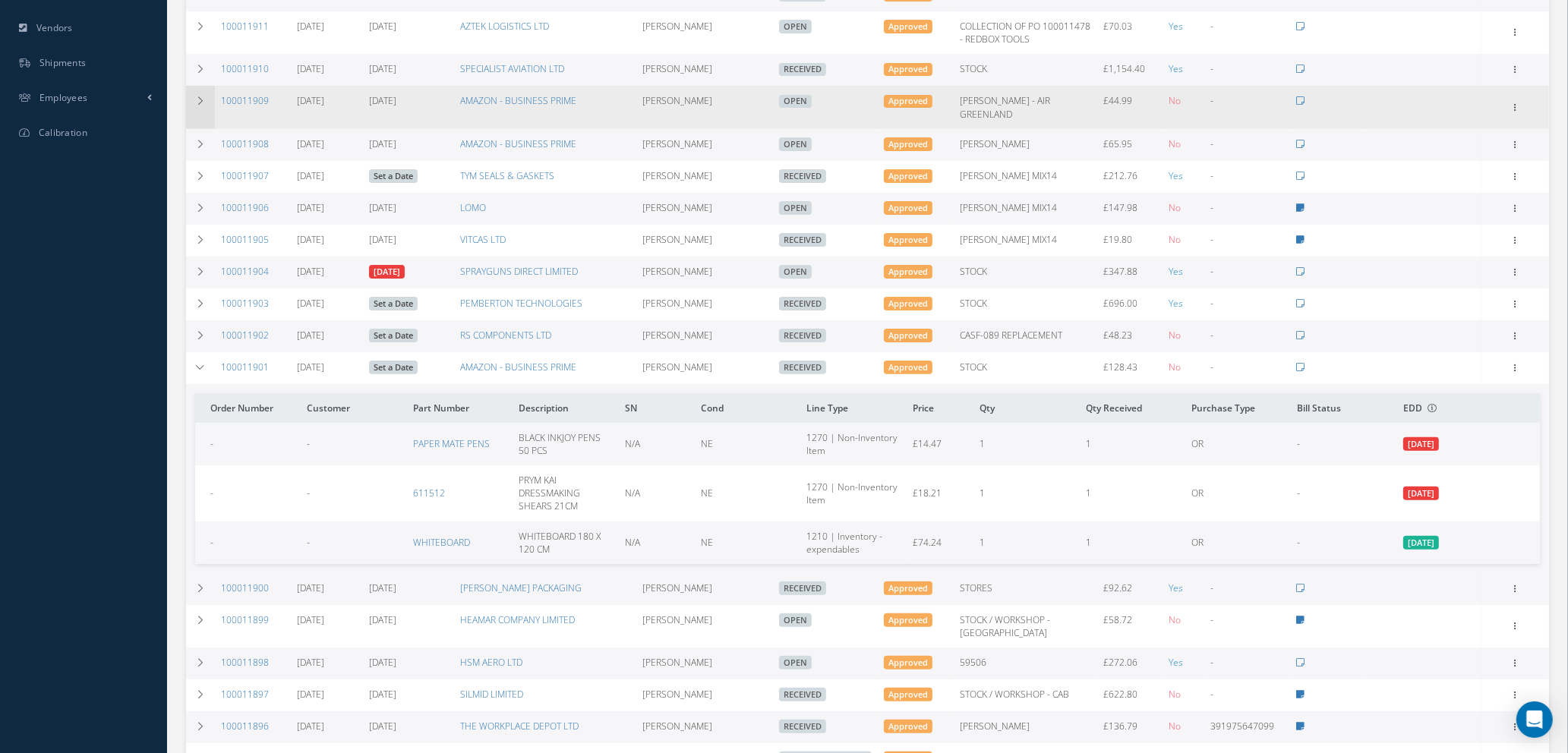
click at [195, 98] on icon at bounding box center [200, 101] width 10 height 9
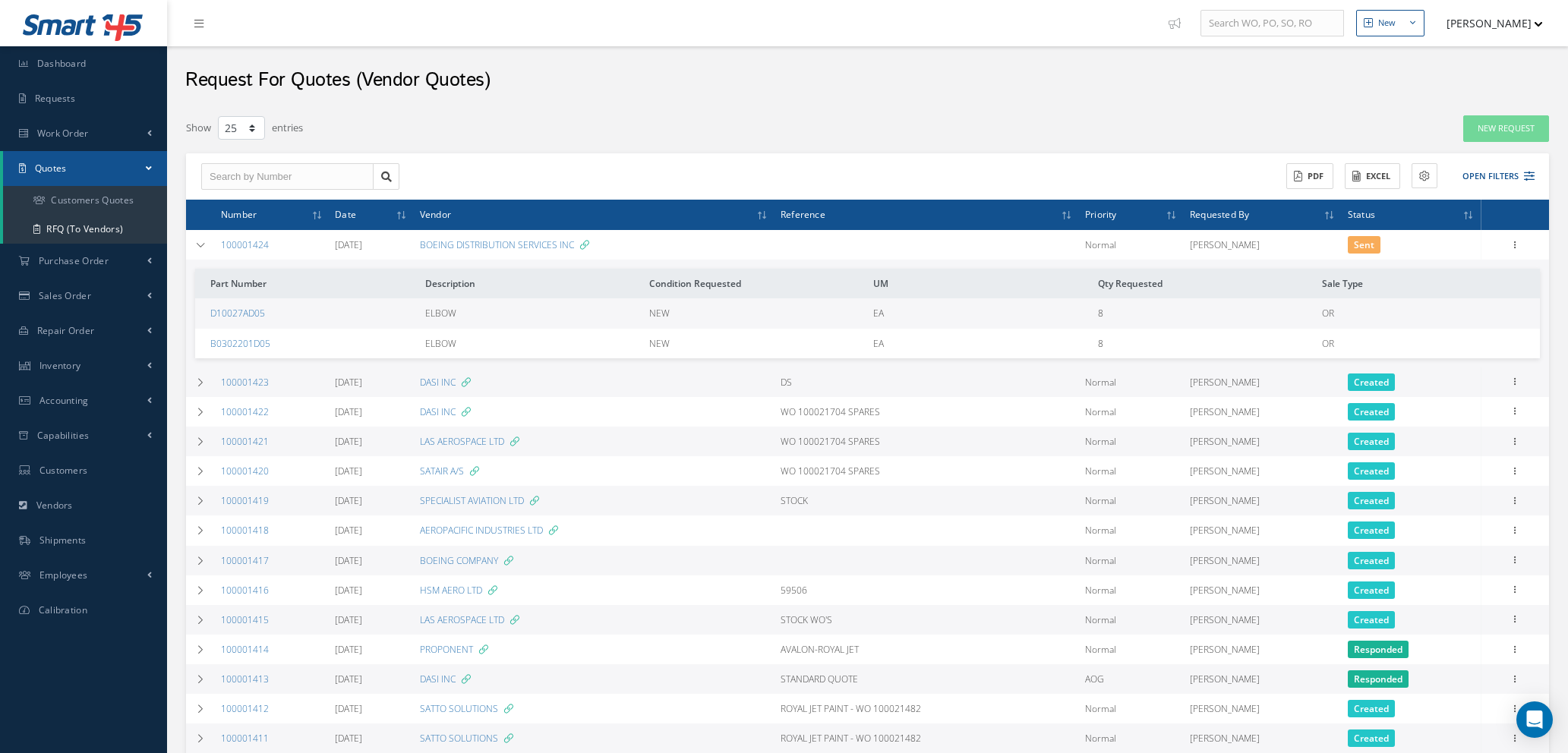
select select "25"
